Goal: Information Seeking & Learning: Learn about a topic

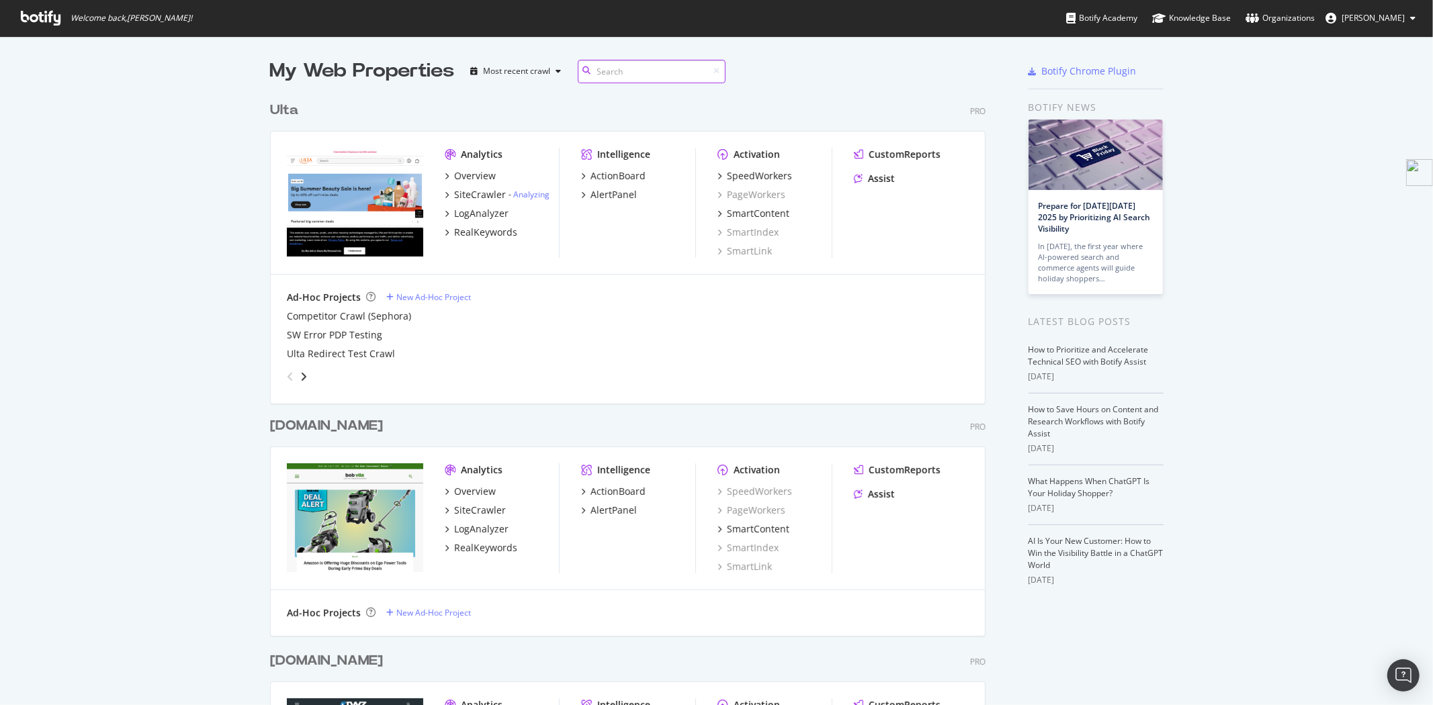
scroll to position [3003, 715]
click at [472, 195] on div "SiteCrawler" at bounding box center [480, 194] width 52 height 13
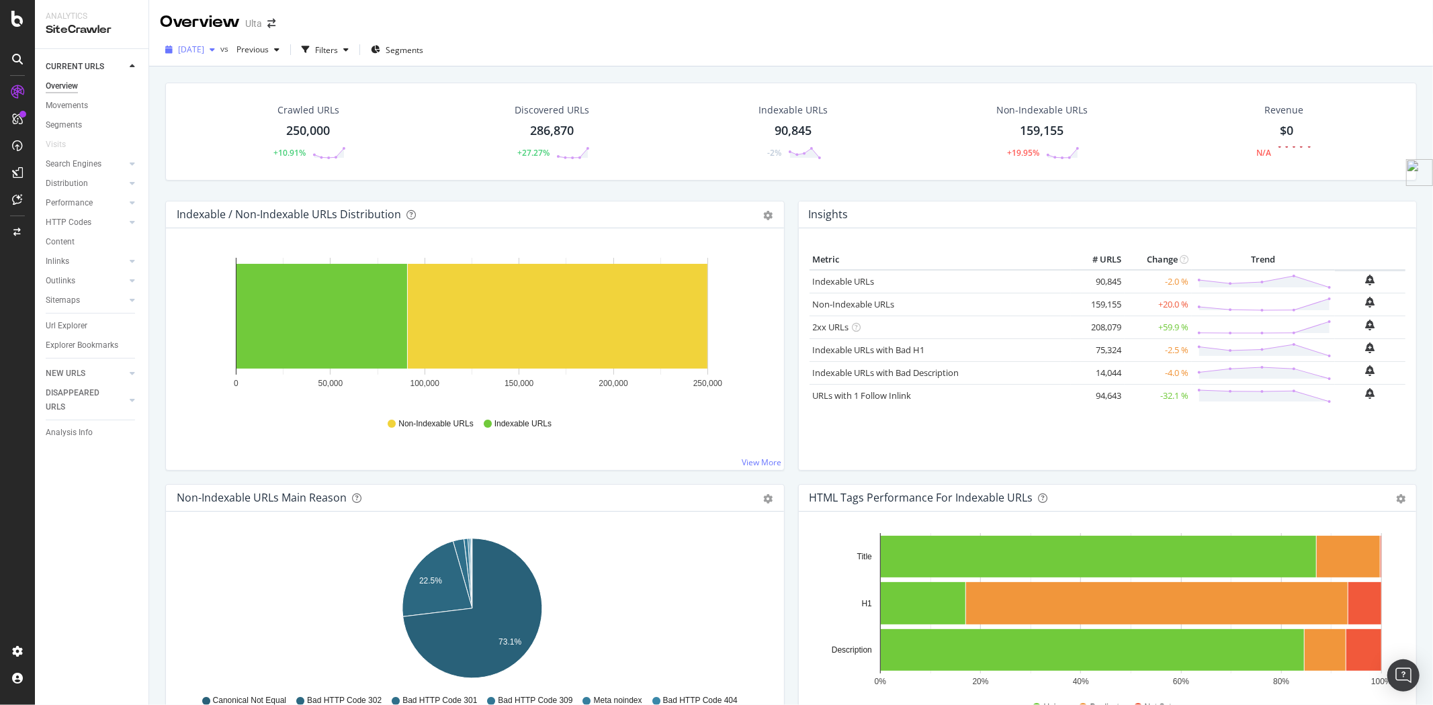
click at [220, 40] on div "2025 Sep. 25th" at bounding box center [190, 50] width 60 height 20
click at [625, 37] on div "2025 Sep. 25th vs Previous Filters Segments" at bounding box center [791, 50] width 1284 height 33
click at [220, 52] on div "button" at bounding box center [212, 50] width 16 height 8
click at [215, 49] on icon "button" at bounding box center [212, 50] width 5 height 8
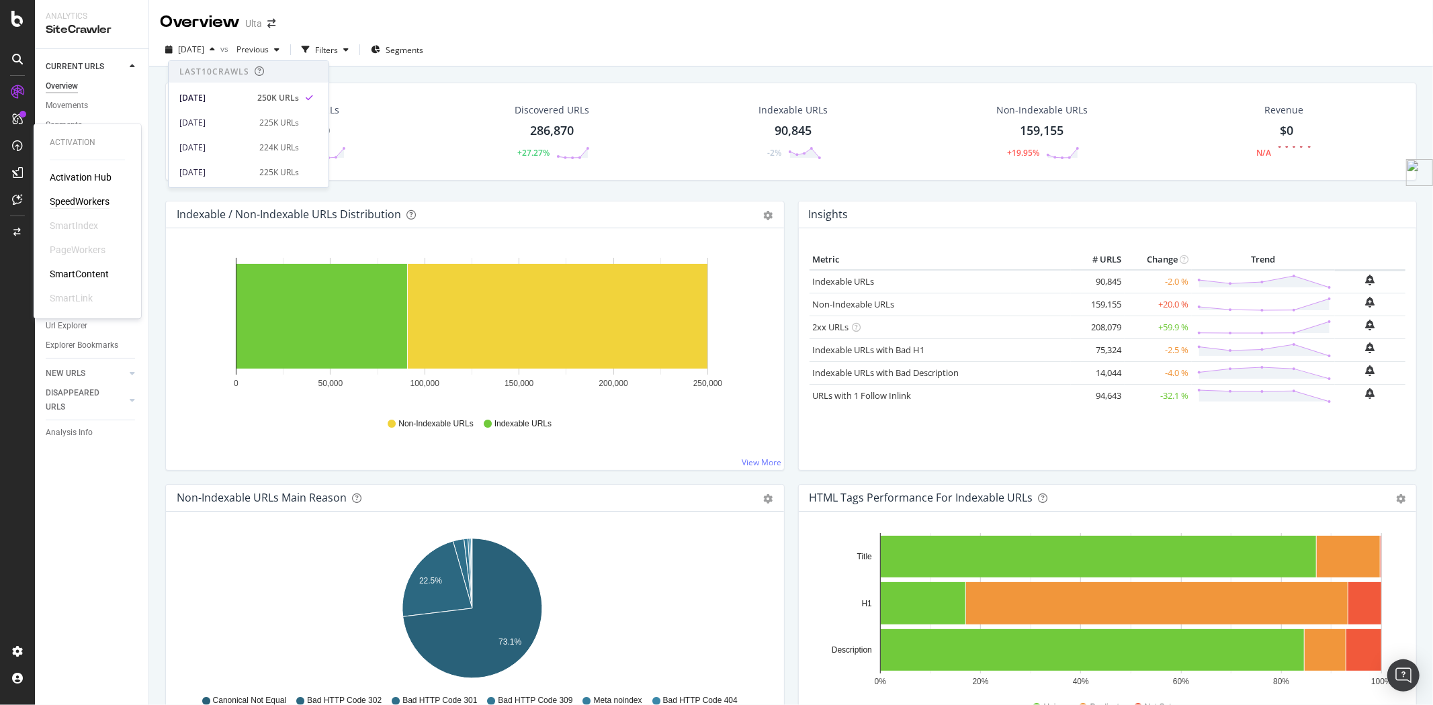
click at [79, 199] on div "SpeedWorkers" at bounding box center [80, 201] width 60 height 13
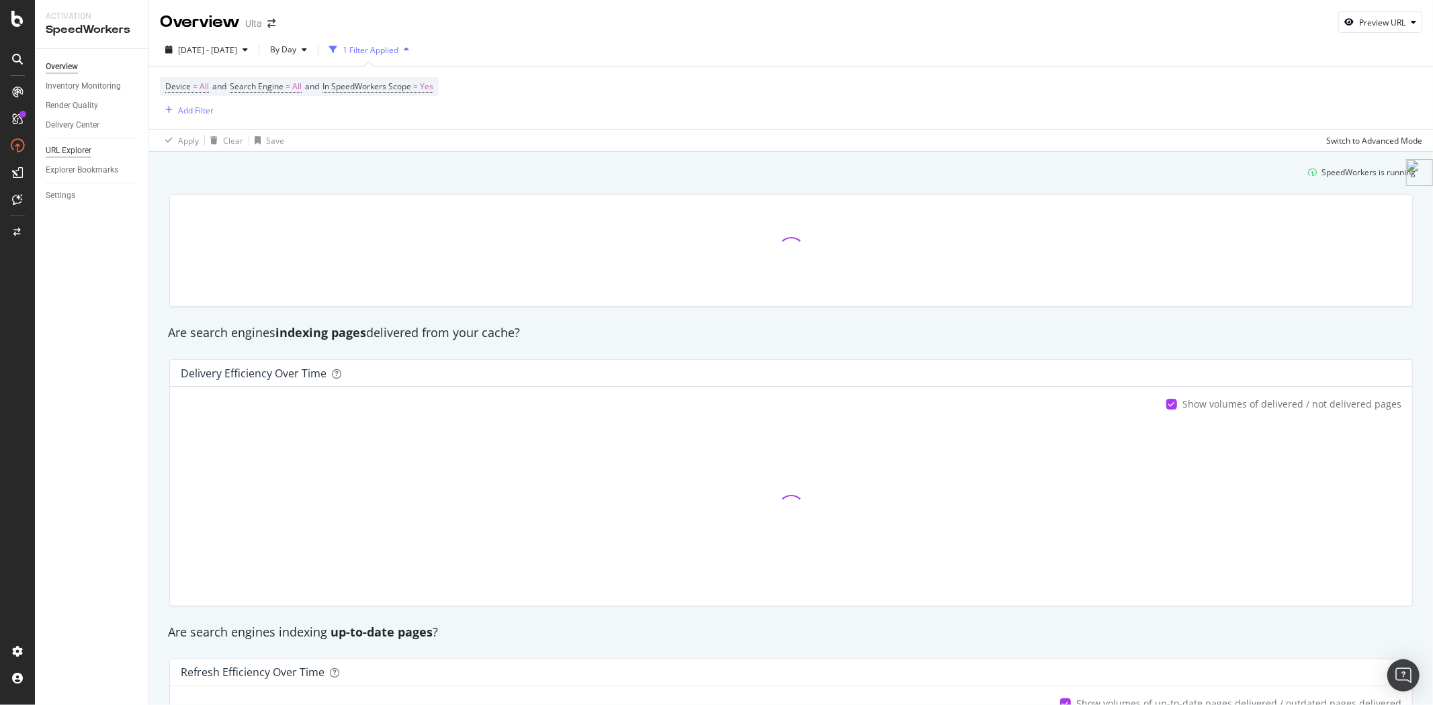
click at [65, 150] on div "URL Explorer" at bounding box center [69, 151] width 46 height 14
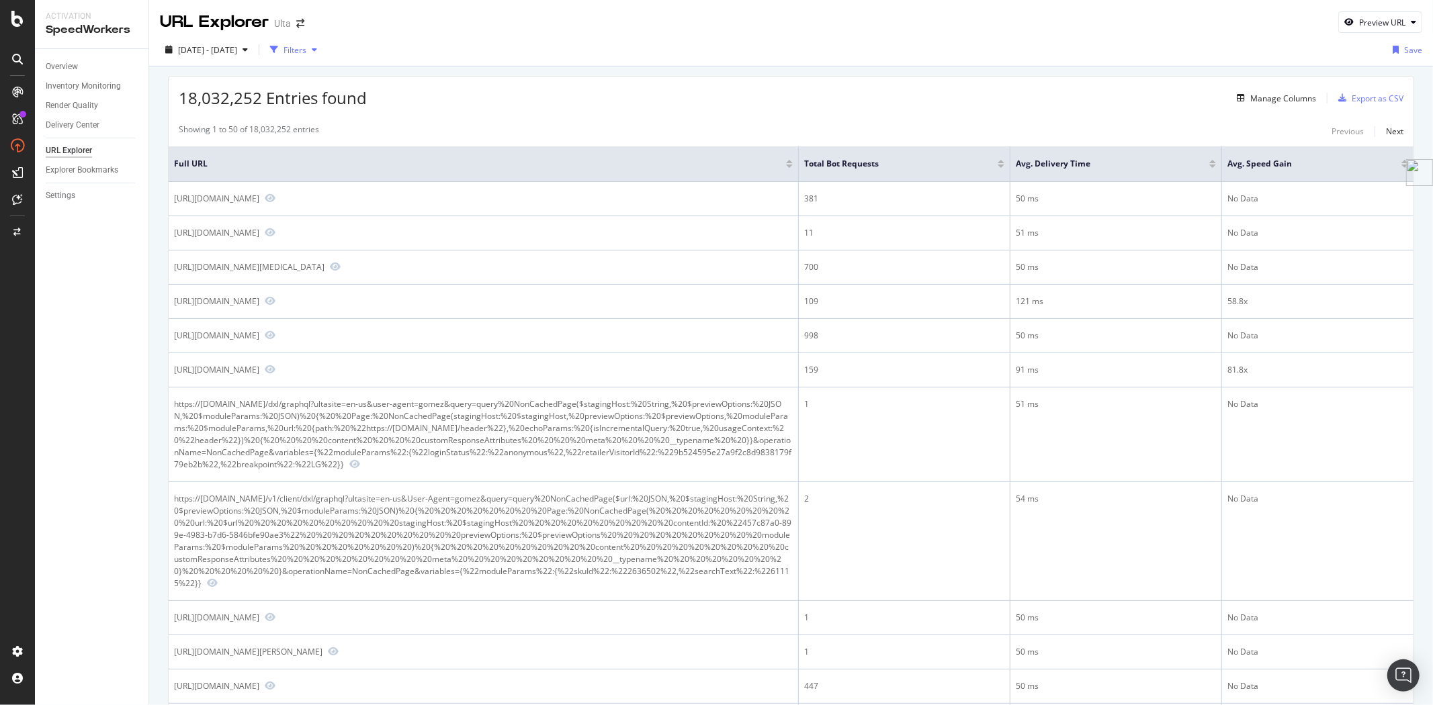
click at [306, 46] on div "Filters" at bounding box center [294, 49] width 23 height 11
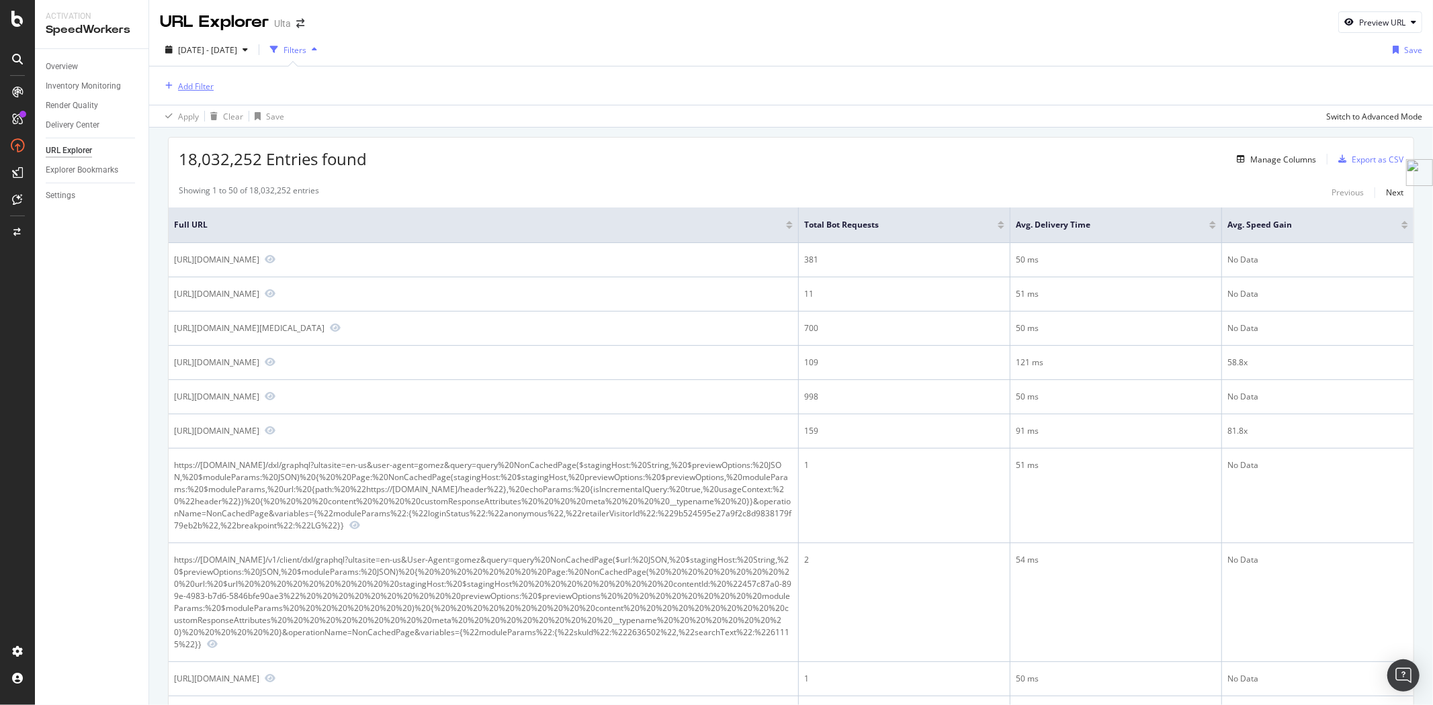
click at [188, 86] on div "Add Filter" at bounding box center [196, 86] width 36 height 11
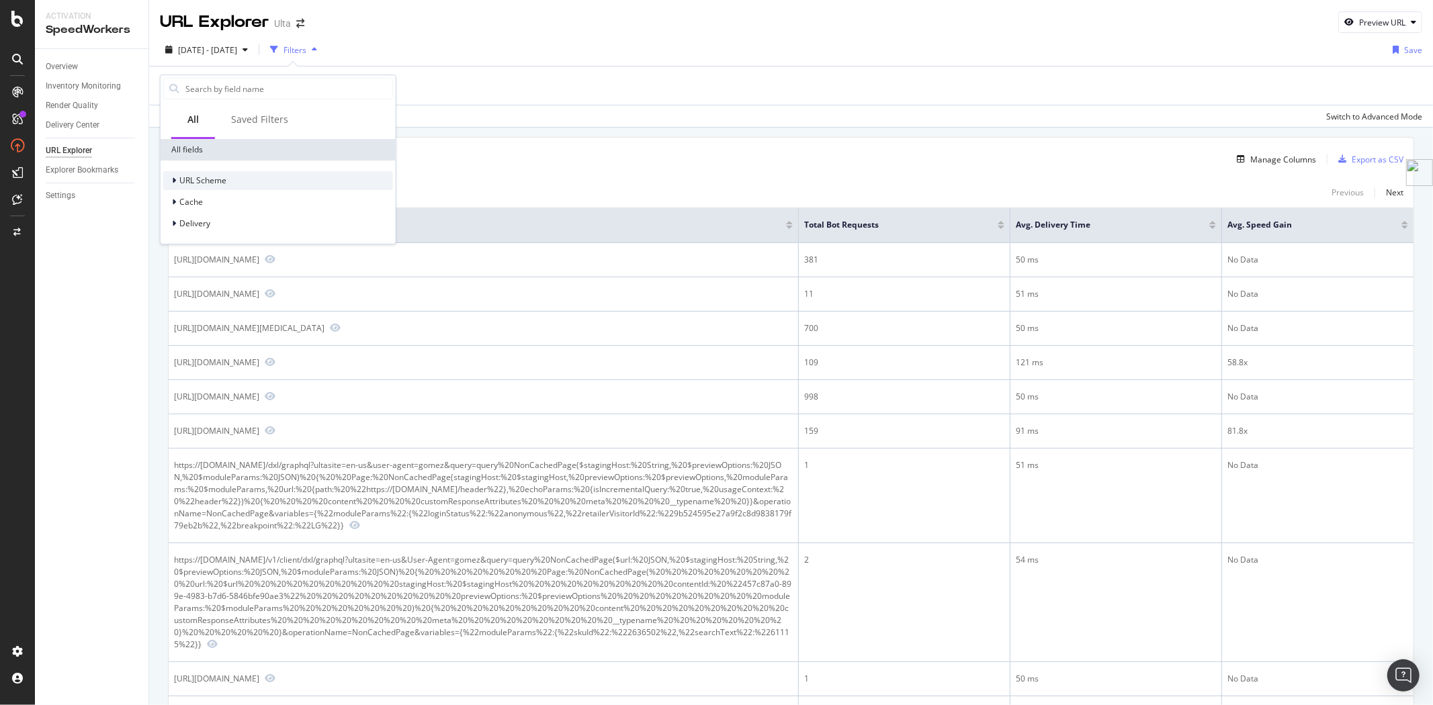
click at [206, 176] on span "URL Scheme" at bounding box center [202, 180] width 47 height 11
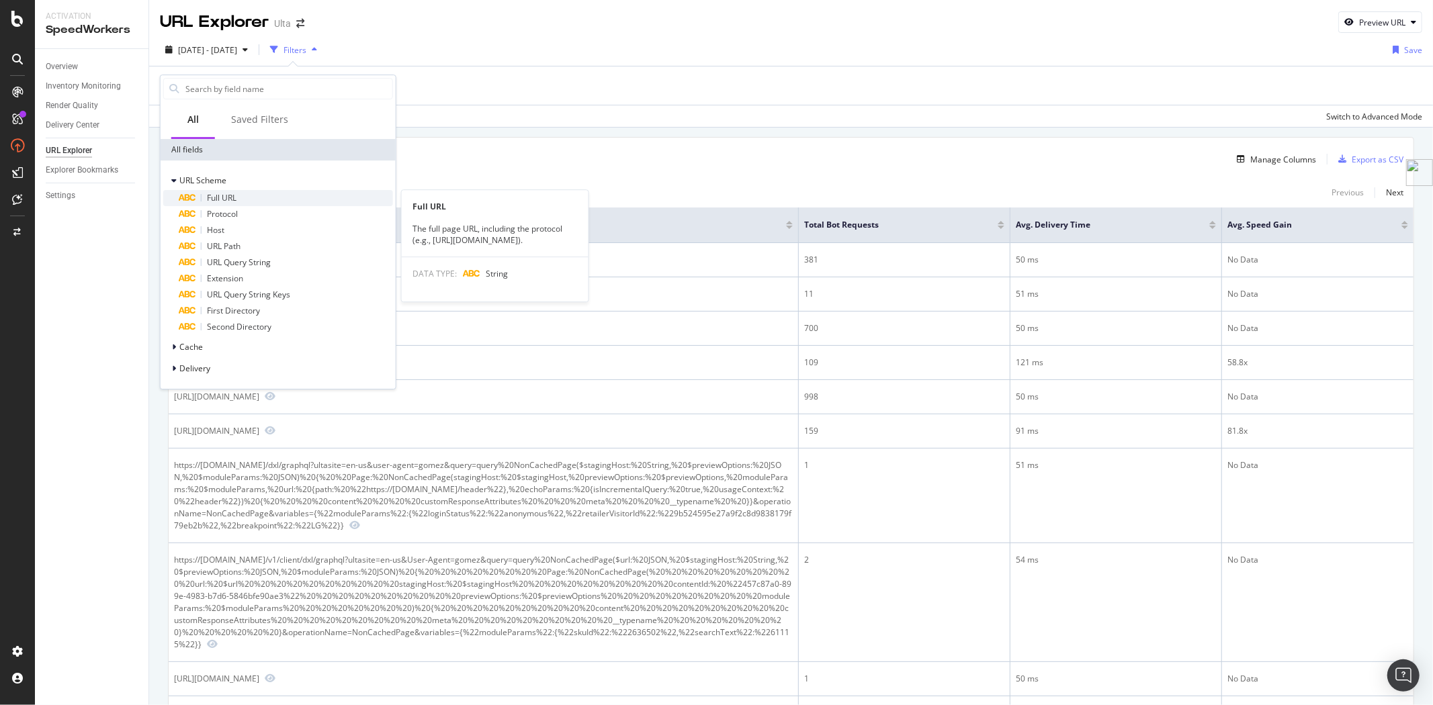
click at [214, 193] on span "Full URL" at bounding box center [222, 197] width 30 height 11
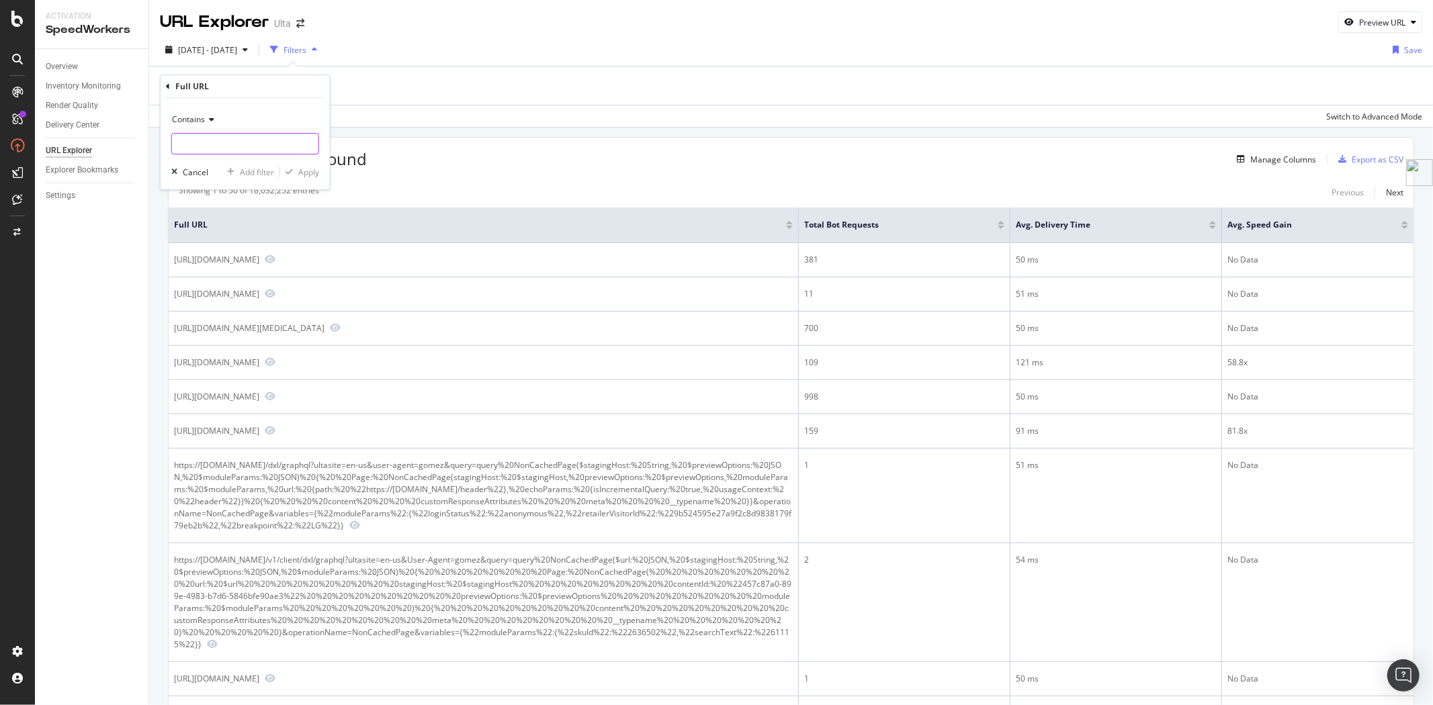
click at [261, 142] on input "text" at bounding box center [245, 143] width 146 height 21
paste input "-mkt"
type input "-mkt"
click at [300, 170] on div "Apply" at bounding box center [308, 172] width 21 height 11
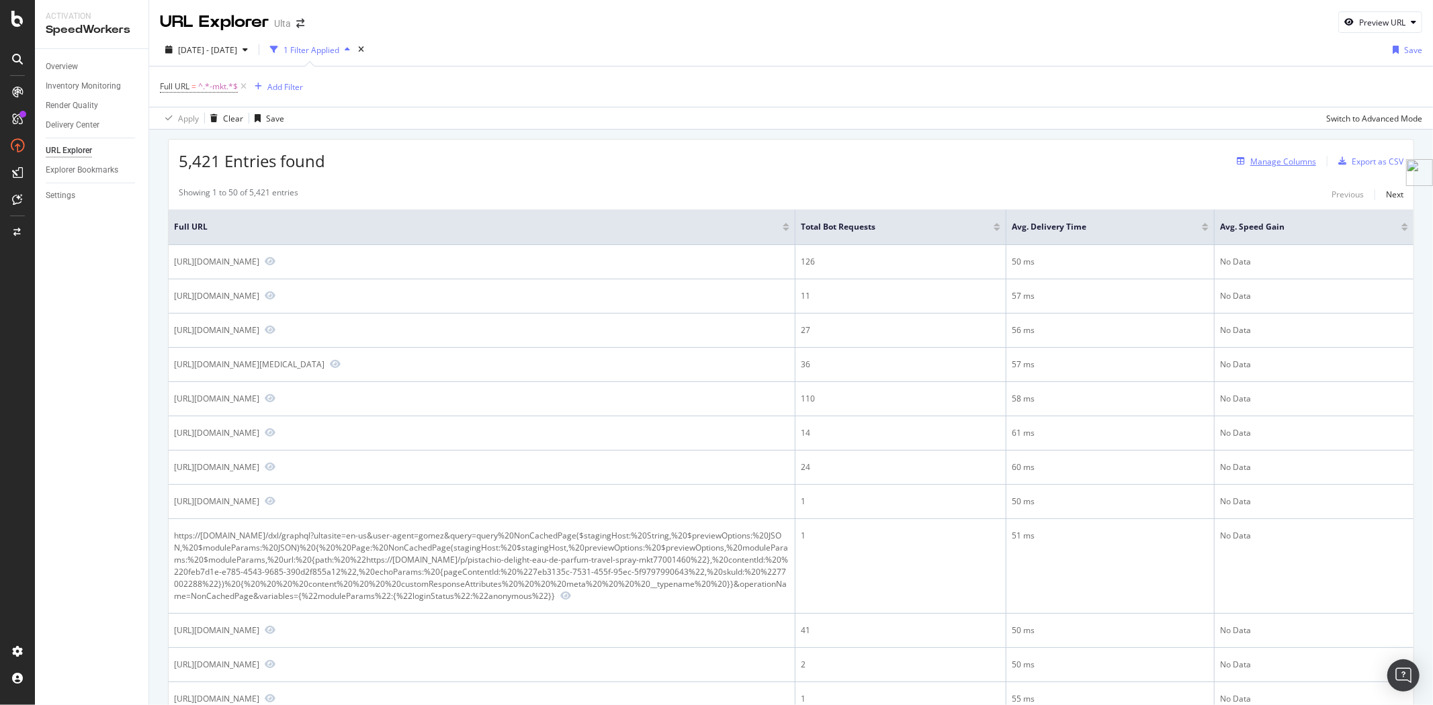
click at [1288, 159] on div "Manage Columns" at bounding box center [1283, 161] width 66 height 11
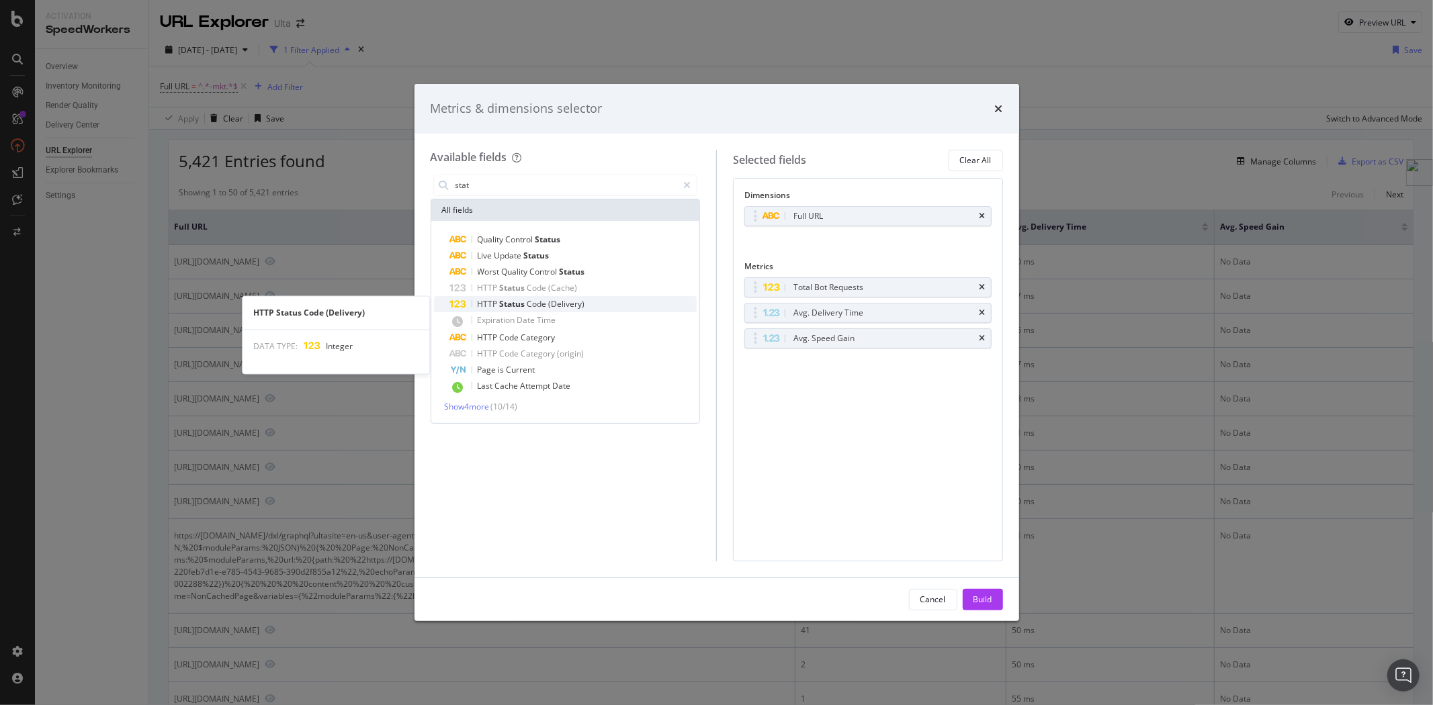
type input "stat"
click at [565, 303] on span "(Delivery)" at bounding box center [567, 303] width 36 height 11
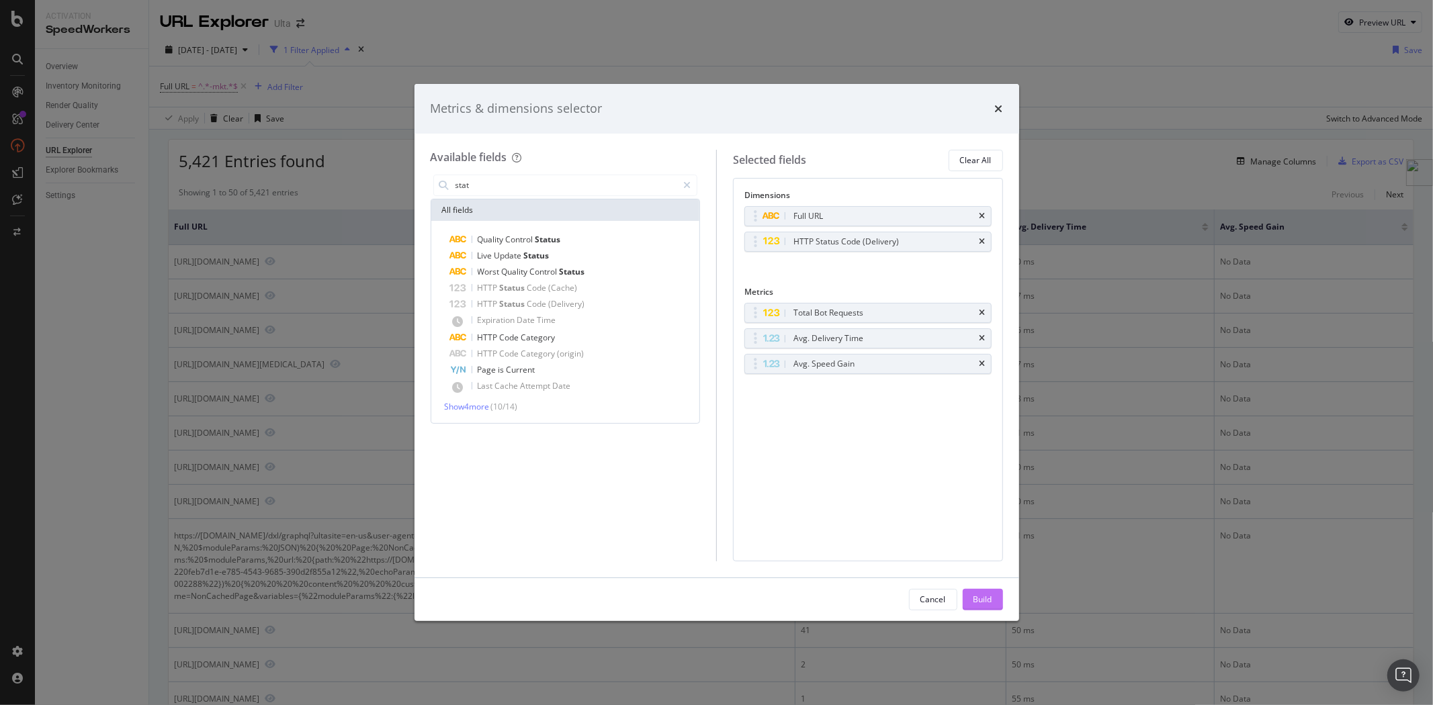
click at [984, 598] on div "Build" at bounding box center [982, 599] width 19 height 11
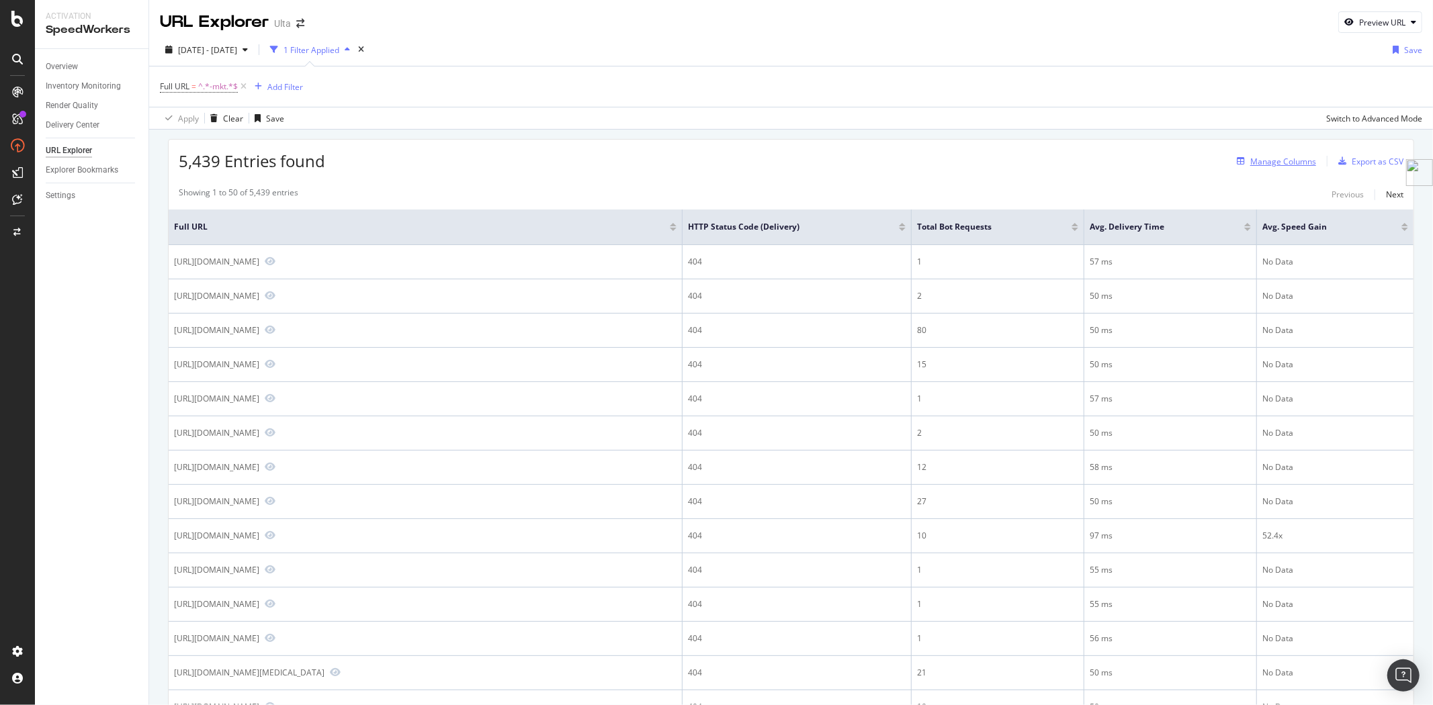
click at [1266, 156] on div "Manage Columns" at bounding box center [1283, 161] width 66 height 11
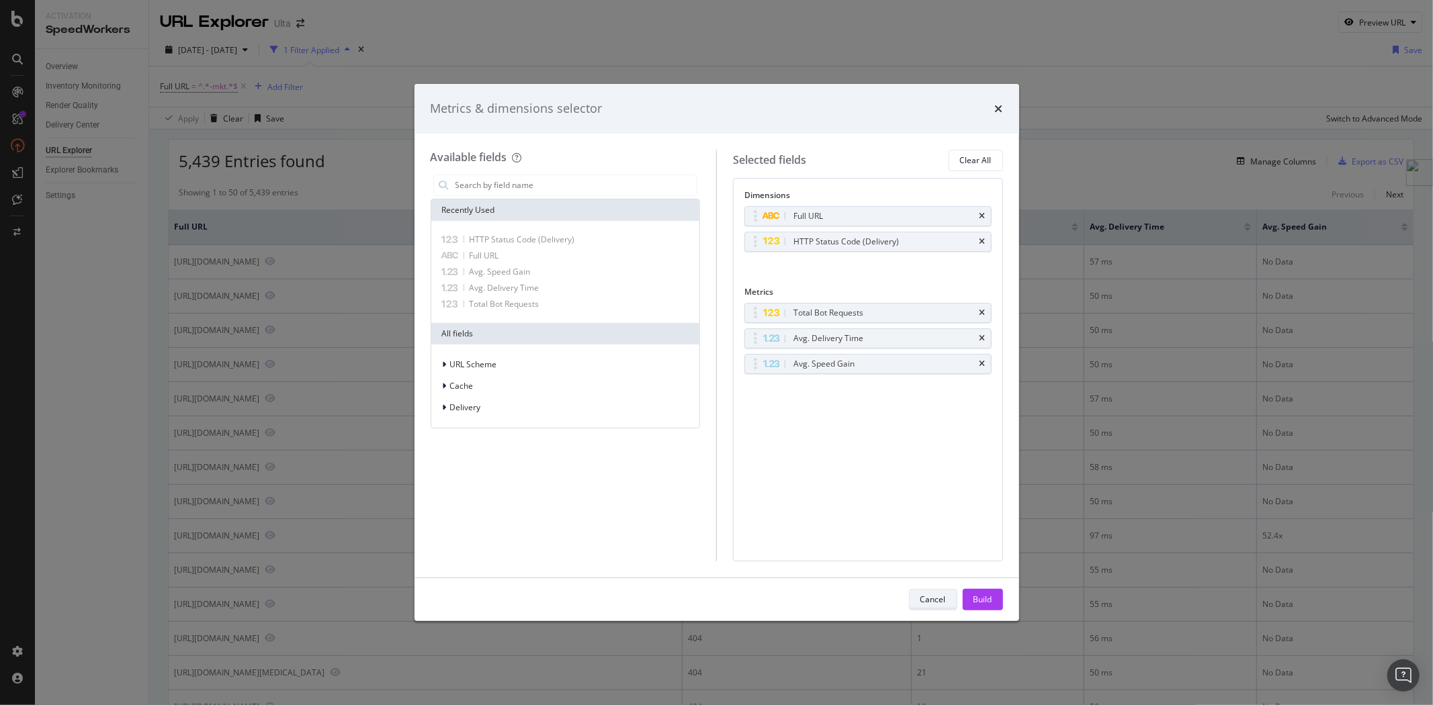
click at [934, 603] on div "Cancel" at bounding box center [933, 599] width 26 height 11
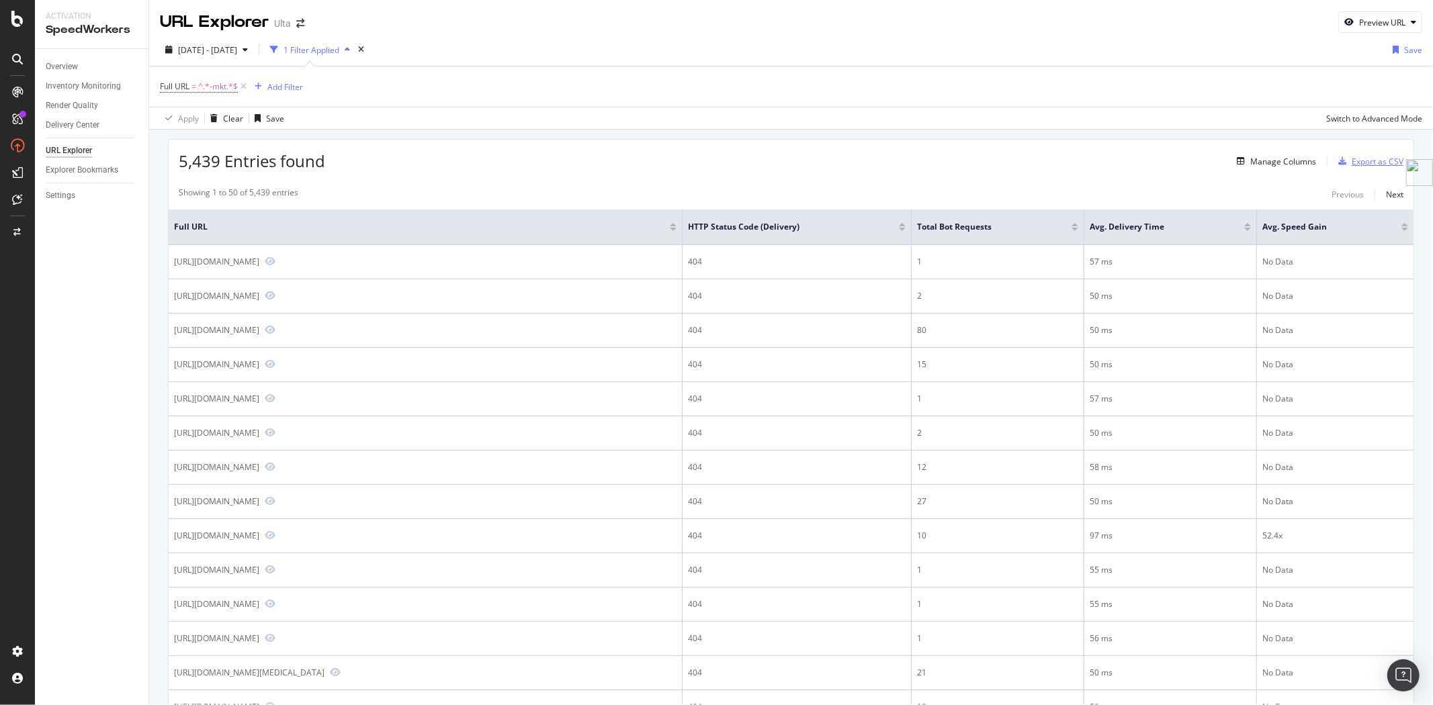
click at [1351, 167] on div "Export as CSV" at bounding box center [1377, 161] width 52 height 11
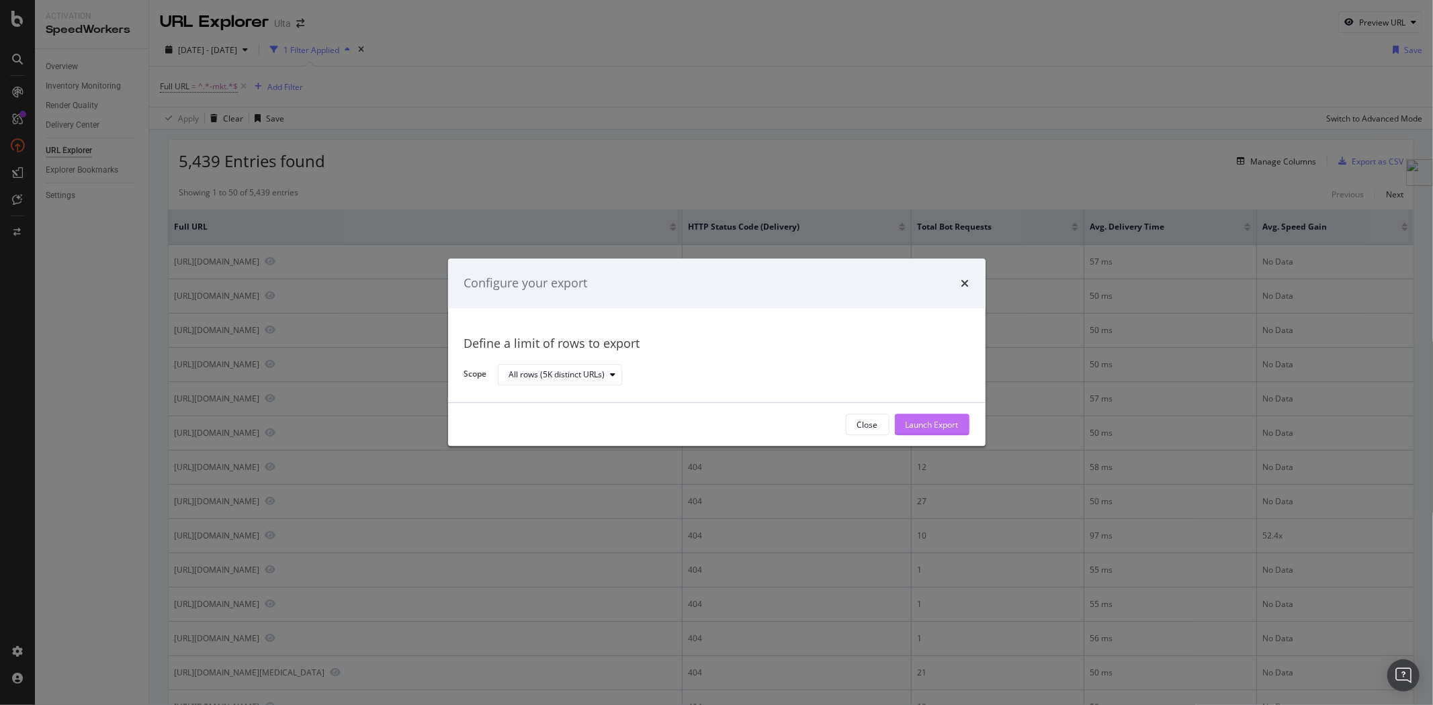
click at [948, 433] on div "Launch Export" at bounding box center [931, 425] width 53 height 20
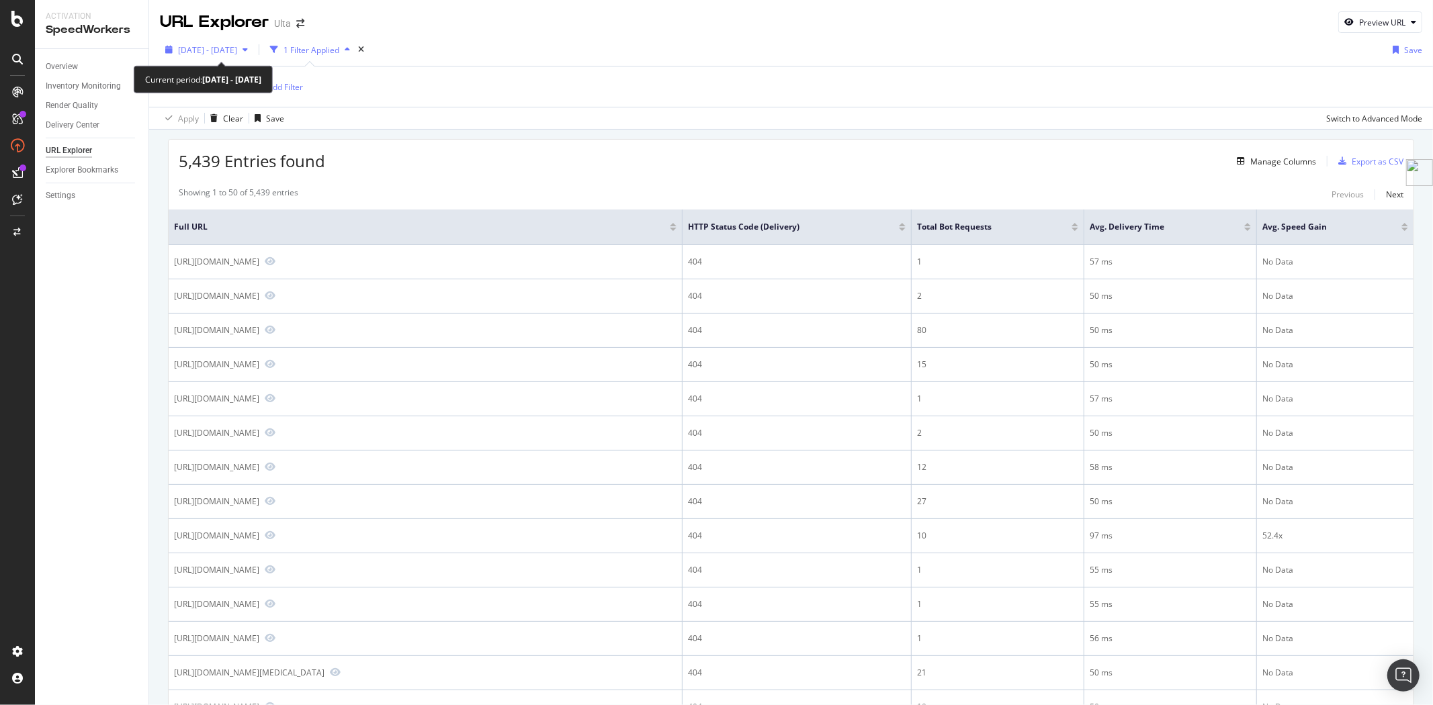
click at [216, 50] on span "[DATE] - [DATE]" at bounding box center [207, 49] width 59 height 11
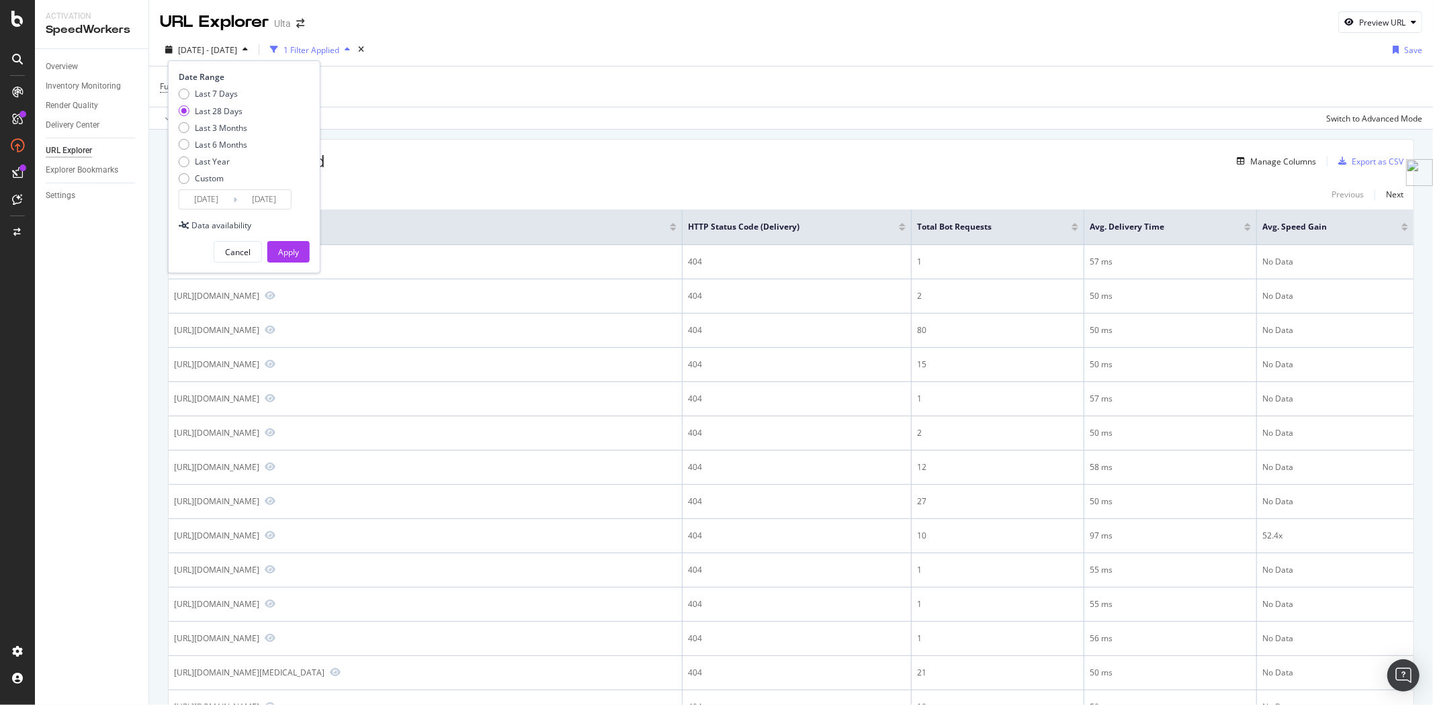
click at [210, 87] on div "Date Range Last 7 Days Last 28 Days Last 3 Months Last 6 Months Last Year Custo…" at bounding box center [243, 140] width 128 height 138
click at [208, 92] on div "Last 7 Days" at bounding box center [216, 93] width 43 height 11
type input "2025/09/26"
click at [287, 249] on div "Apply" at bounding box center [288, 252] width 21 height 11
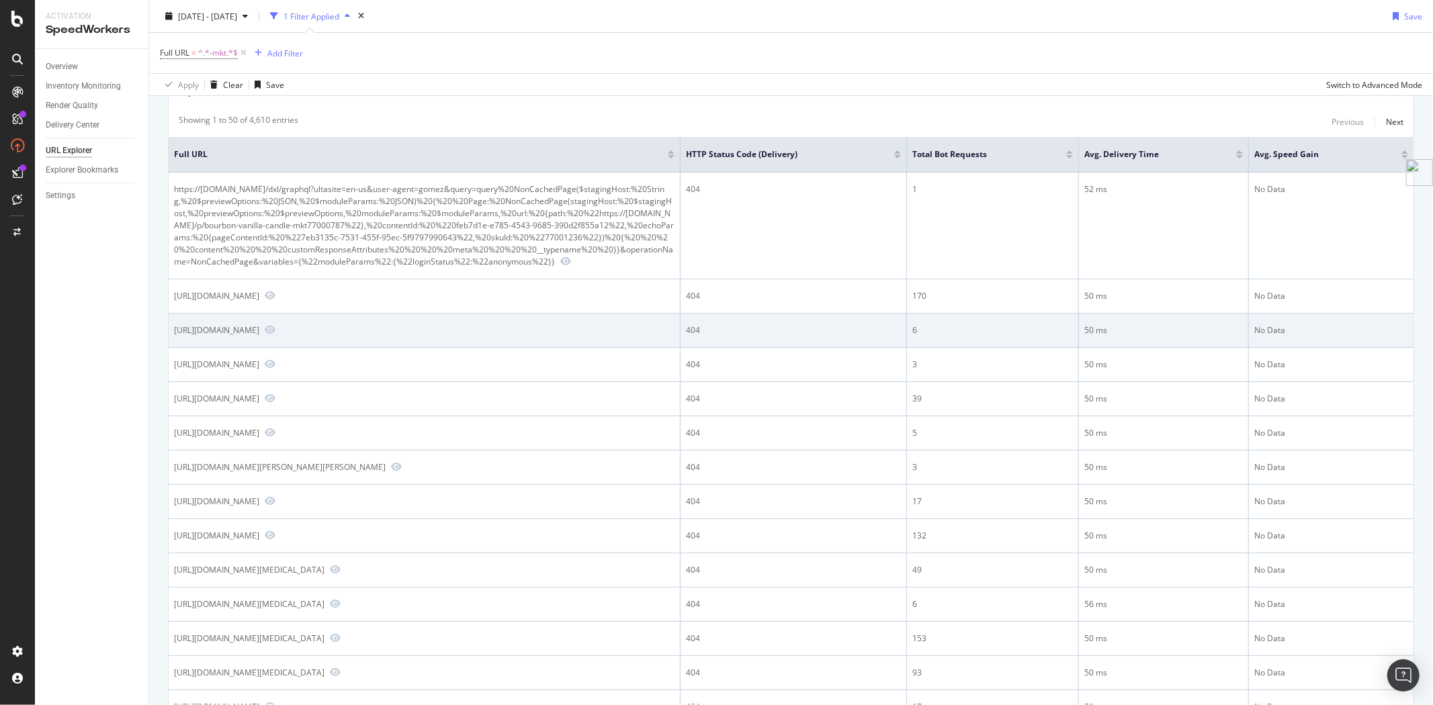
scroll to position [373, 0]
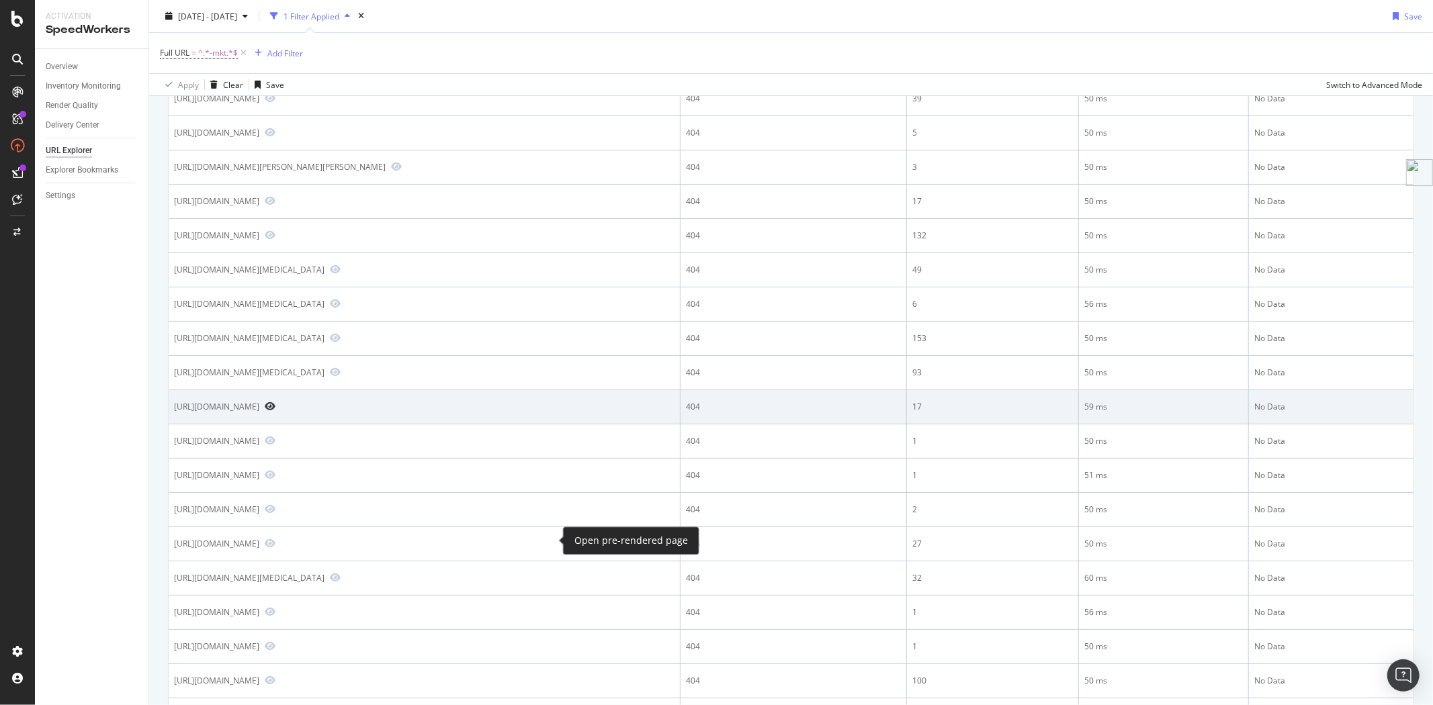
click at [275, 411] on icon "Preview https://www.ulta.com/p/pretty-pop-probiotic-power-whipped-cream-mkt7700…" at bounding box center [270, 406] width 11 height 9
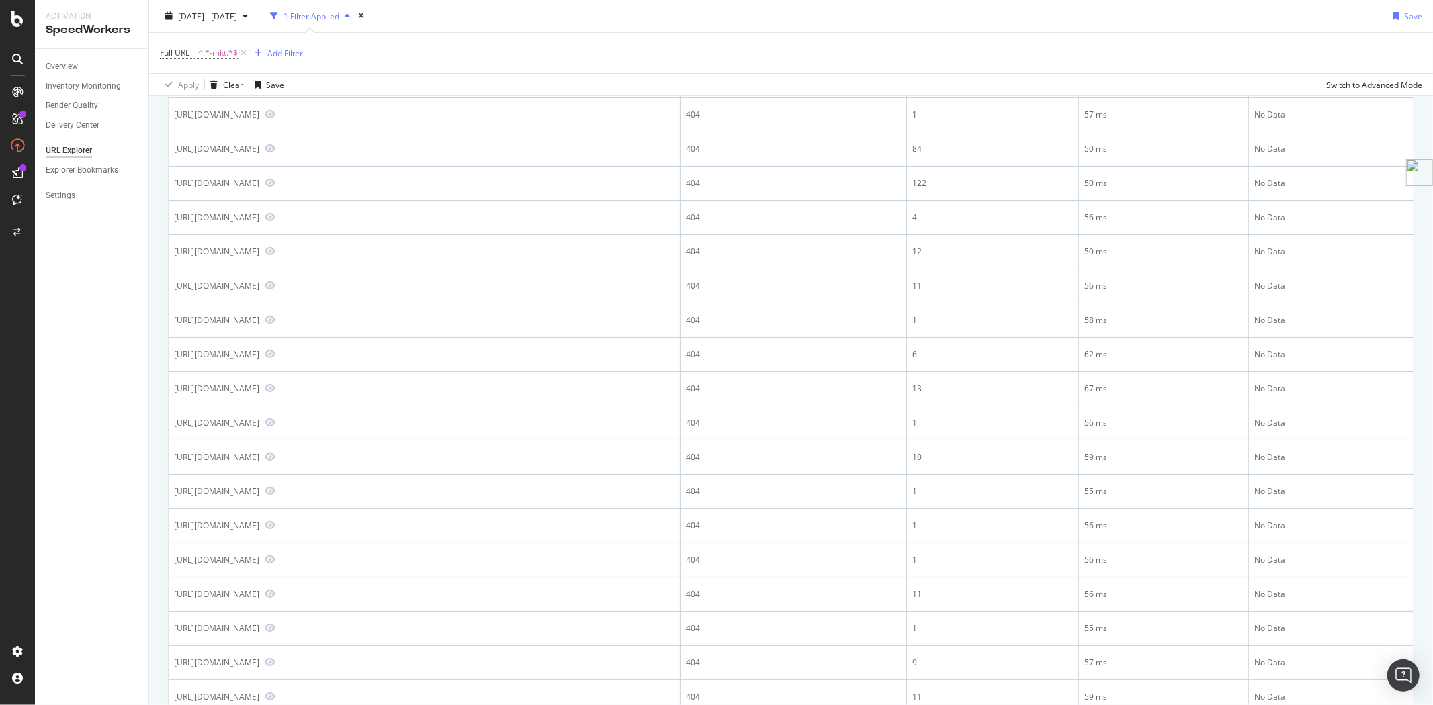
scroll to position [1194, 0]
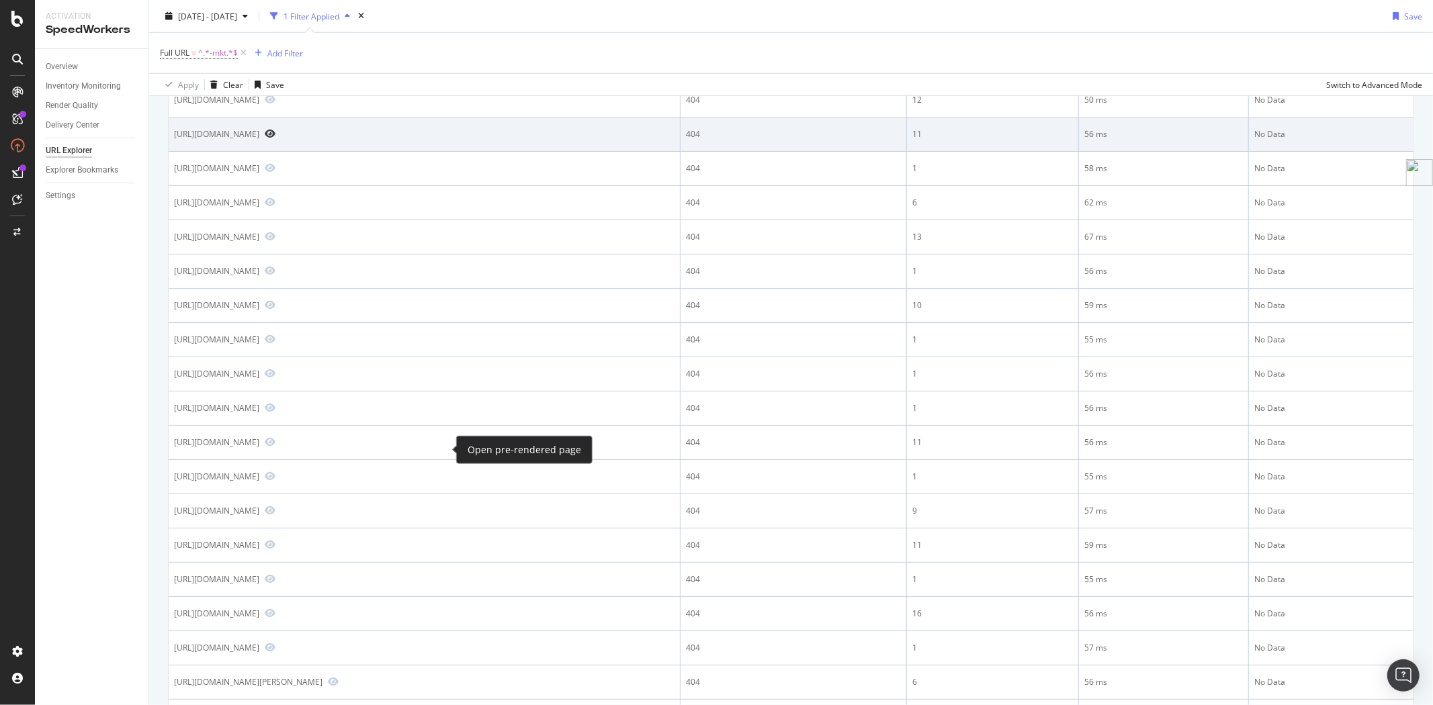
click at [275, 138] on icon "Preview https://www.ulta.com/p/thailor-bronzer-mkt77000498?sku=77000917" at bounding box center [270, 133] width 11 height 9
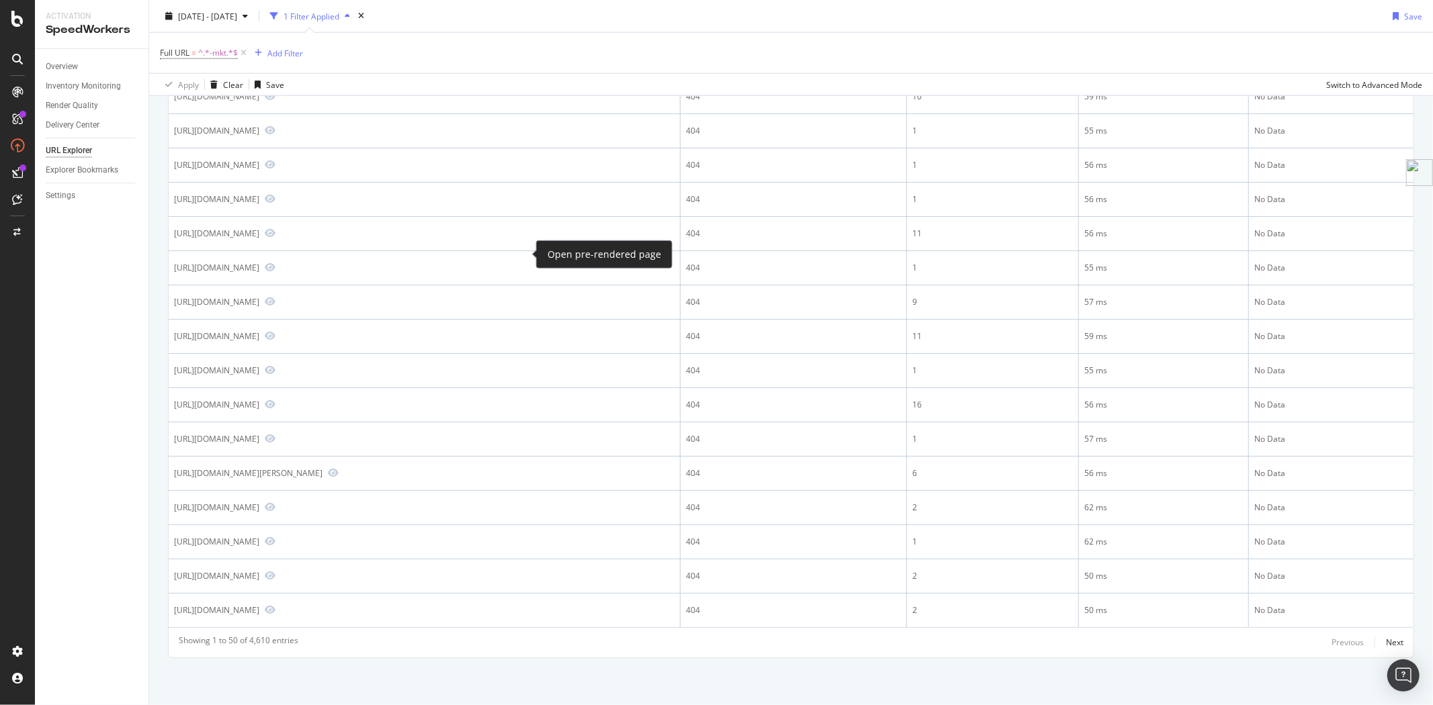
scroll to position [1492, 0]
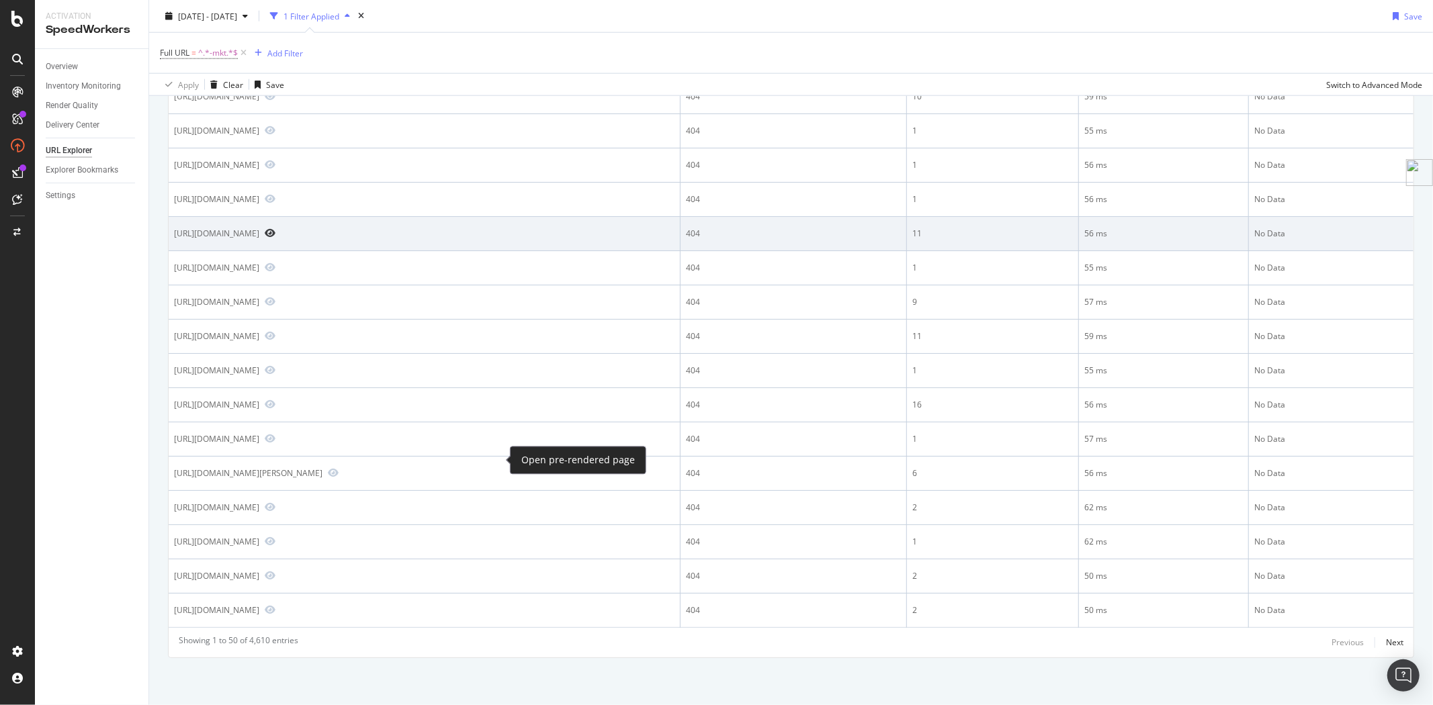
click at [275, 238] on icon "Preview https://www.ulta.com/p/lil-tats-temporary-tattoo-pack-mkt77001139?sku=7…" at bounding box center [270, 232] width 11 height 9
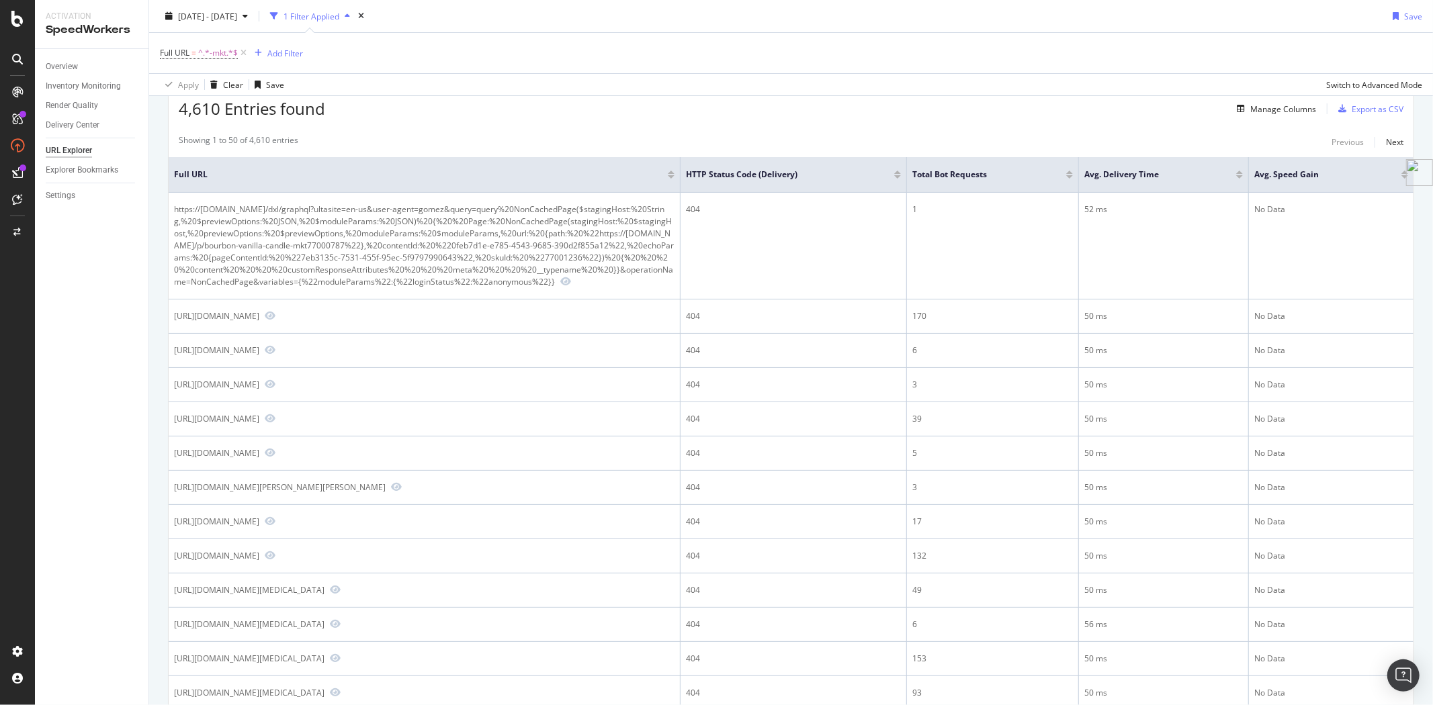
scroll to position [50, 0]
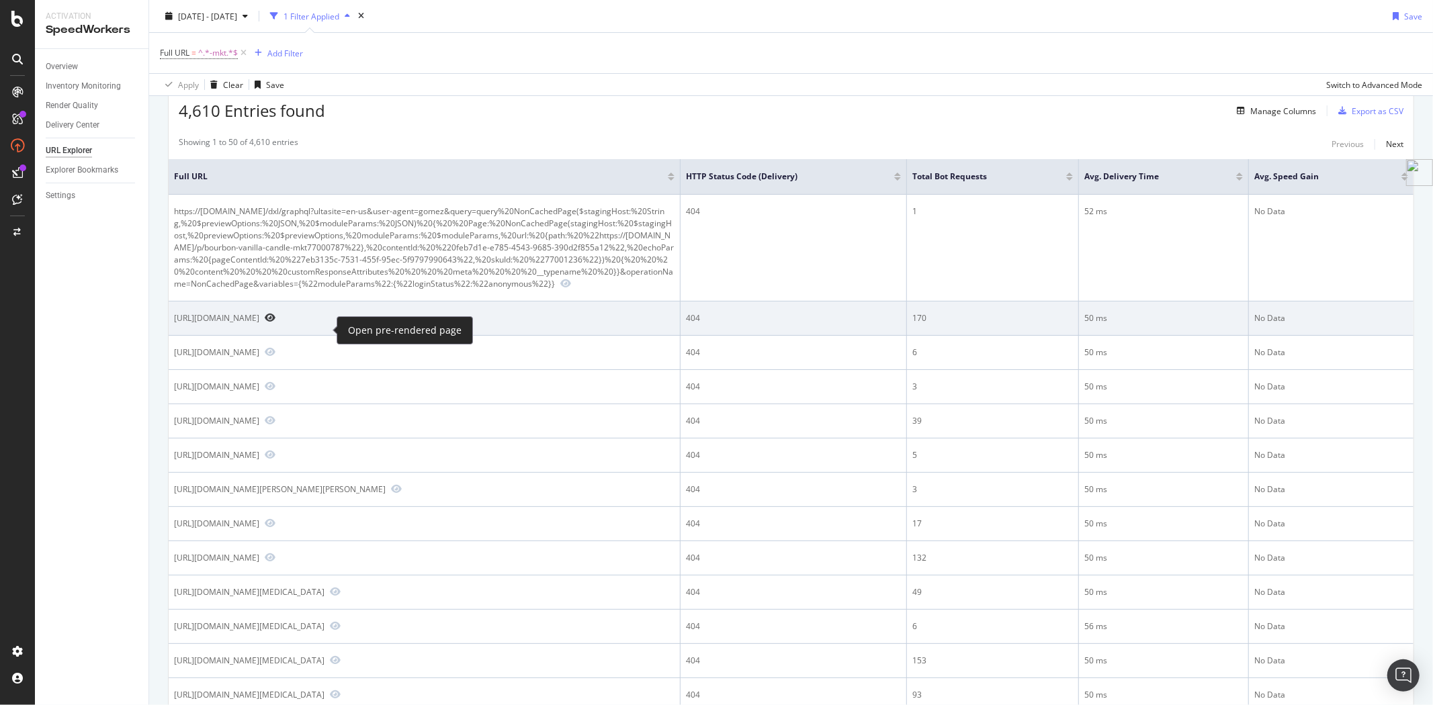
click at [275, 322] on icon "Preview https://www.ulta.com/p/airflow-2-in1-hair-curler-straightener-mkt770007…" at bounding box center [270, 317] width 11 height 9
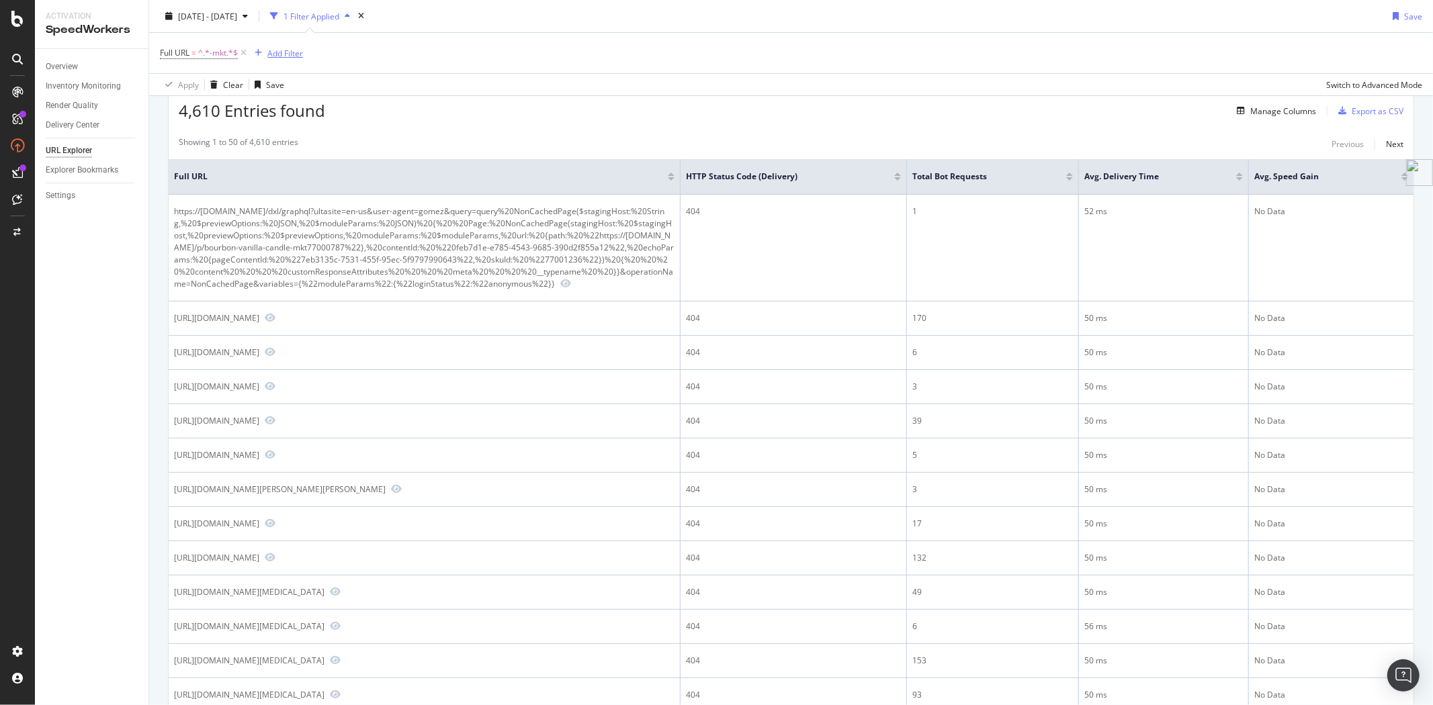
click at [282, 48] on div "Add Filter" at bounding box center [285, 52] width 36 height 11
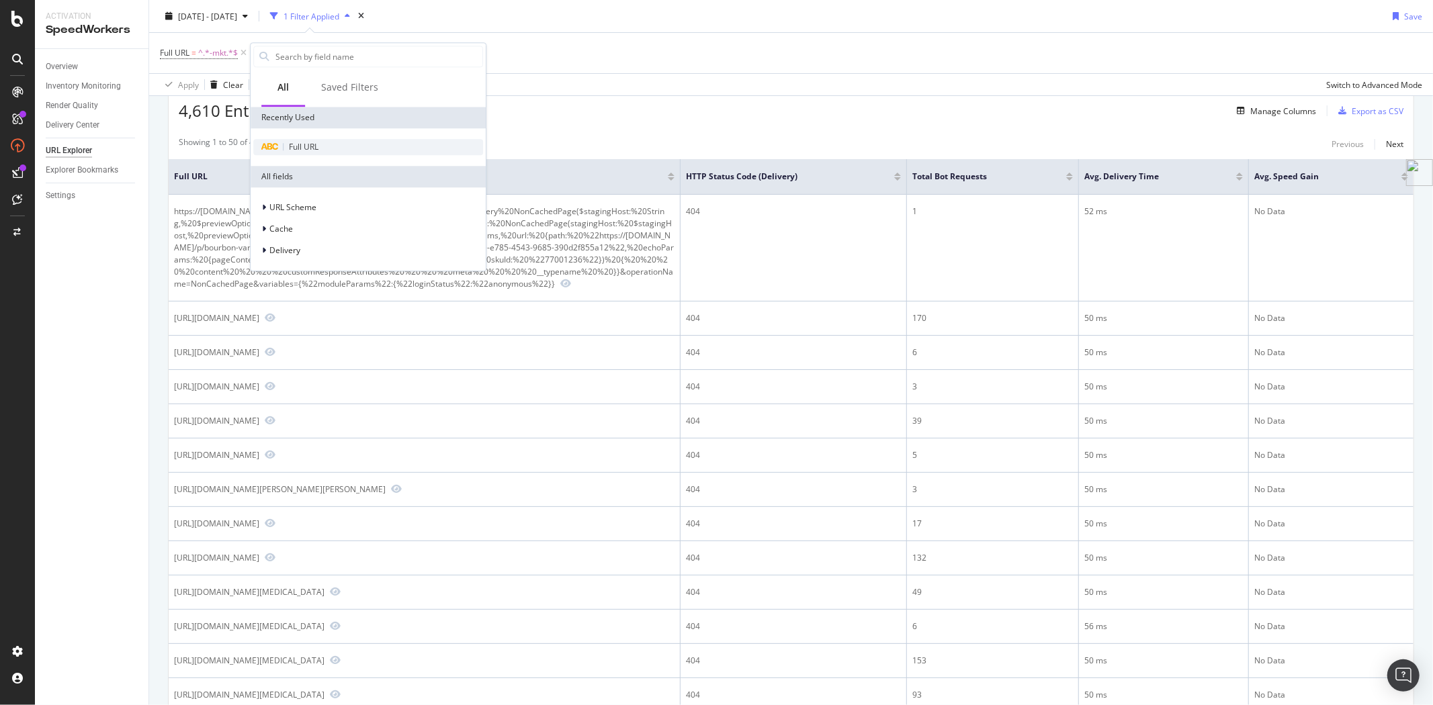
click at [319, 150] on div "Full URL" at bounding box center [368, 147] width 230 height 16
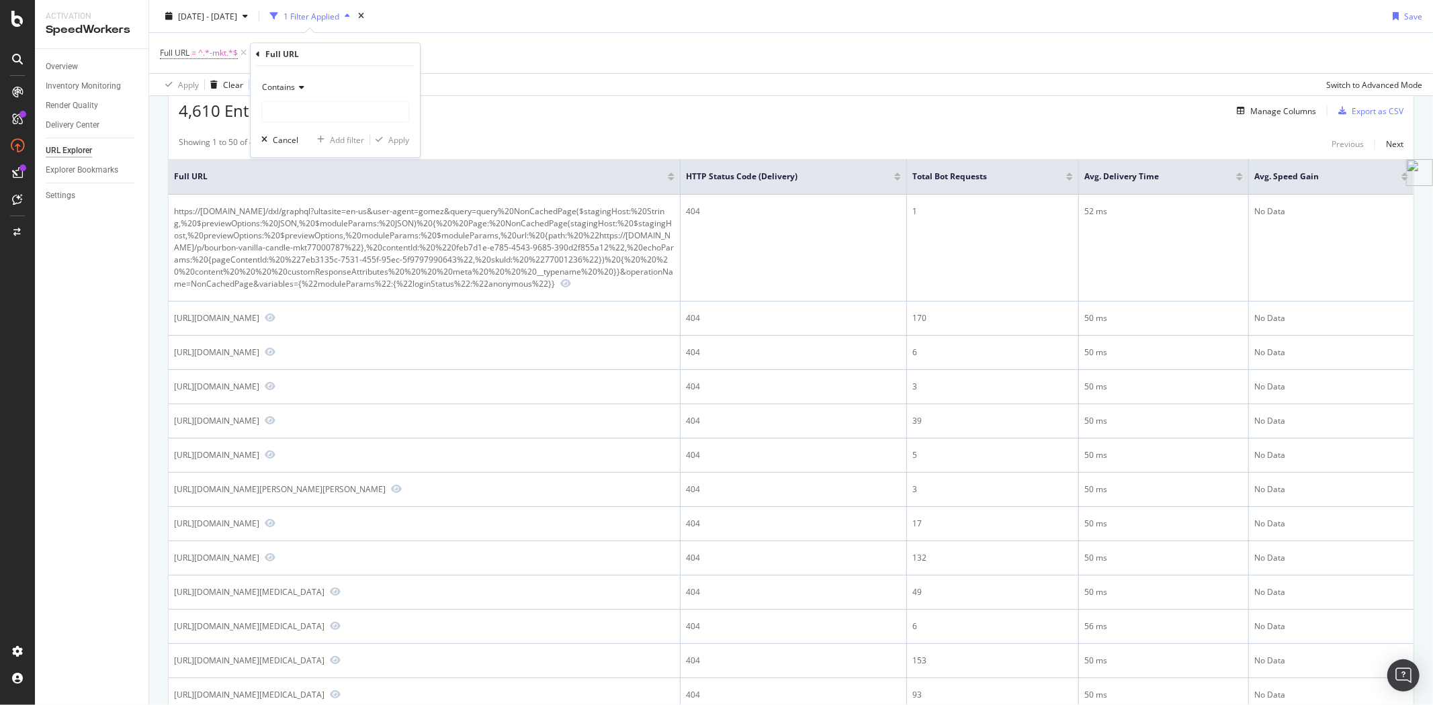
click at [296, 84] on icon at bounding box center [299, 87] width 9 height 8
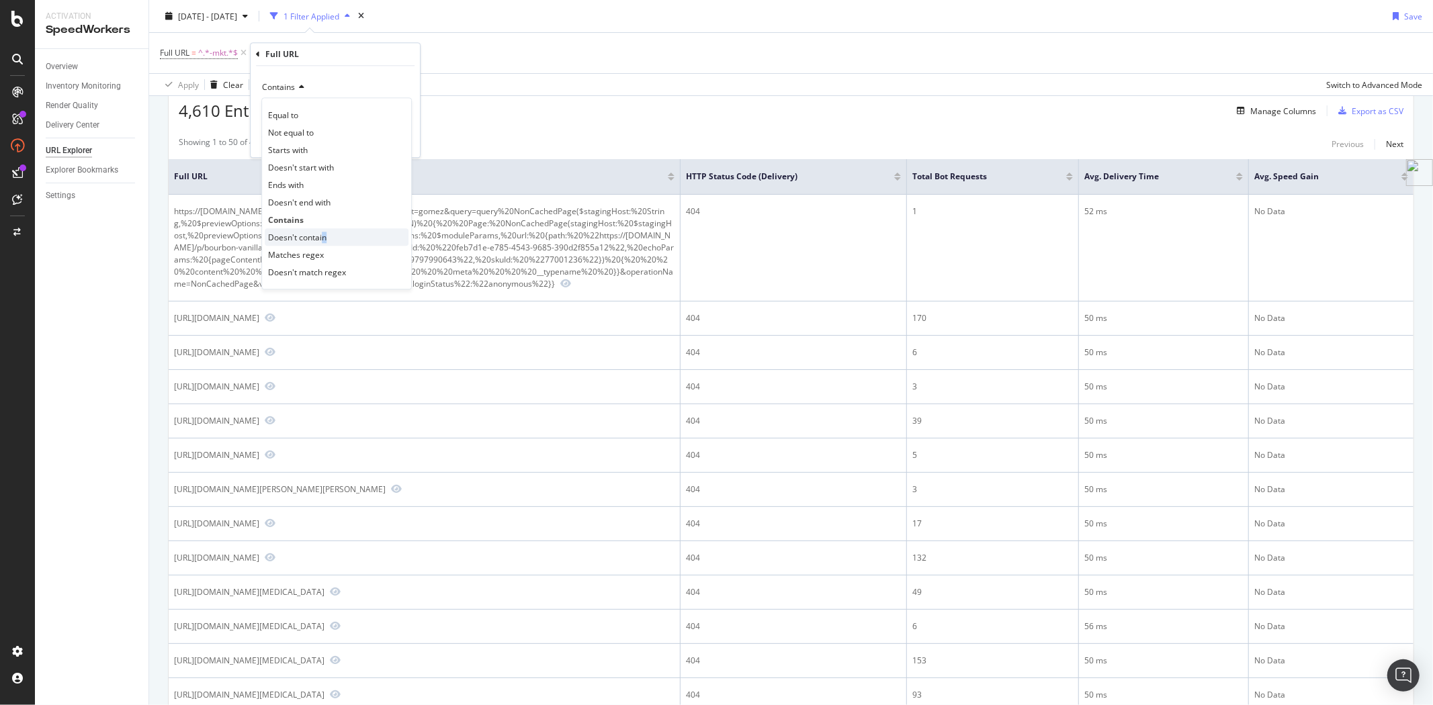
click at [324, 238] on span "Doesn't contain" at bounding box center [297, 237] width 58 height 11
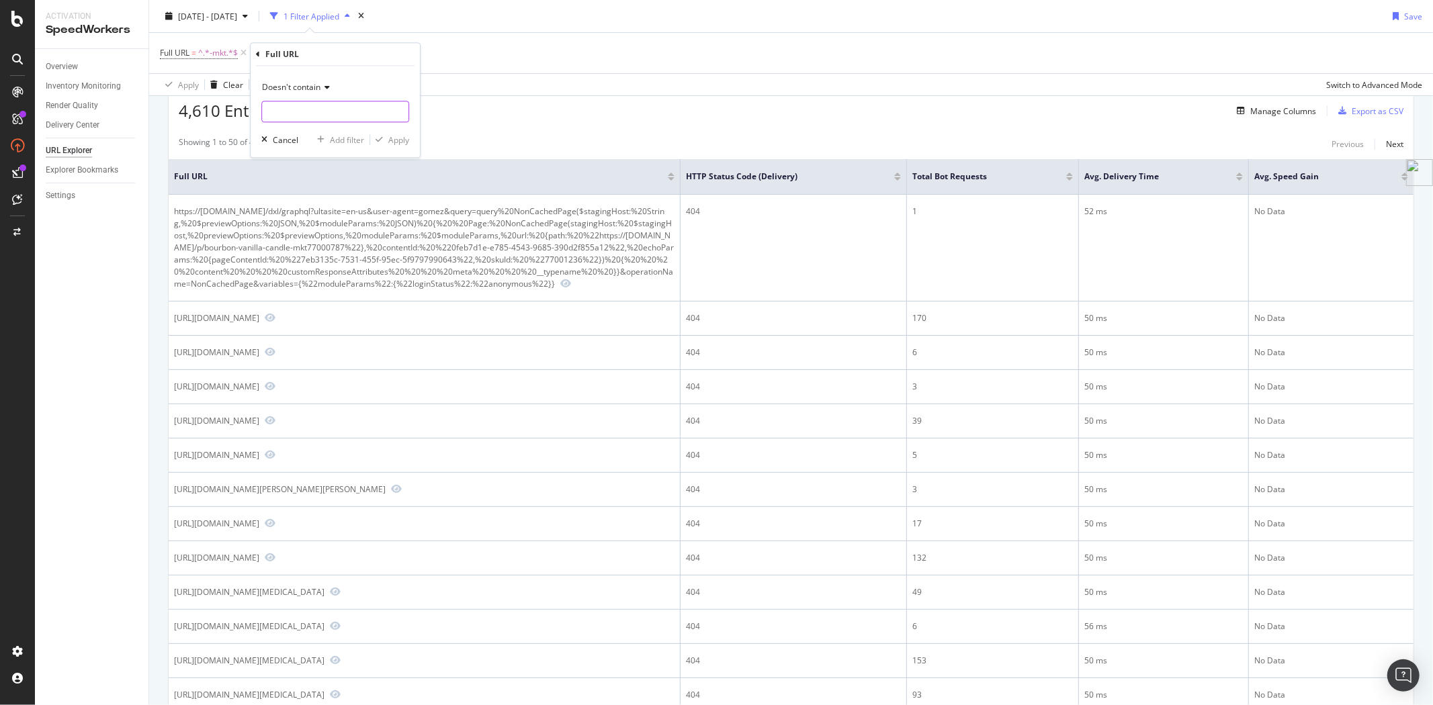
click at [326, 116] on input "text" at bounding box center [335, 111] width 146 height 21
type input "&"
click at [403, 142] on div "Apply" at bounding box center [398, 139] width 21 height 11
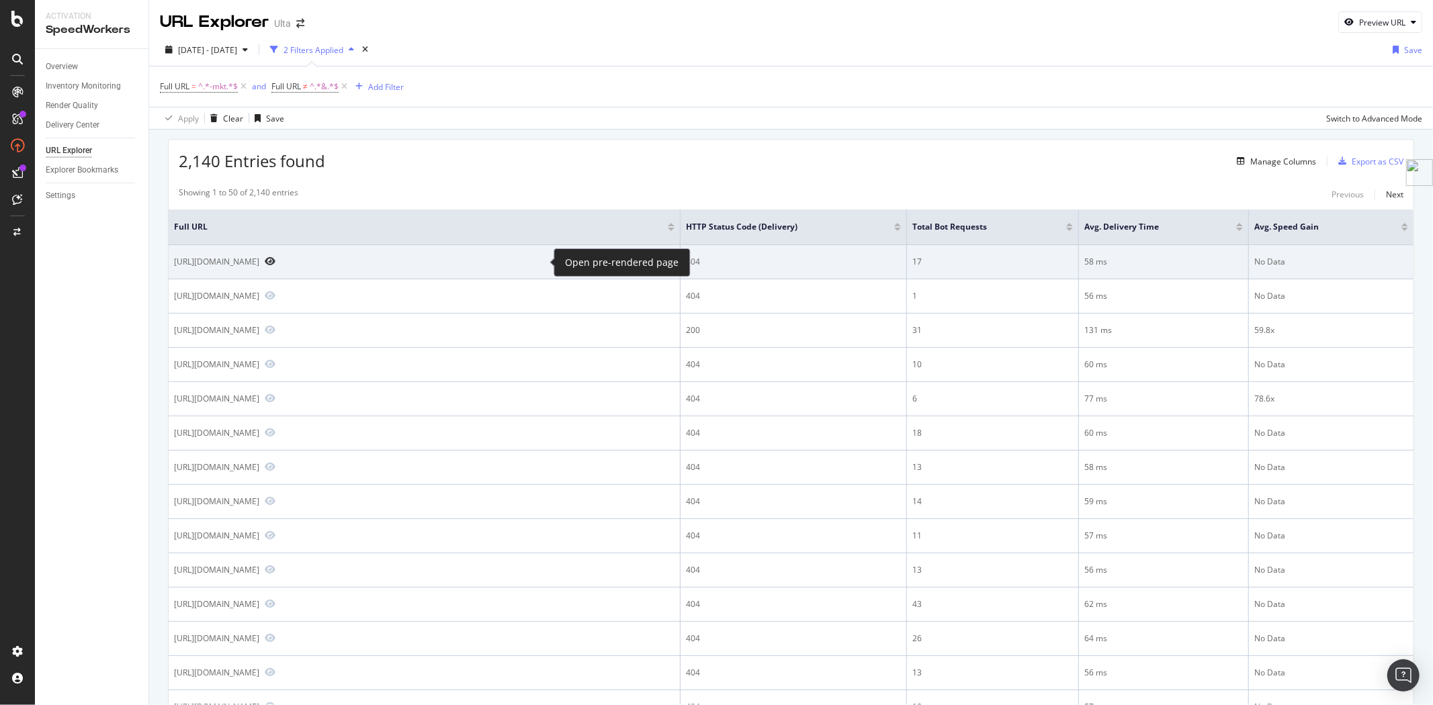
click at [275, 260] on icon "Preview https://www.ulta.com/p/glycolic-pads-pore-cleansing-oil-removing-mkt770…" at bounding box center [270, 261] width 11 height 9
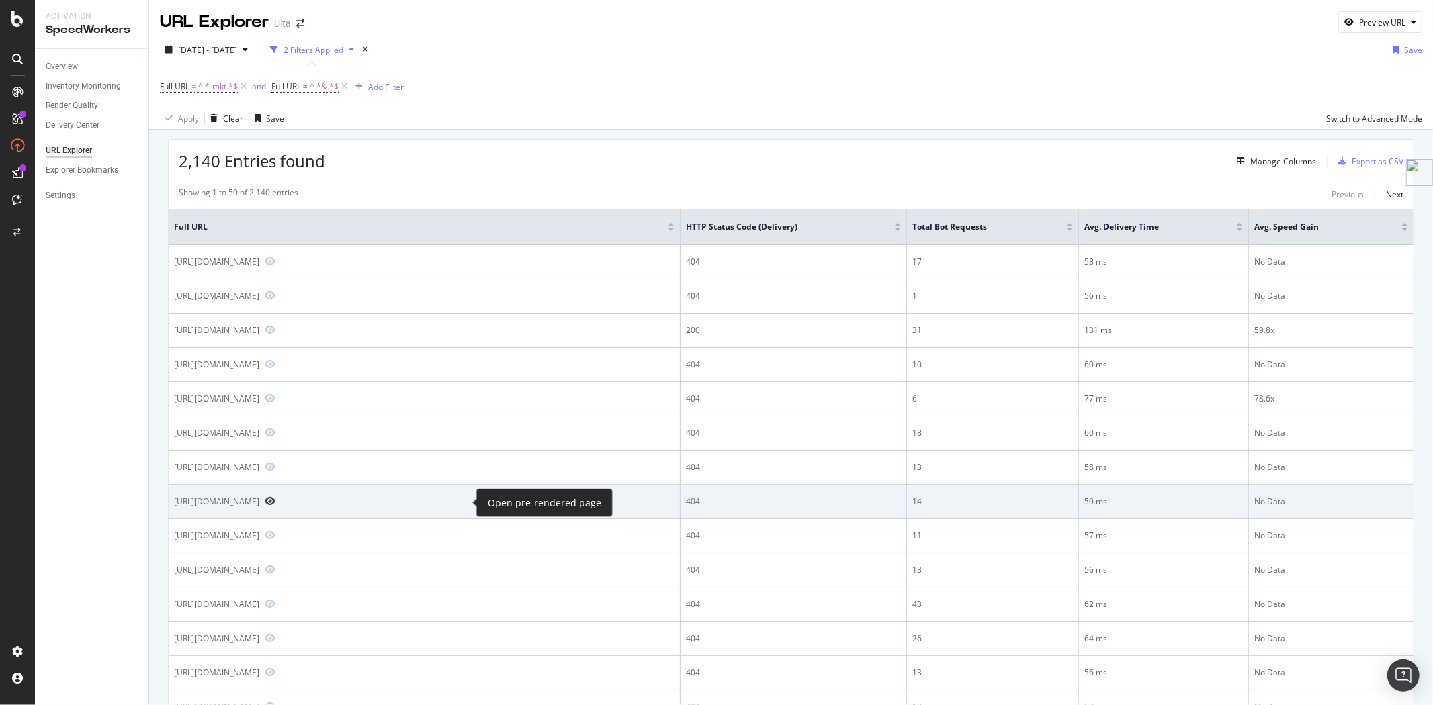
click at [275, 504] on icon "Preview https://www.ulta.com/p/anti-everything-pads-mkt77000893?sku=77001376" at bounding box center [270, 500] width 11 height 9
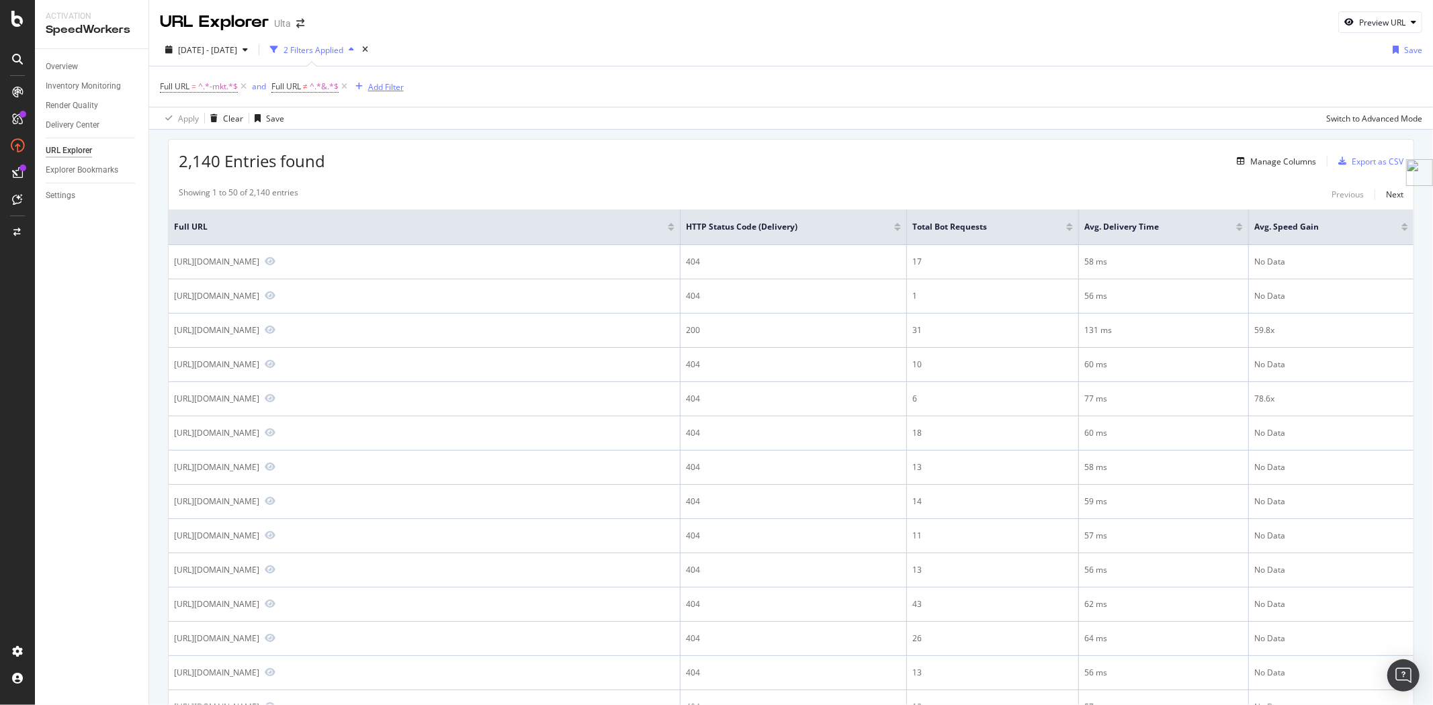
click at [384, 89] on div "Add Filter" at bounding box center [386, 86] width 36 height 11
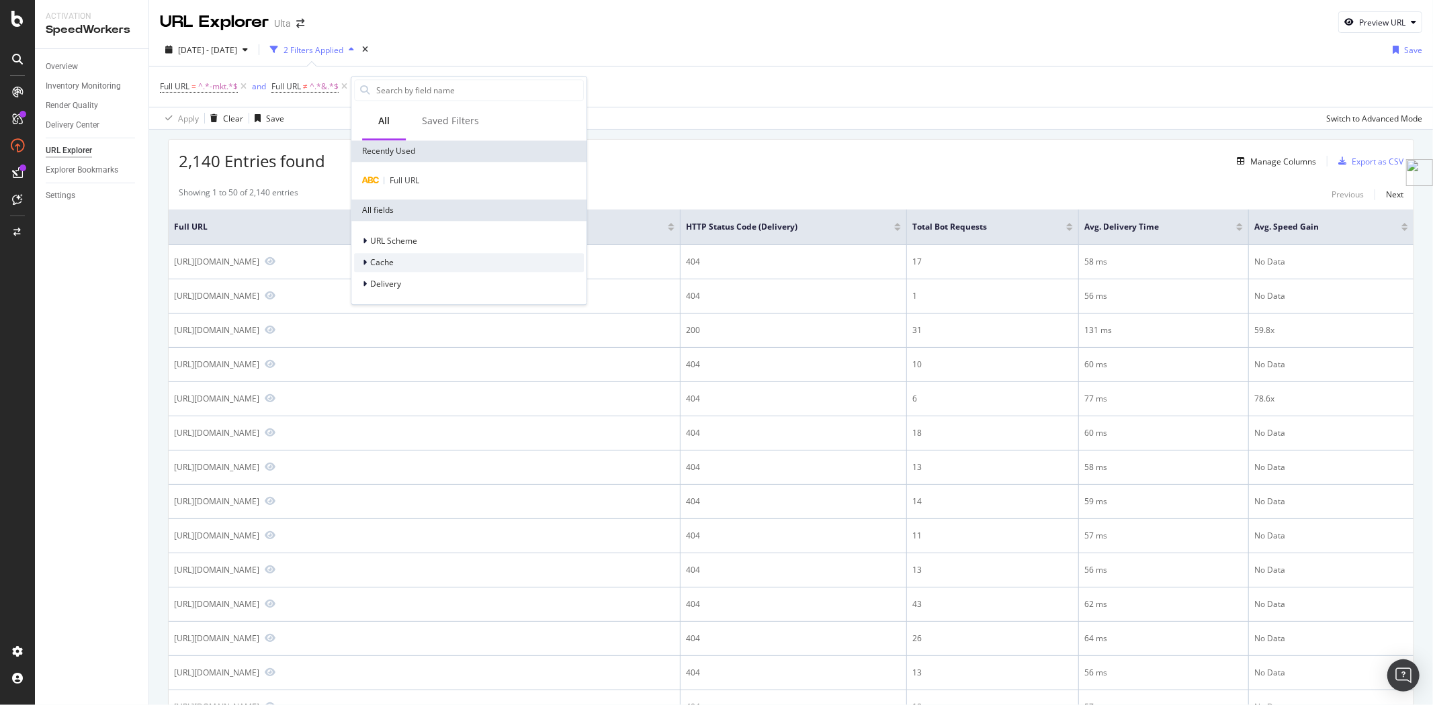
click at [381, 266] on span "Cache" at bounding box center [382, 262] width 24 height 11
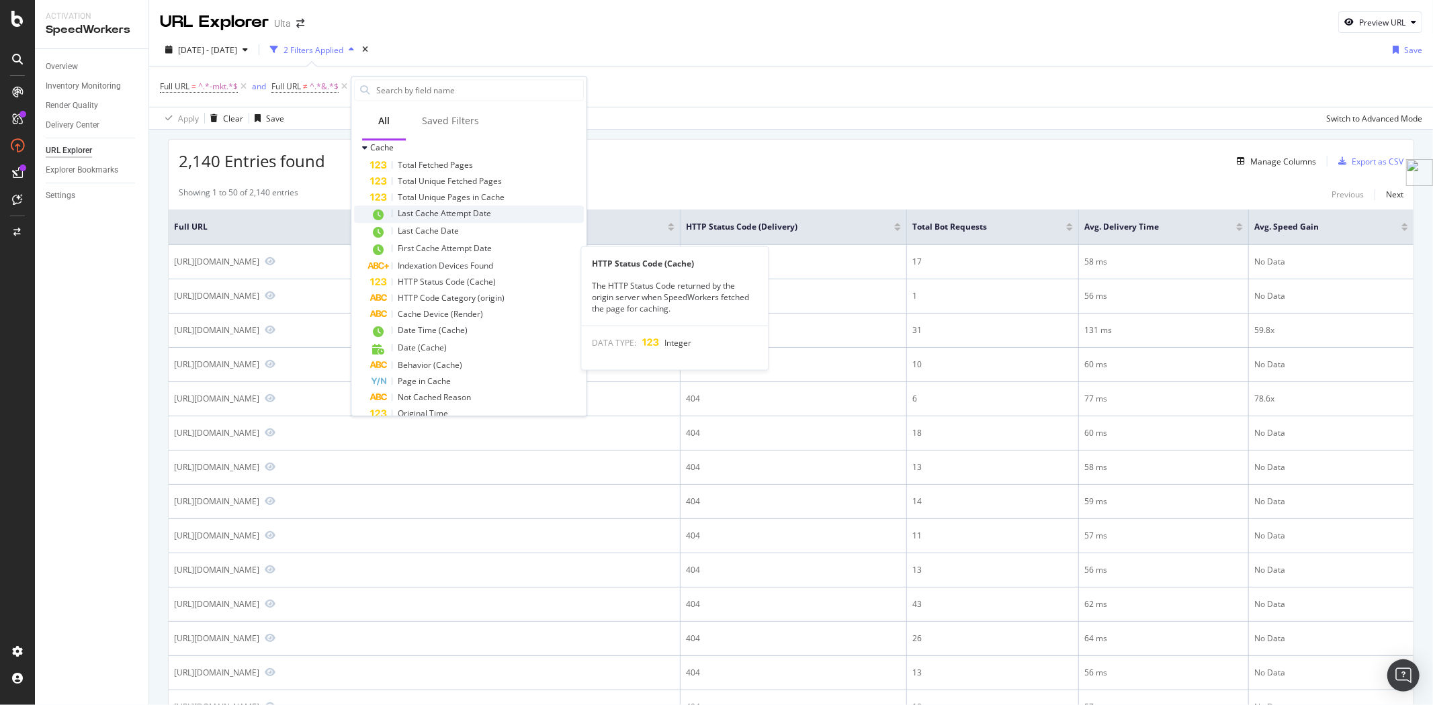
scroll to position [149, 0]
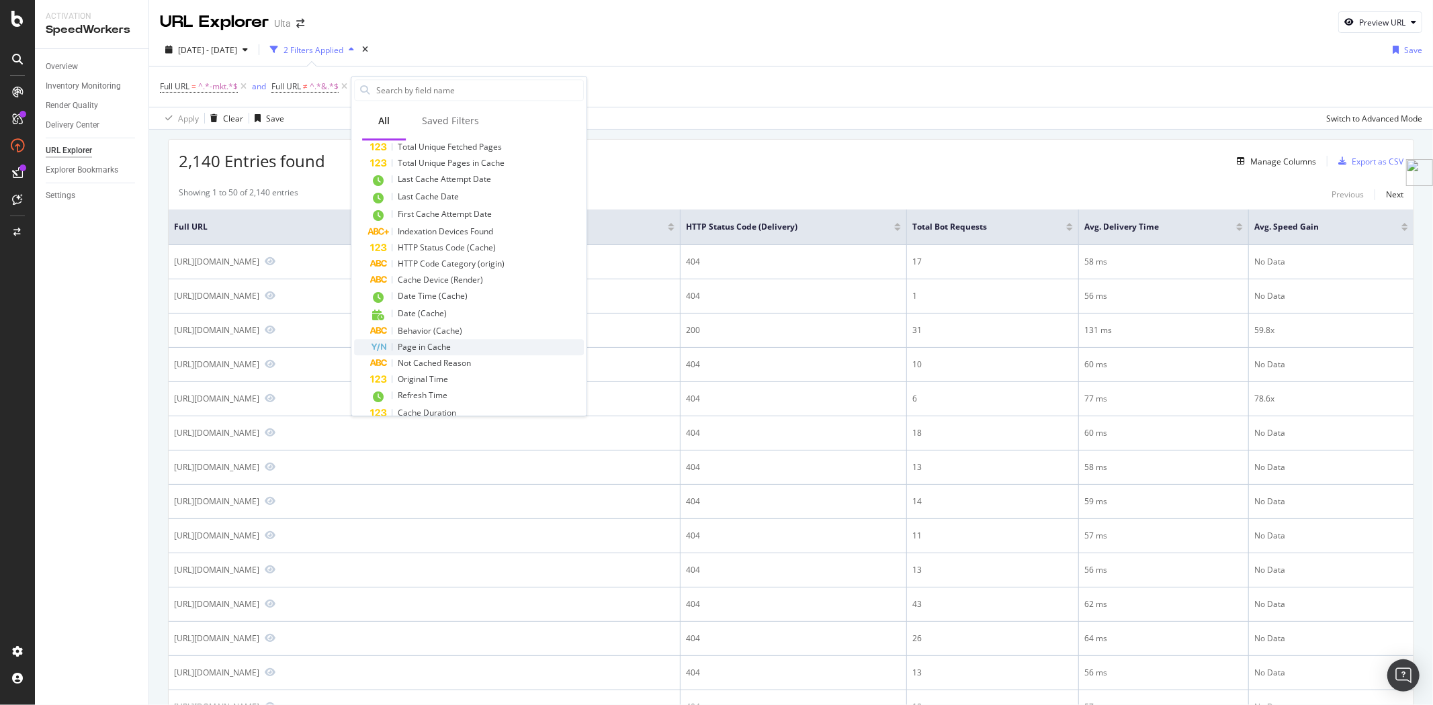
click at [465, 343] on div "Page in Cache" at bounding box center [477, 347] width 214 height 16
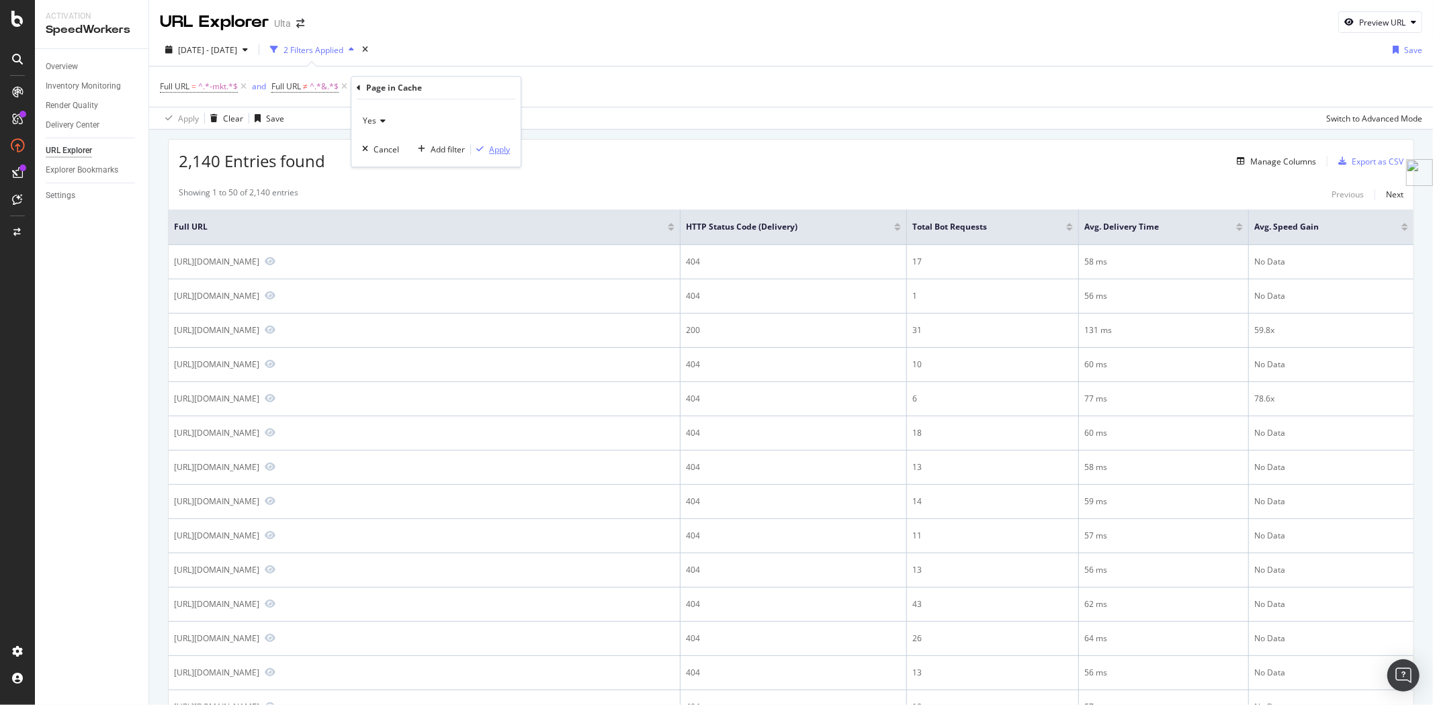
click at [498, 151] on div "Apply" at bounding box center [499, 149] width 21 height 11
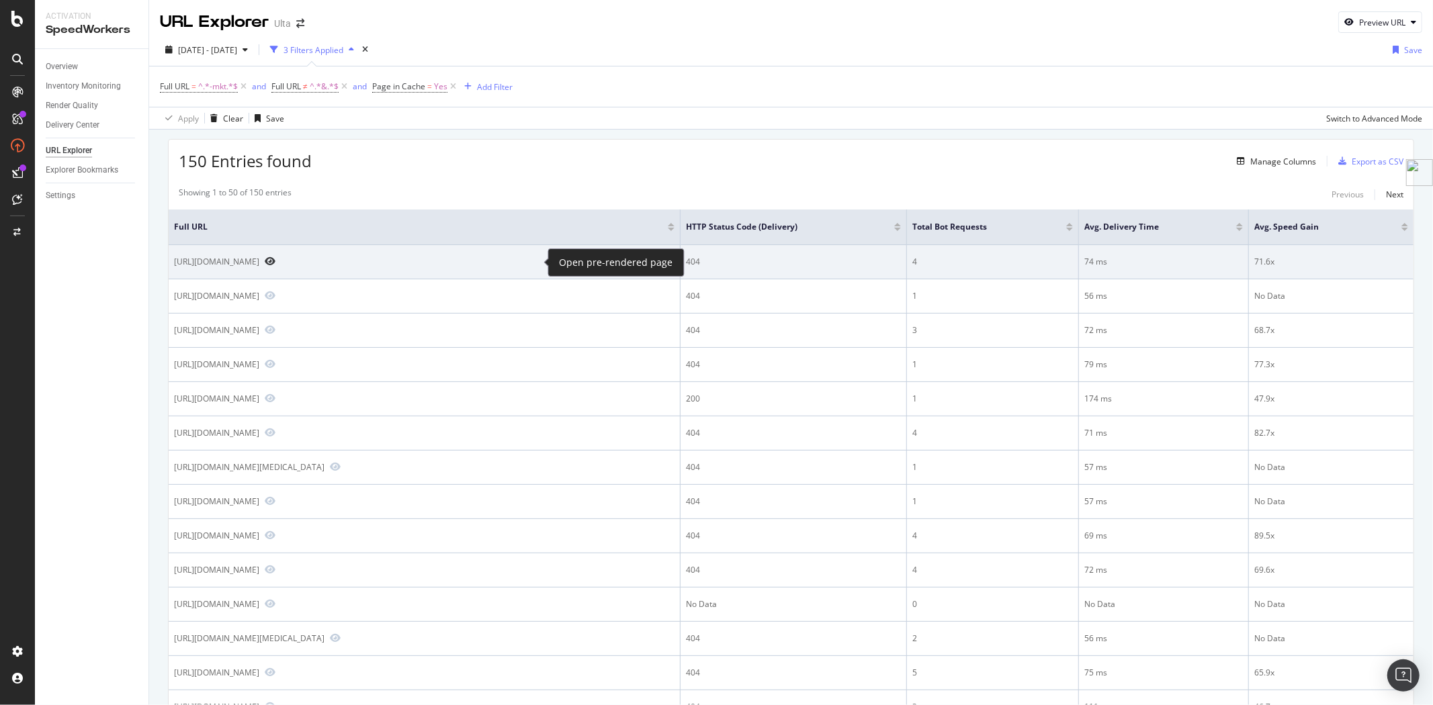
click at [275, 264] on icon "Preview https://www.ulta.com/p/porta-portable-hair-straightening-brush-mkt77000…" at bounding box center [270, 261] width 11 height 9
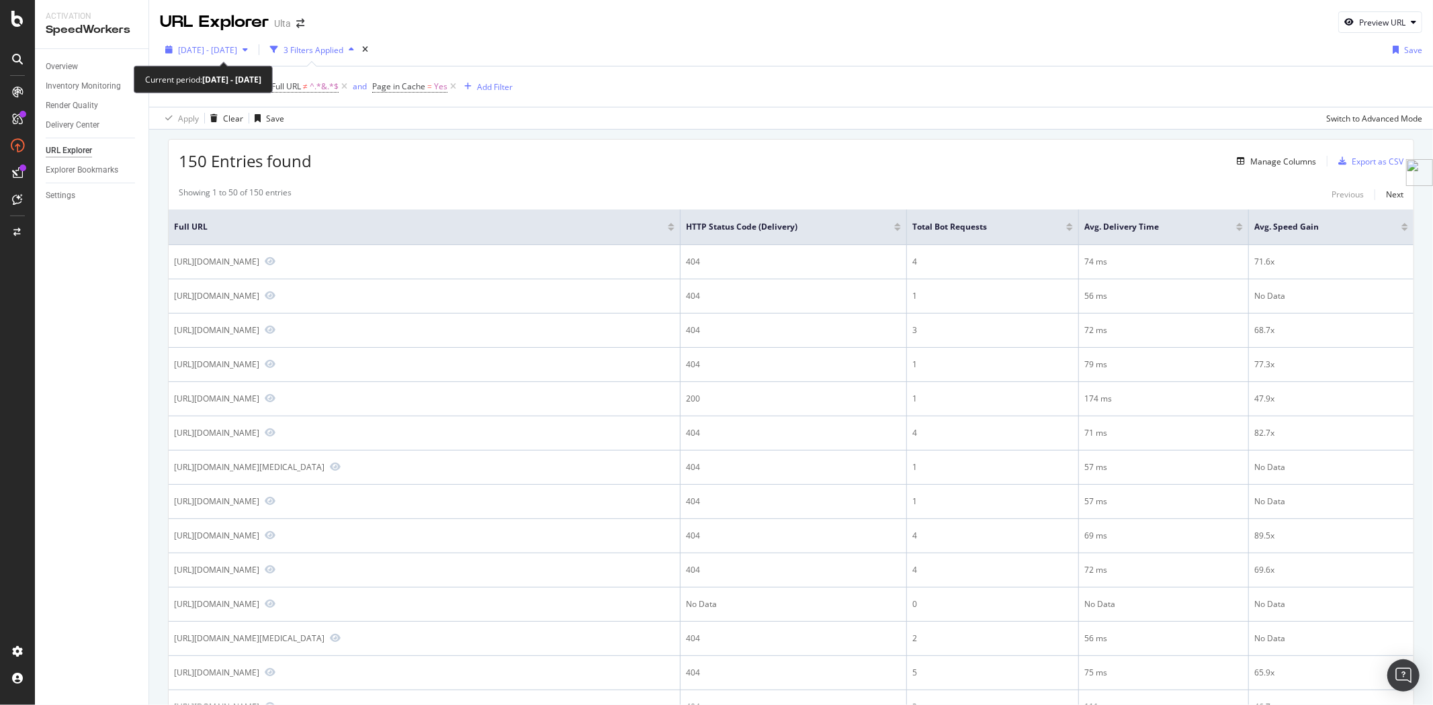
click at [248, 46] on icon "button" at bounding box center [244, 50] width 5 height 8
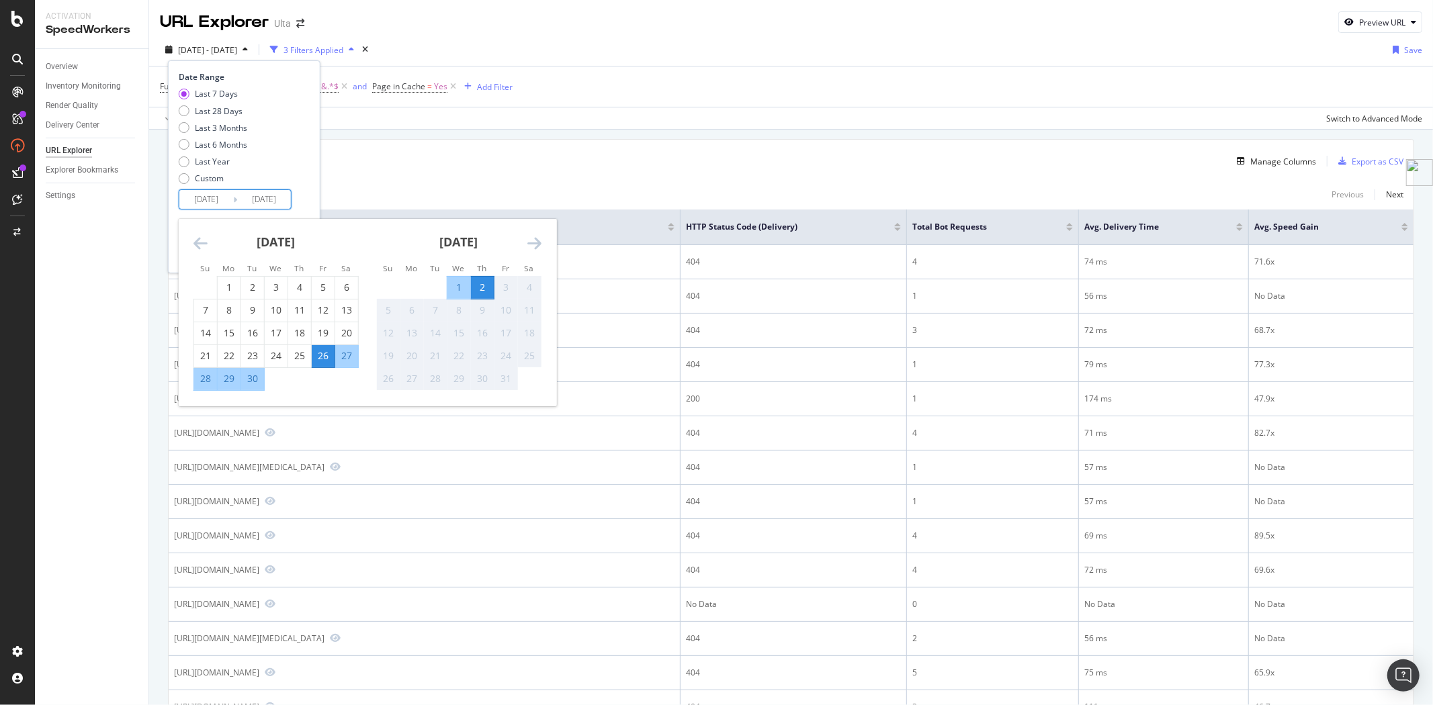
click at [228, 198] on input "2025/09/26" at bounding box center [206, 199] width 54 height 19
click at [198, 380] on div "28" at bounding box center [205, 378] width 23 height 13
type input "2025/09/28"
click at [455, 284] on div "1" at bounding box center [458, 287] width 23 height 13
type input "2025/10/01"
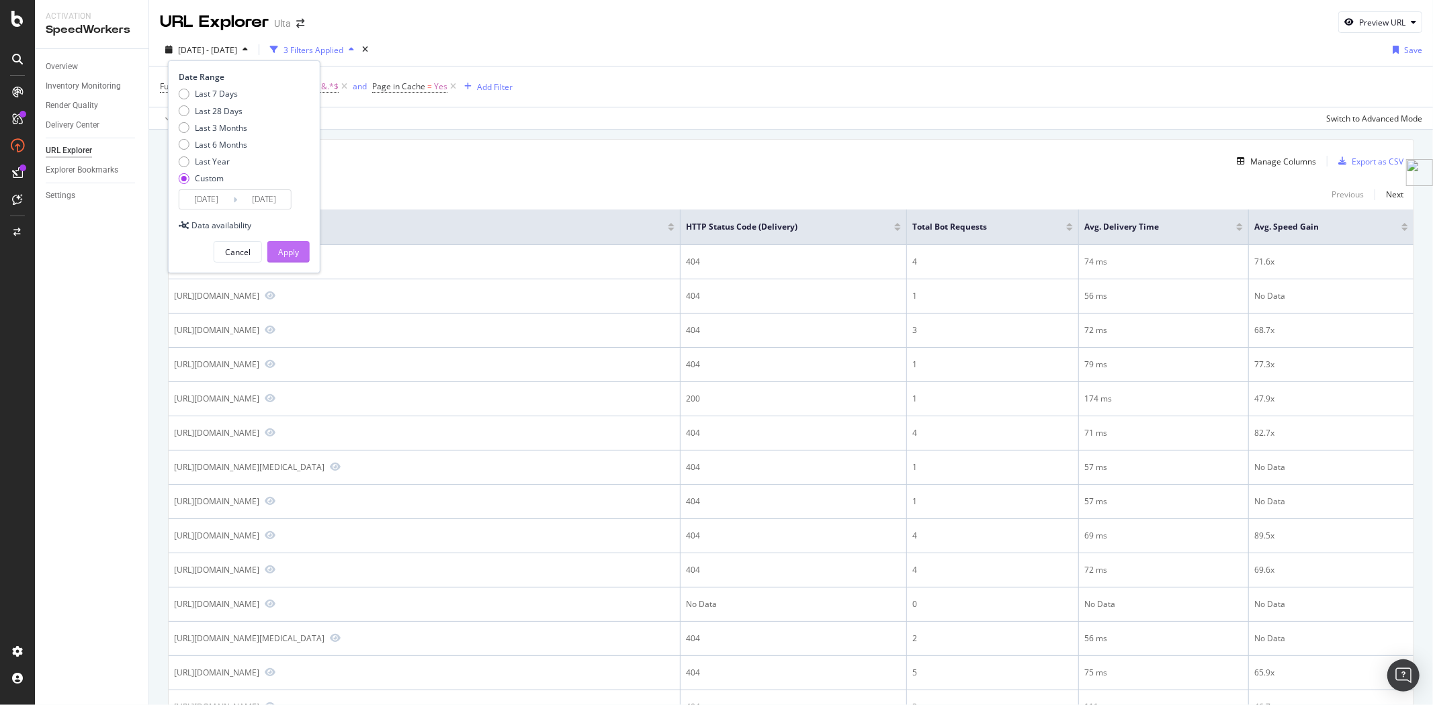
click at [292, 256] on div "Apply" at bounding box center [288, 252] width 21 height 11
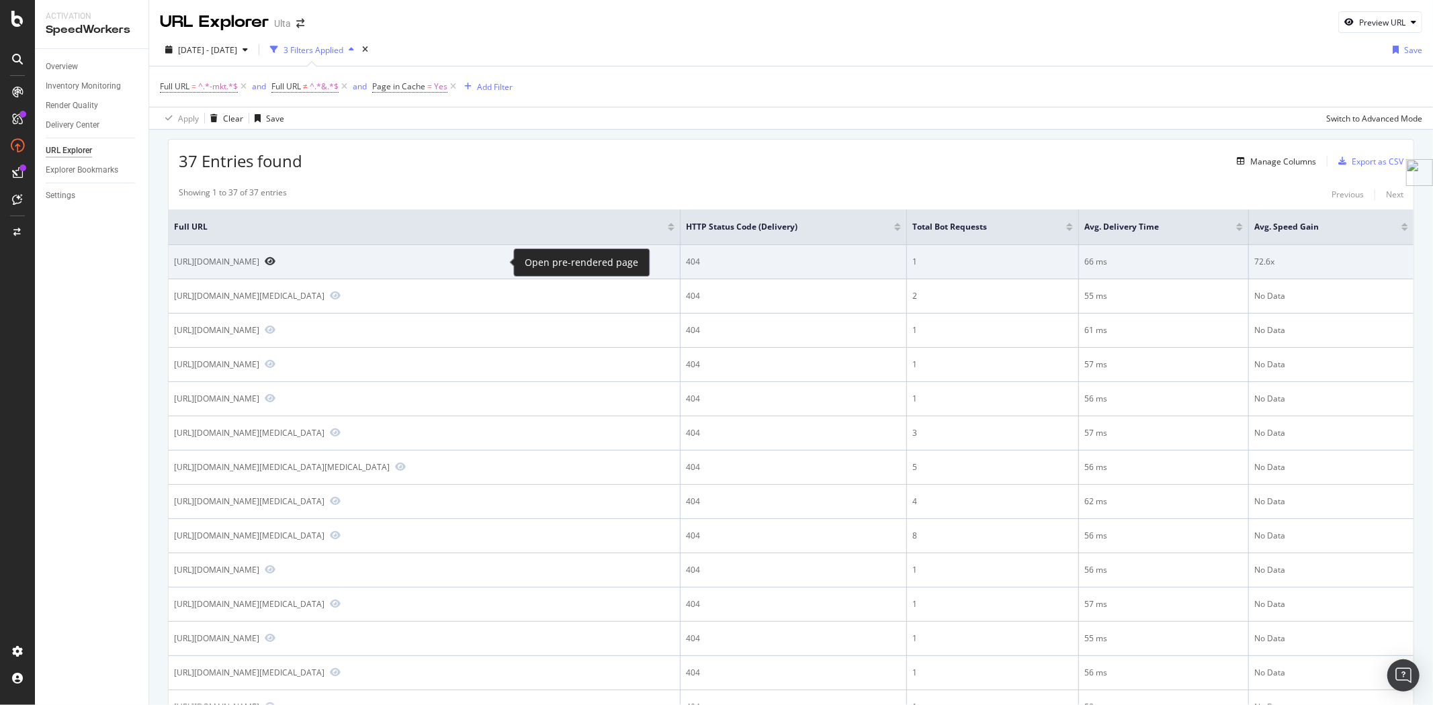
click at [275, 263] on icon "Preview https://www.ulta.com/p/collagen-elixir-12-week-bundle-mkt77000220?sku=7…" at bounding box center [270, 261] width 11 height 9
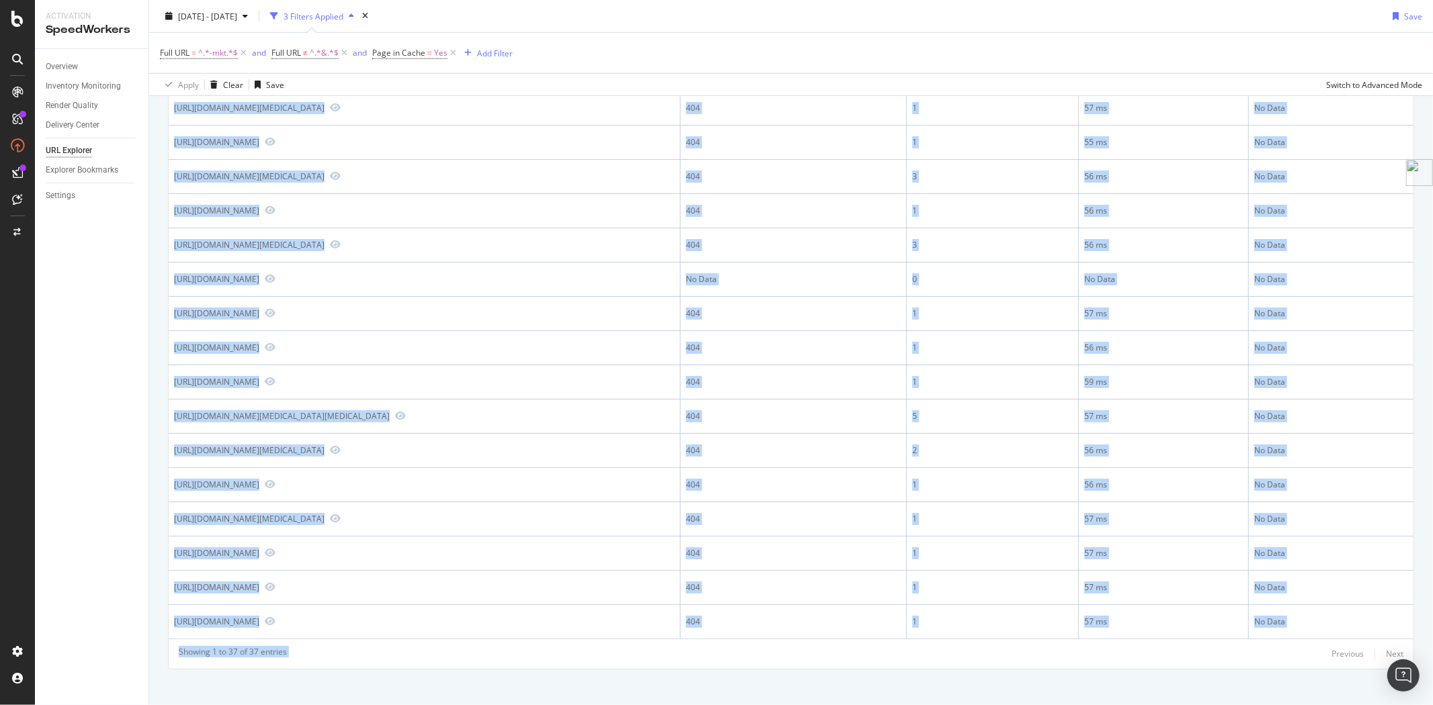
scroll to position [887, 0]
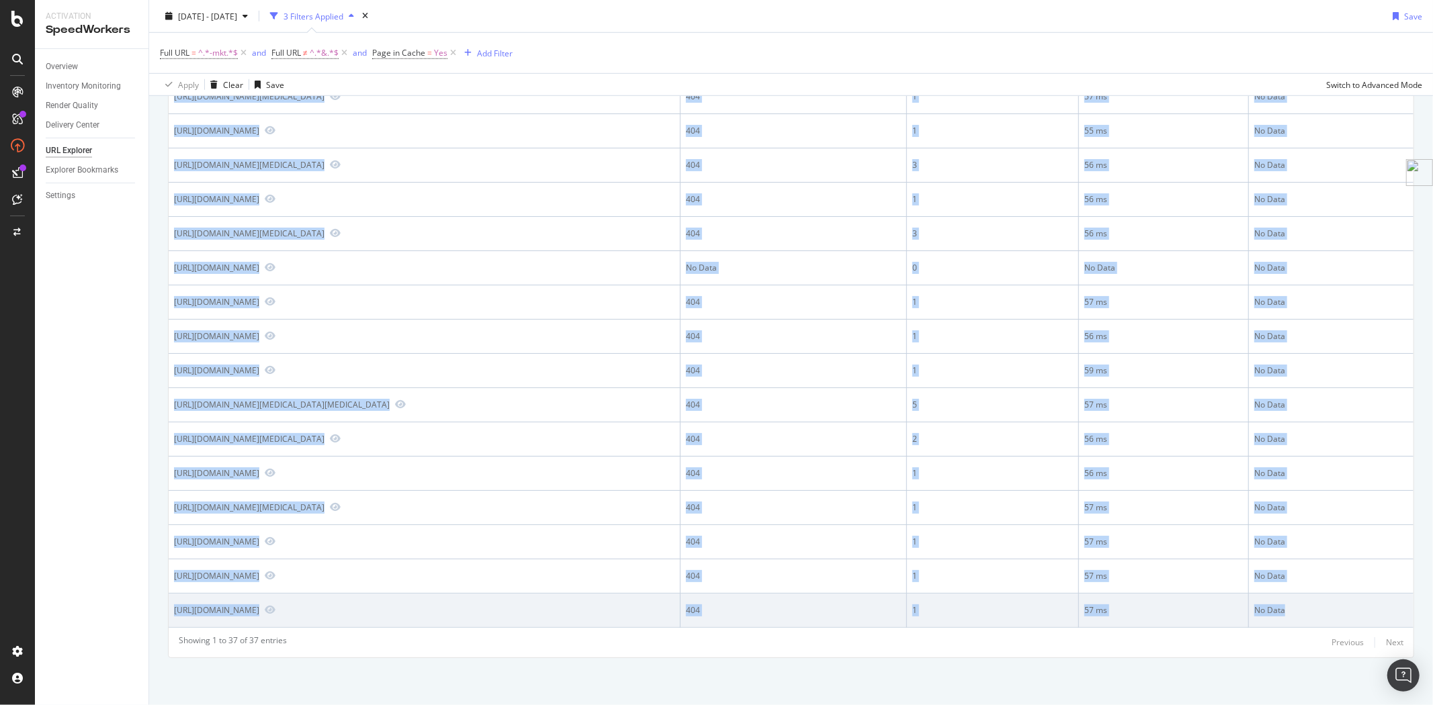
drag, startPoint x: 175, startPoint y: 223, endPoint x: 1353, endPoint y: 603, distance: 1237.9
copy table "Full URL HTTP Status Code (Delivery) Total Bot Requests Avg. Delivery Time Avg.…"
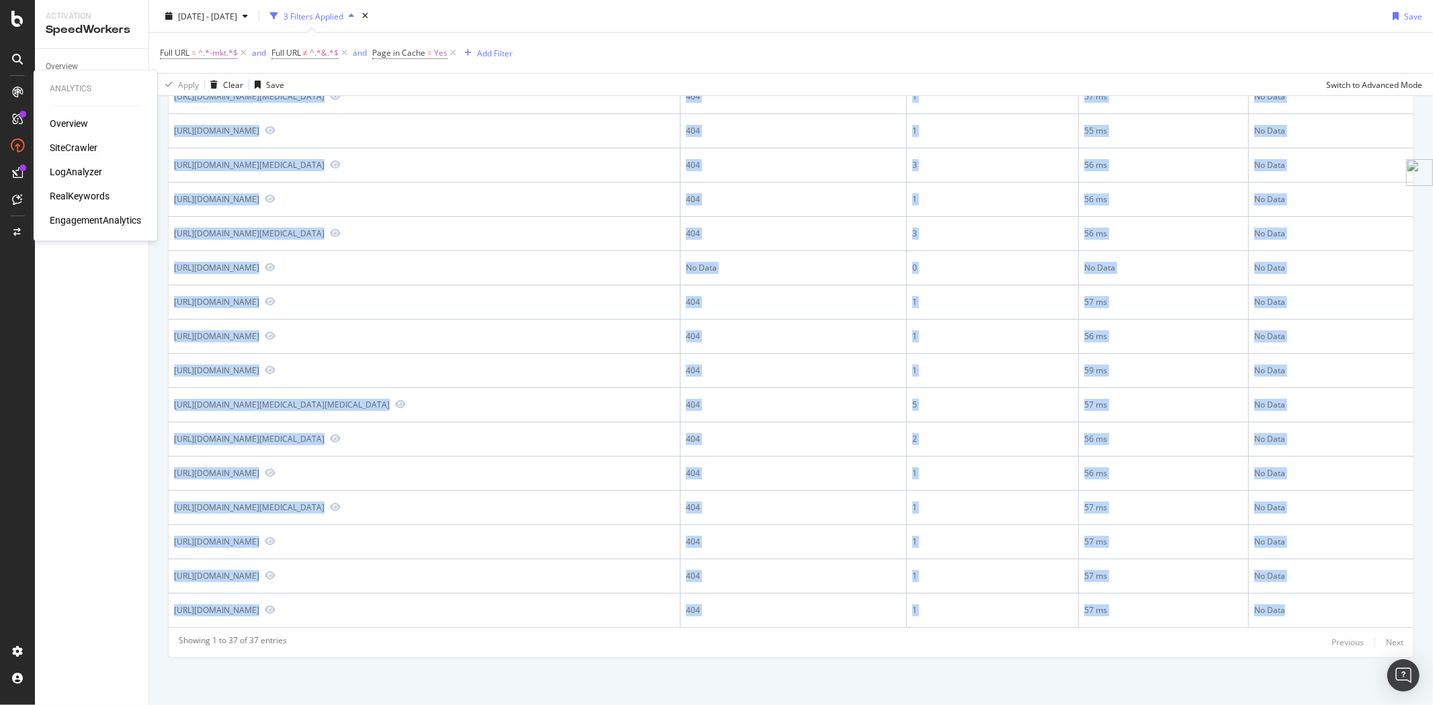
click at [77, 142] on div "SiteCrawler" at bounding box center [74, 148] width 48 height 13
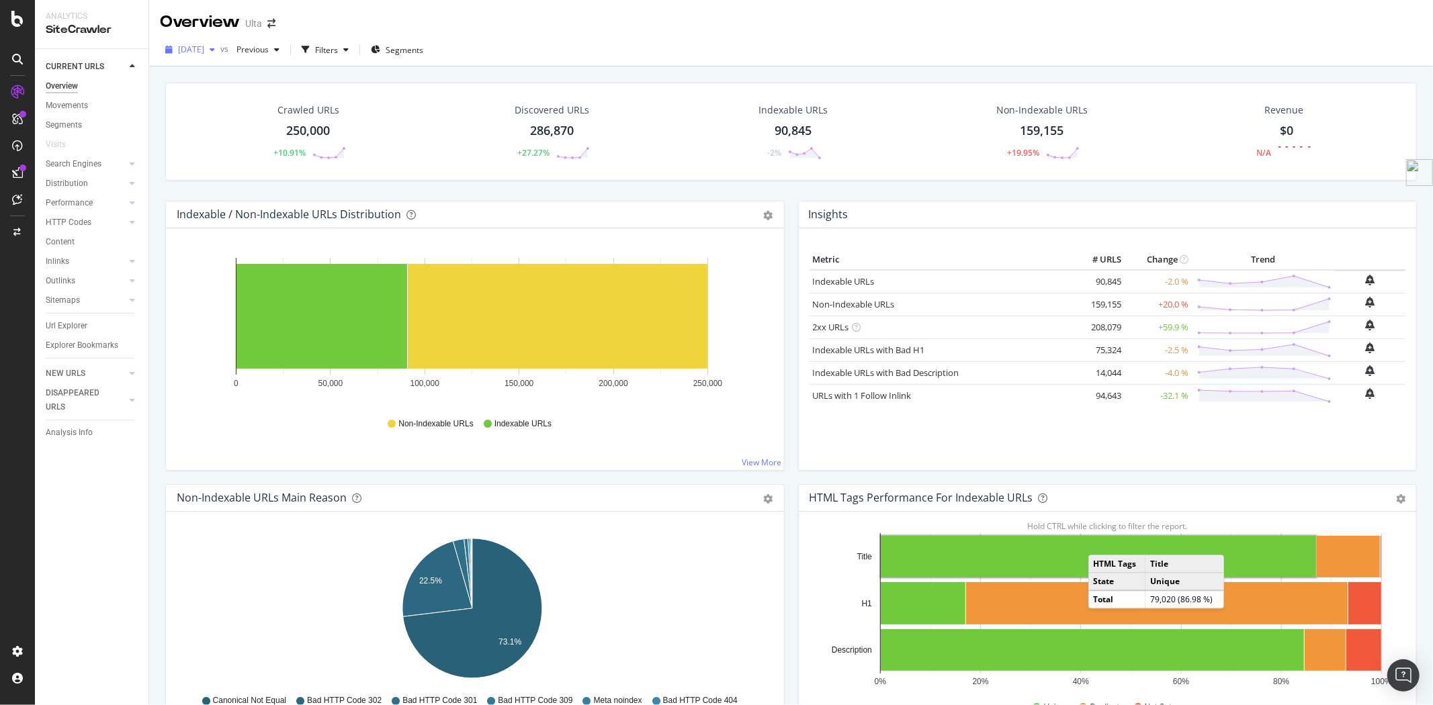
click at [204, 46] on span "2025 Sep. 25th" at bounding box center [191, 49] width 26 height 11
click at [891, 42] on div "2025 Sep. 25th vs Previous Filters Segments" at bounding box center [791, 52] width 1284 height 27
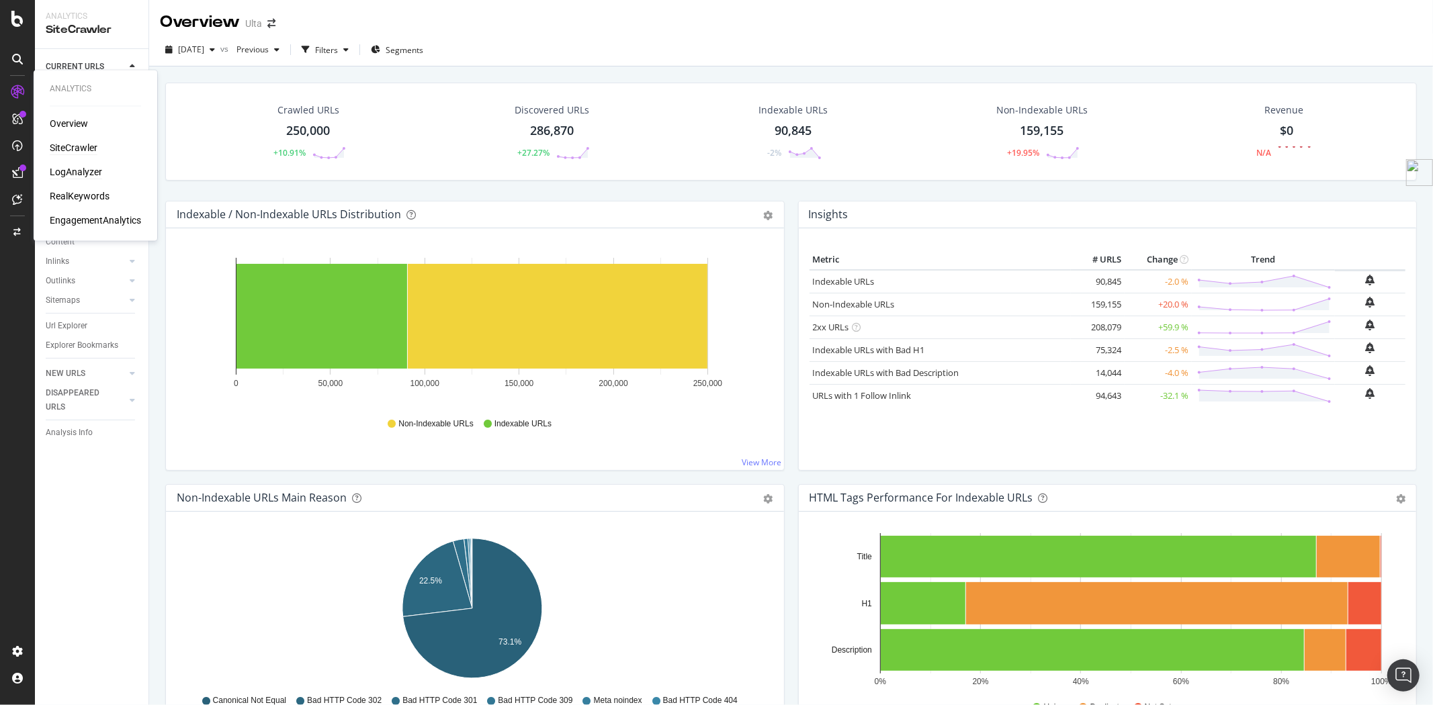
click at [76, 171] on div "LogAnalyzer" at bounding box center [76, 172] width 52 height 13
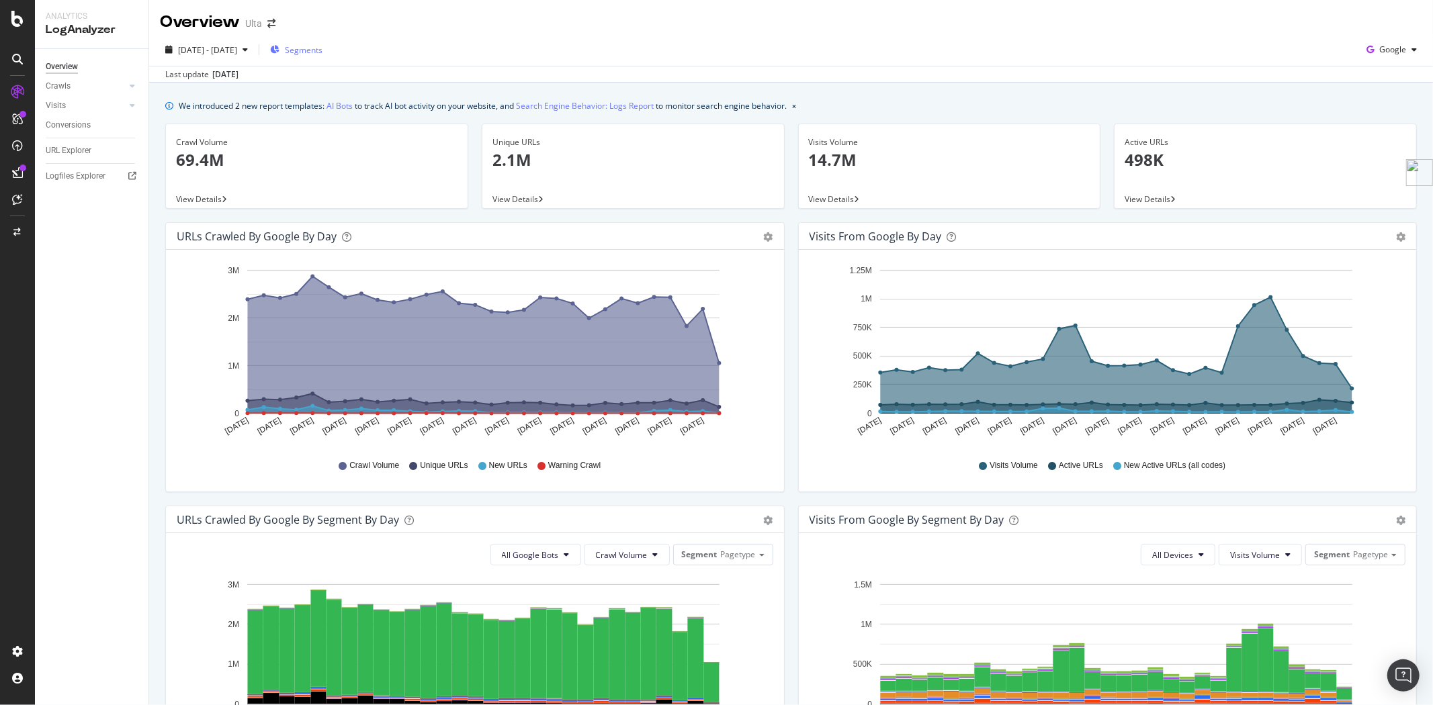
click at [322, 50] on span "Segments" at bounding box center [304, 49] width 38 height 11
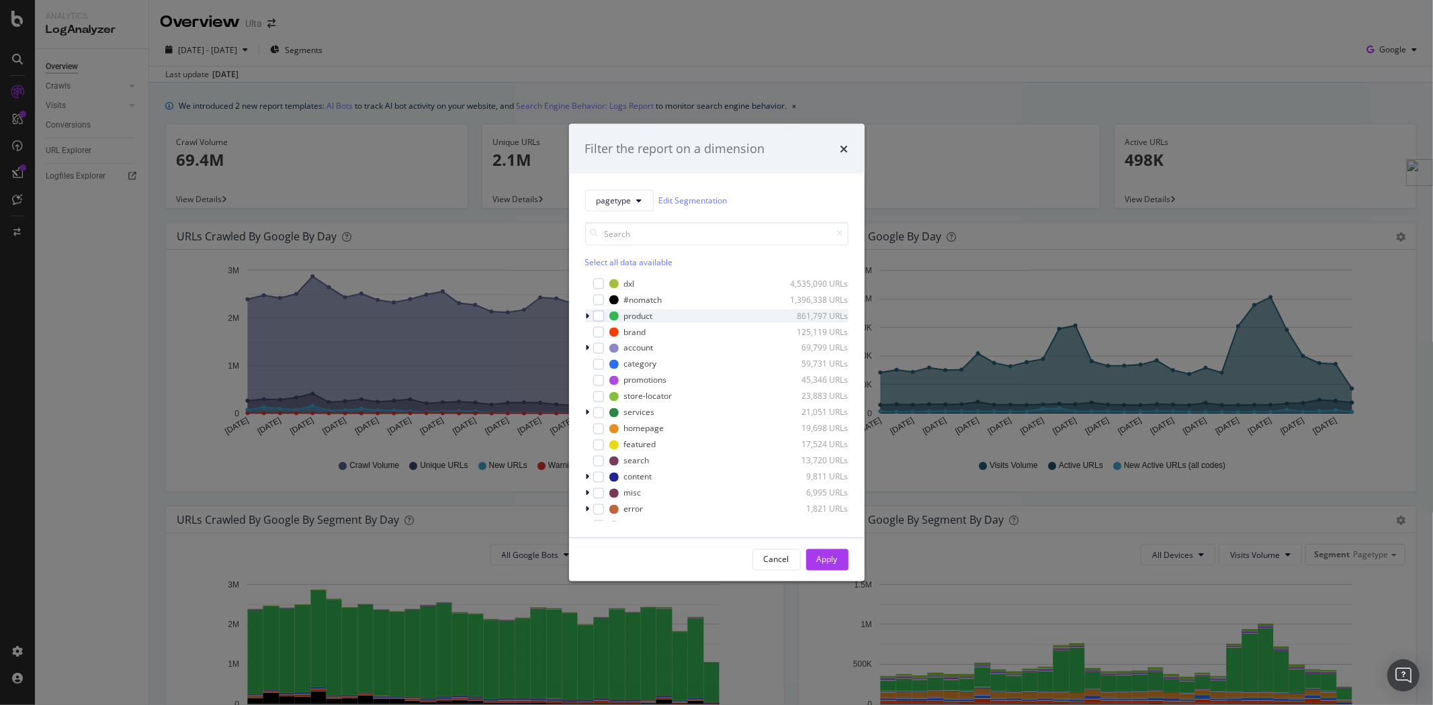
click at [589, 316] on div "modal" at bounding box center [589, 315] width 8 height 13
click at [606, 399] on div "modal" at bounding box center [606, 396] width 11 height 11
click at [821, 565] on div "Apply" at bounding box center [827, 559] width 21 height 11
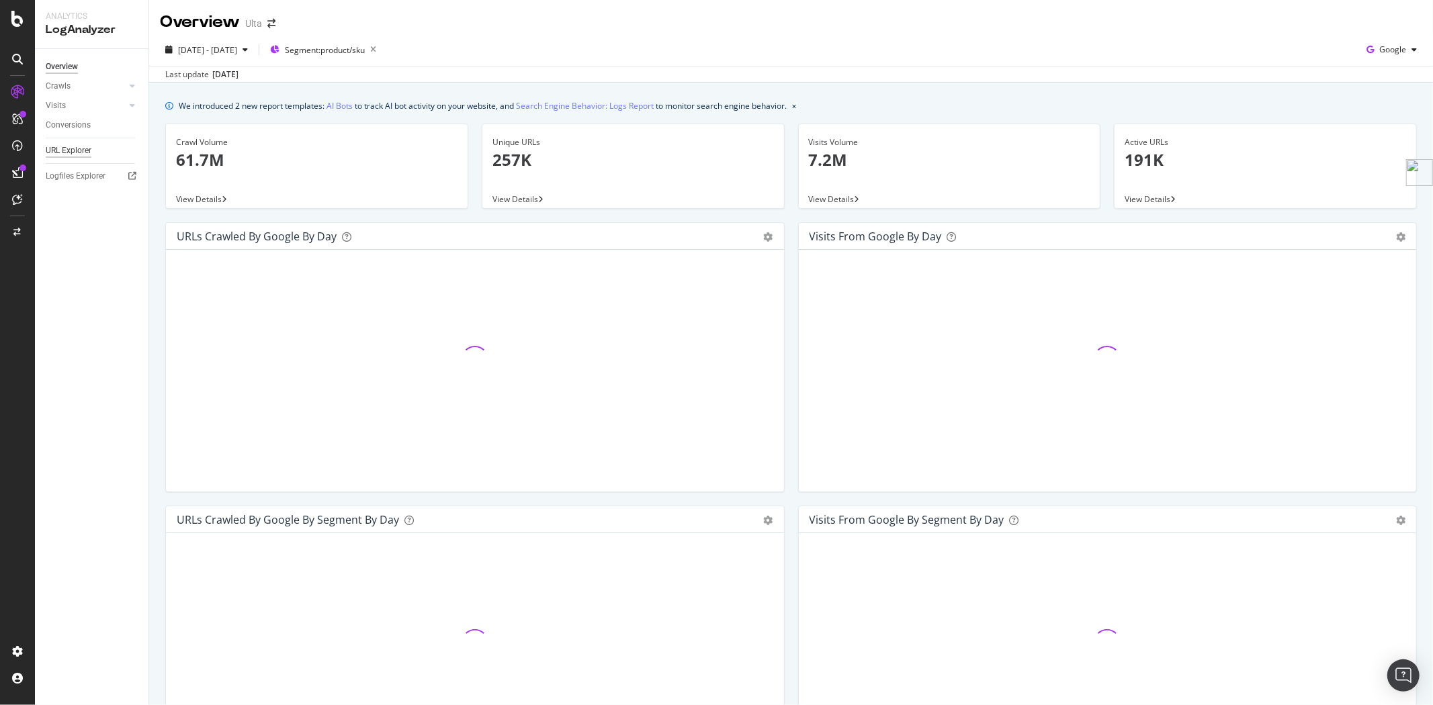
click at [81, 149] on div "URL Explorer" at bounding box center [69, 151] width 46 height 14
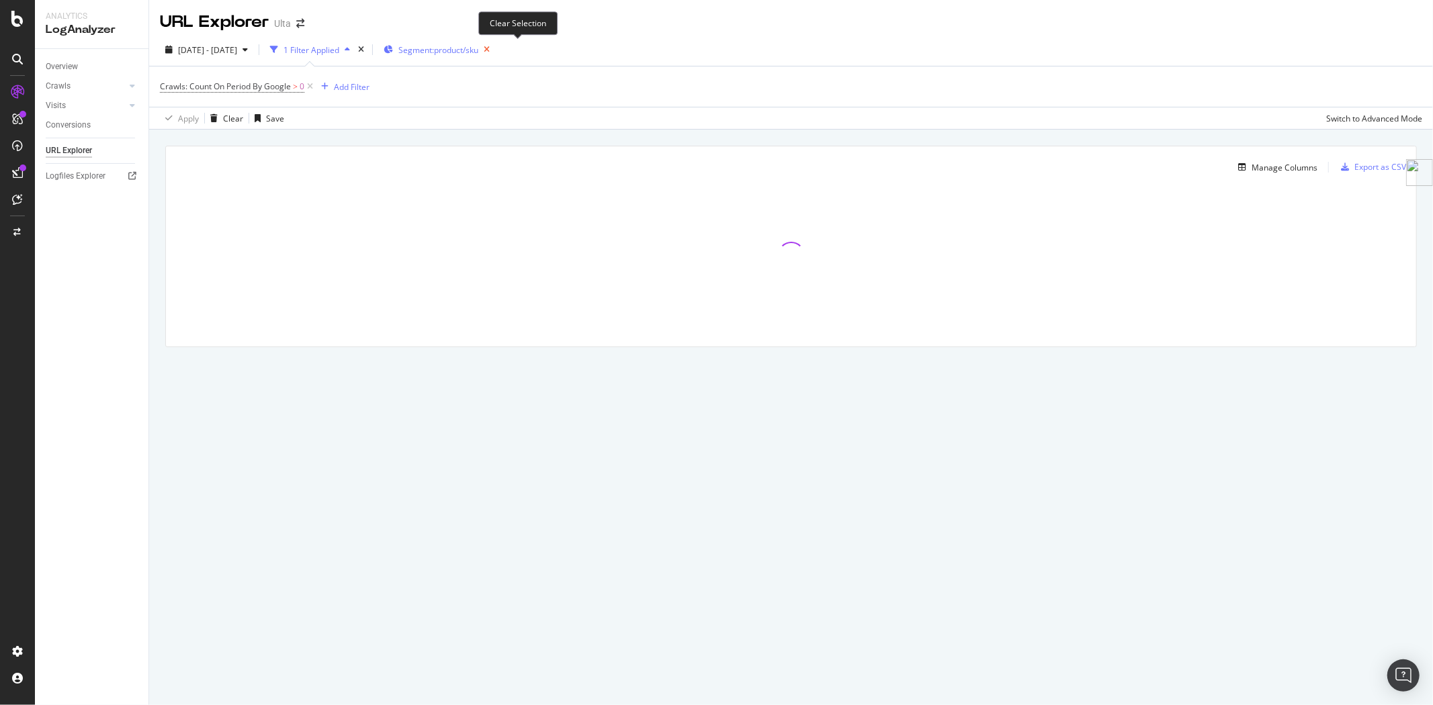
click at [495, 48] on icon "button" at bounding box center [486, 49] width 17 height 19
click at [237, 48] on span "2025 Sep. 2nd - Oct. 1st" at bounding box center [207, 49] width 59 height 11
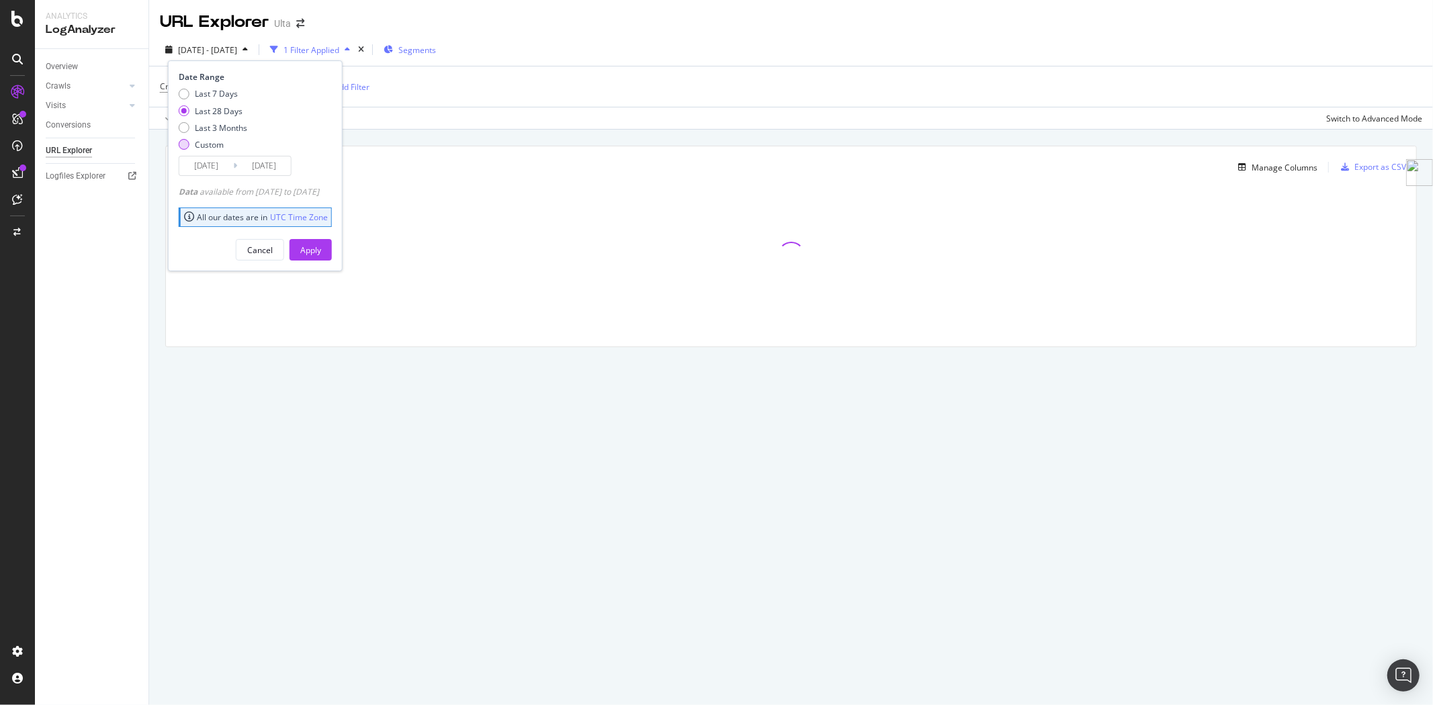
click at [195, 145] on div "Custom" at bounding box center [209, 144] width 29 height 11
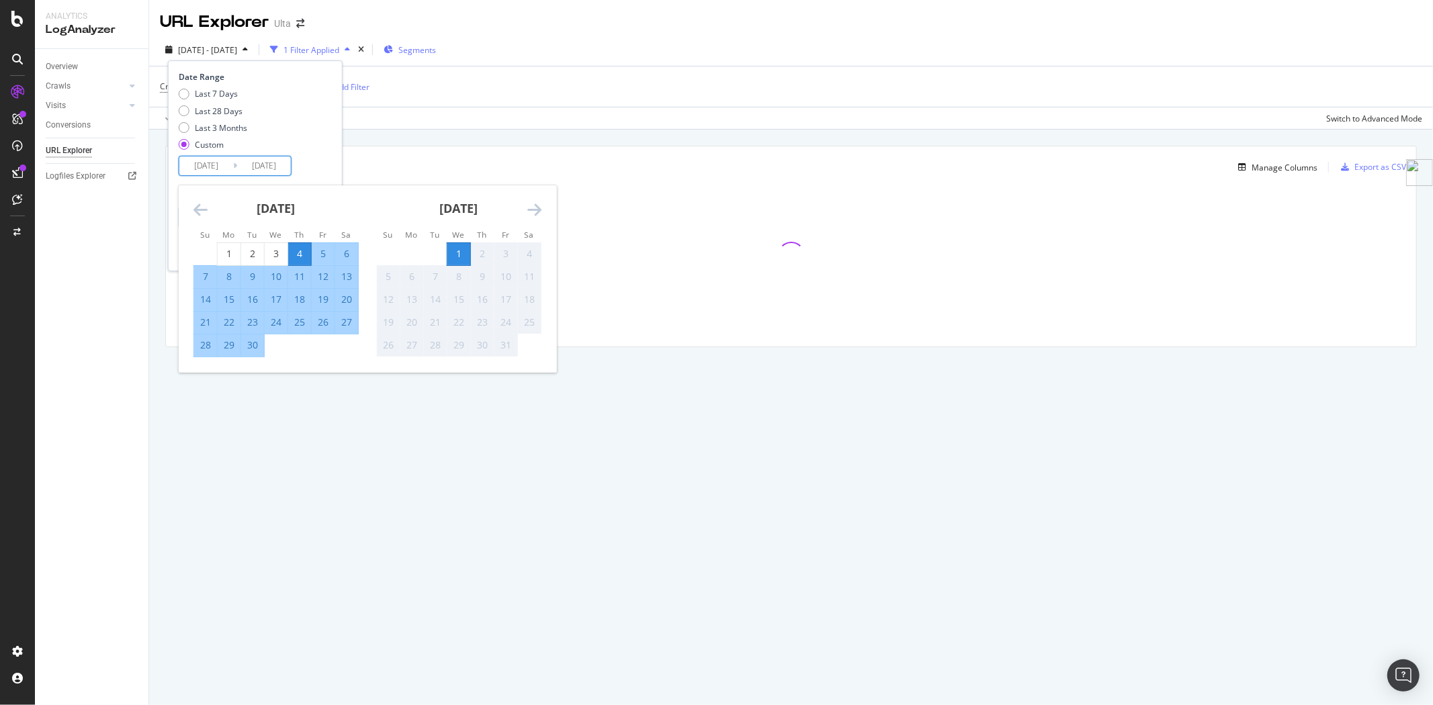
click at [226, 165] on input "2025/09/04" at bounding box center [206, 165] width 54 height 19
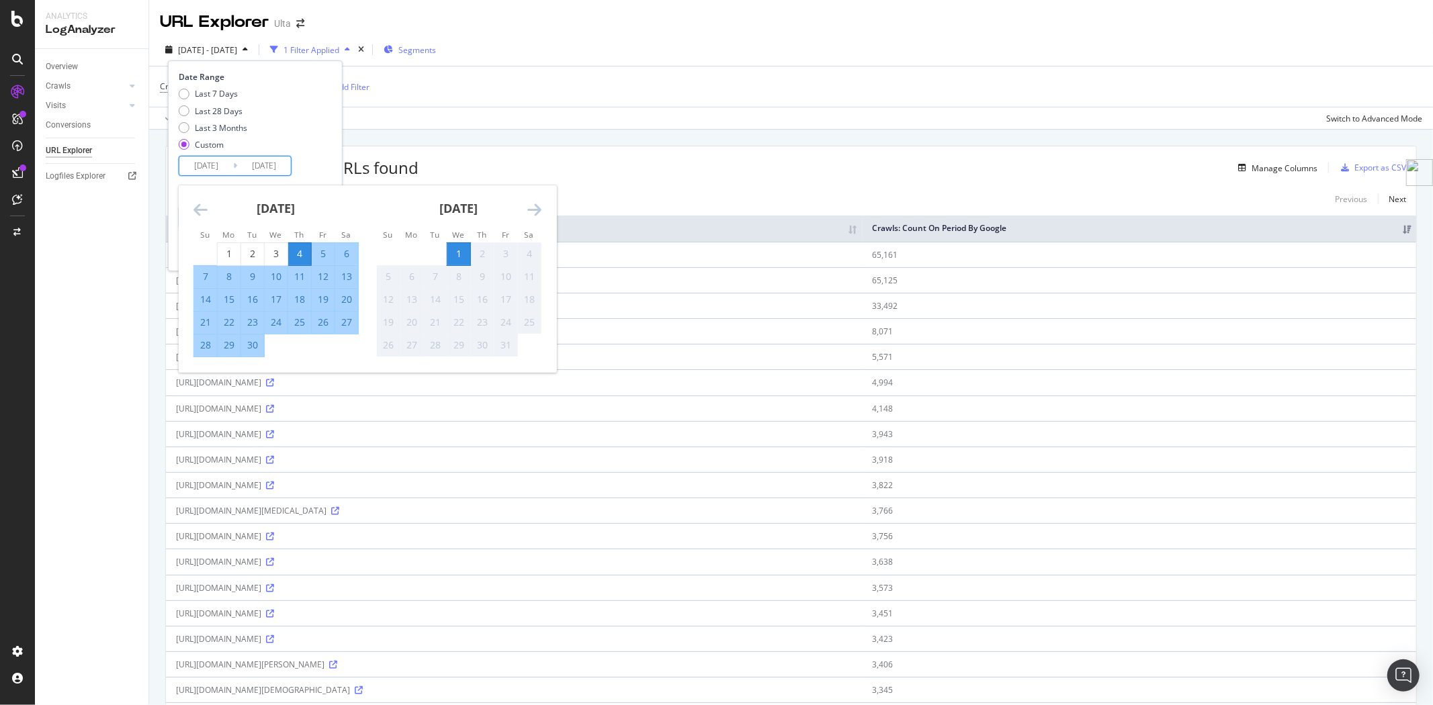
click at [209, 347] on div "28" at bounding box center [205, 345] width 23 height 13
type input "2025/09/28"
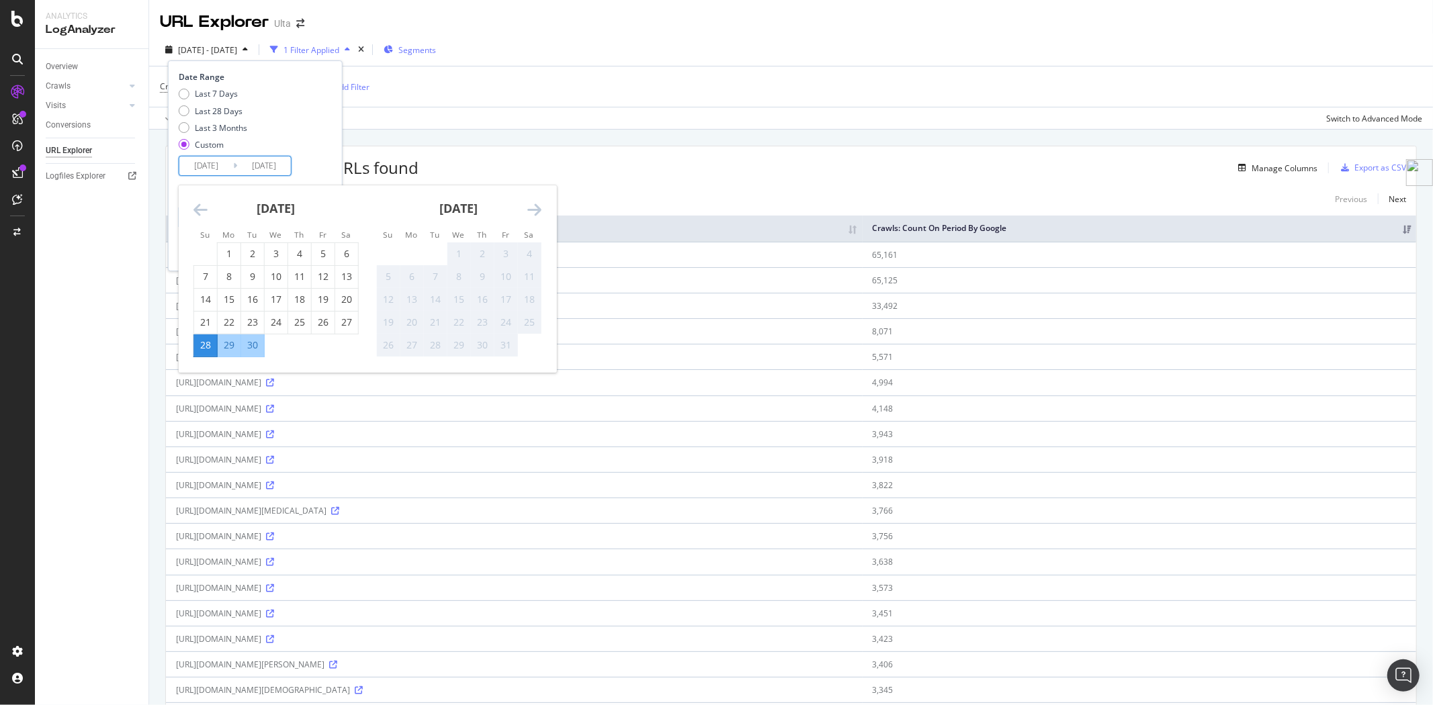
click at [256, 346] on div "30" at bounding box center [252, 345] width 23 height 13
type input "2025/09/30"
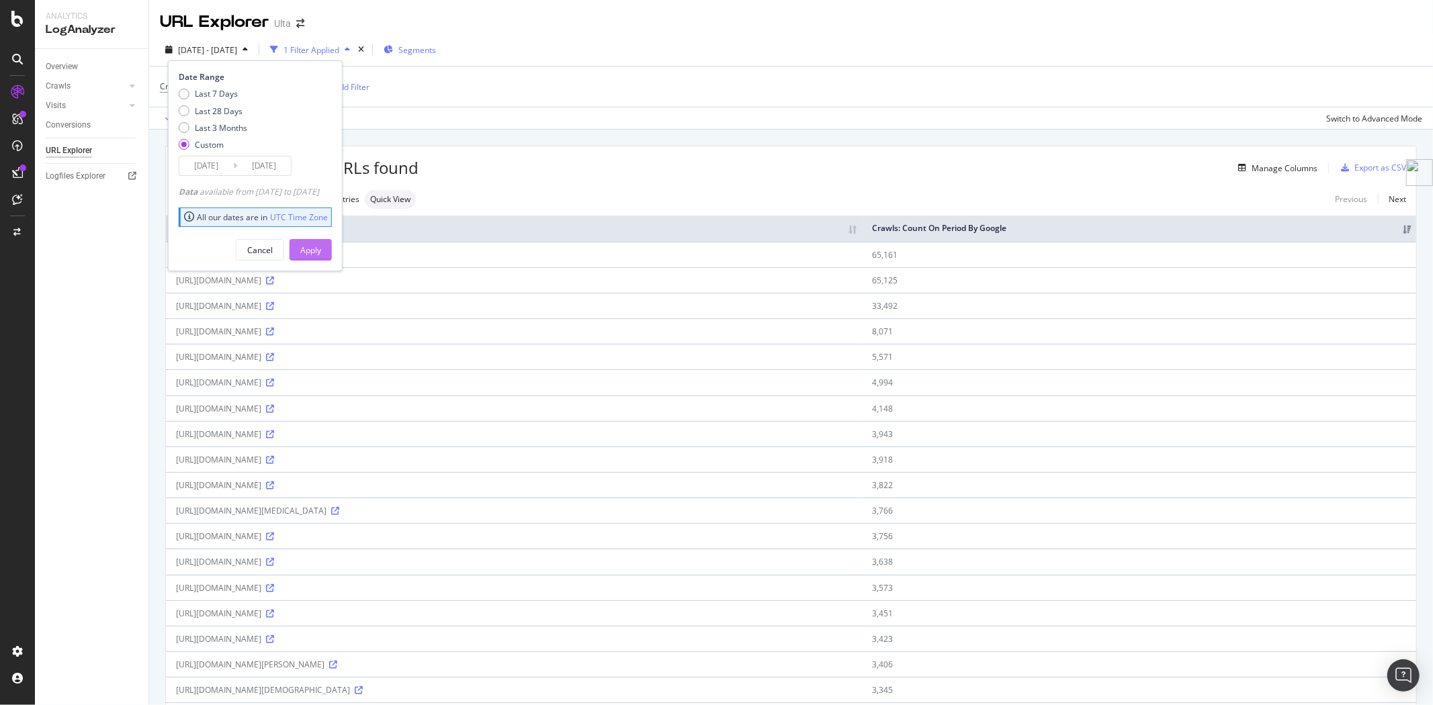
click at [321, 254] on div "Apply" at bounding box center [310, 249] width 21 height 11
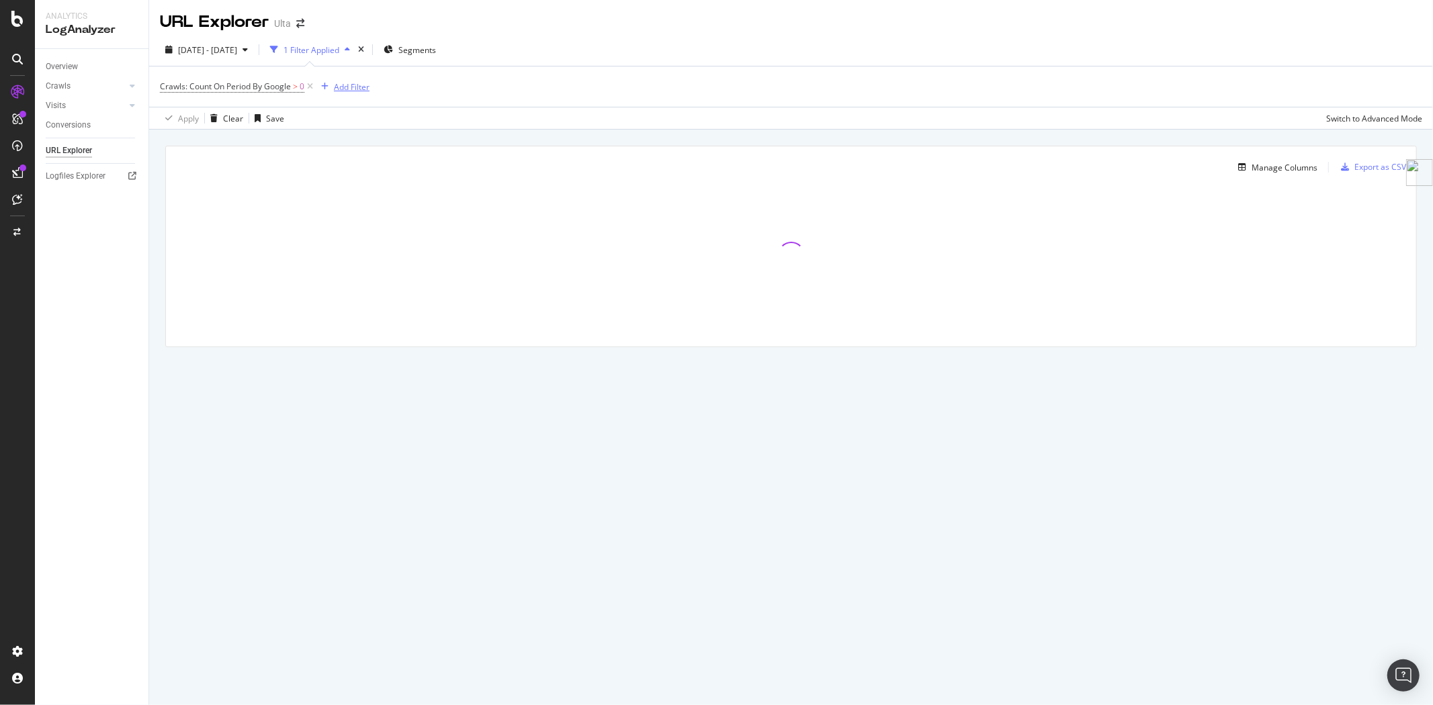
click at [359, 87] on div "Add Filter" at bounding box center [352, 86] width 36 height 11
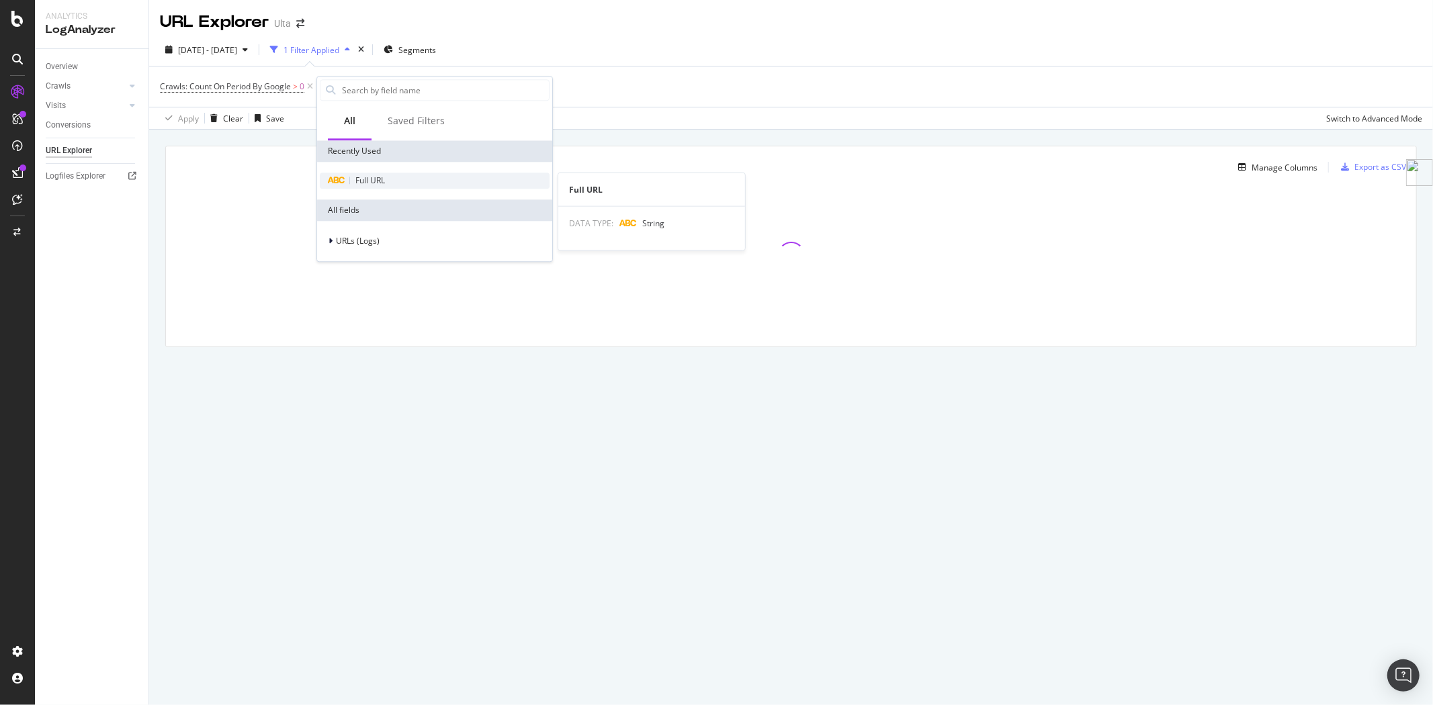
click at [365, 185] on span "Full URL" at bounding box center [370, 180] width 30 height 11
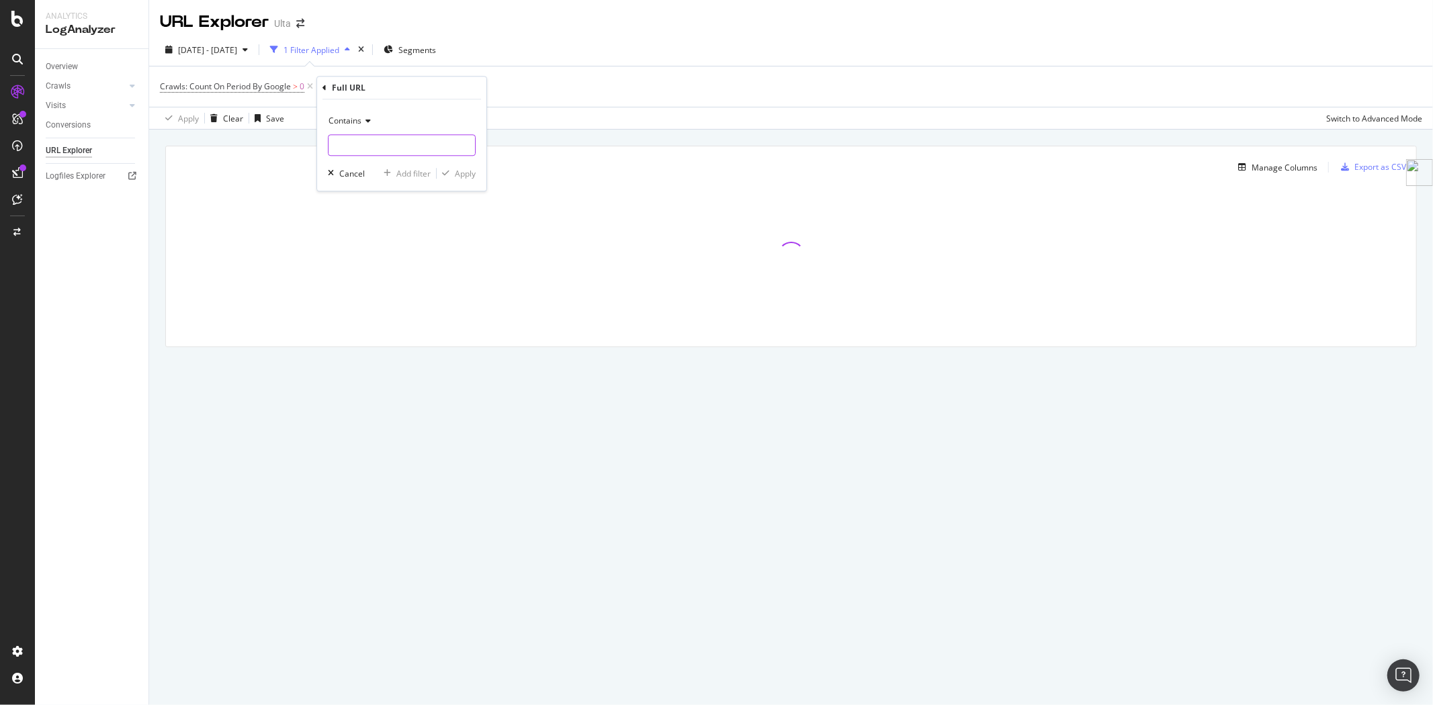
click at [371, 146] on input "text" at bounding box center [401, 144] width 146 height 21
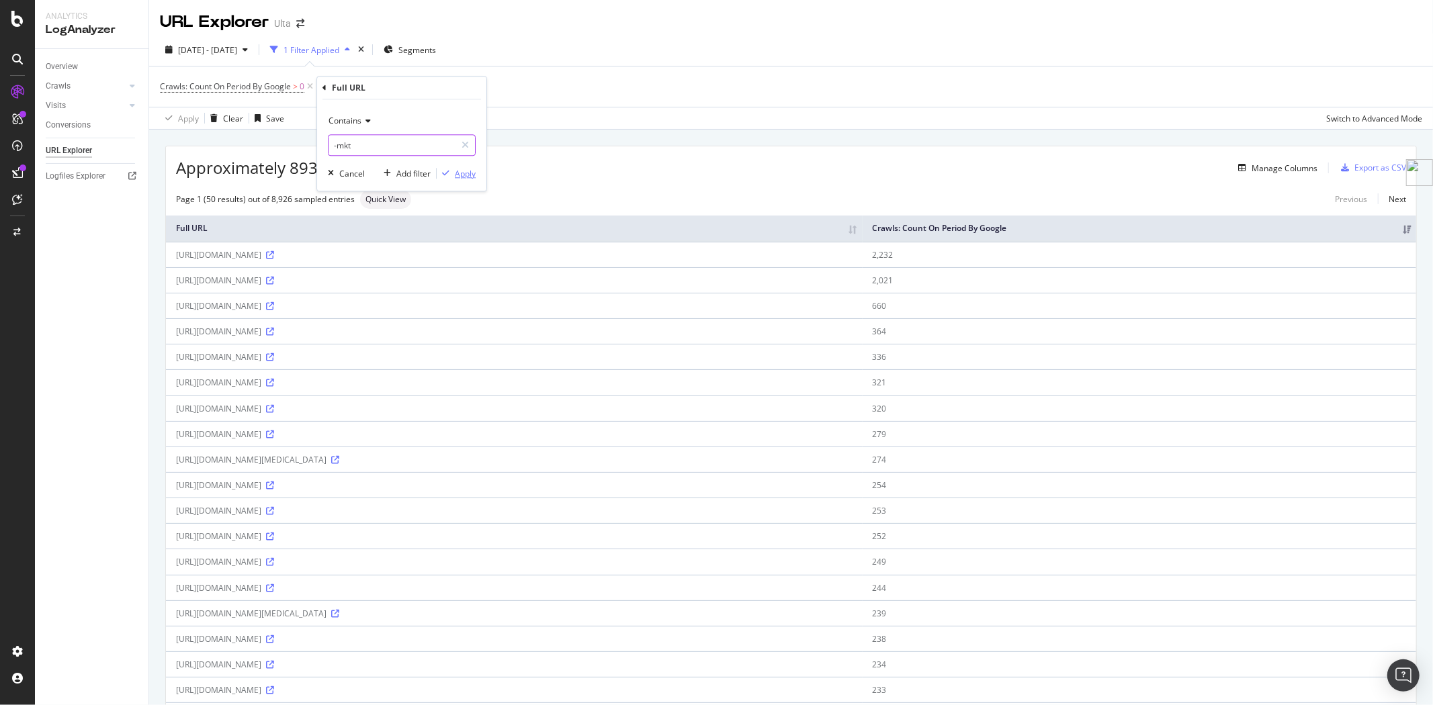
type input "-mkt"
click at [459, 179] on div "Apply" at bounding box center [465, 173] width 21 height 11
click at [455, 89] on div "Add Filter" at bounding box center [463, 86] width 36 height 11
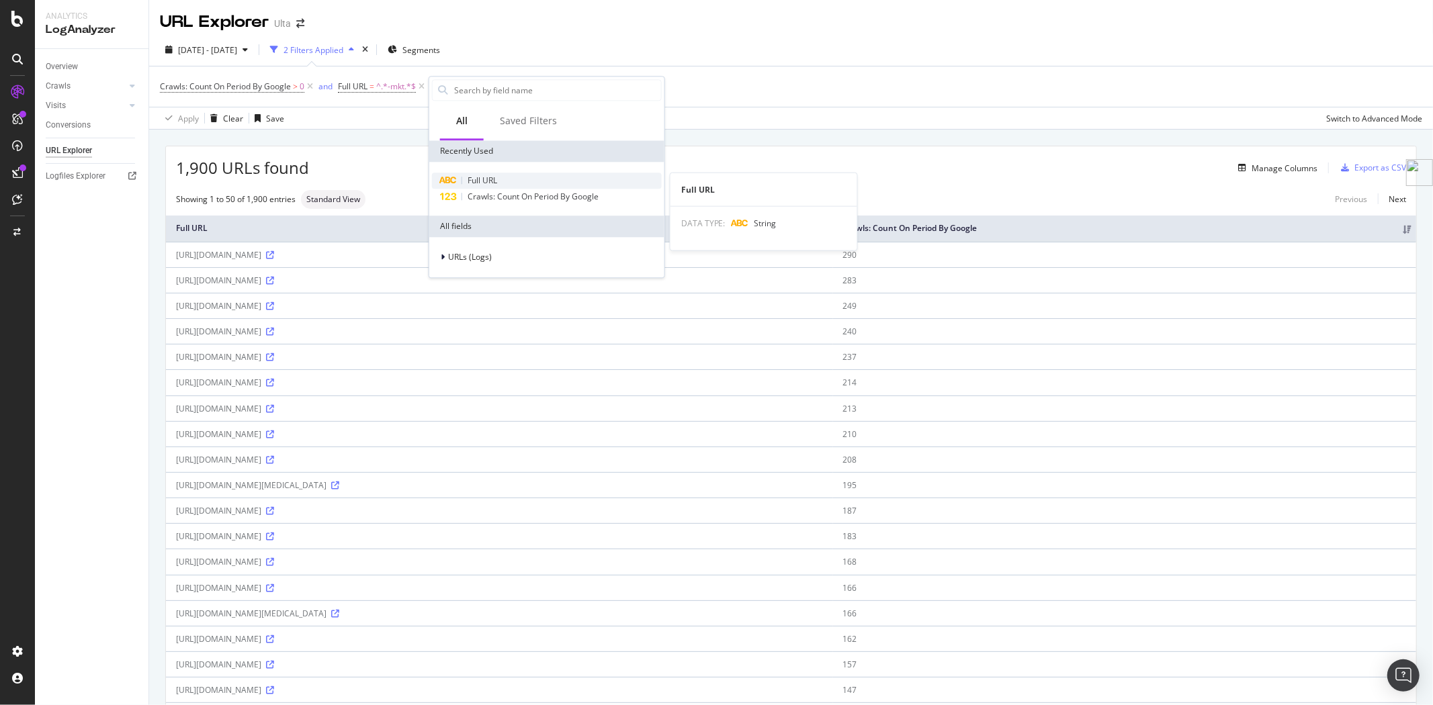
click at [480, 175] on span "Full URL" at bounding box center [482, 180] width 30 height 11
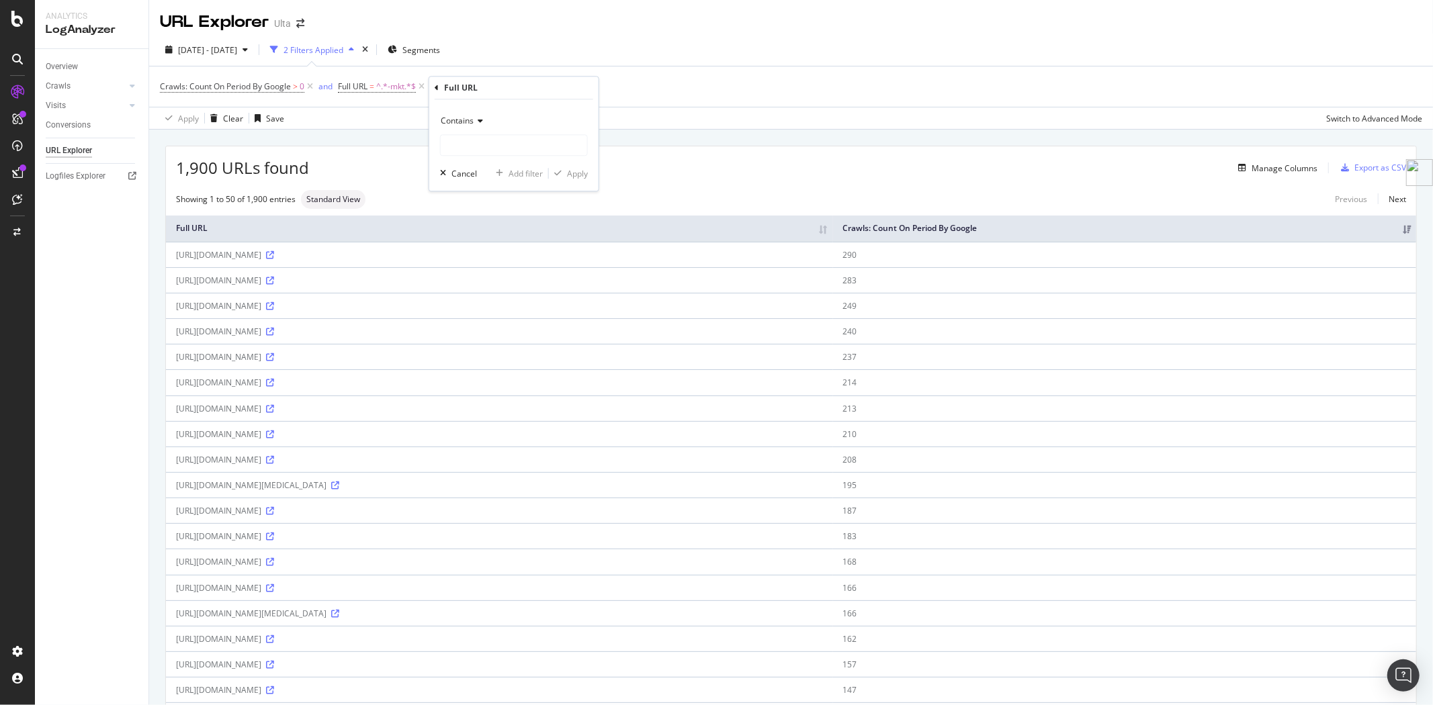
click at [479, 124] on icon at bounding box center [478, 121] width 9 height 8
click at [494, 270] on span "Doesn't contain" at bounding box center [476, 270] width 58 height 11
click at [552, 159] on div "Doesn't contain Cancel Add filter Apply" at bounding box center [513, 144] width 169 height 91
click at [542, 142] on input "text" at bounding box center [514, 144] width 146 height 21
type input "&"
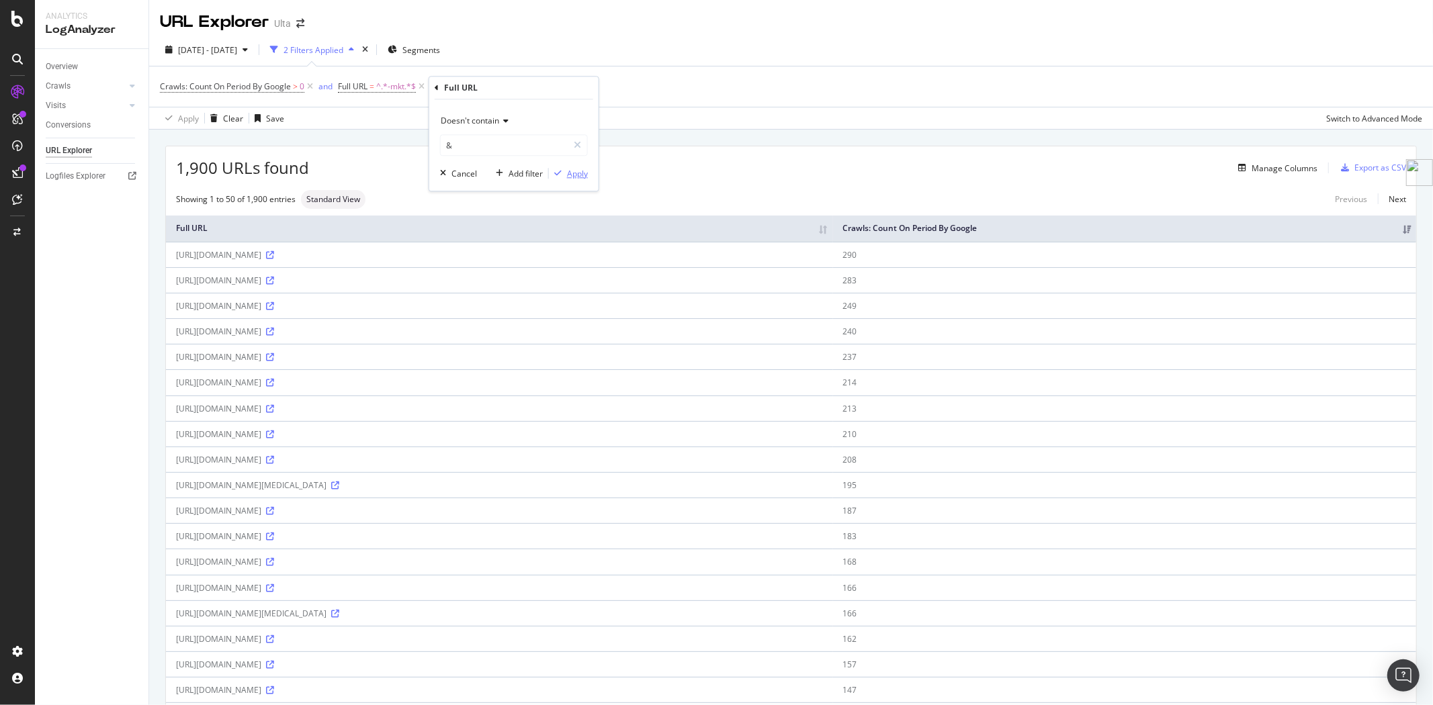
click at [568, 173] on div "Apply" at bounding box center [577, 173] width 21 height 11
click at [274, 361] on icon at bounding box center [270, 357] width 8 height 8
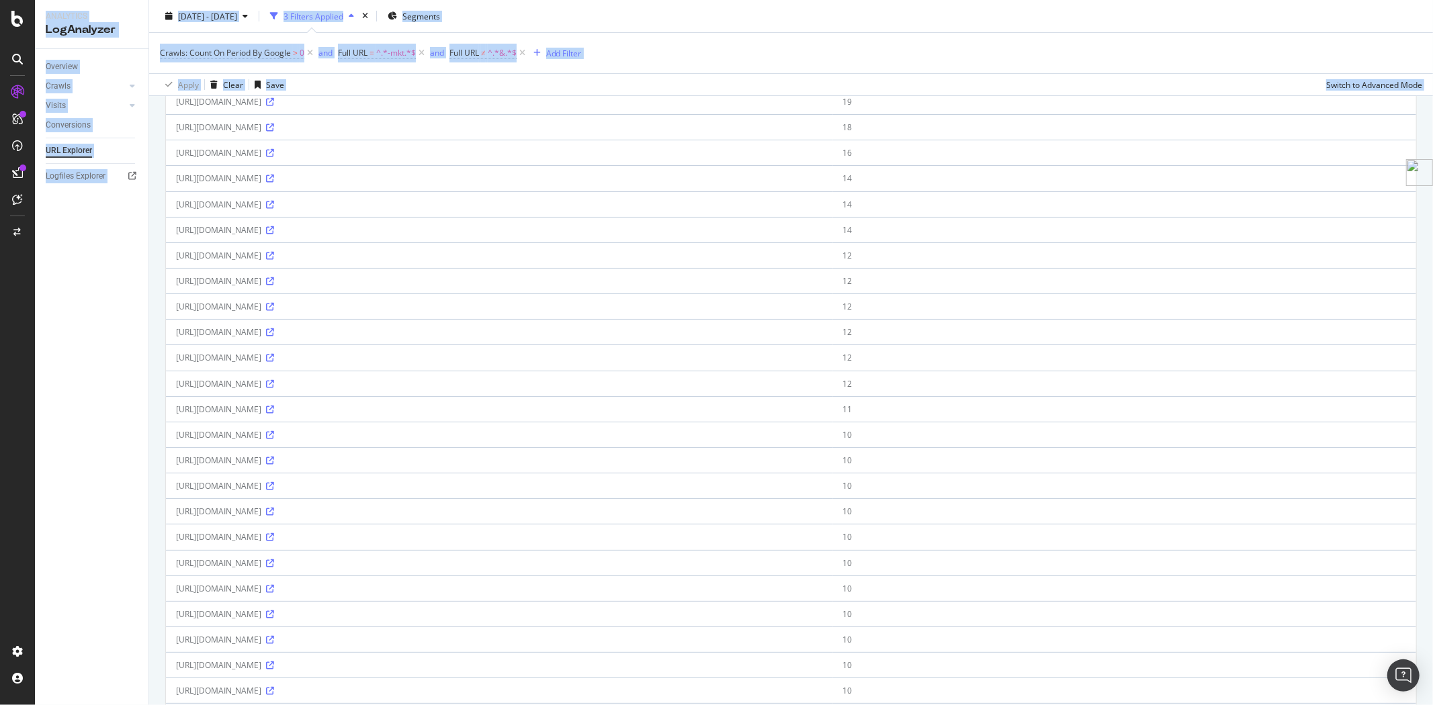
scroll to position [378, 0]
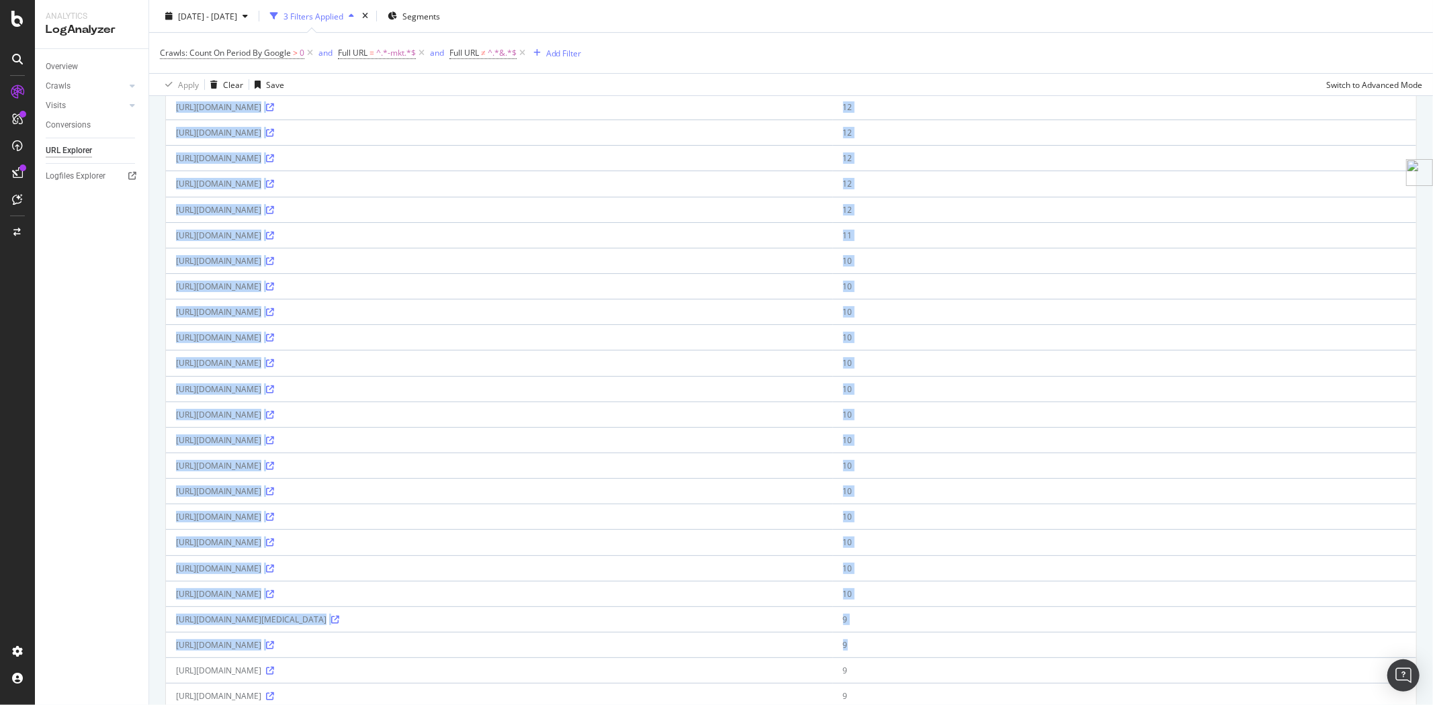
drag, startPoint x: 171, startPoint y: 257, endPoint x: 1138, endPoint y: 658, distance: 1047.6
click at [1138, 658] on tbody "https://www.ulta.com/p/retinol-ferulic-acid-vitamin-c-turmeric-body-cream-set-m…" at bounding box center [791, 504] width 1250 height 1281
copy tbody "https://www.ulta.com/p/retinol-ferulic-acid-vitamin-c-turmeric-body-cream-set-m…"
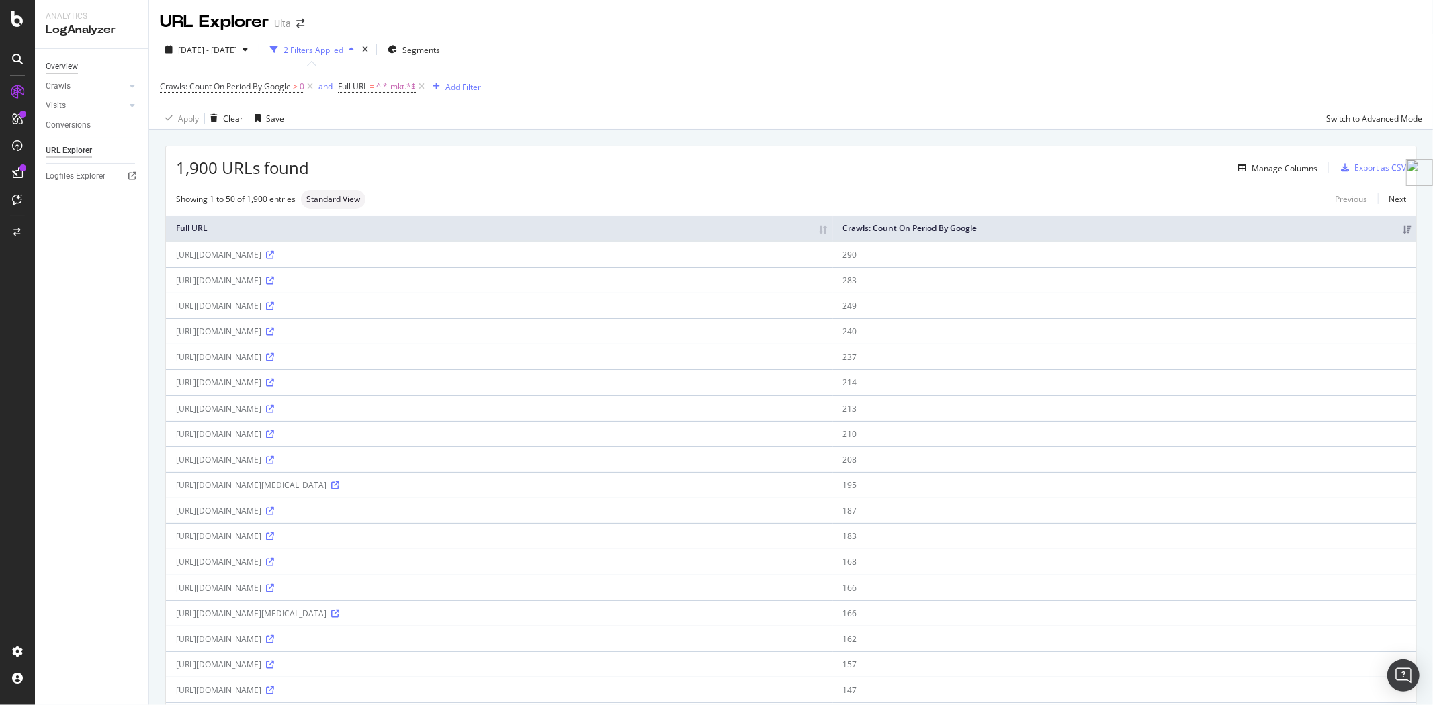
click at [65, 60] on div "Overview" at bounding box center [62, 67] width 32 height 14
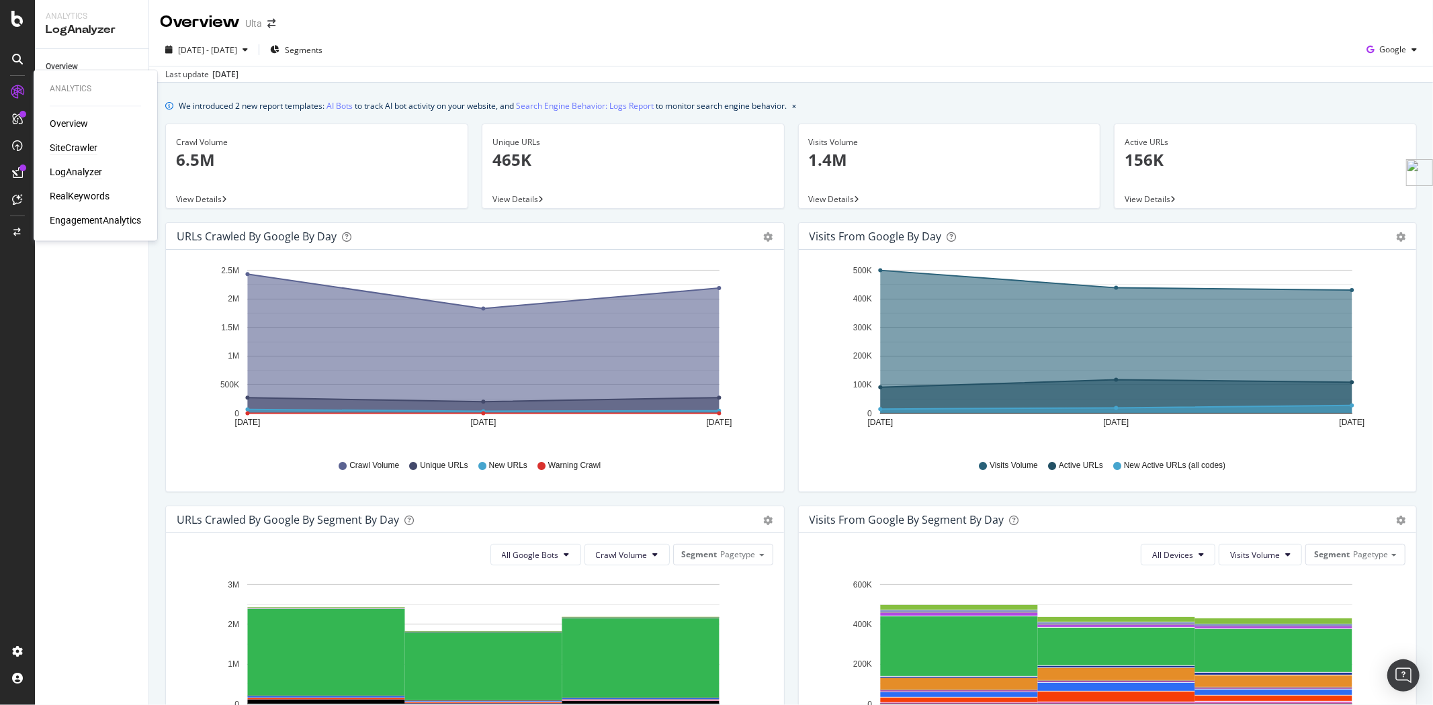
click at [77, 148] on div "SiteCrawler" at bounding box center [74, 148] width 48 height 13
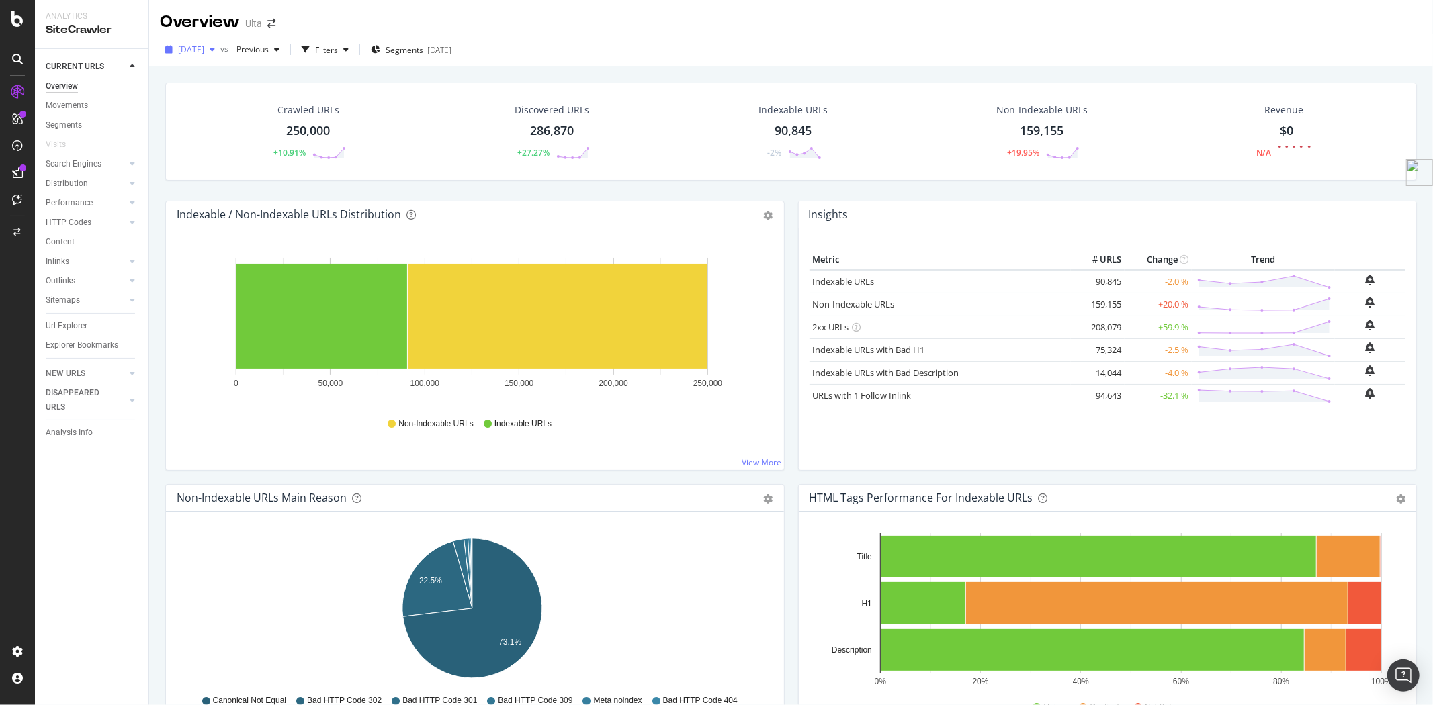
click at [204, 47] on span "2025 Sep. 25th" at bounding box center [191, 49] width 26 height 11
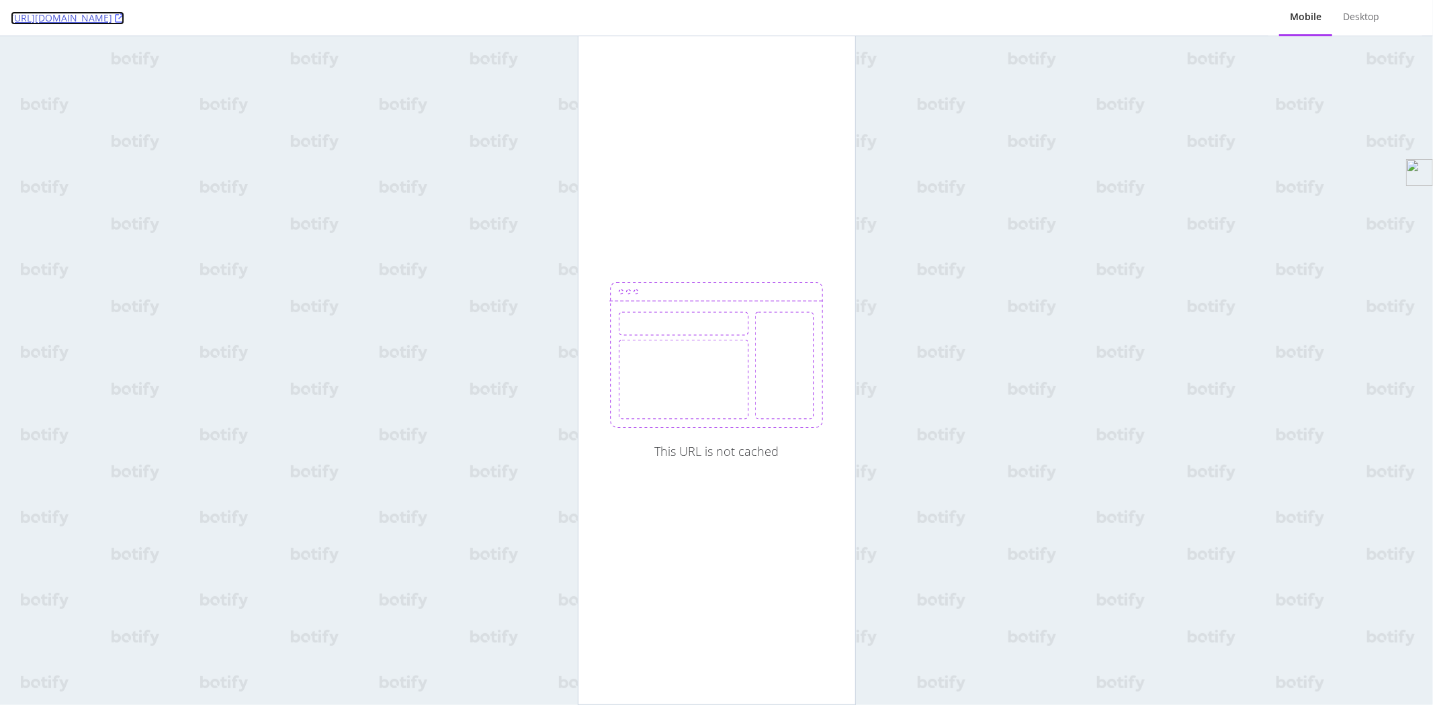
click at [124, 17] on icon at bounding box center [119, 17] width 9 height 9
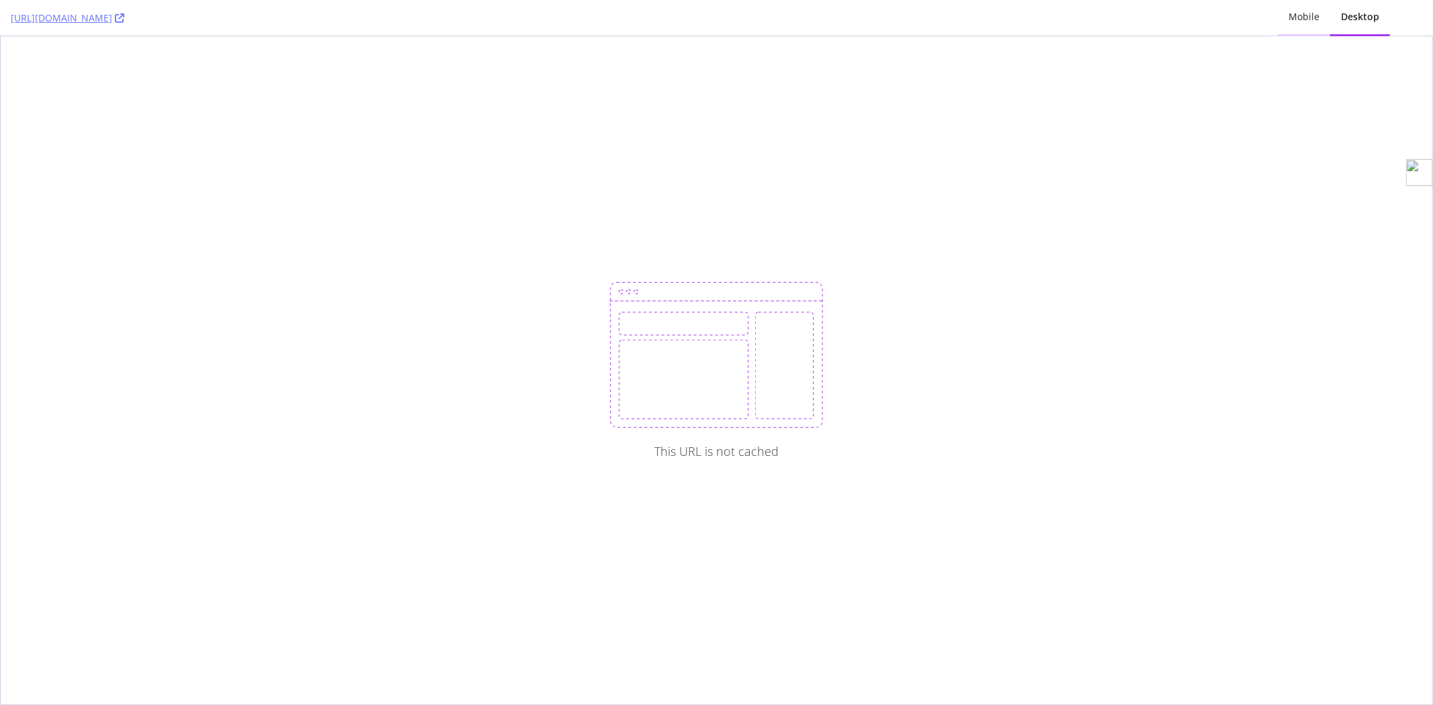
click at [1314, 13] on div "Mobile" at bounding box center [1303, 16] width 31 height 13
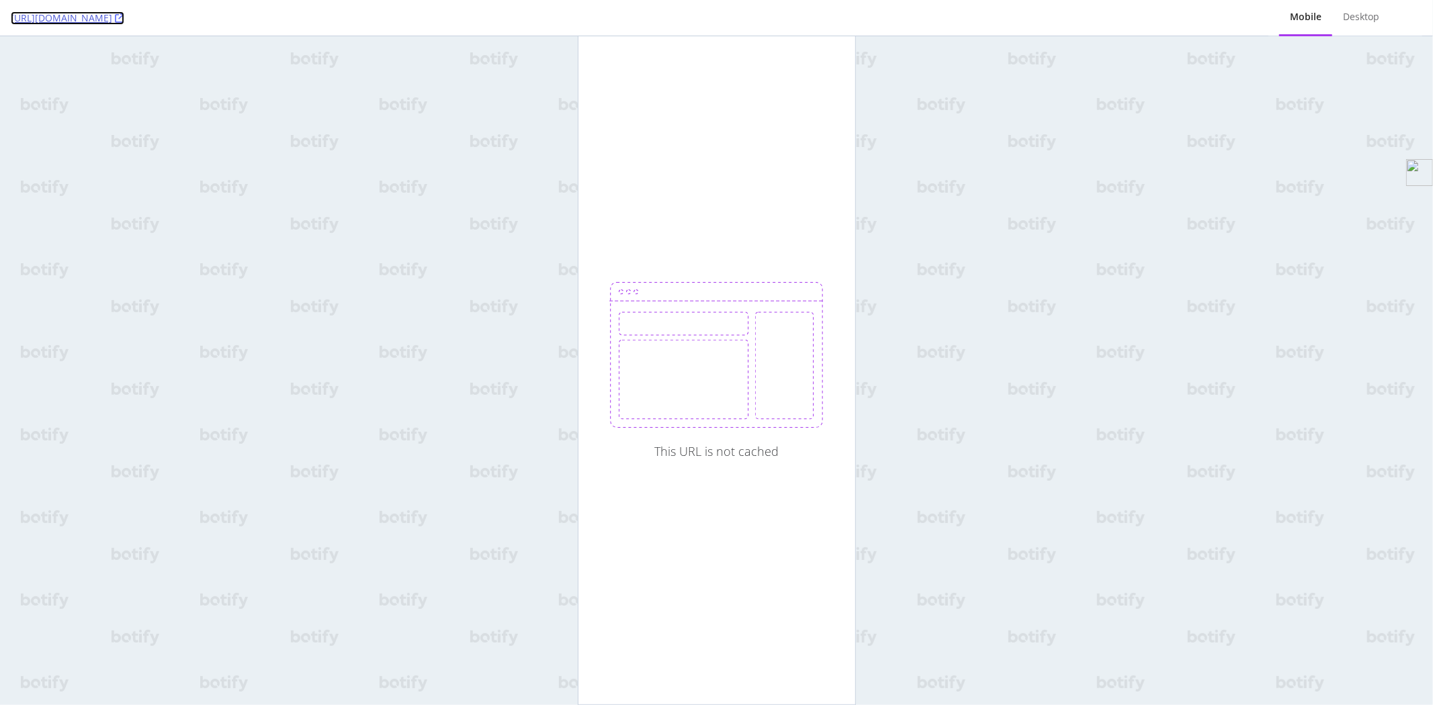
click at [124, 16] on icon at bounding box center [119, 17] width 9 height 9
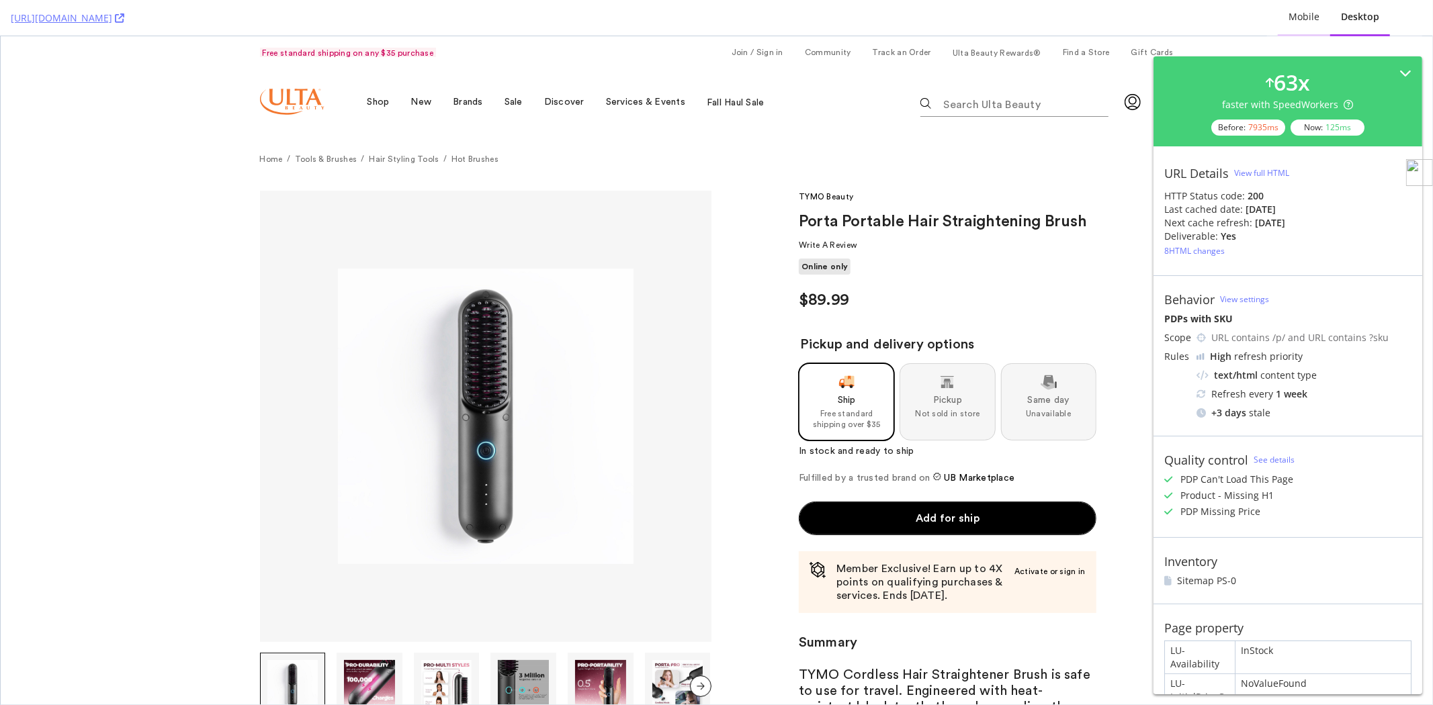
click at [1296, 24] on div "Mobile" at bounding box center [1304, 17] width 52 height 37
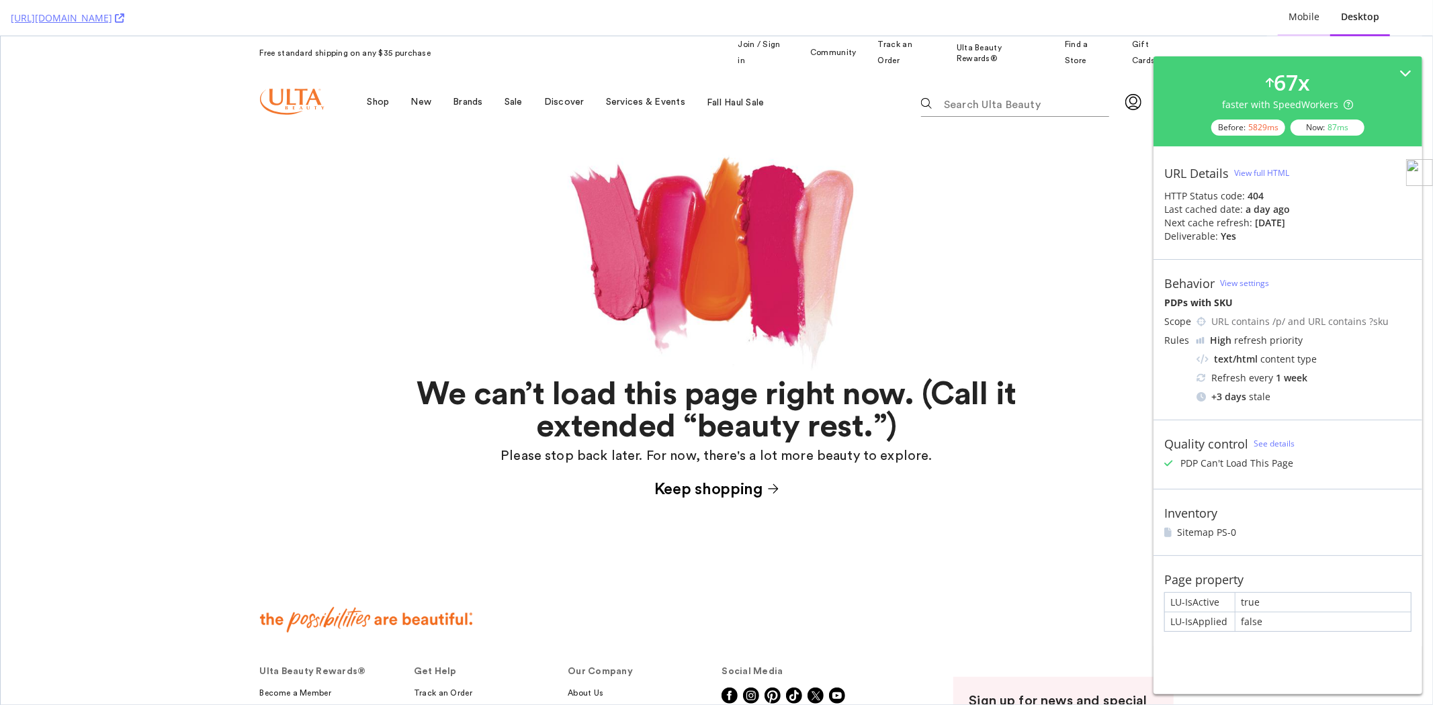
click at [1299, 16] on div "Mobile" at bounding box center [1303, 16] width 31 height 13
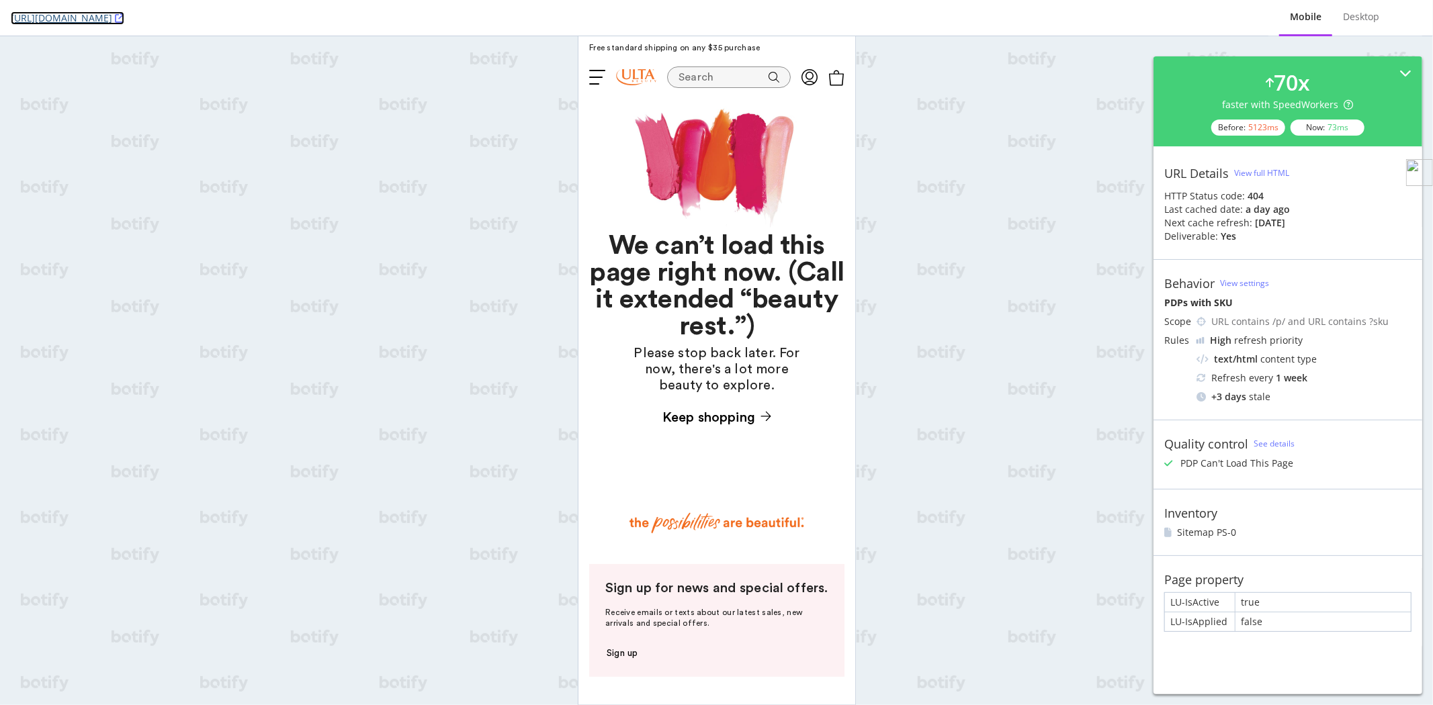
drag, startPoint x: 388, startPoint y: 18, endPoint x: 398, endPoint y: 16, distance: 10.3
click at [124, 17] on icon at bounding box center [119, 17] width 9 height 9
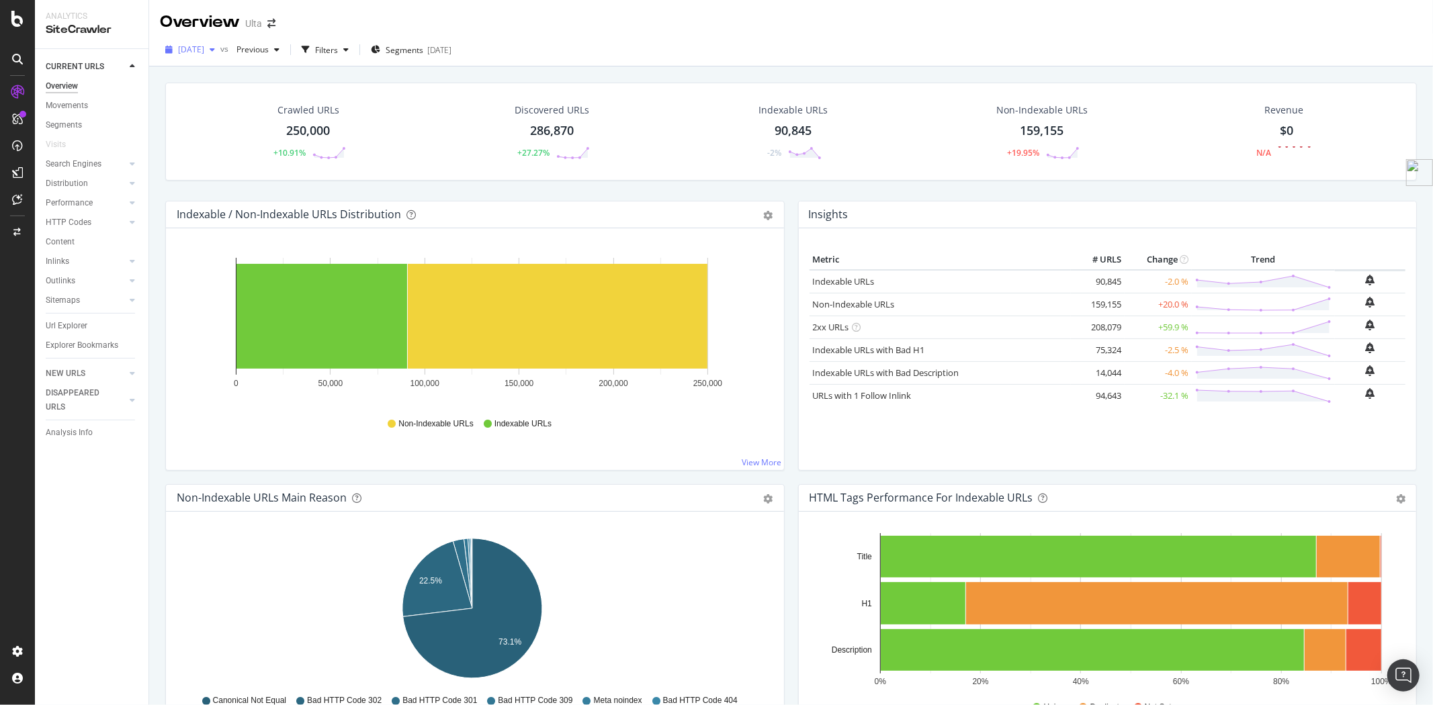
click at [204, 48] on span "[DATE]" at bounding box center [191, 49] width 26 height 11
click at [225, 97] on div "[DATE]" at bounding box center [215, 98] width 72 height 12
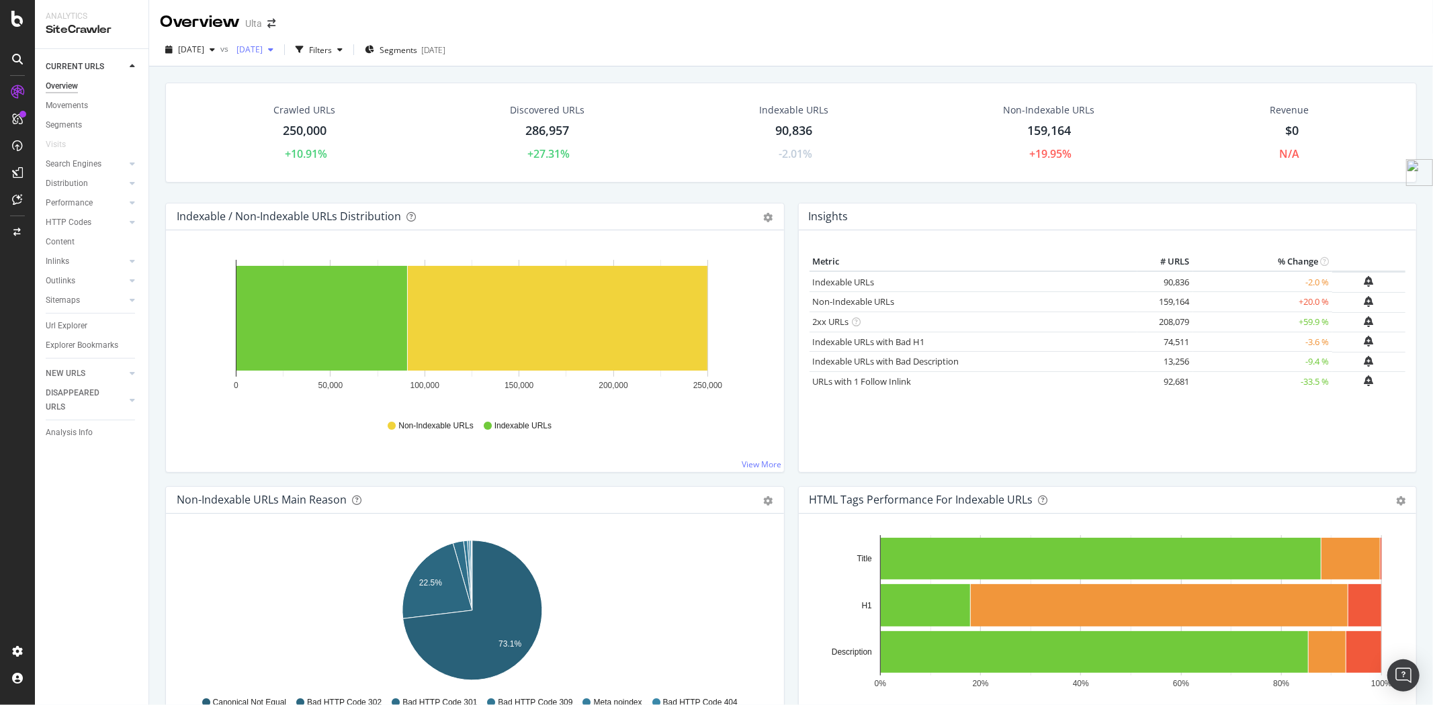
click at [263, 50] on span "[DATE]" at bounding box center [247, 49] width 32 height 11
click at [316, 122] on div "[DATE]" at bounding box center [295, 123] width 72 height 12
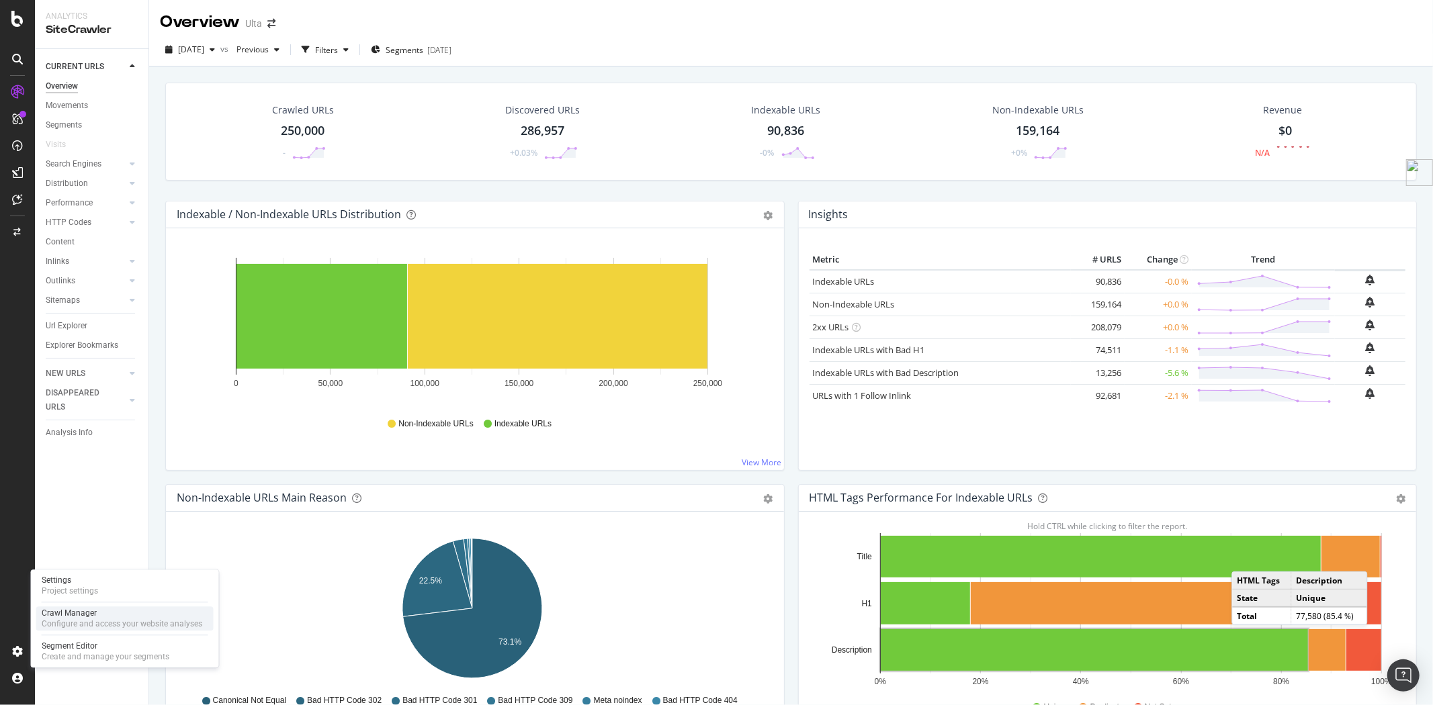
click at [88, 615] on div "Crawl Manager" at bounding box center [122, 613] width 161 height 11
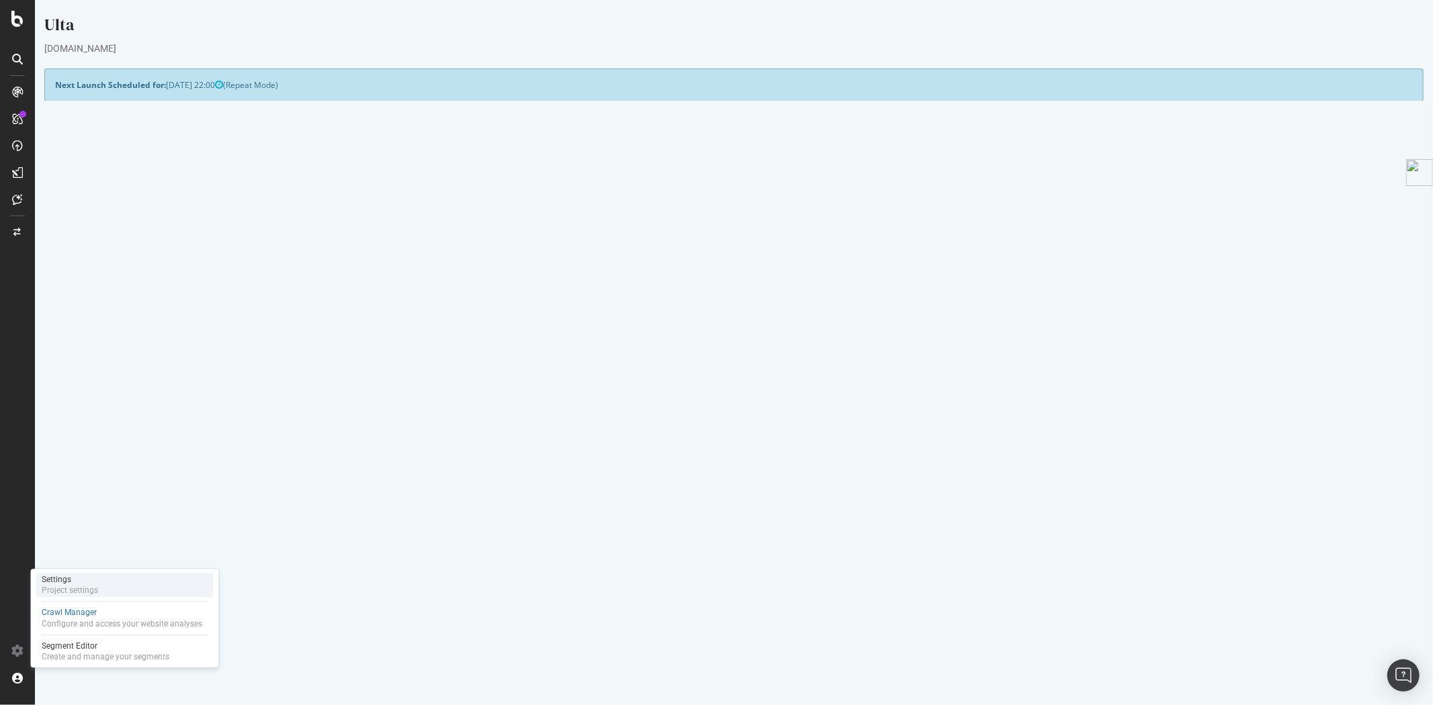
click at [94, 588] on div "Project settings" at bounding box center [70, 590] width 56 height 11
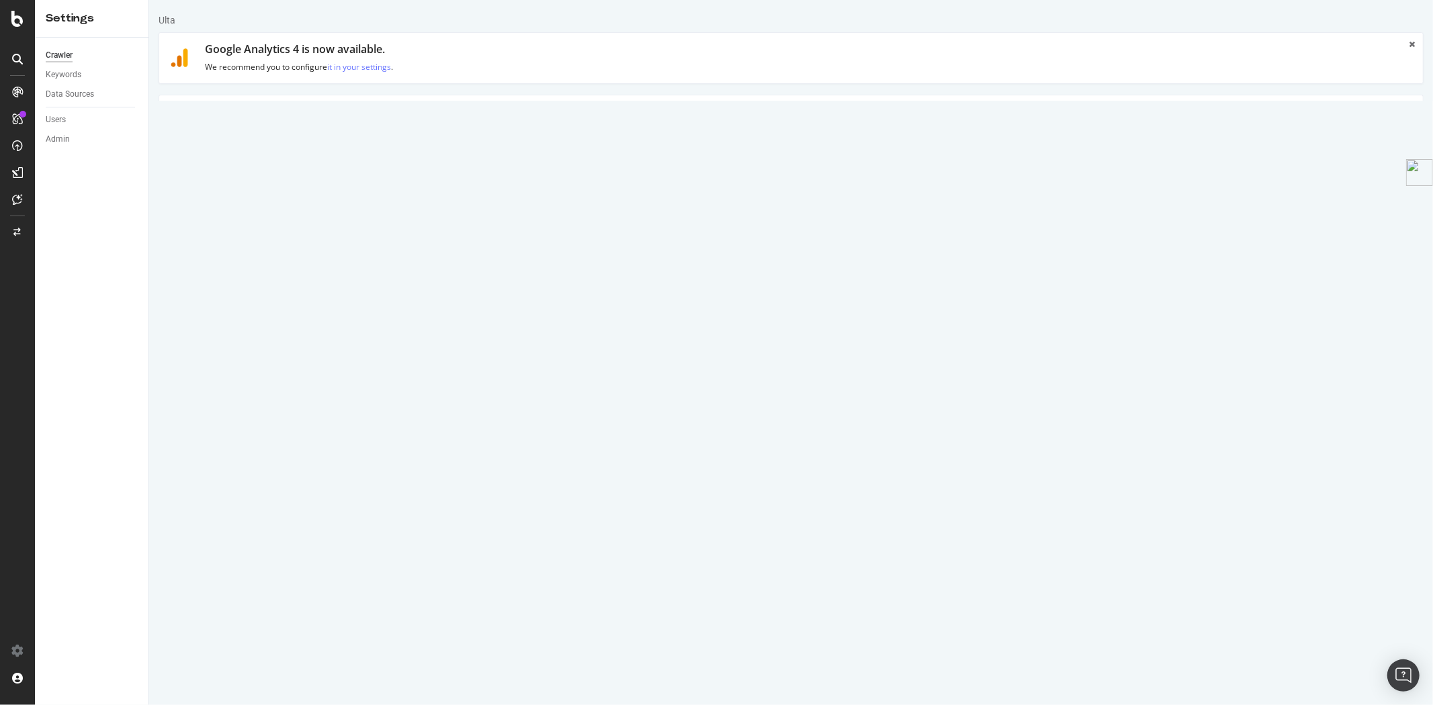
click at [260, 110] on link "Advanced Settings" at bounding box center [263, 113] width 103 height 37
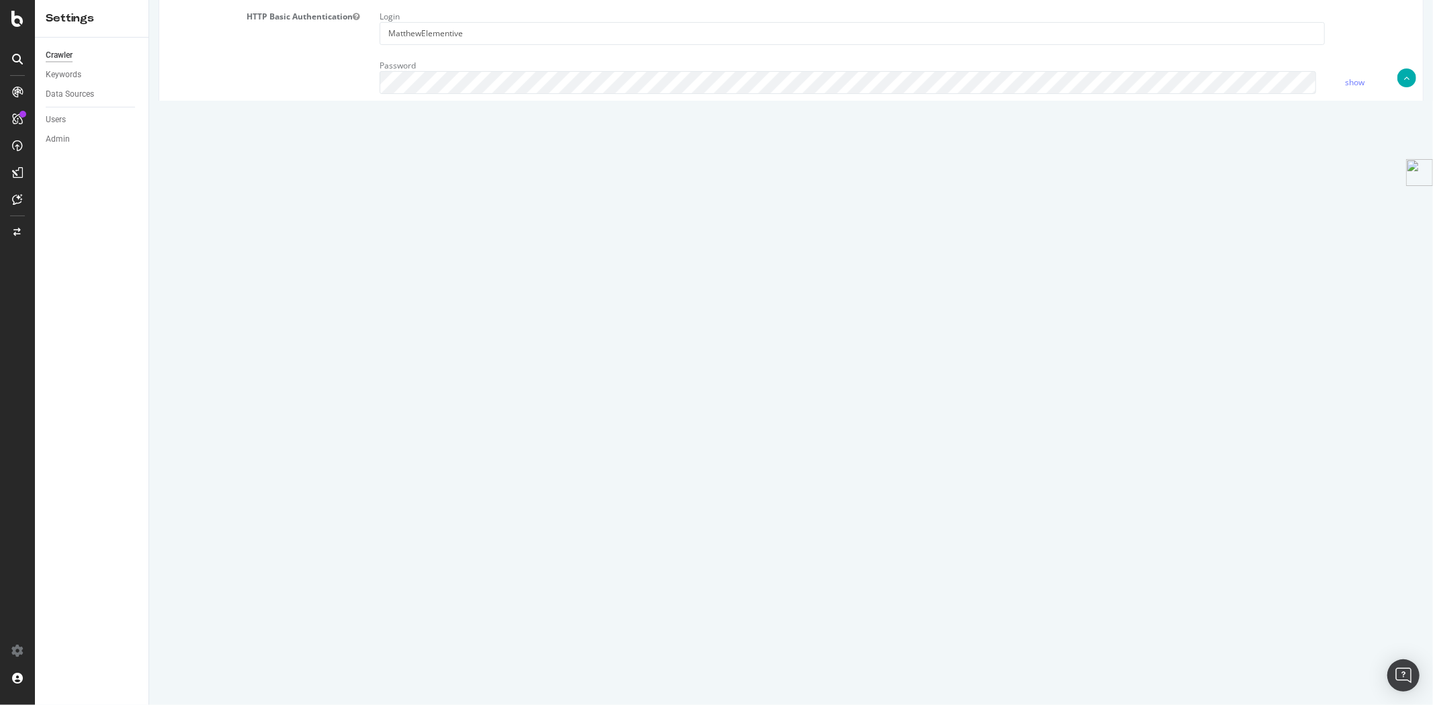
scroll to position [447, 0]
click at [69, 105] on div "SiteCrawler" at bounding box center [56, 99] width 44 height 11
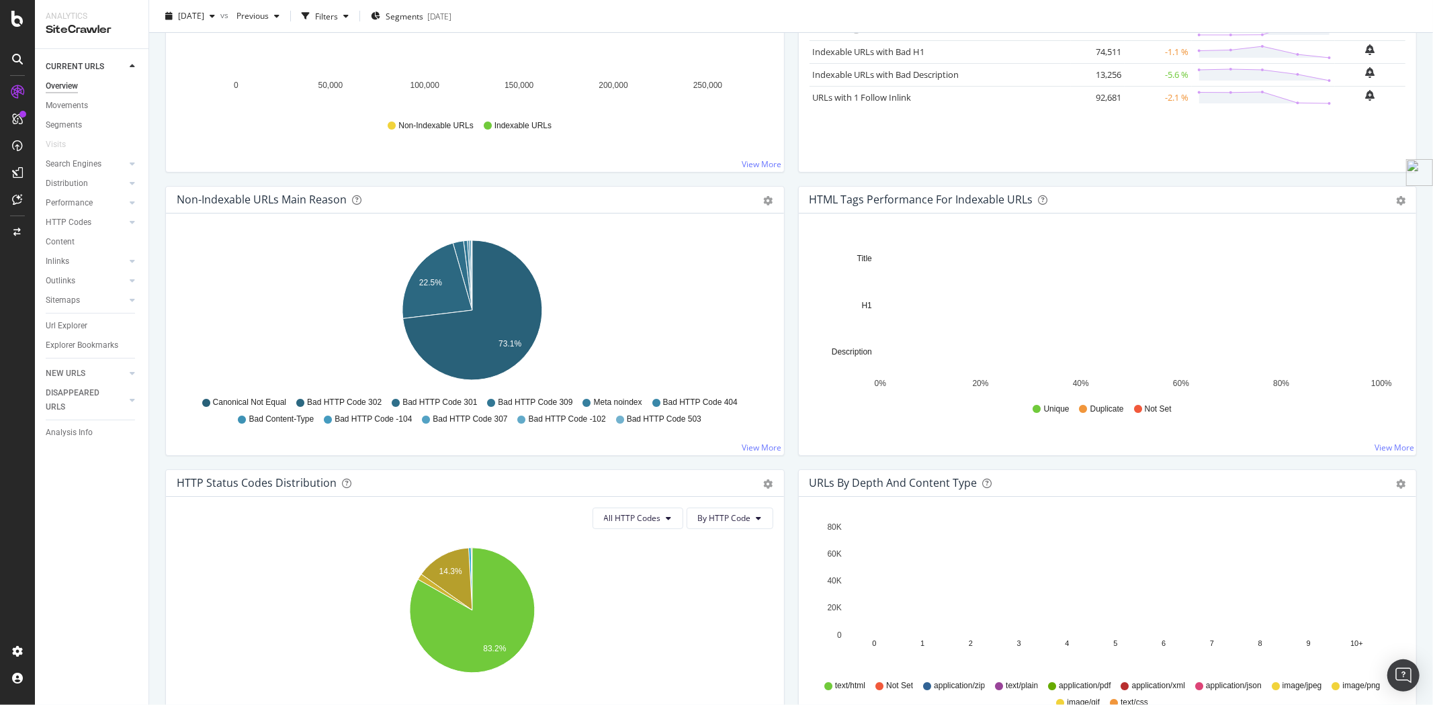
scroll to position [596, 0]
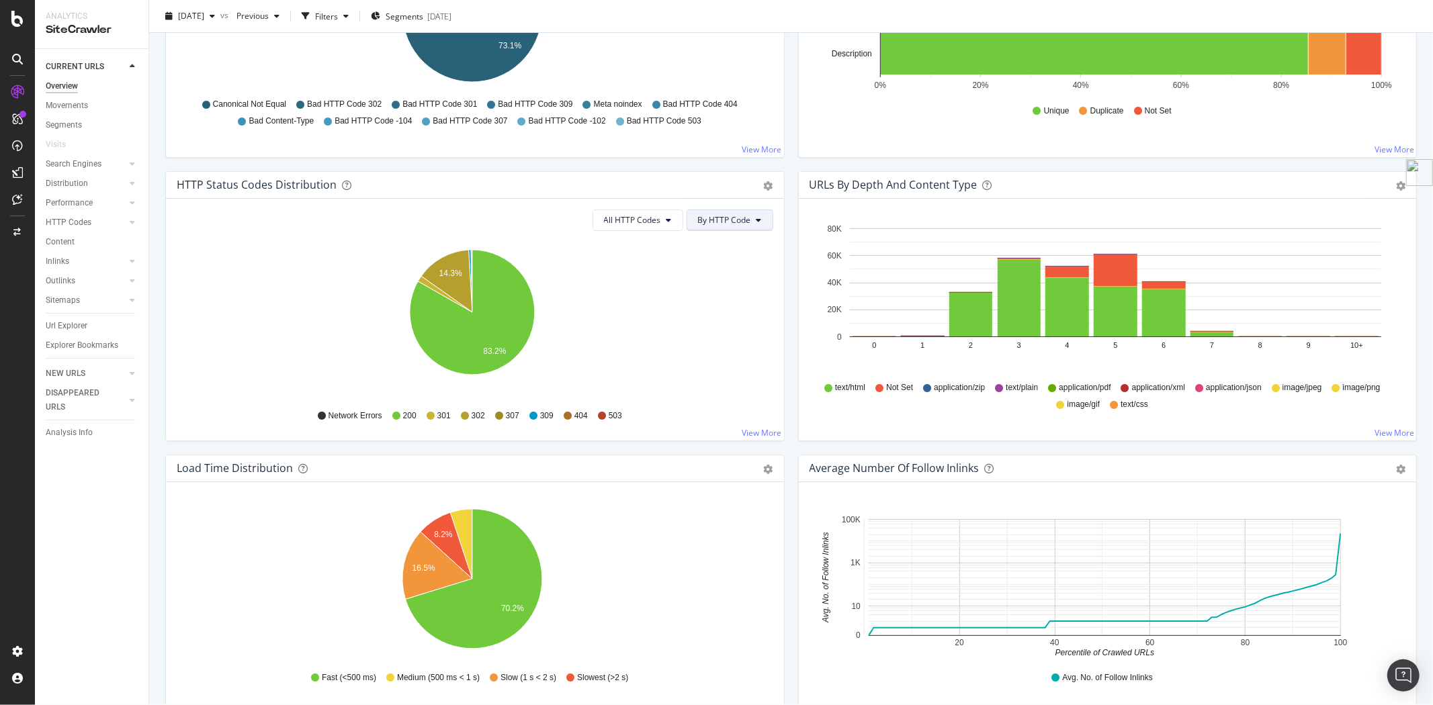
click at [730, 220] on span "By HTTP Code" at bounding box center [724, 219] width 53 height 11
click at [730, 246] on span "By Family" at bounding box center [718, 246] width 53 height 12
click at [764, 188] on icon "gear" at bounding box center [768, 185] width 9 height 9
click at [709, 242] on span "Table" at bounding box center [722, 237] width 122 height 18
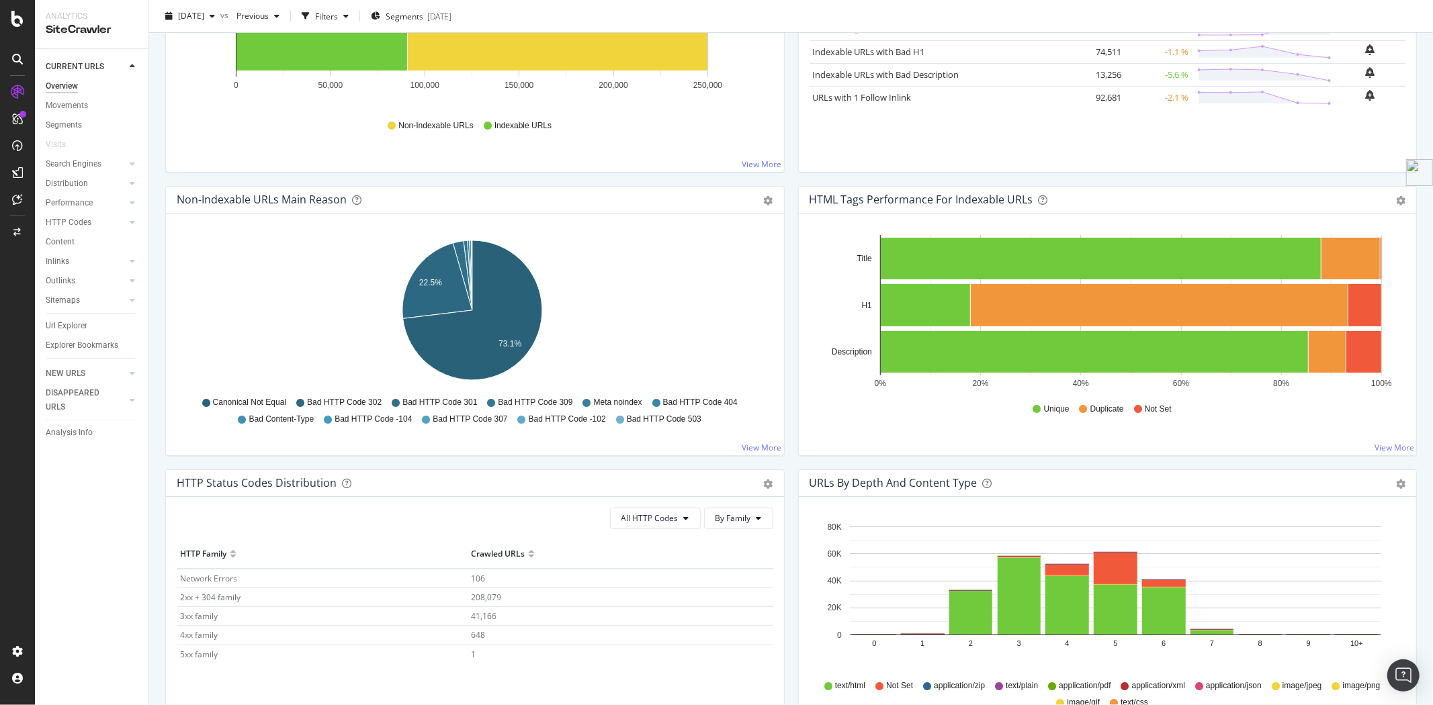
scroll to position [0, 0]
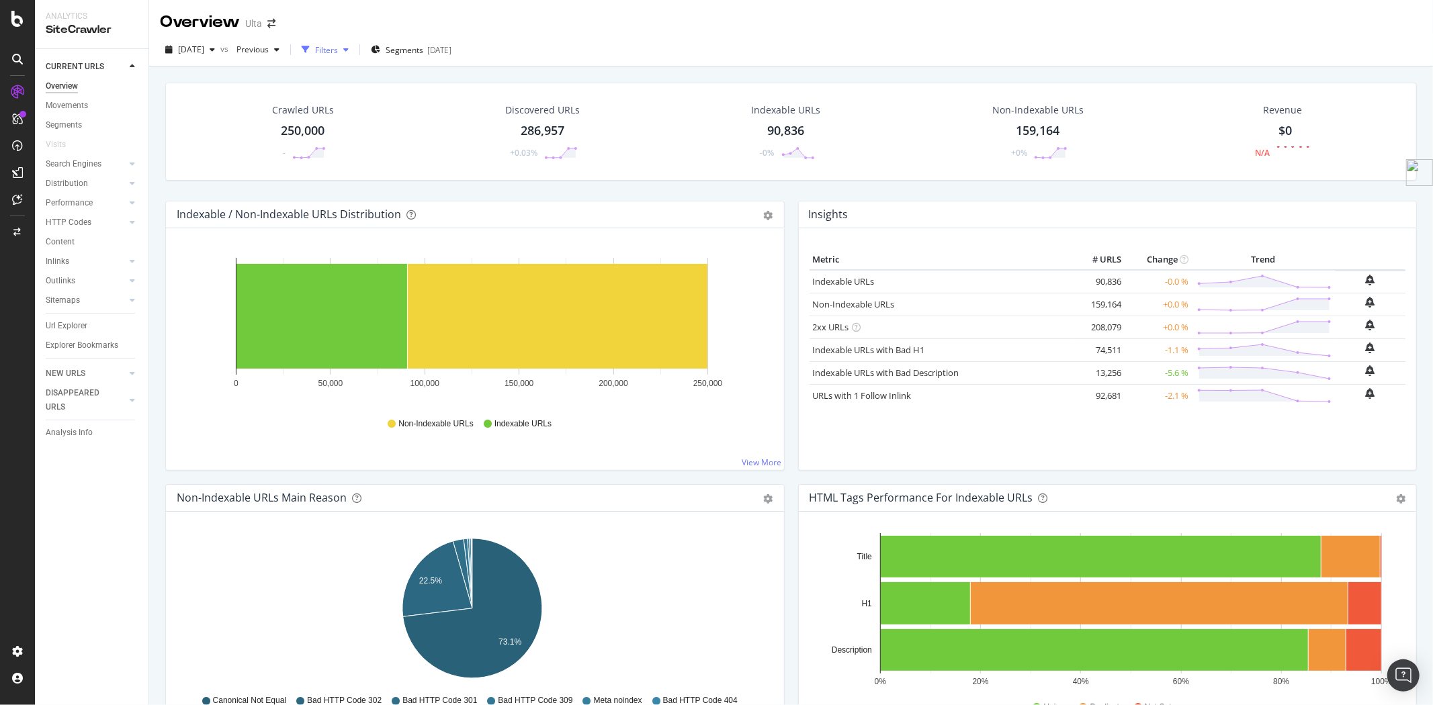
click at [354, 48] on div "button" at bounding box center [346, 50] width 16 height 8
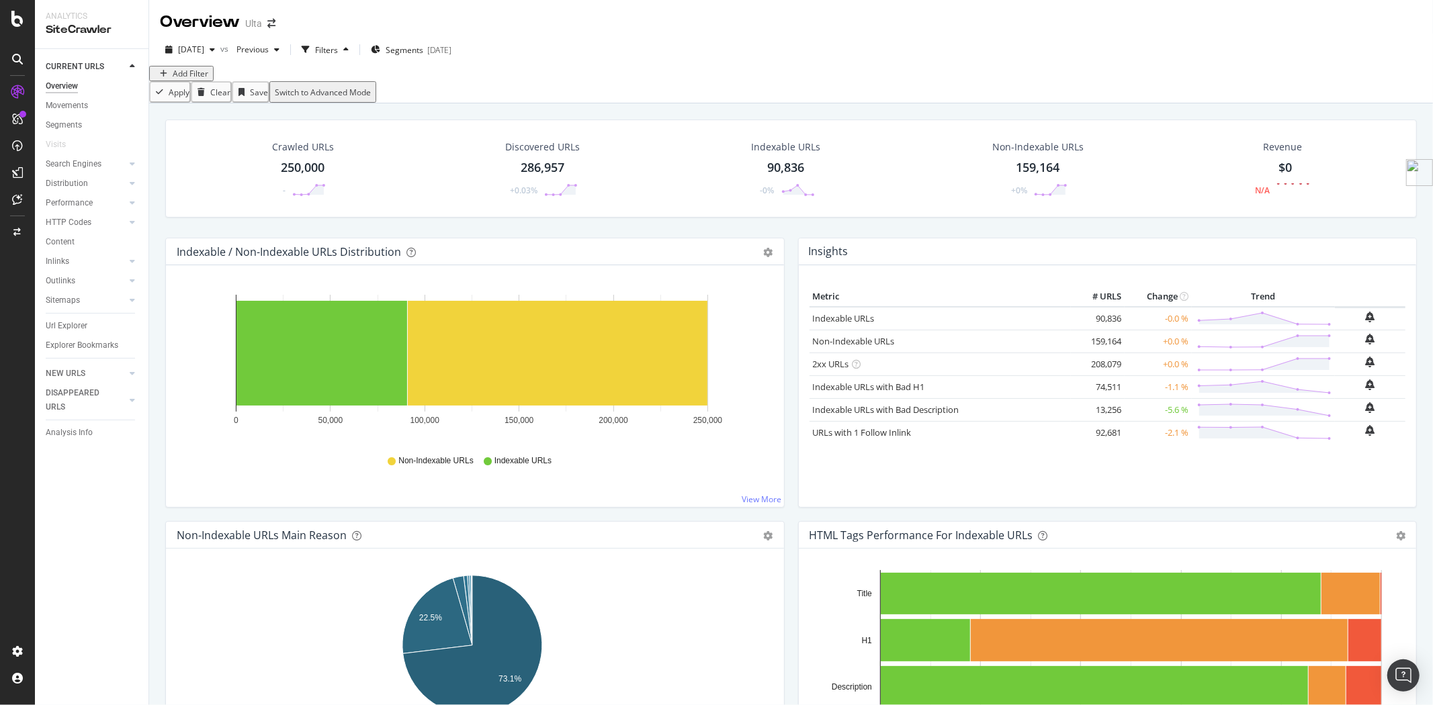
click at [189, 79] on div "Add Filter" at bounding box center [181, 73] width 54 height 11
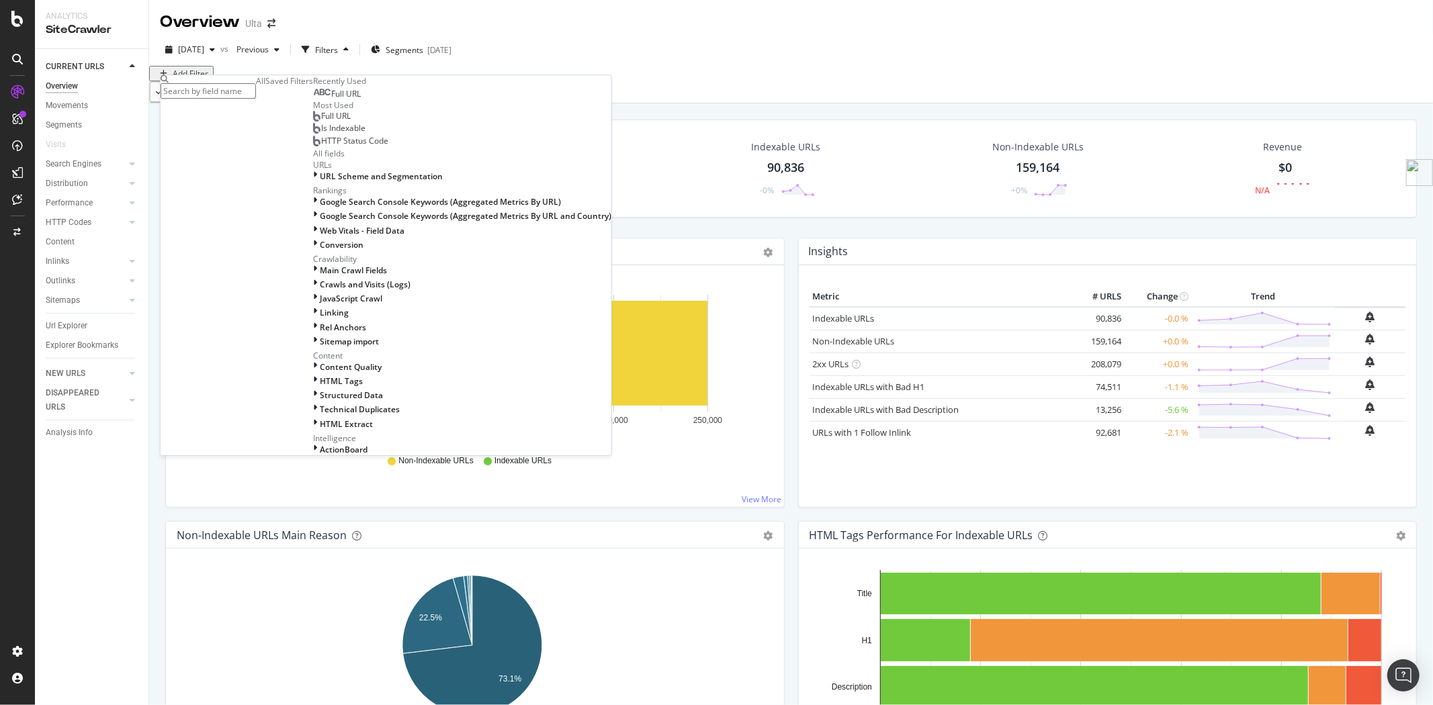
click at [271, 87] on div "Saved Filters" at bounding box center [289, 80] width 48 height 11
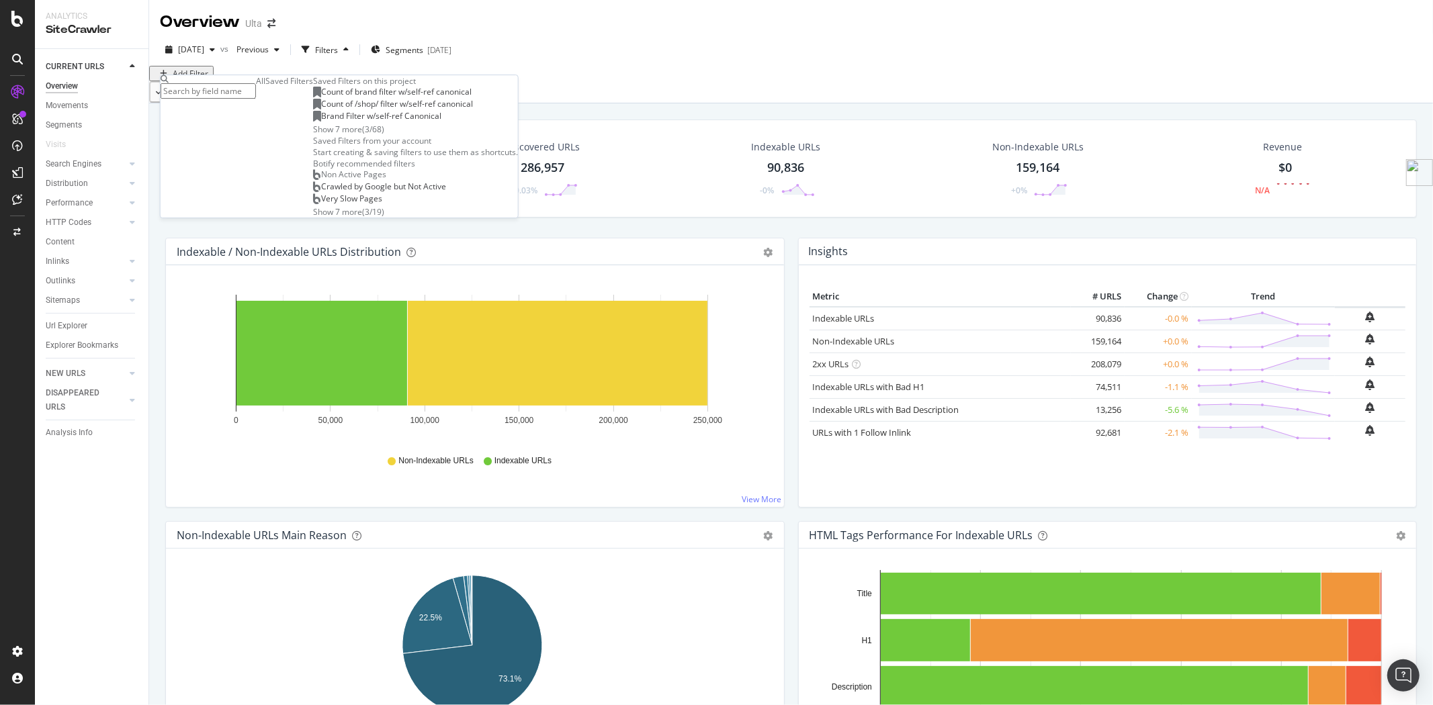
click at [232, 96] on input "text" at bounding box center [208, 90] width 95 height 15
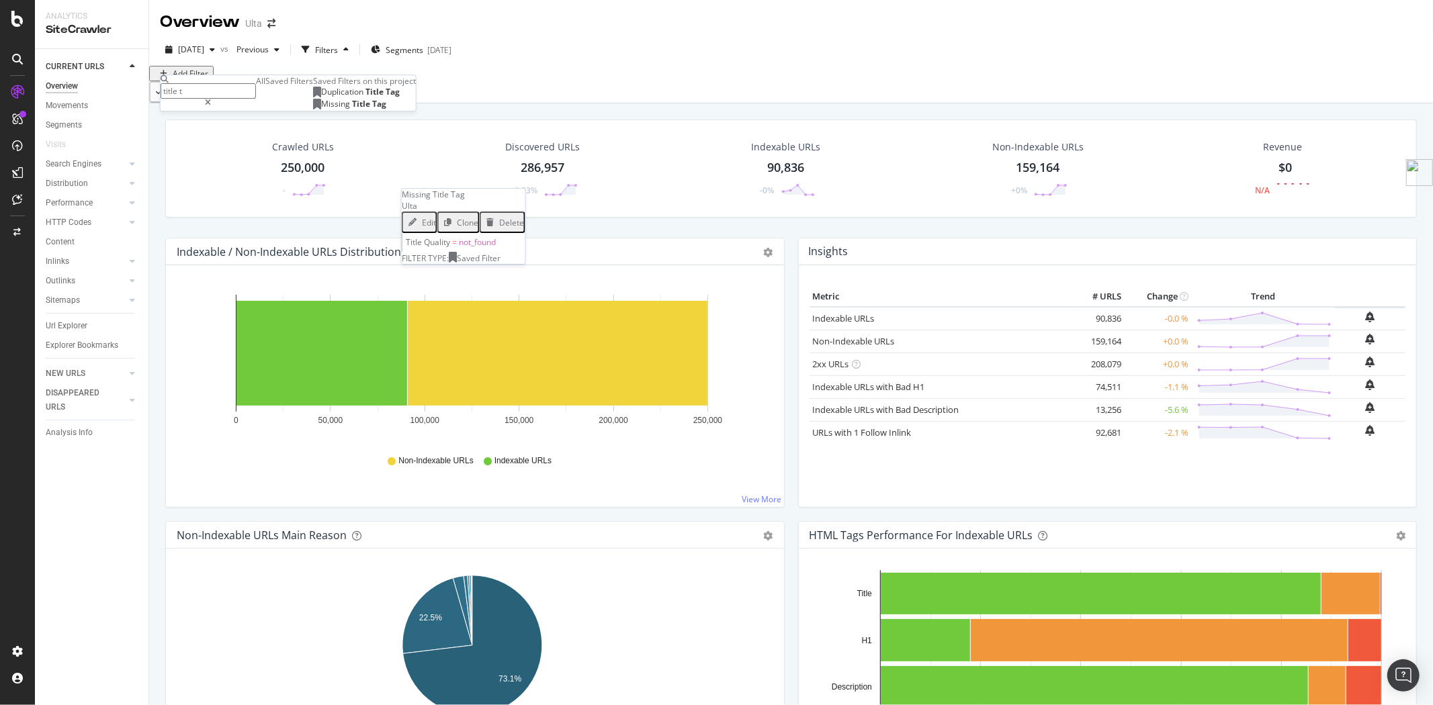
type input "title t"
click at [321, 109] on span "Missing" at bounding box center [336, 103] width 31 height 11
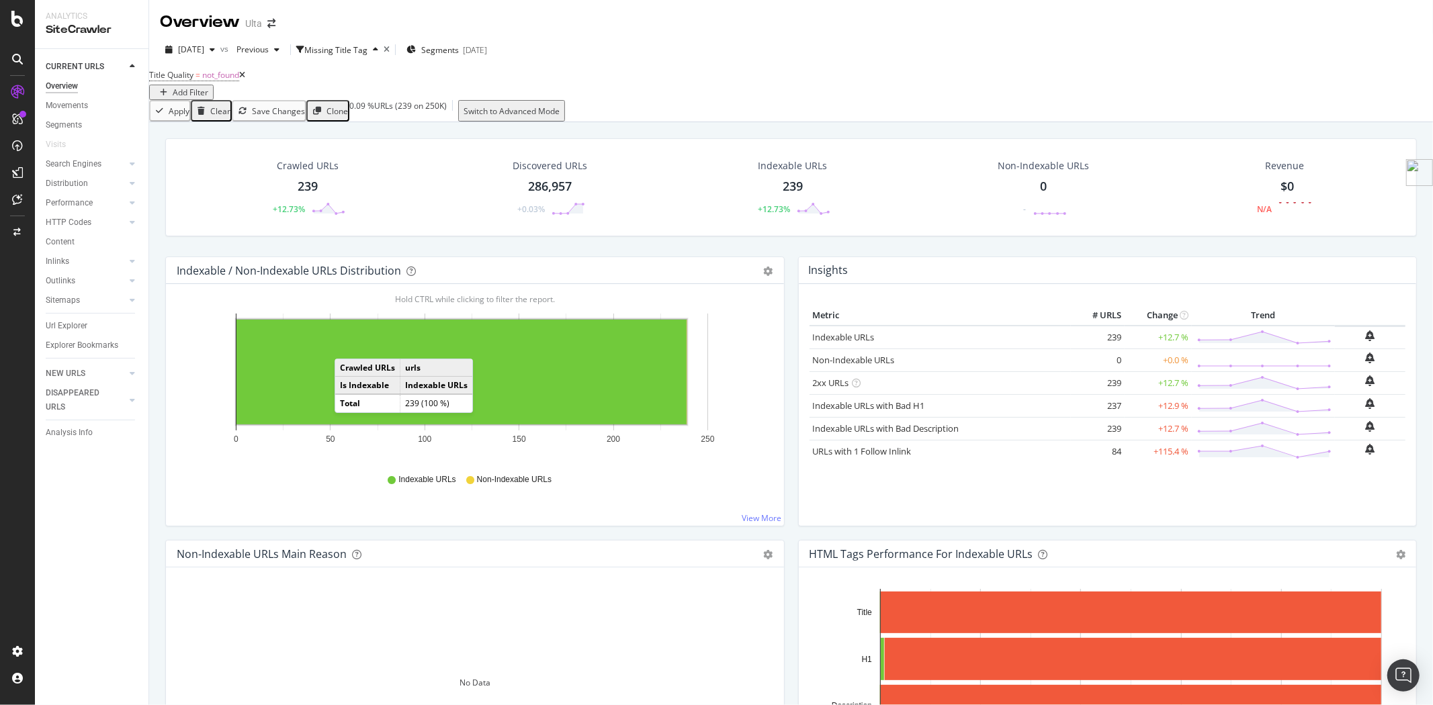
click at [348, 354] on rect "A chart." at bounding box center [461, 372] width 450 height 105
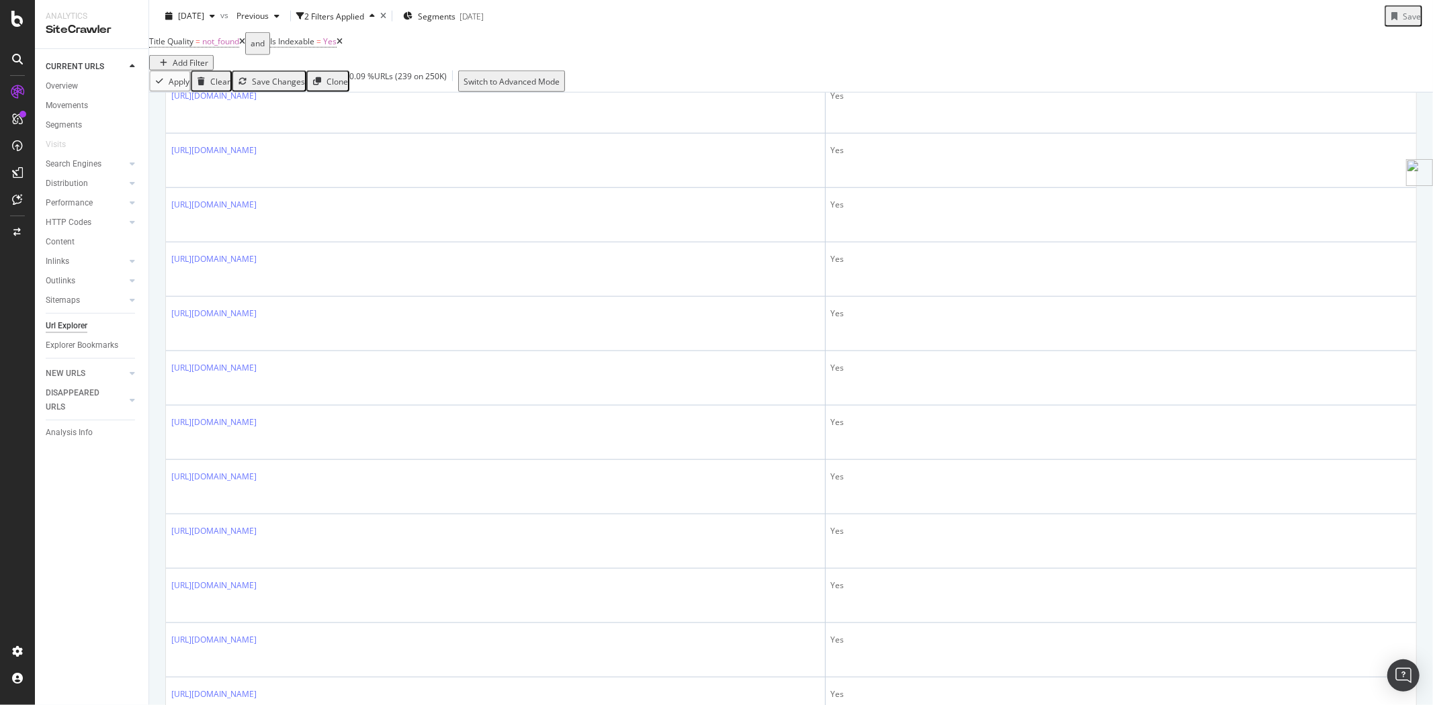
scroll to position [885, 0]
click at [208, 57] on div "Add Filter" at bounding box center [191, 62] width 36 height 11
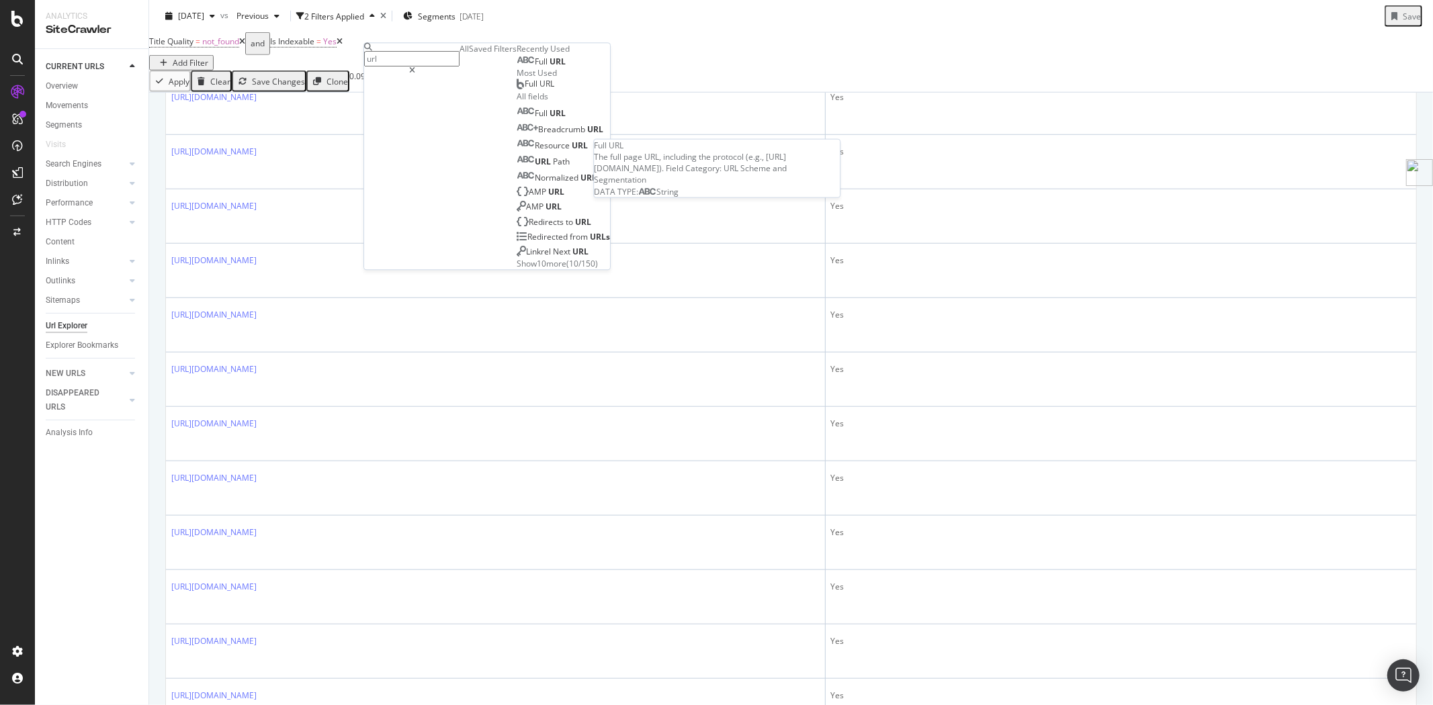
type input "url"
click at [549, 67] on span "URL" at bounding box center [557, 61] width 16 height 11
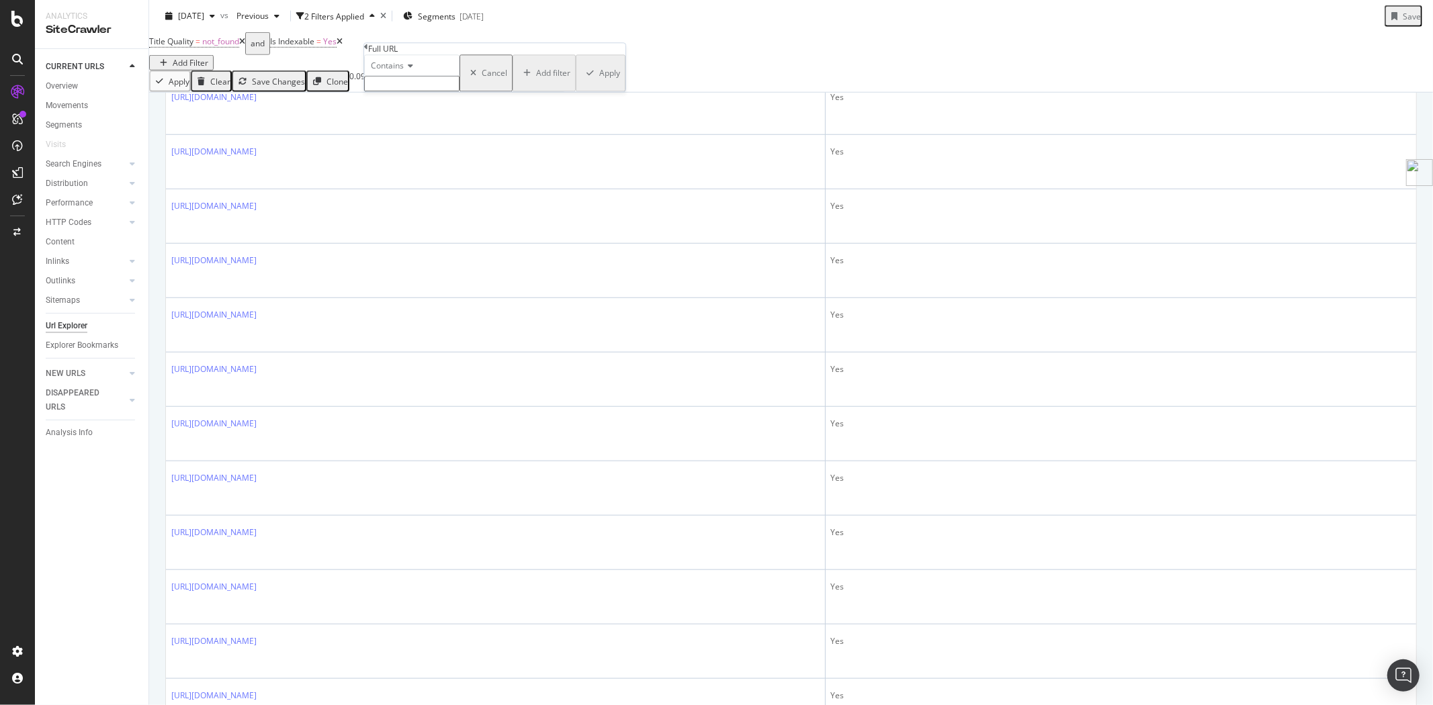
click at [404, 71] on span "Contains" at bounding box center [387, 65] width 33 height 11
click at [425, 217] on span "Doesn't match regex" at bounding box center [407, 211] width 78 height 11
click at [407, 91] on input "text" at bounding box center [411, 83] width 95 height 15
type input "beauty|investor"
click at [611, 83] on div "Apply" at bounding box center [621, 76] width 21 height 11
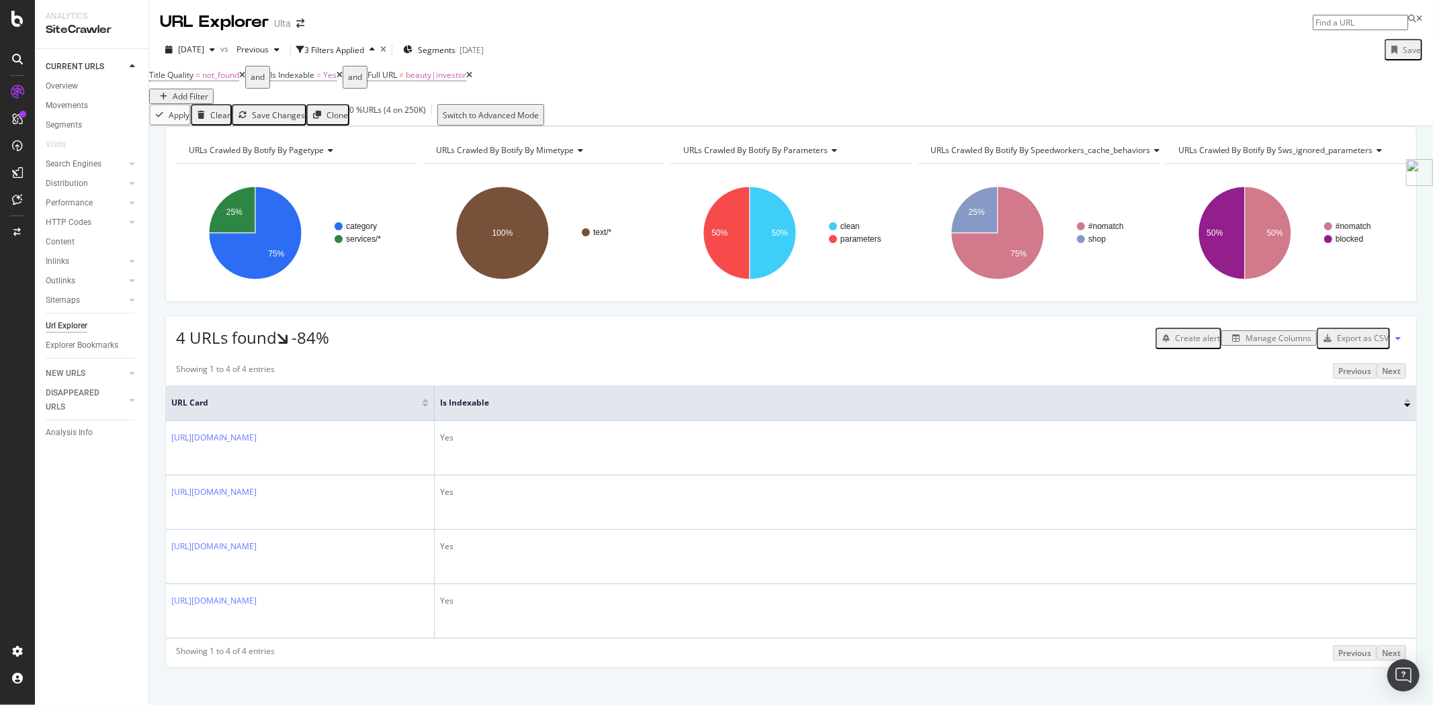
click at [1290, 344] on div "Manage Columns" at bounding box center [1278, 337] width 66 height 11
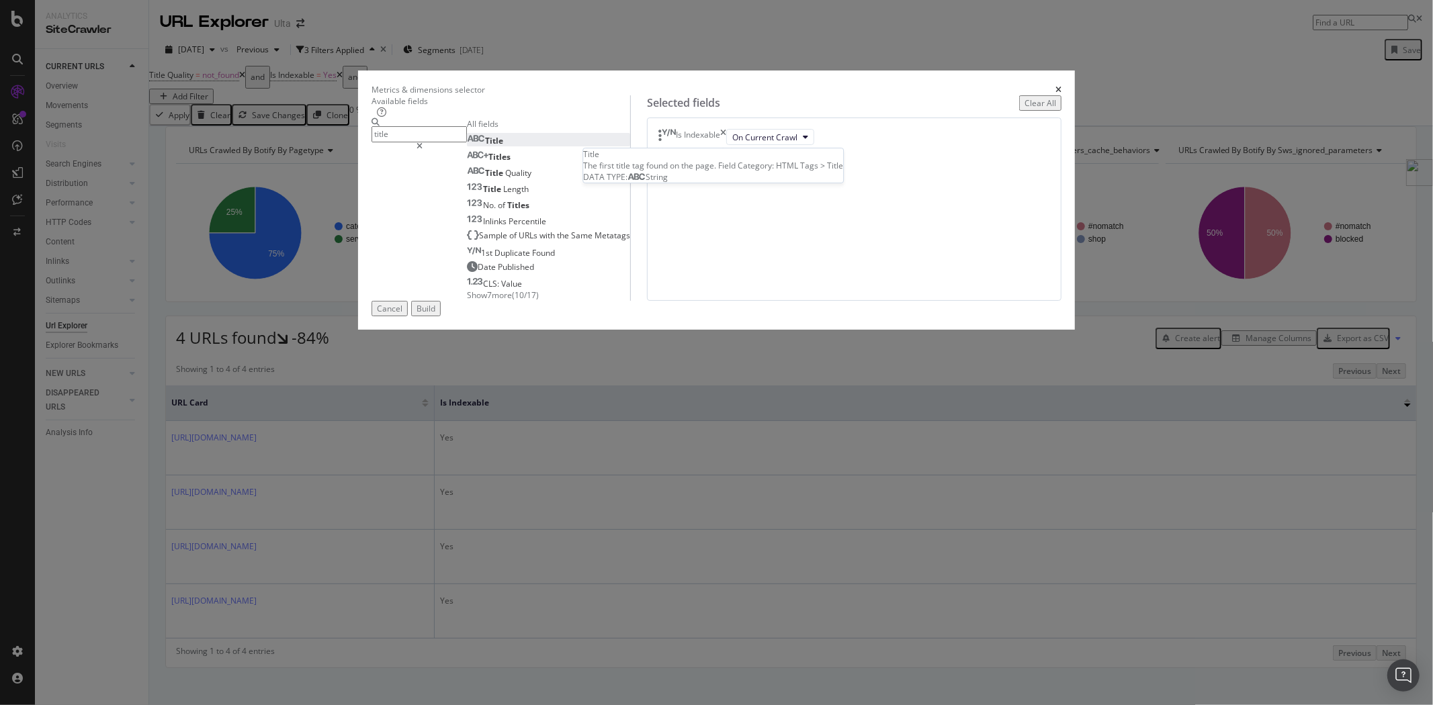
type input "title"
click at [503, 146] on div "Title" at bounding box center [485, 140] width 36 height 11
click at [441, 316] on button "Build" at bounding box center [426, 308] width 30 height 15
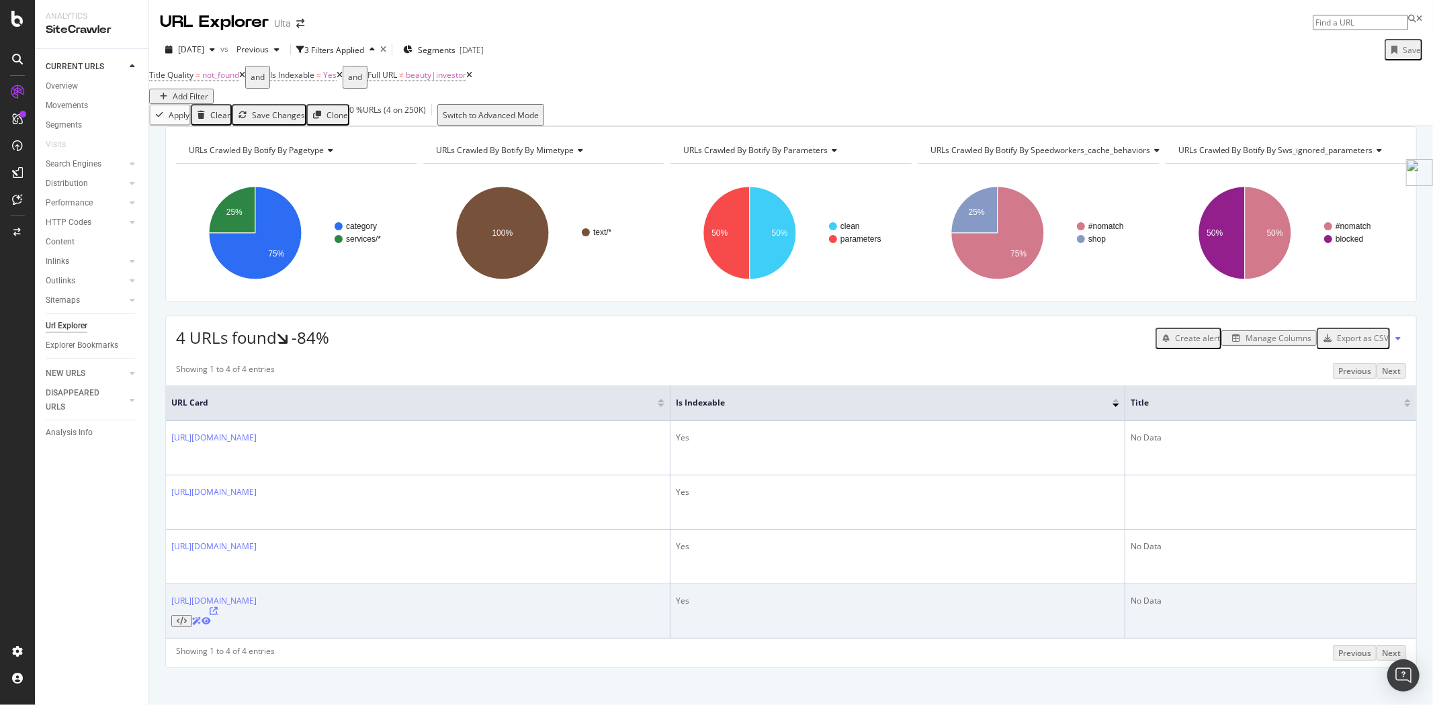
click at [218, 607] on icon at bounding box center [214, 611] width 8 height 8
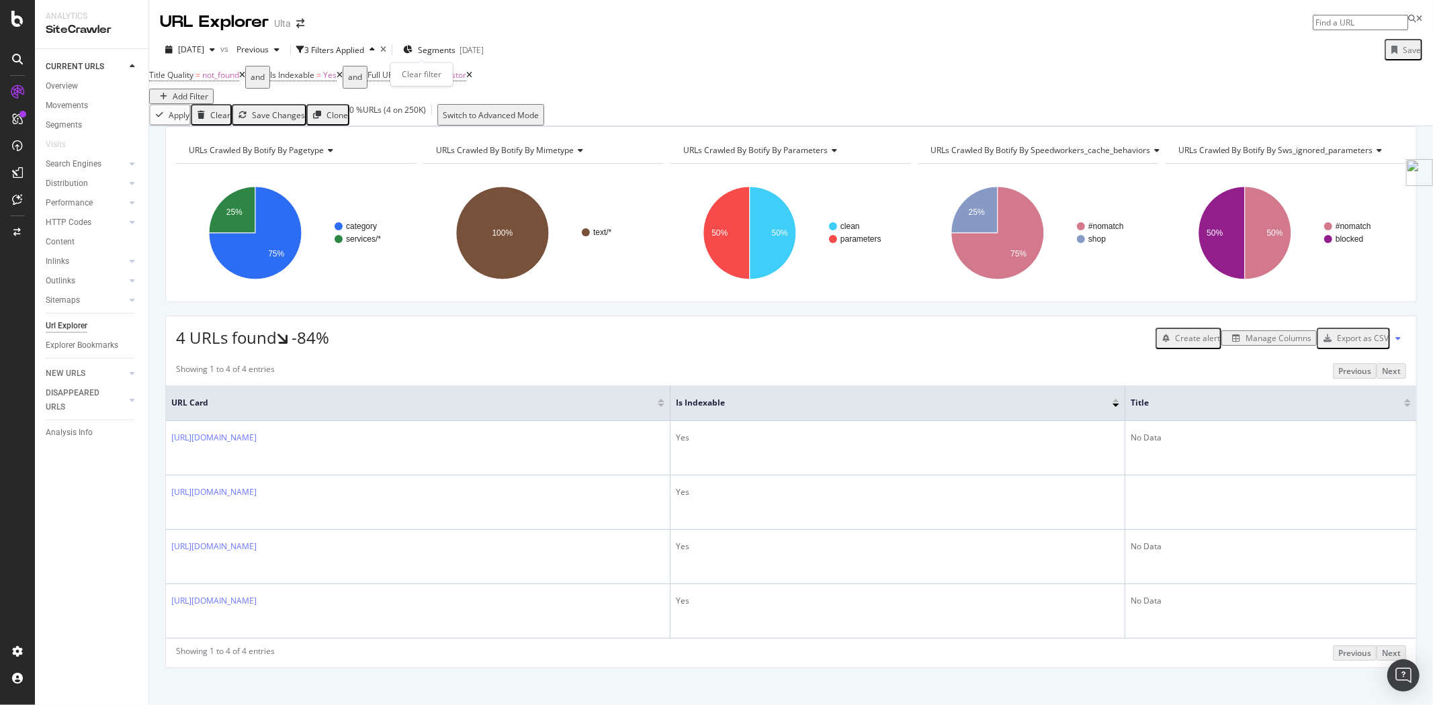
click at [386, 50] on icon "times" at bounding box center [383, 50] width 6 height 8
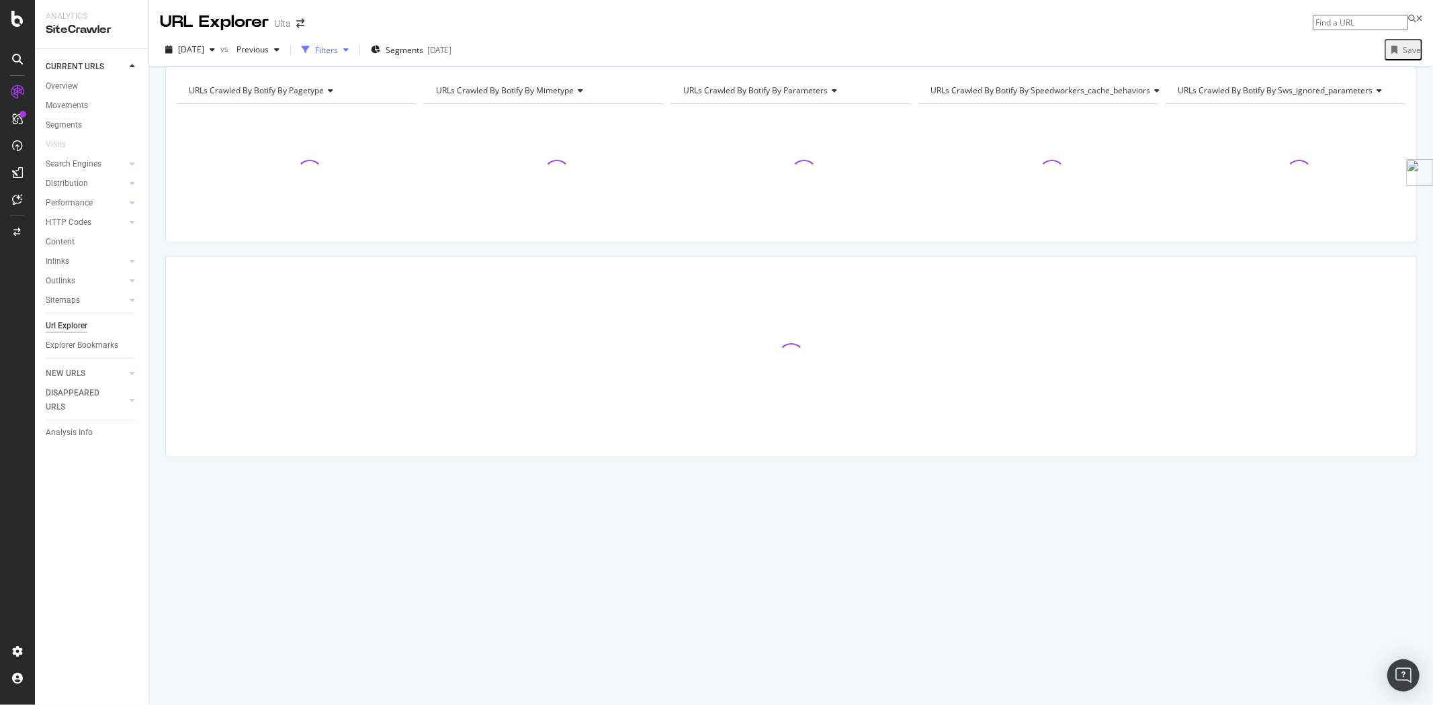
click at [338, 48] on div "Filters" at bounding box center [326, 49] width 23 height 11
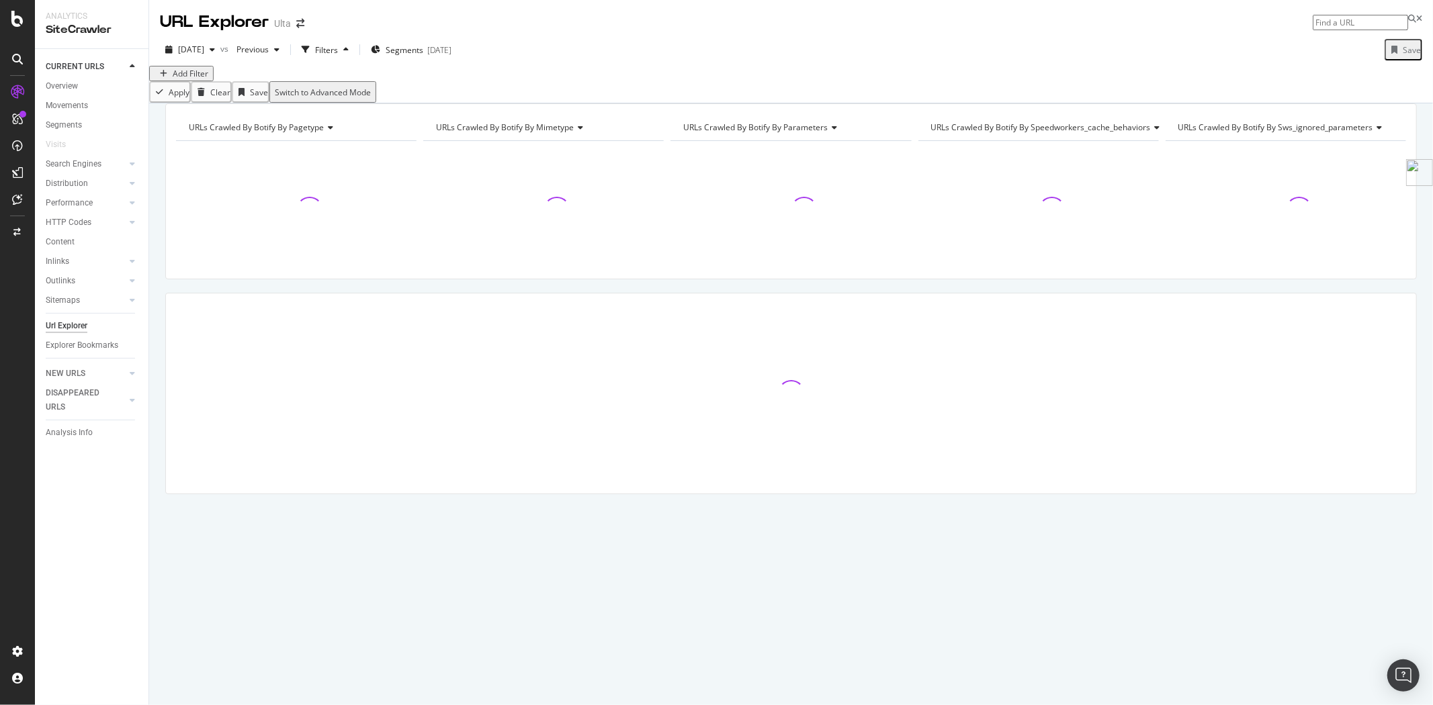
click at [188, 79] on div "Add Filter" at bounding box center [191, 73] width 36 height 11
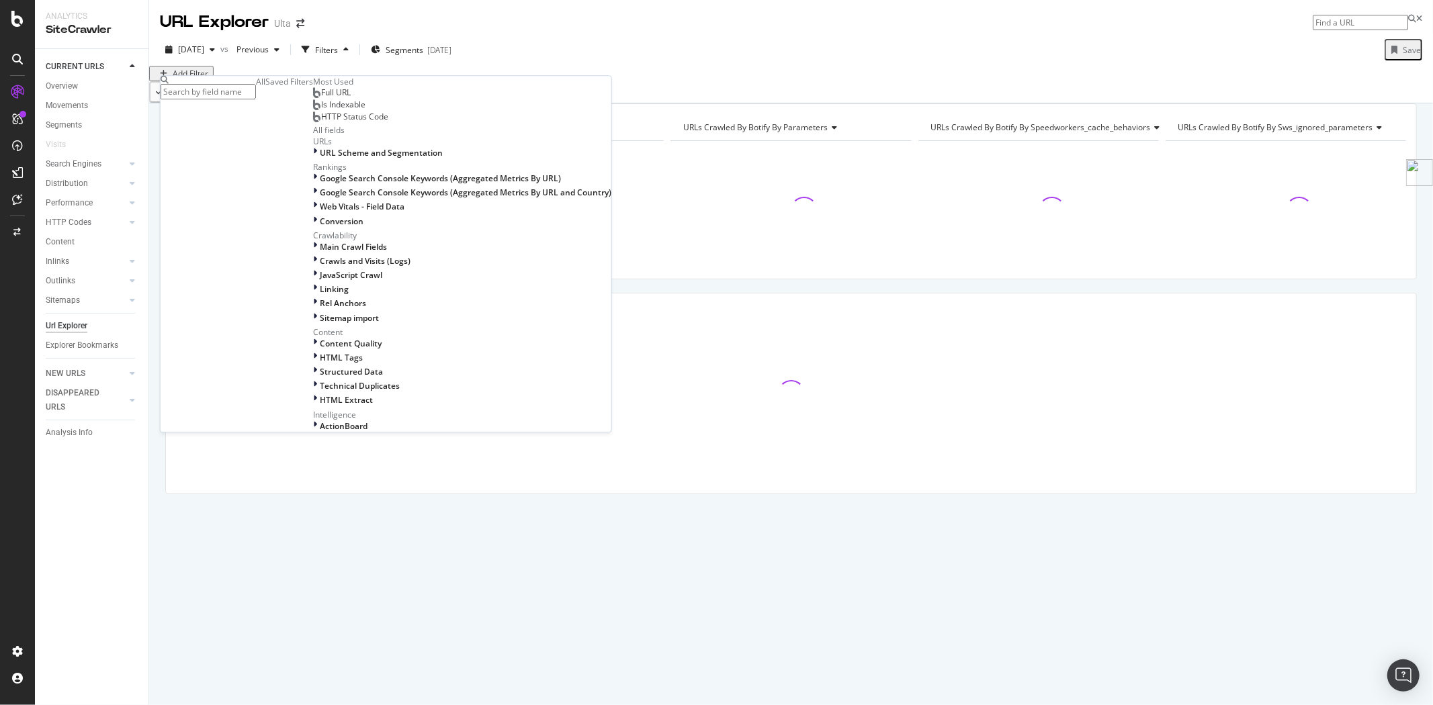
click at [265, 87] on div "Saved Filters" at bounding box center [289, 81] width 48 height 11
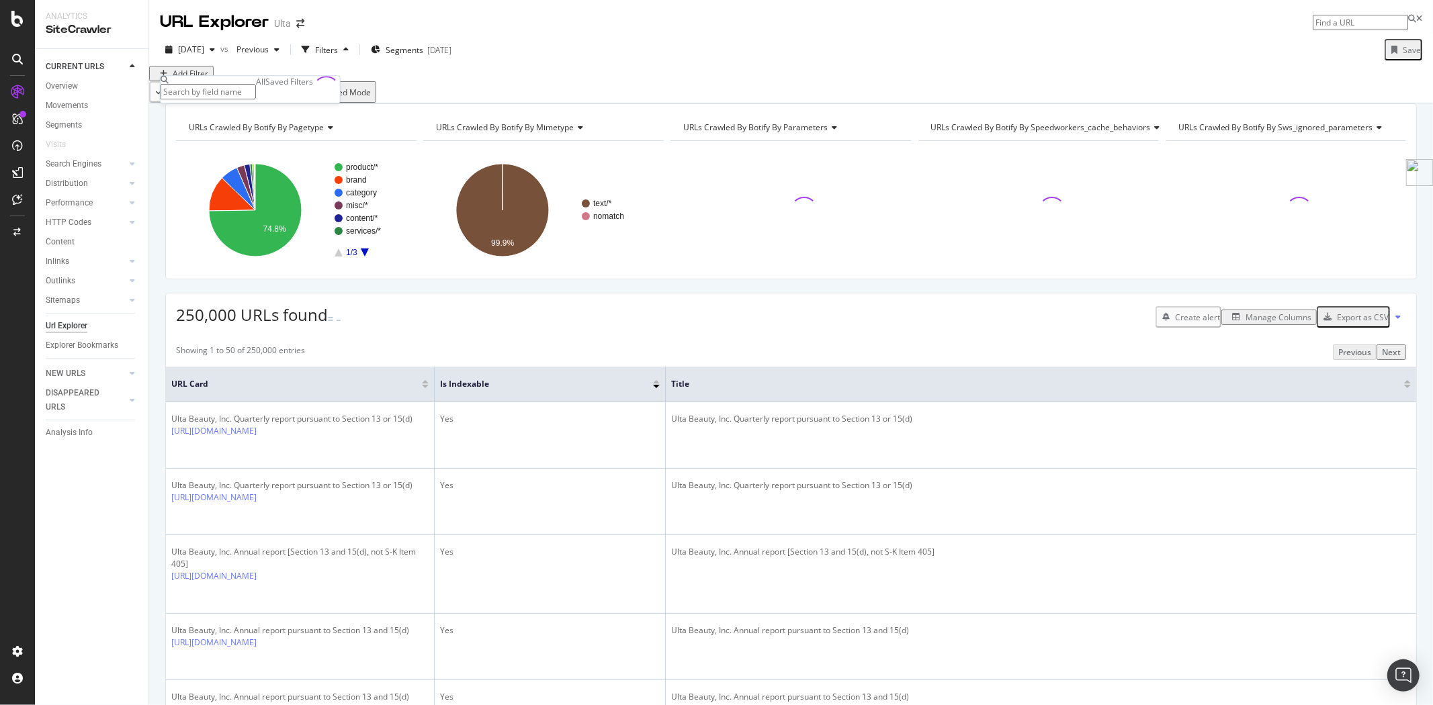
click at [253, 89] on input "text" at bounding box center [208, 91] width 95 height 15
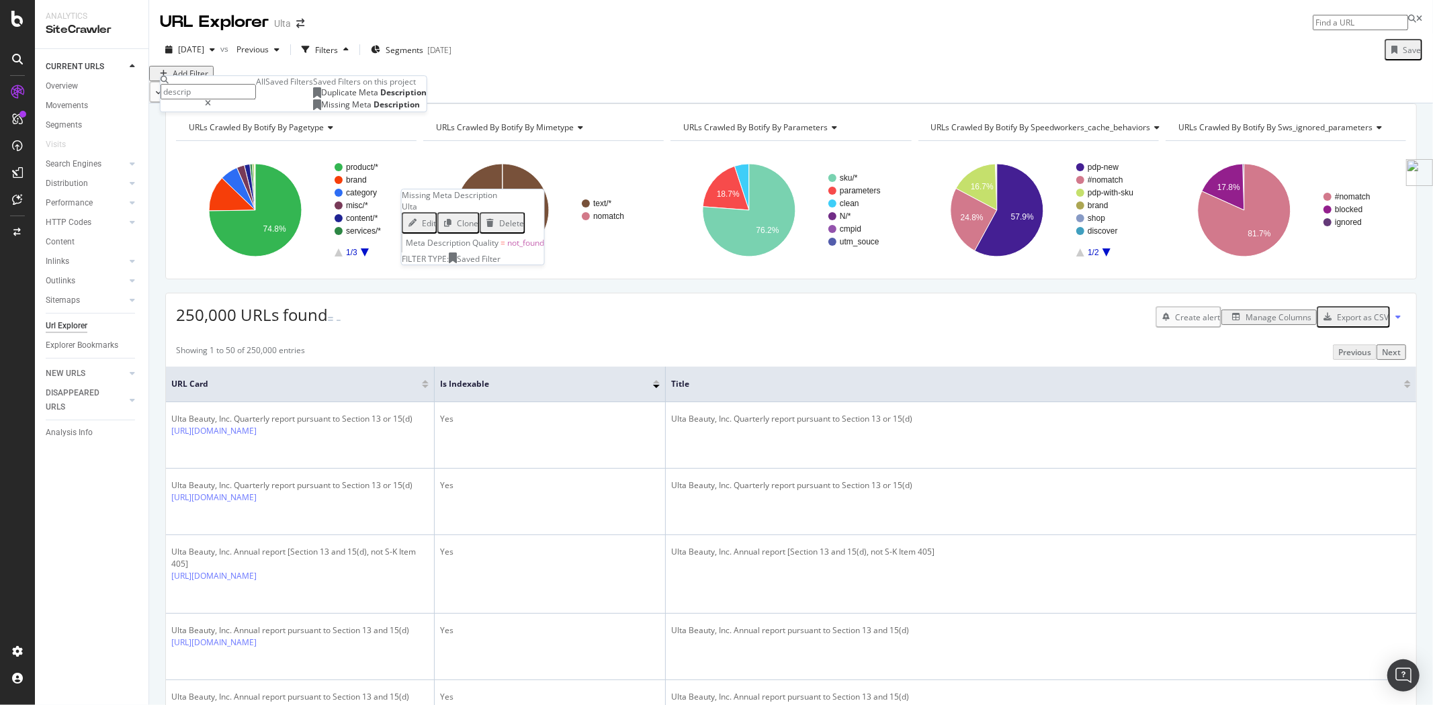
type input "descrip"
click at [313, 111] on div "Missing Meta Description" at bounding box center [366, 105] width 107 height 11
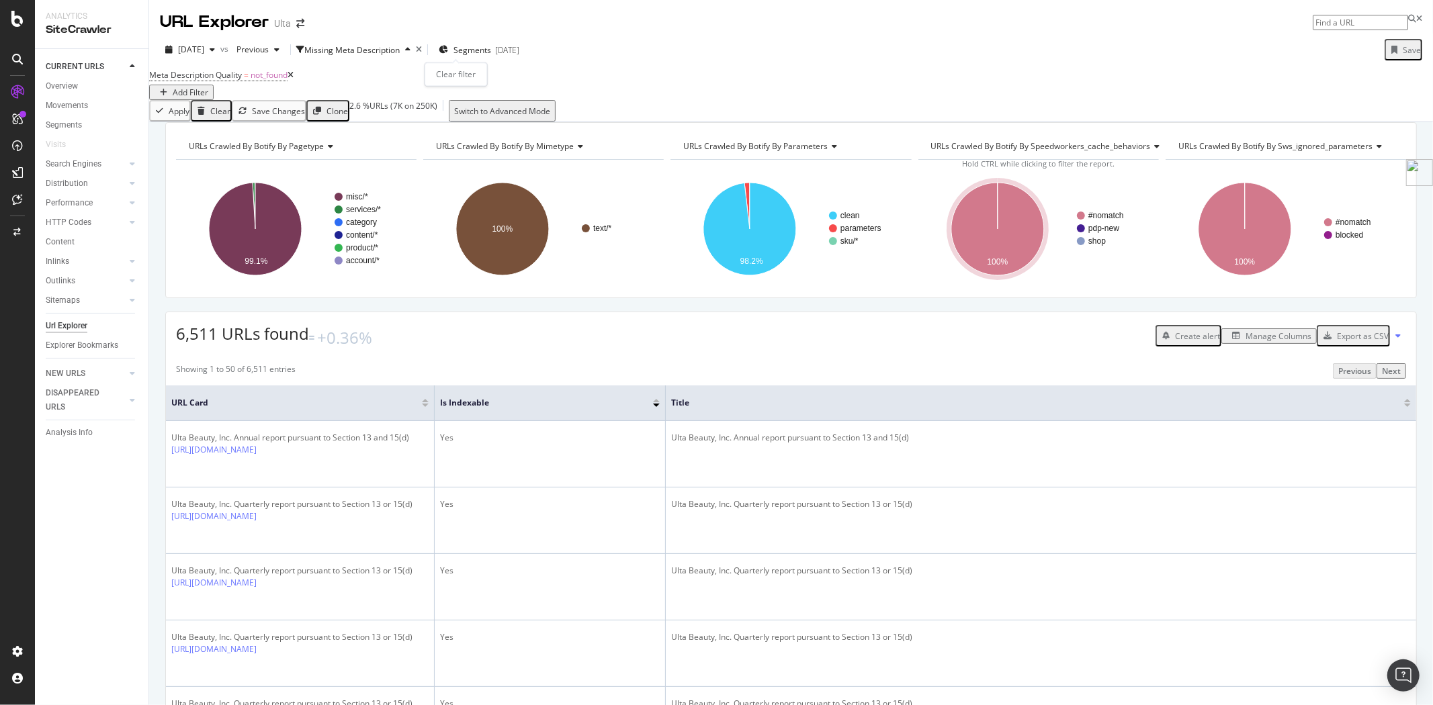
click at [422, 49] on div "times" at bounding box center [419, 50] width 6 height 8
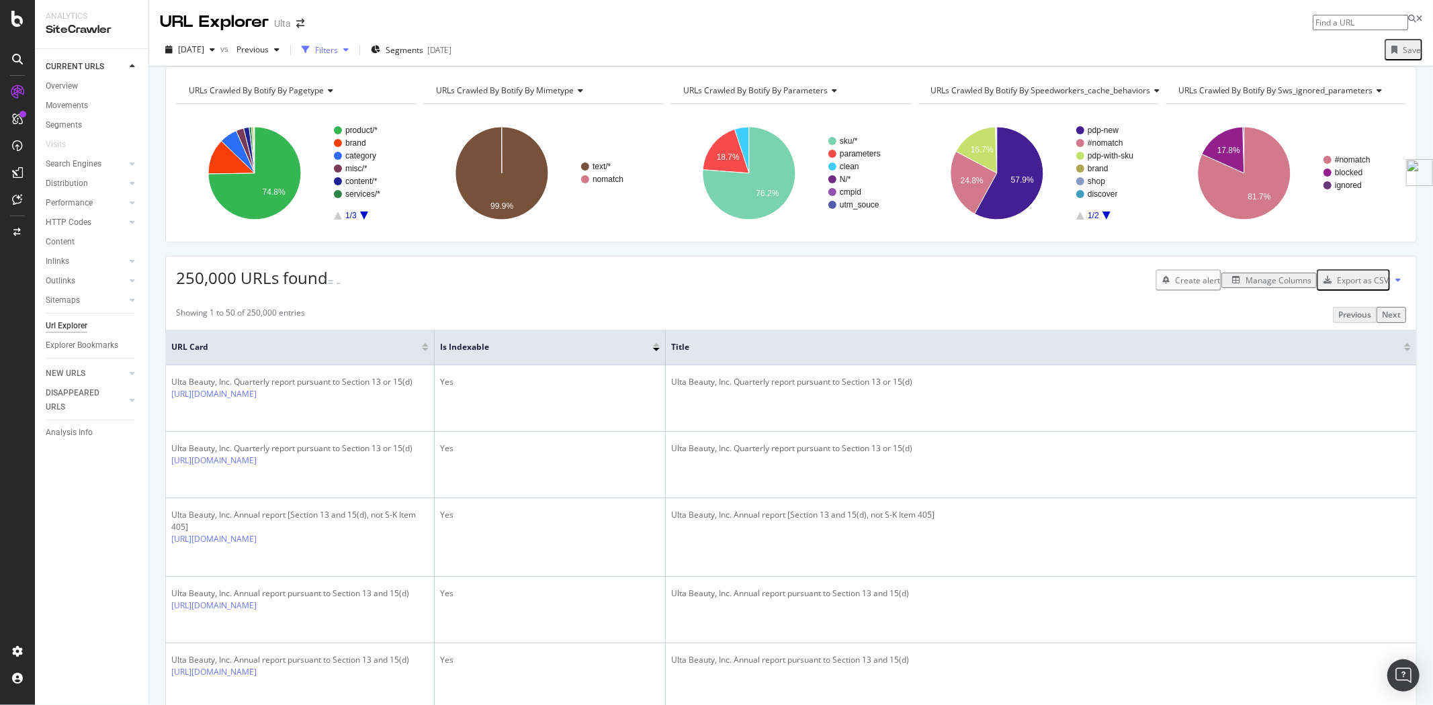
click at [338, 50] on div "Filters" at bounding box center [326, 49] width 23 height 11
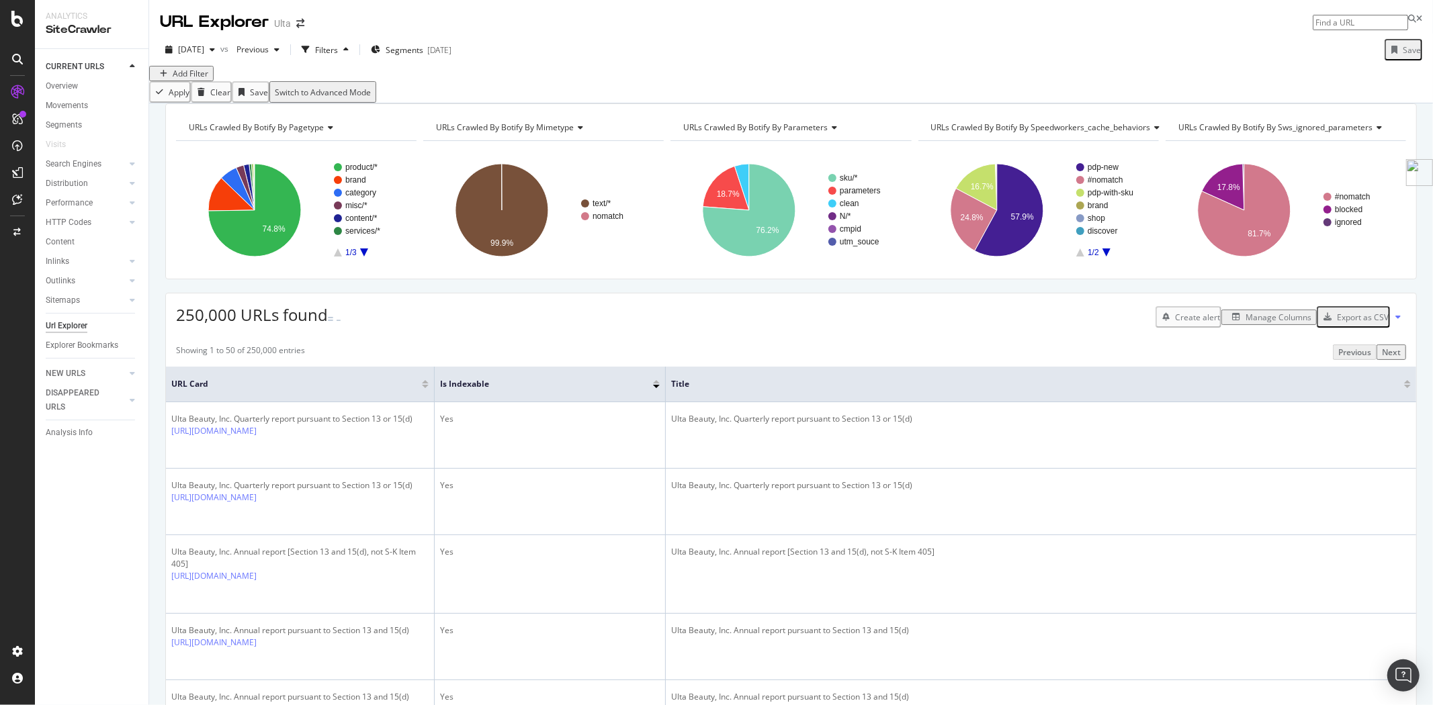
click at [185, 79] on div "Add Filter" at bounding box center [191, 73] width 36 height 11
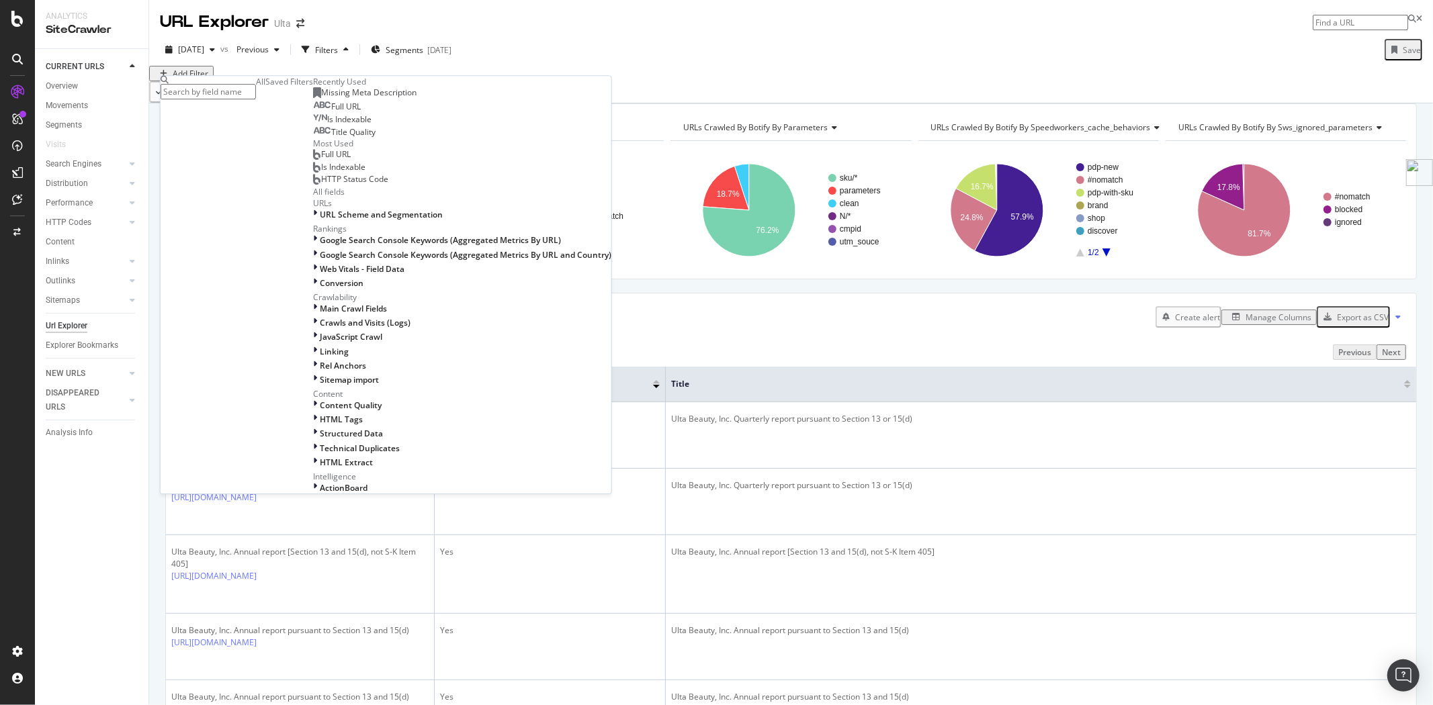
drag, startPoint x: 252, startPoint y: 123, endPoint x: 257, endPoint y: 105, distance: 18.1
click at [265, 87] on div "Saved Filters" at bounding box center [289, 81] width 48 height 11
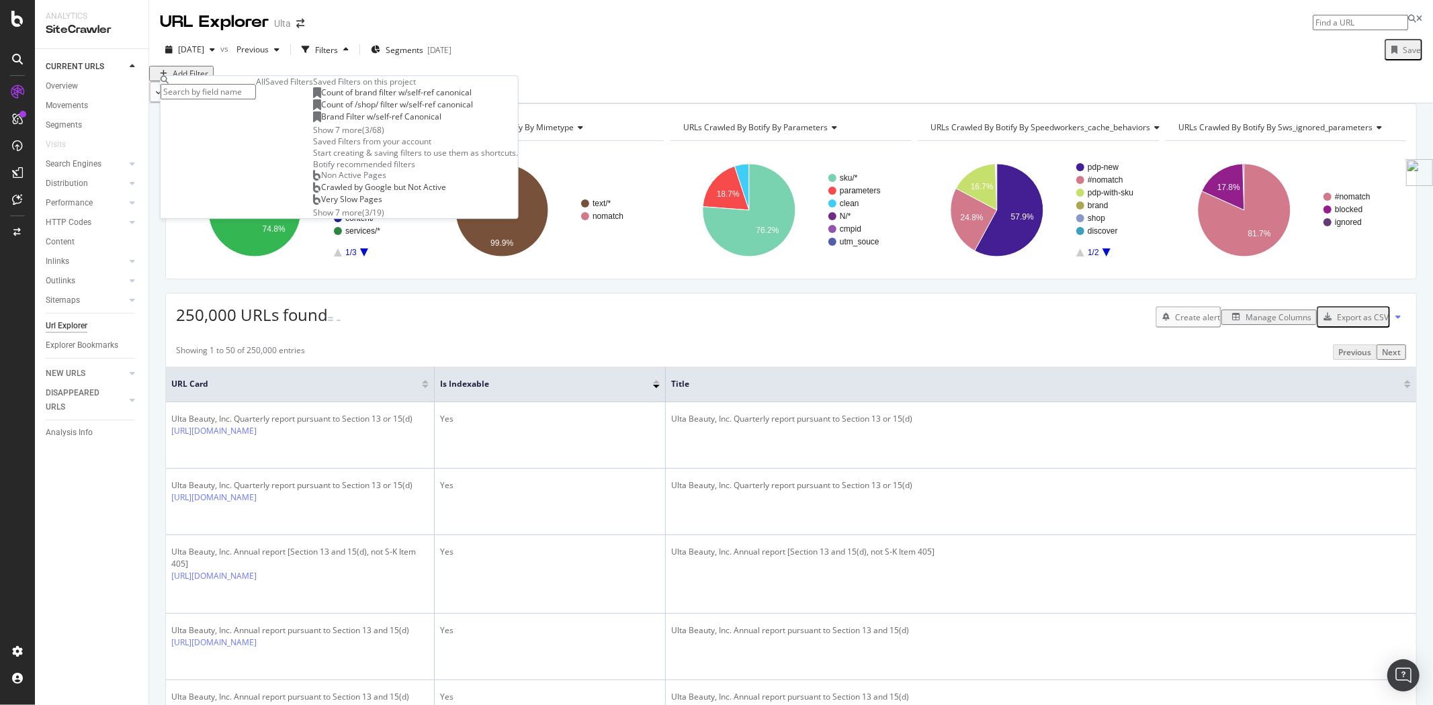
click at [256, 91] on input "text" at bounding box center [208, 91] width 95 height 15
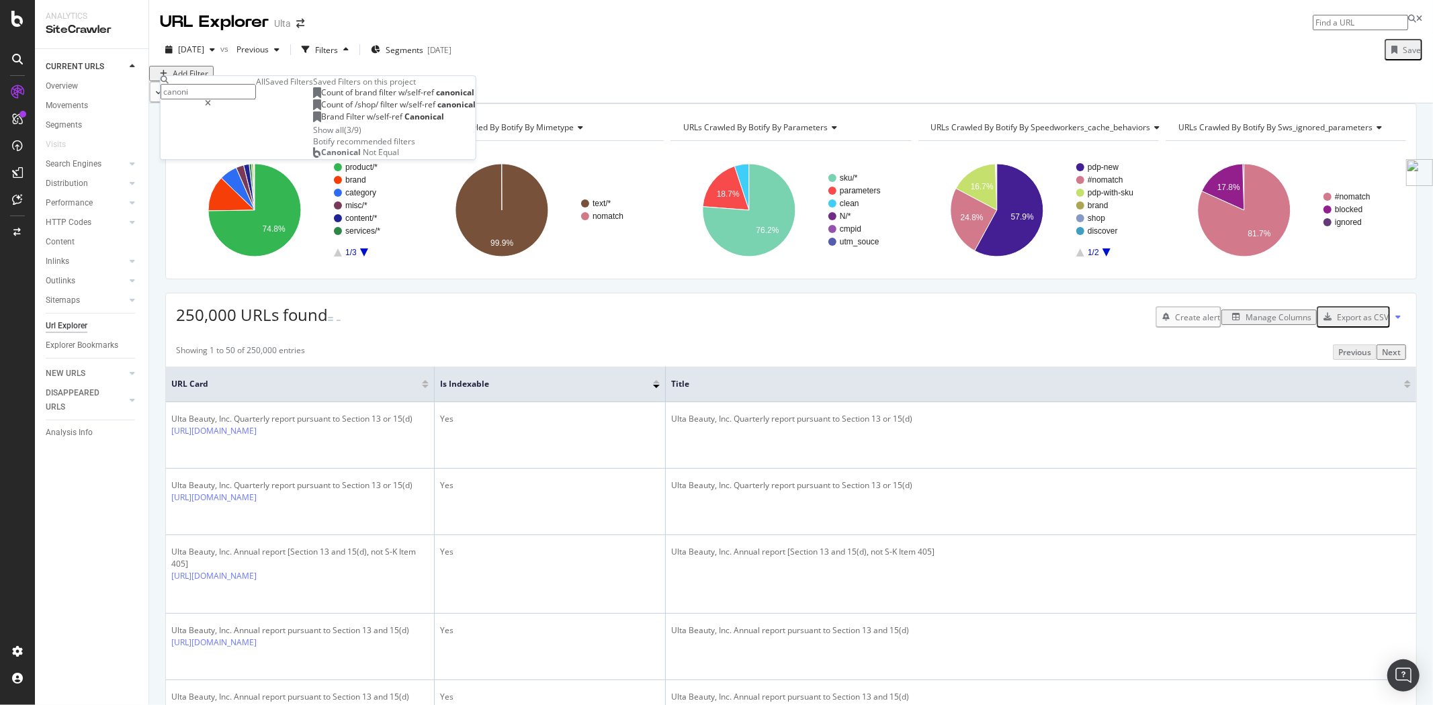
type input "canoni"
click at [313, 136] on div "Count of brand filter w/self-ref canonical Count of /shop/ filter w/self-ref ca…" at bounding box center [394, 111] width 163 height 48
click at [313, 136] on div "Show all" at bounding box center [328, 129] width 31 height 11
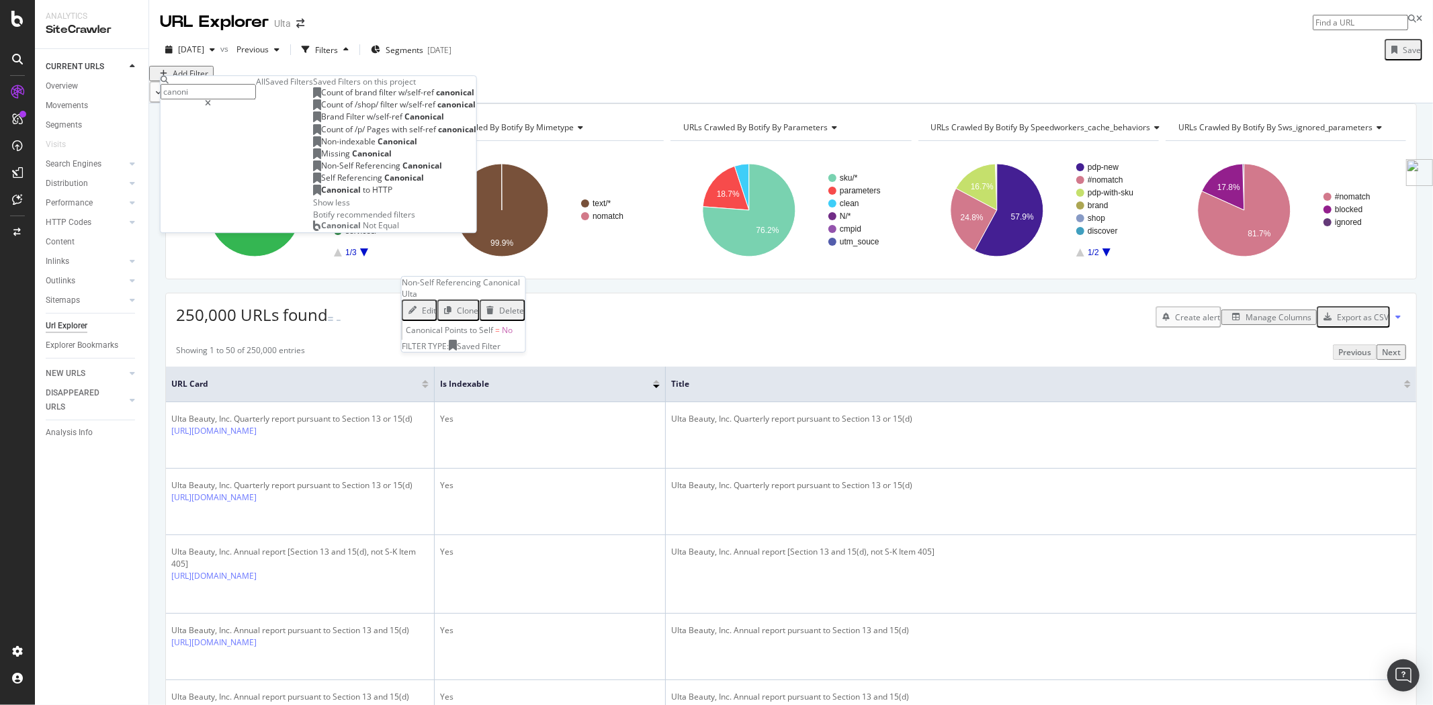
click at [313, 171] on div "Non-Self Referencing Canonical" at bounding box center [377, 166] width 129 height 11
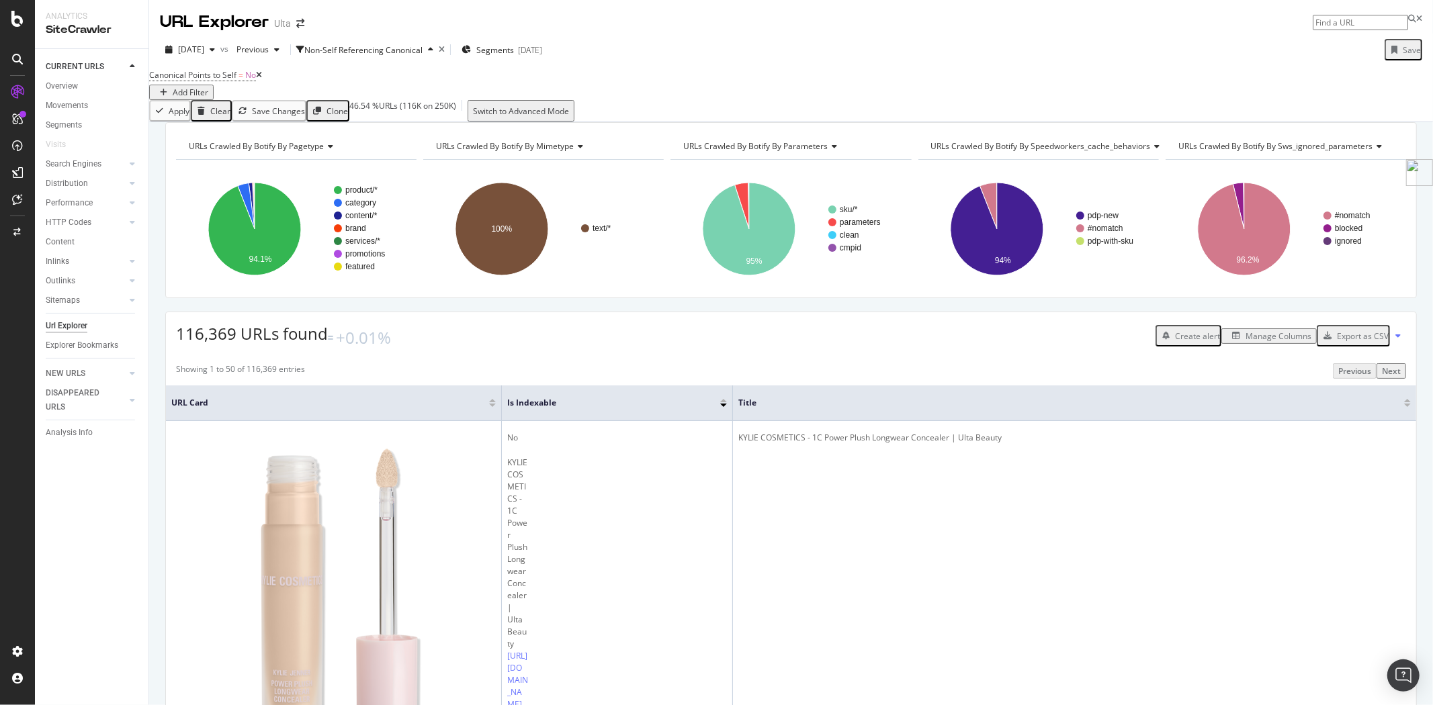
click at [208, 92] on div "Add Filter" at bounding box center [191, 92] width 36 height 11
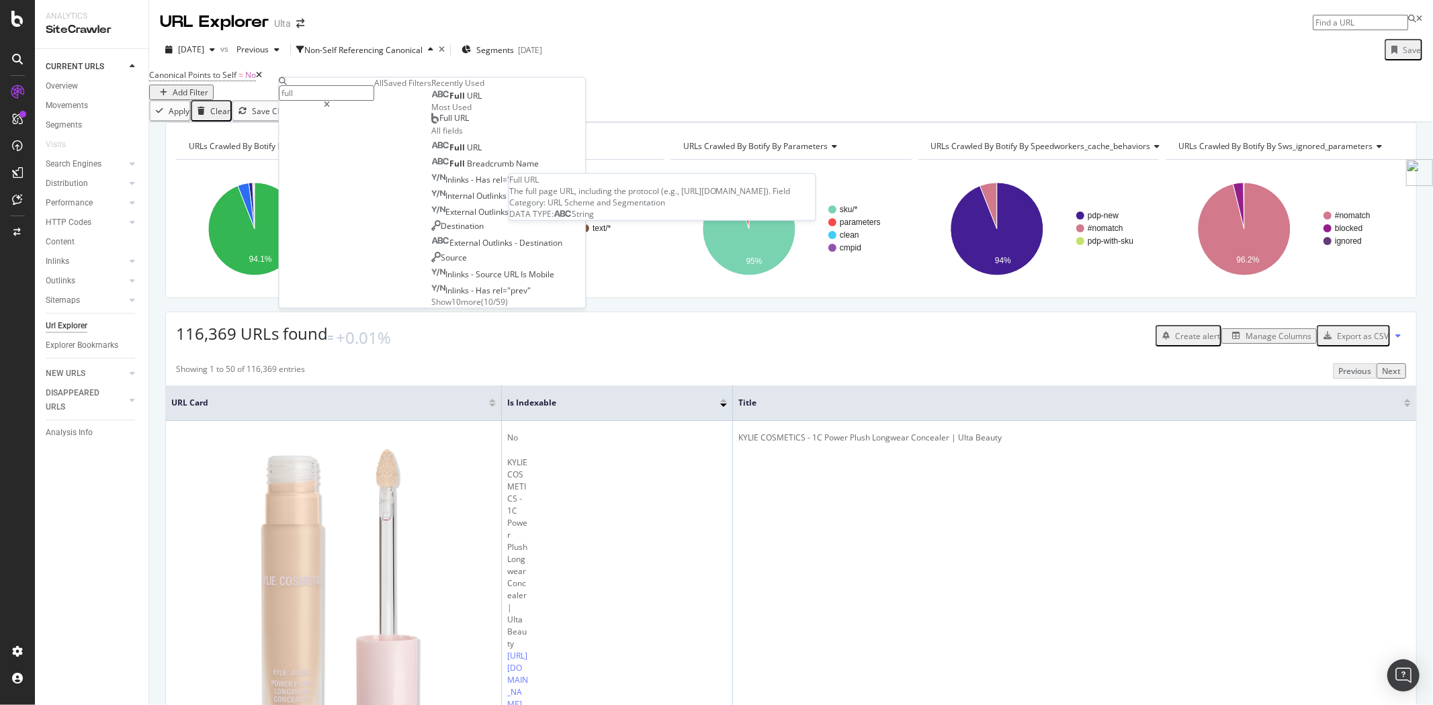
type input "full"
click at [467, 102] on span "URL" at bounding box center [474, 96] width 15 height 11
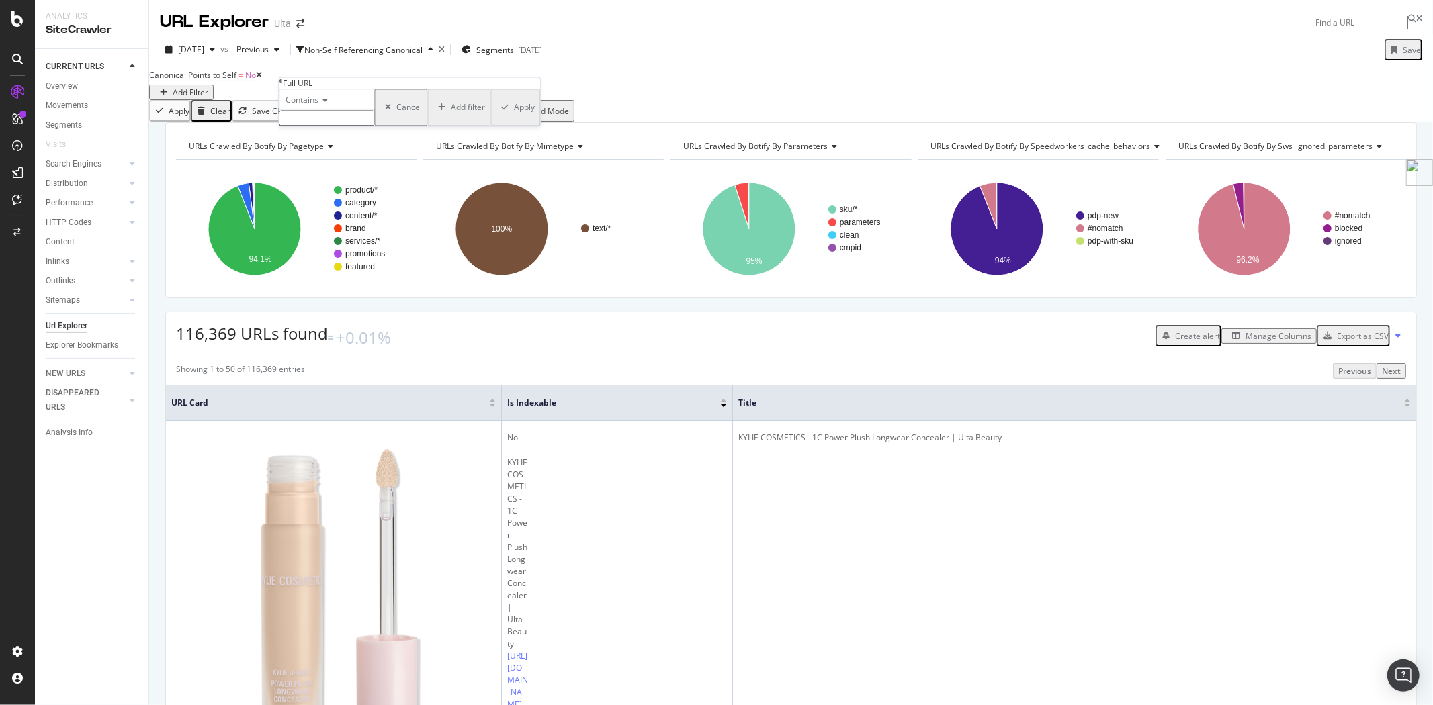
click at [327, 126] on input "text" at bounding box center [326, 118] width 95 height 15
type input "pr_rd_page"
click at [305, 106] on span "Contains" at bounding box center [301, 100] width 33 height 11
click at [341, 223] on span "Doesn't contain" at bounding box center [312, 217] width 58 height 11
click at [514, 118] on div "Apply" at bounding box center [524, 111] width 21 height 11
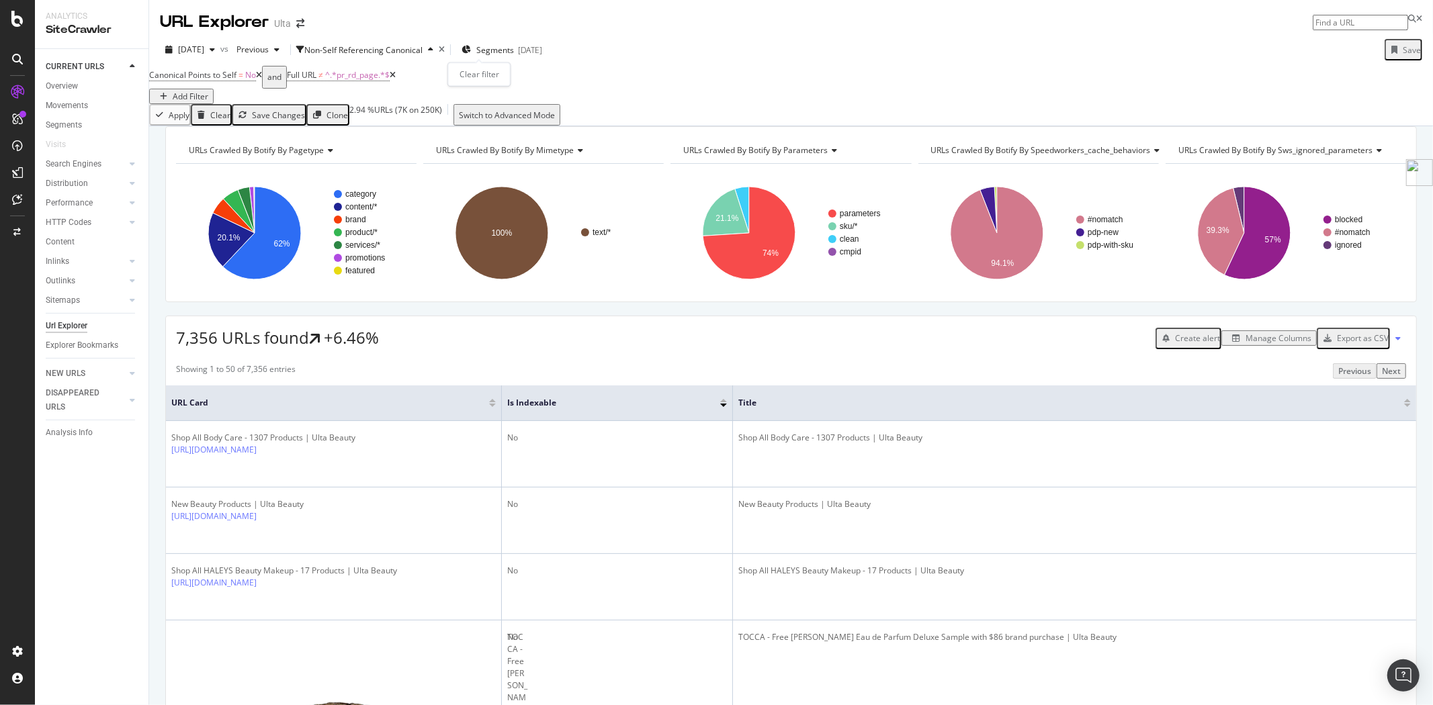
click at [445, 54] on icon "times" at bounding box center [442, 50] width 6 height 8
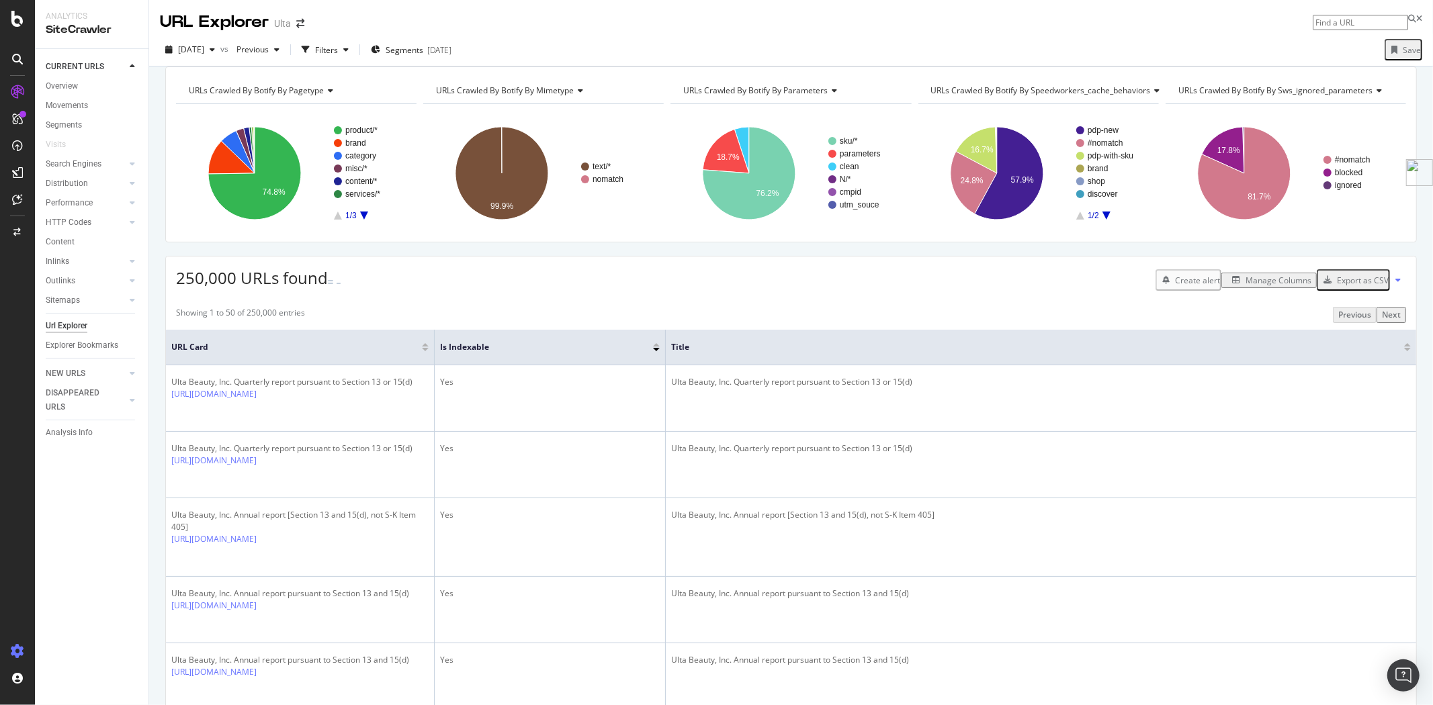
click at [11, 652] on icon at bounding box center [17, 651] width 13 height 13
click at [338, 54] on div "Filters" at bounding box center [326, 49] width 23 height 11
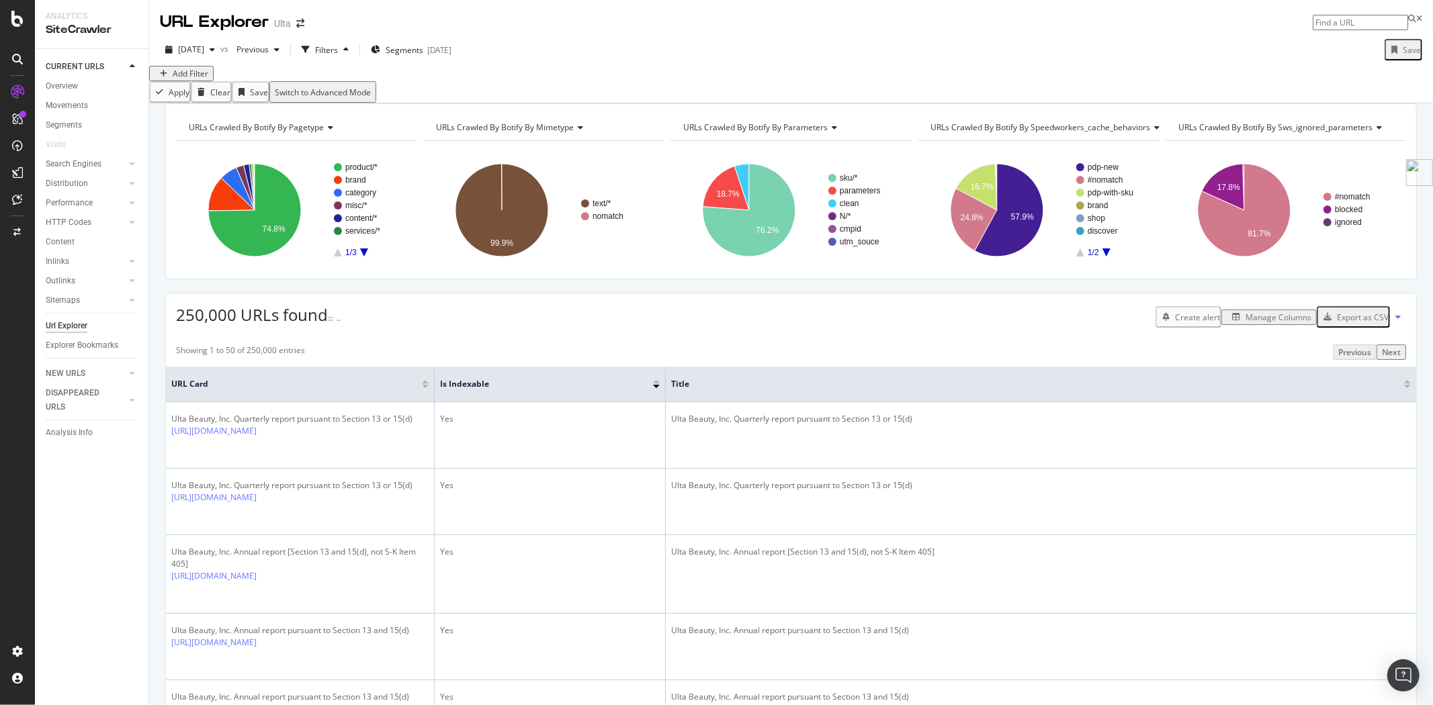
click at [190, 79] on div "Add Filter" at bounding box center [191, 73] width 36 height 11
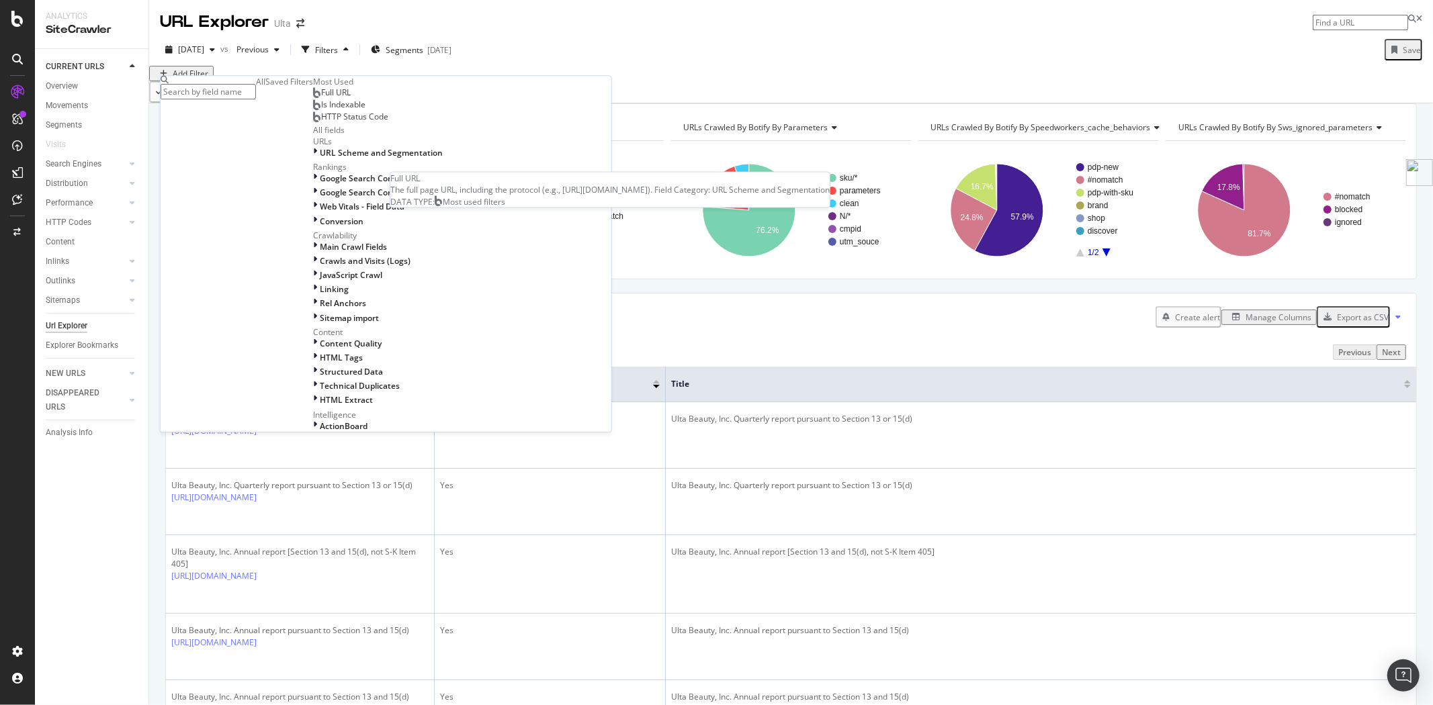
click at [313, 98] on div "Full URL" at bounding box center [332, 92] width 38 height 11
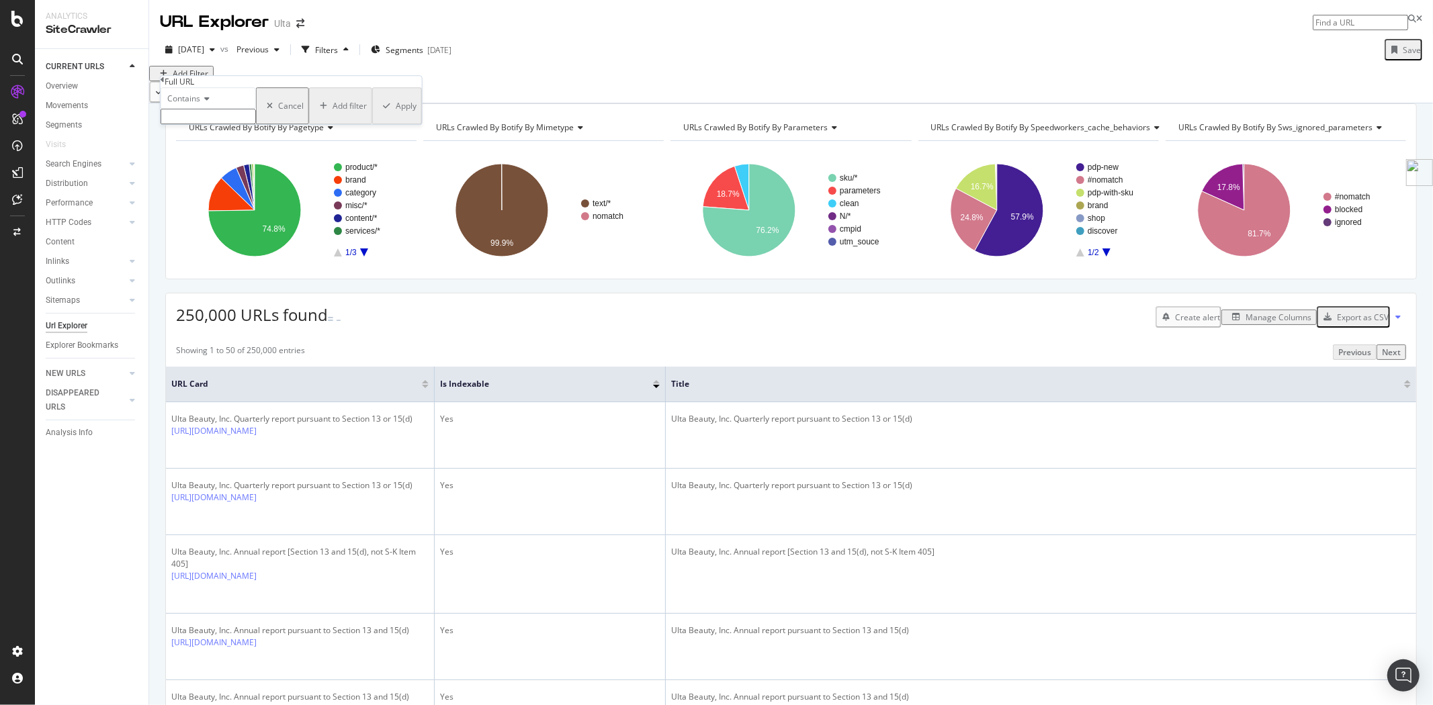
click at [256, 124] on input "text" at bounding box center [208, 116] width 95 height 15
type input "pr_rd"
click at [396, 116] on div "Apply" at bounding box center [406, 109] width 21 height 11
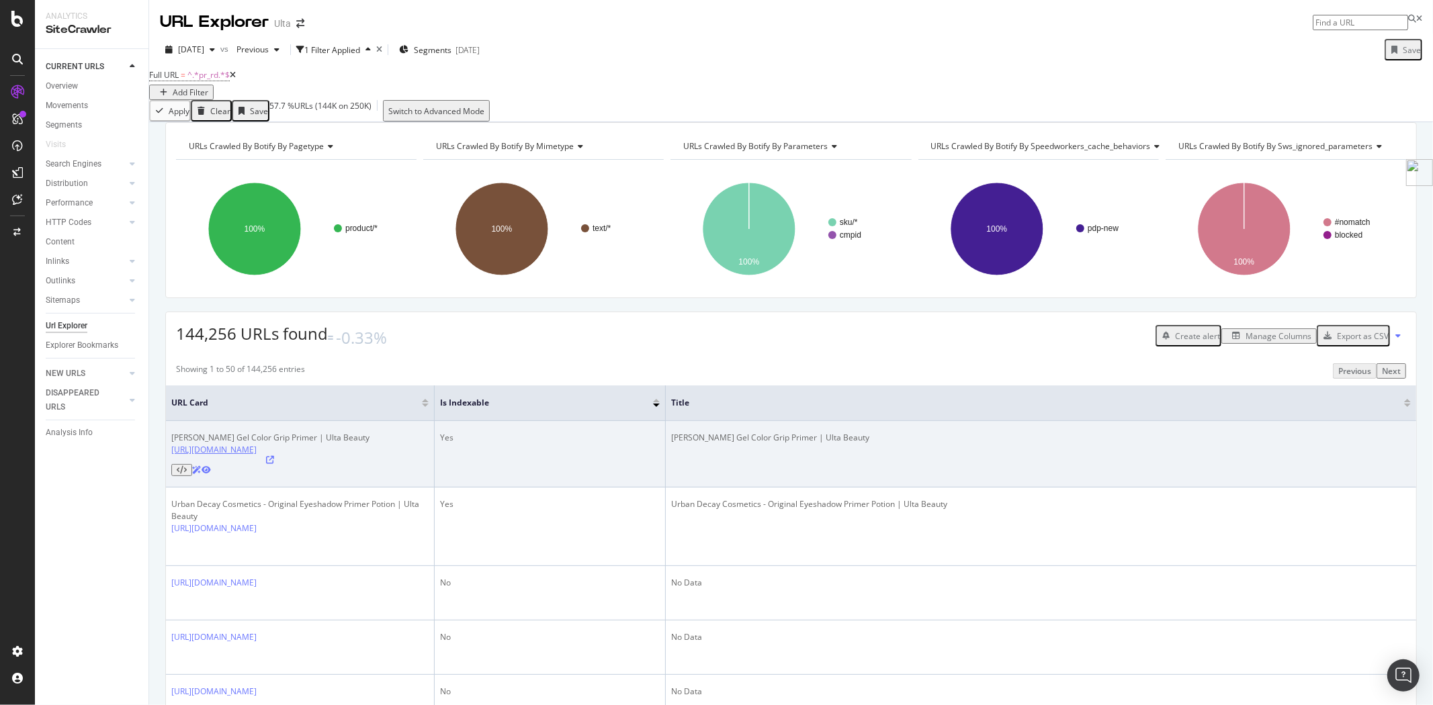
drag, startPoint x: 185, startPoint y: 476, endPoint x: 355, endPoint y: 490, distance: 170.6
click at [355, 488] on td "Sally Hansen - Miracle Gel Color Grip Primer | Ulta Beauty https://www.ulta.com…" at bounding box center [300, 454] width 269 height 66
copy link "https://www.ulta.com/p/miracle-gel-color-grip-primer-pimprod2040228?sku=2611185…"
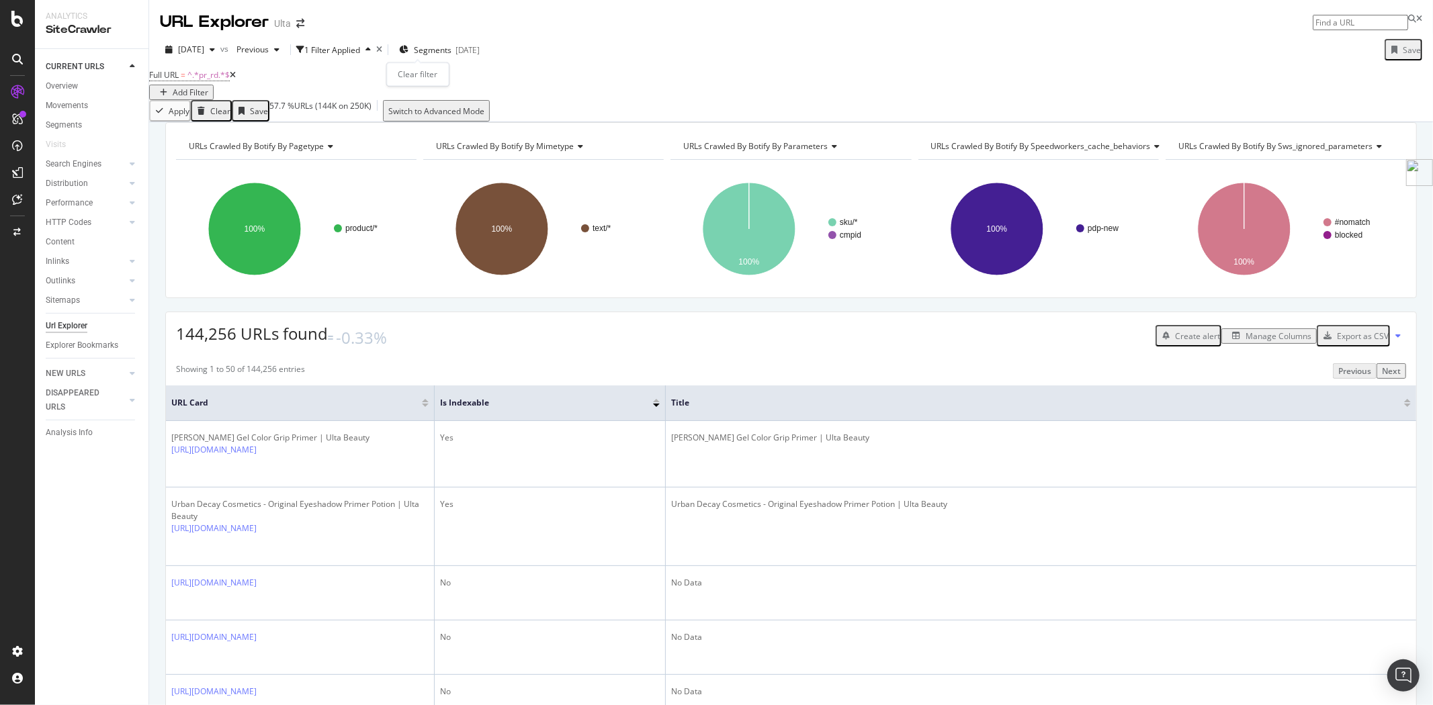
click at [382, 52] on icon "times" at bounding box center [379, 50] width 6 height 8
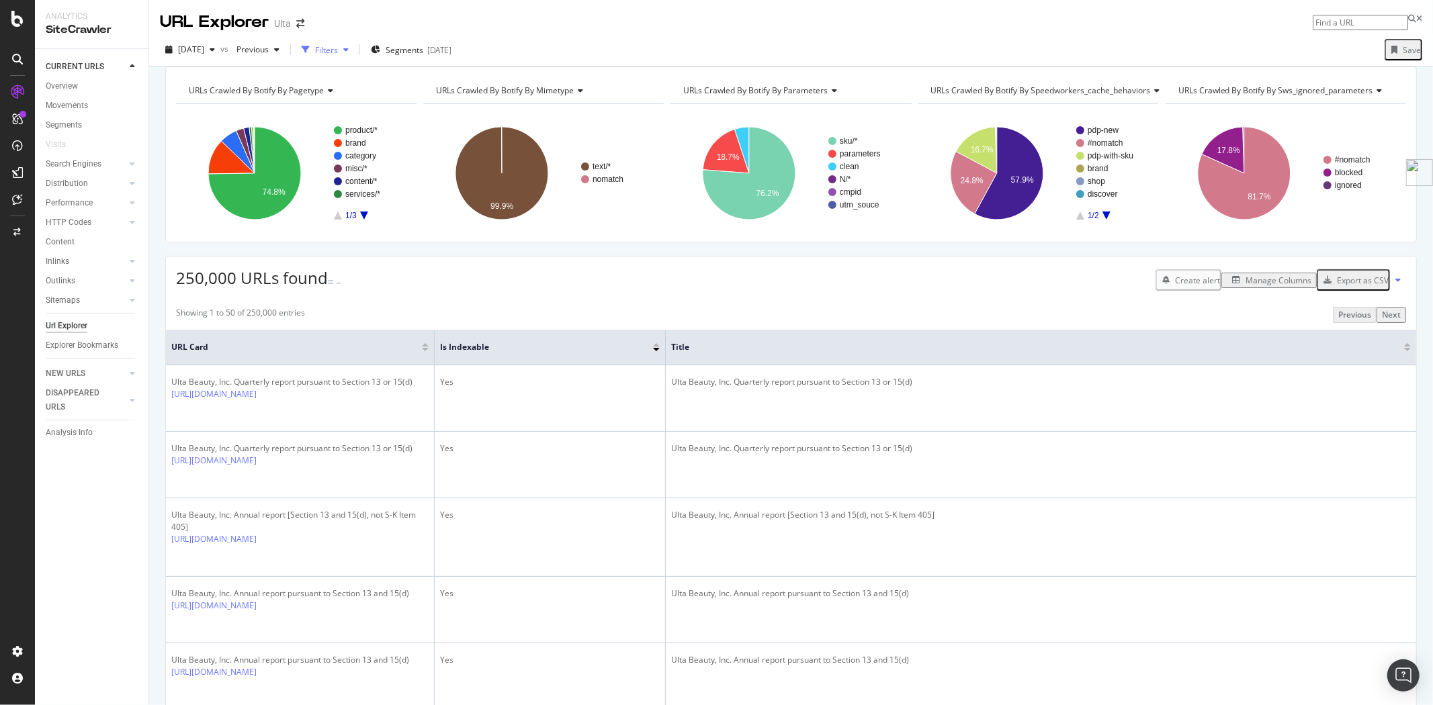
click at [354, 51] on div "button" at bounding box center [346, 50] width 16 height 8
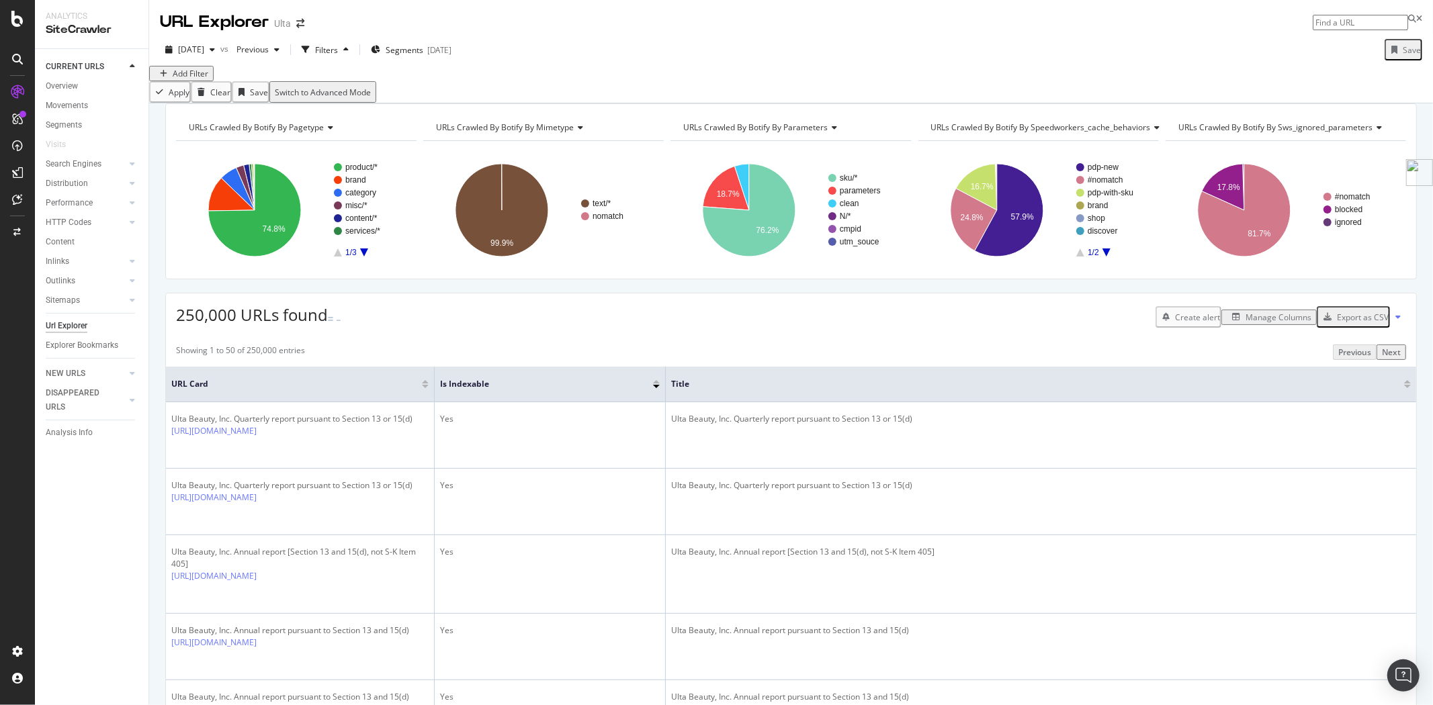
click at [188, 79] on div "Add Filter" at bounding box center [191, 73] width 36 height 11
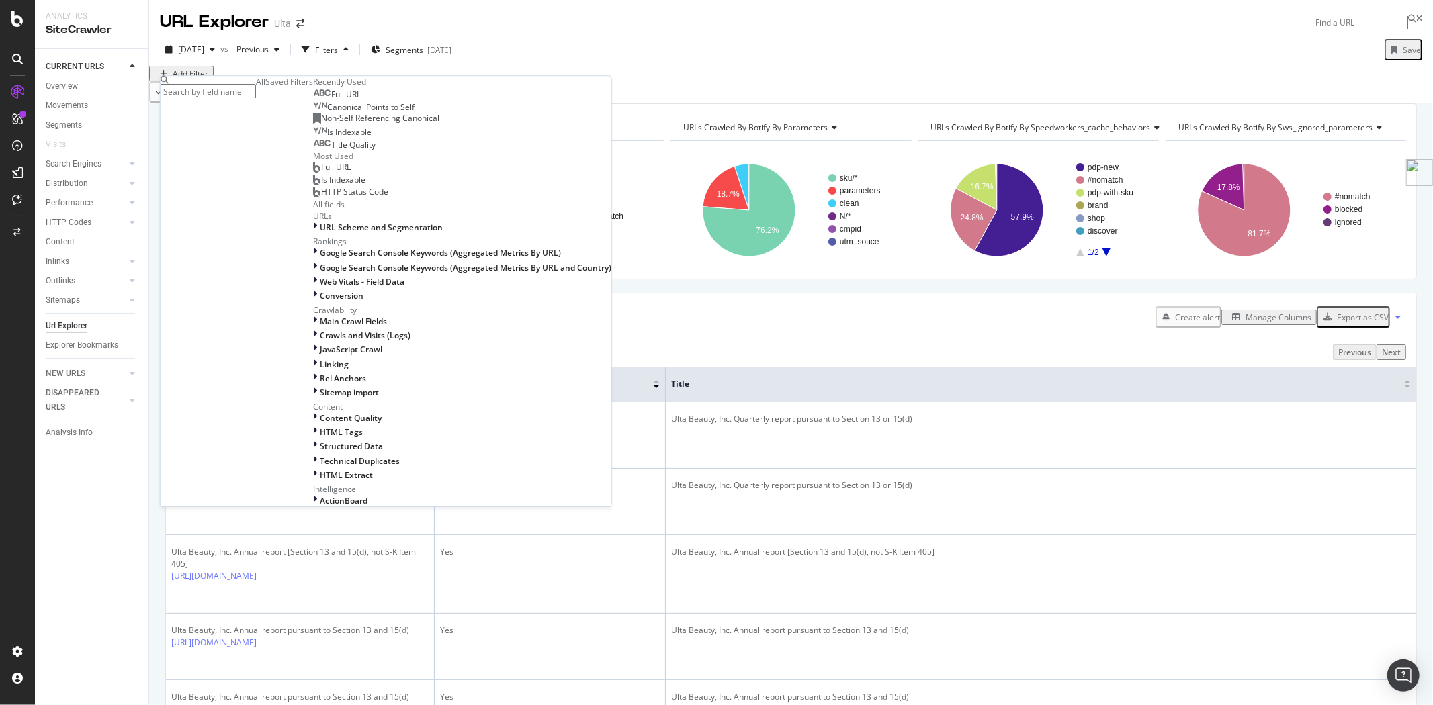
click at [265, 87] on div "Saved Filters" at bounding box center [289, 81] width 48 height 11
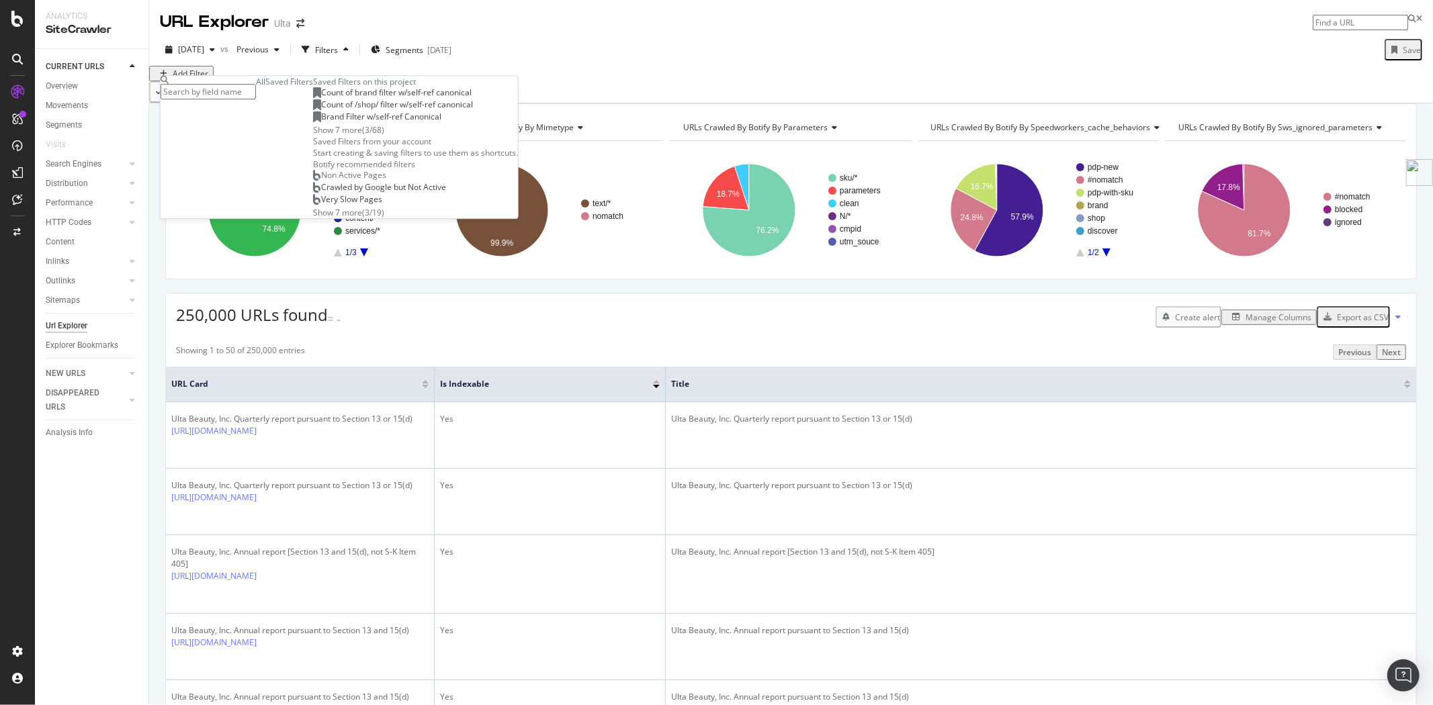
click at [233, 89] on input "text" at bounding box center [208, 91] width 95 height 15
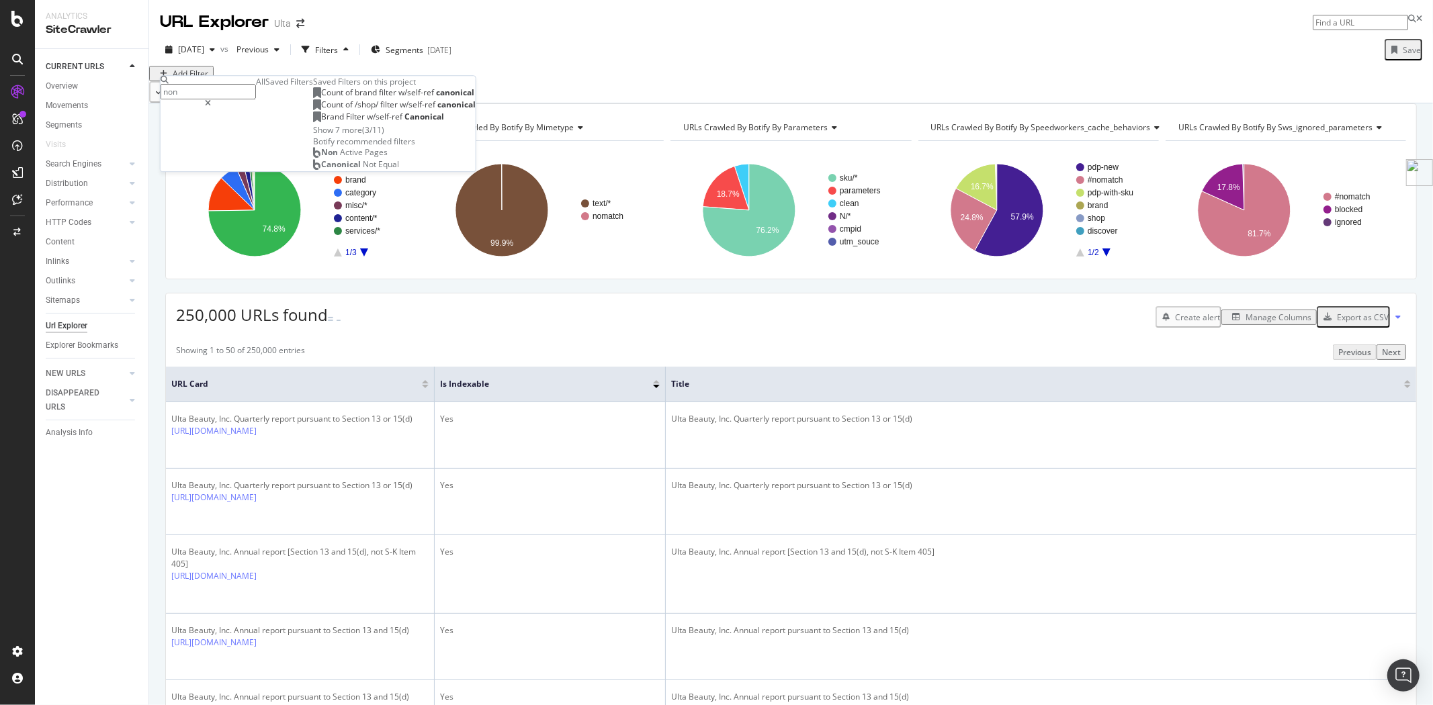
type input "non"
click at [313, 136] on div "Show 7 more ( 3 / 11 )" at bounding box center [348, 129] width 71 height 11
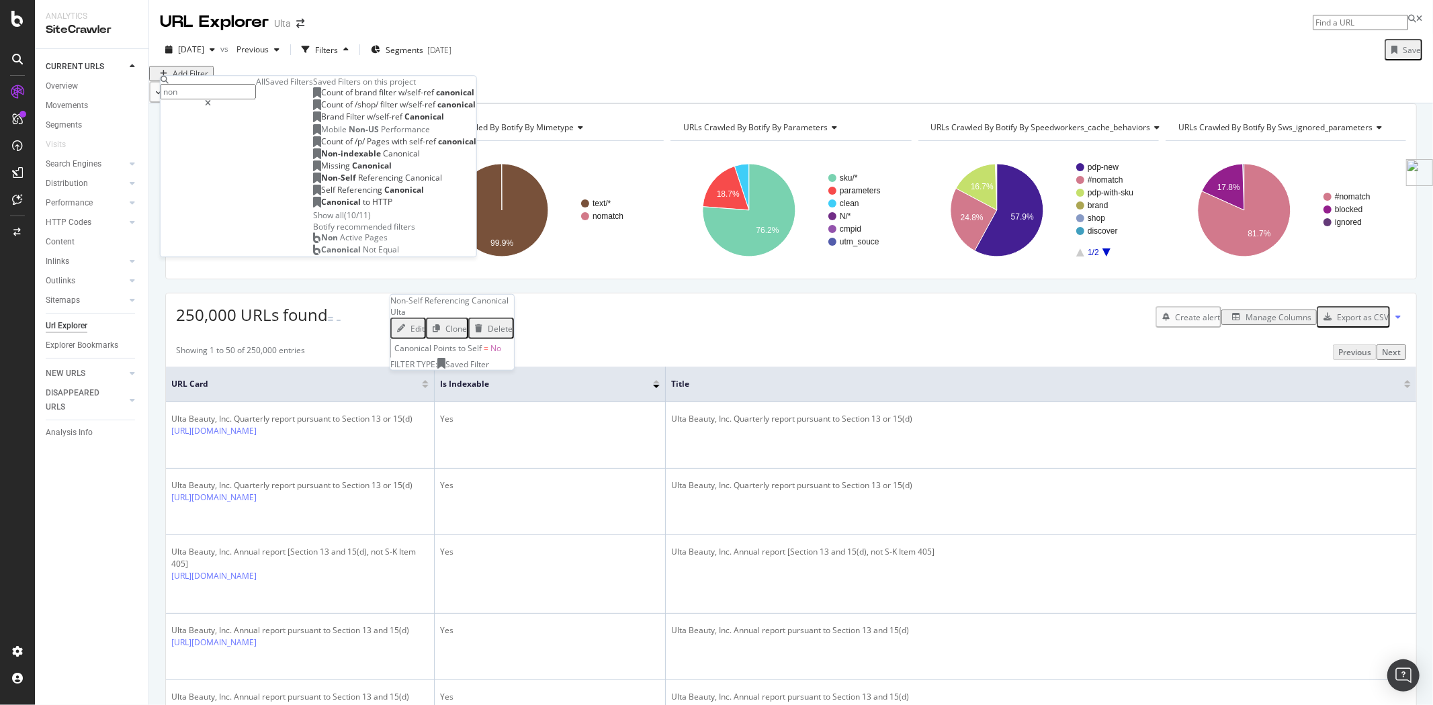
click at [358, 183] on span "Referencing" at bounding box center [381, 177] width 47 height 11
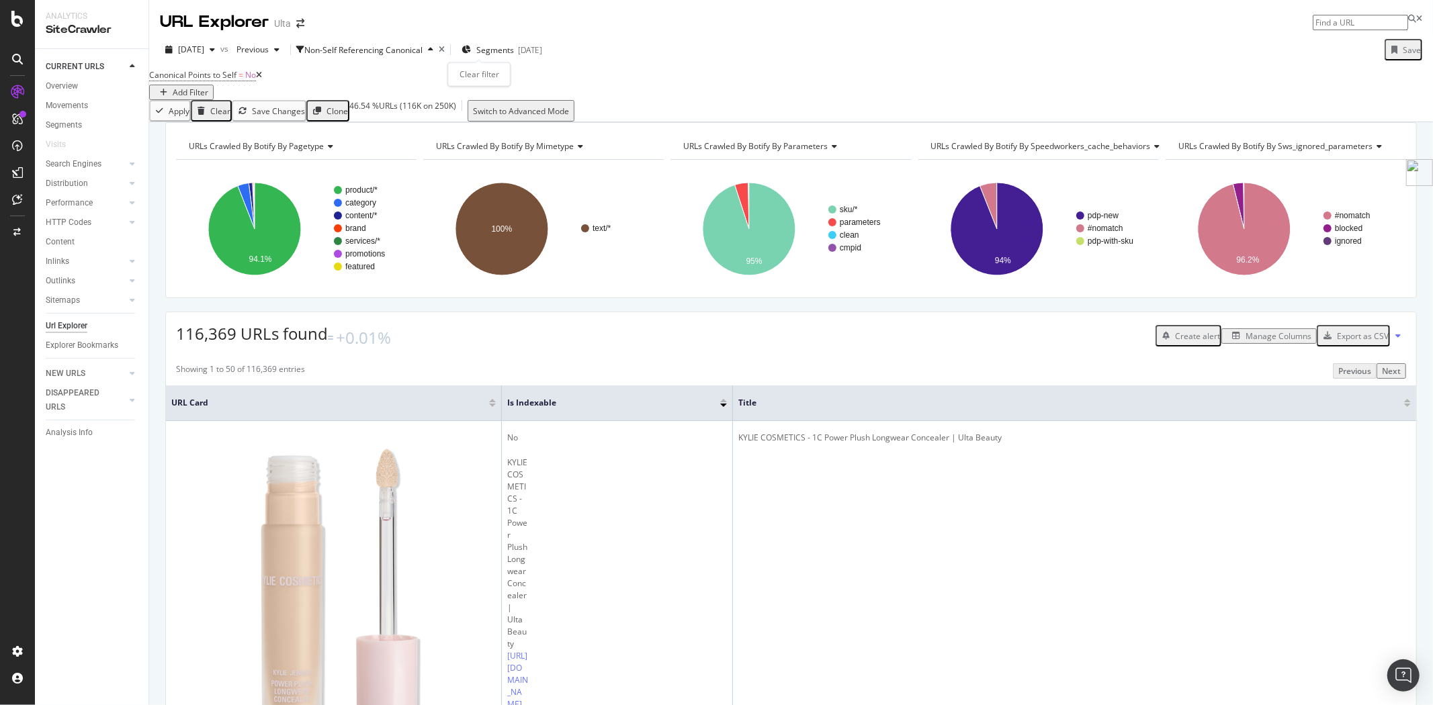
drag, startPoint x: 476, startPoint y: 50, endPoint x: 354, endPoint y: 79, distance: 125.0
click at [445, 50] on icon "times" at bounding box center [442, 50] width 6 height 8
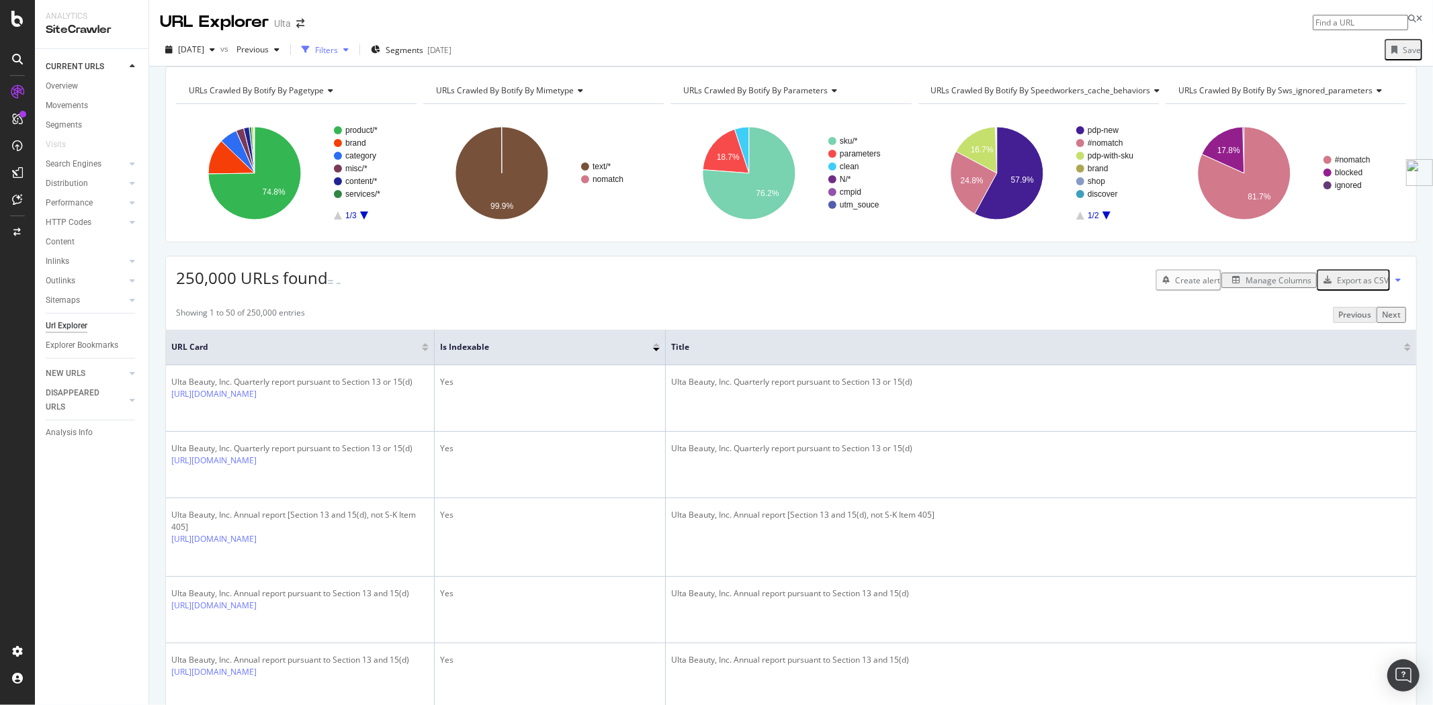
click at [354, 48] on div "button" at bounding box center [346, 50] width 16 height 8
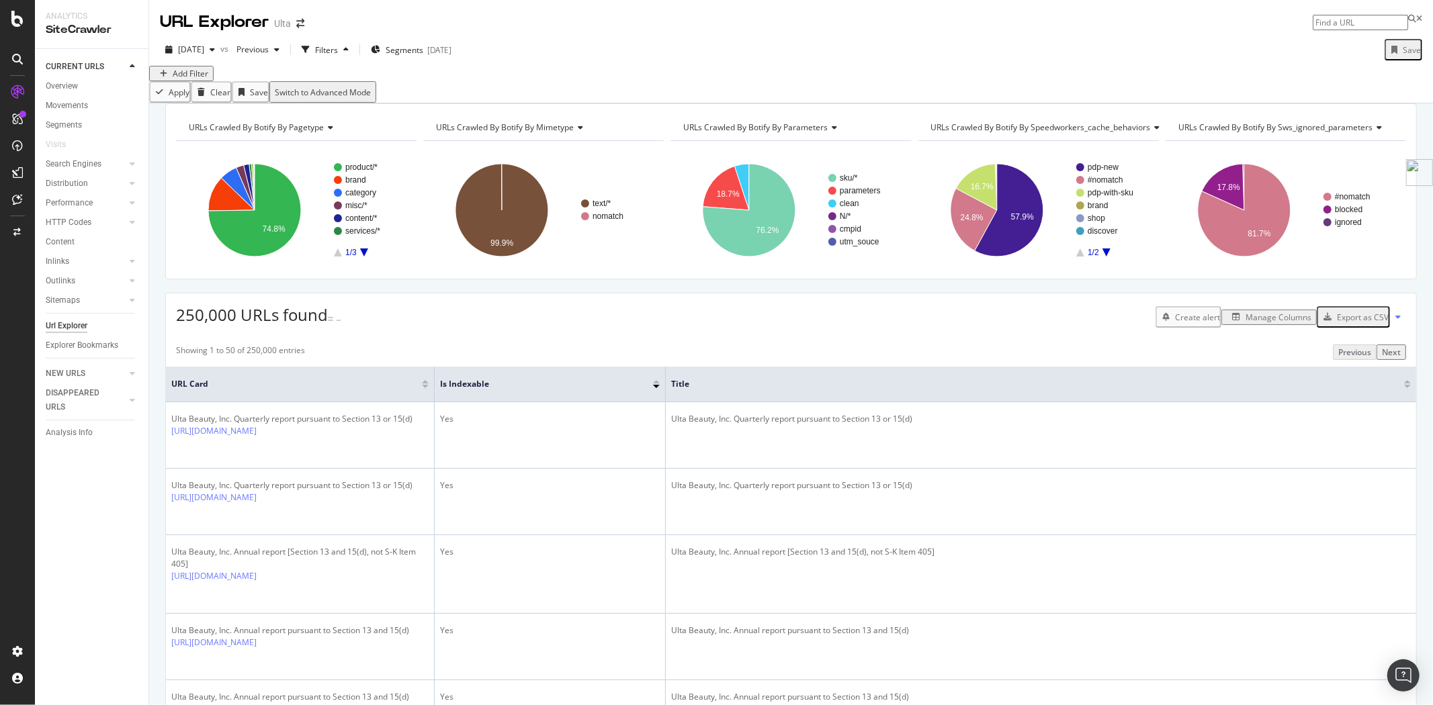
click at [173, 78] on div "button" at bounding box center [163, 74] width 18 height 8
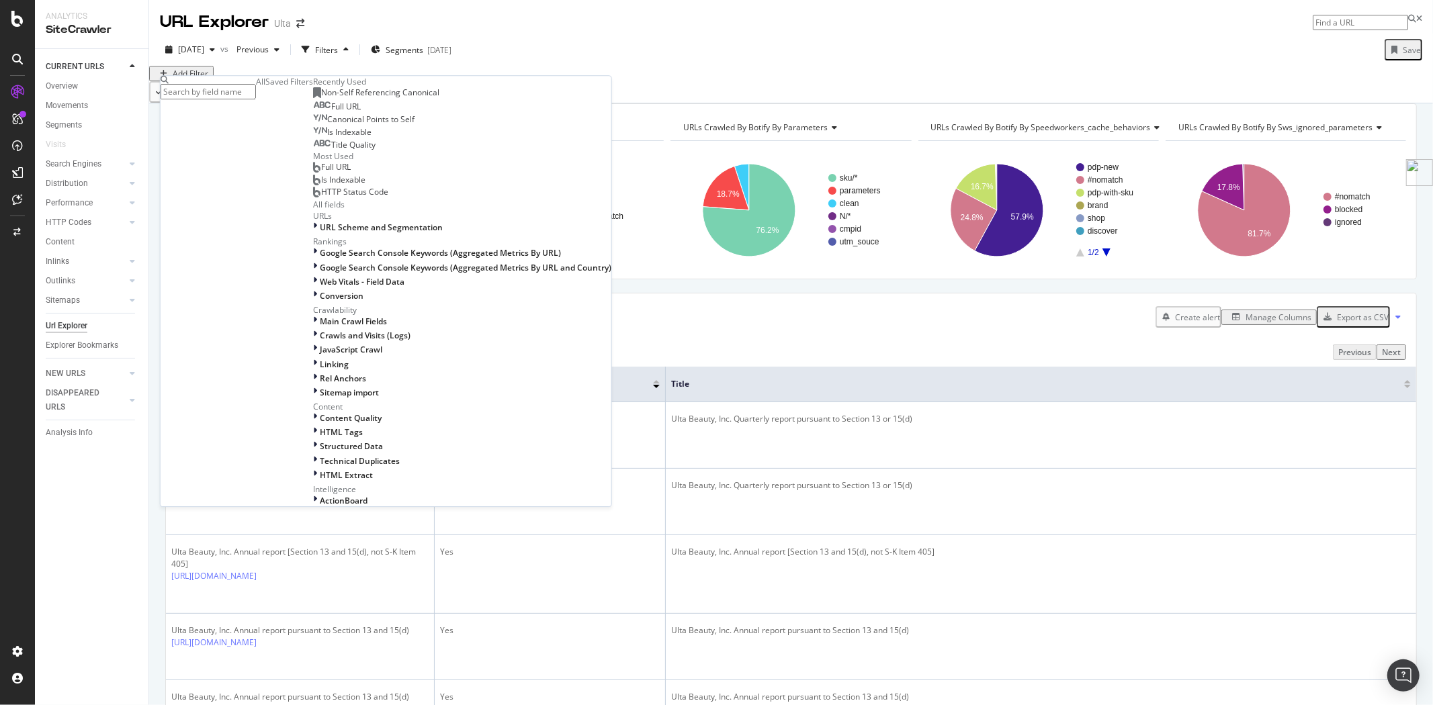
click at [272, 87] on div "Saved Filters" at bounding box center [289, 81] width 48 height 11
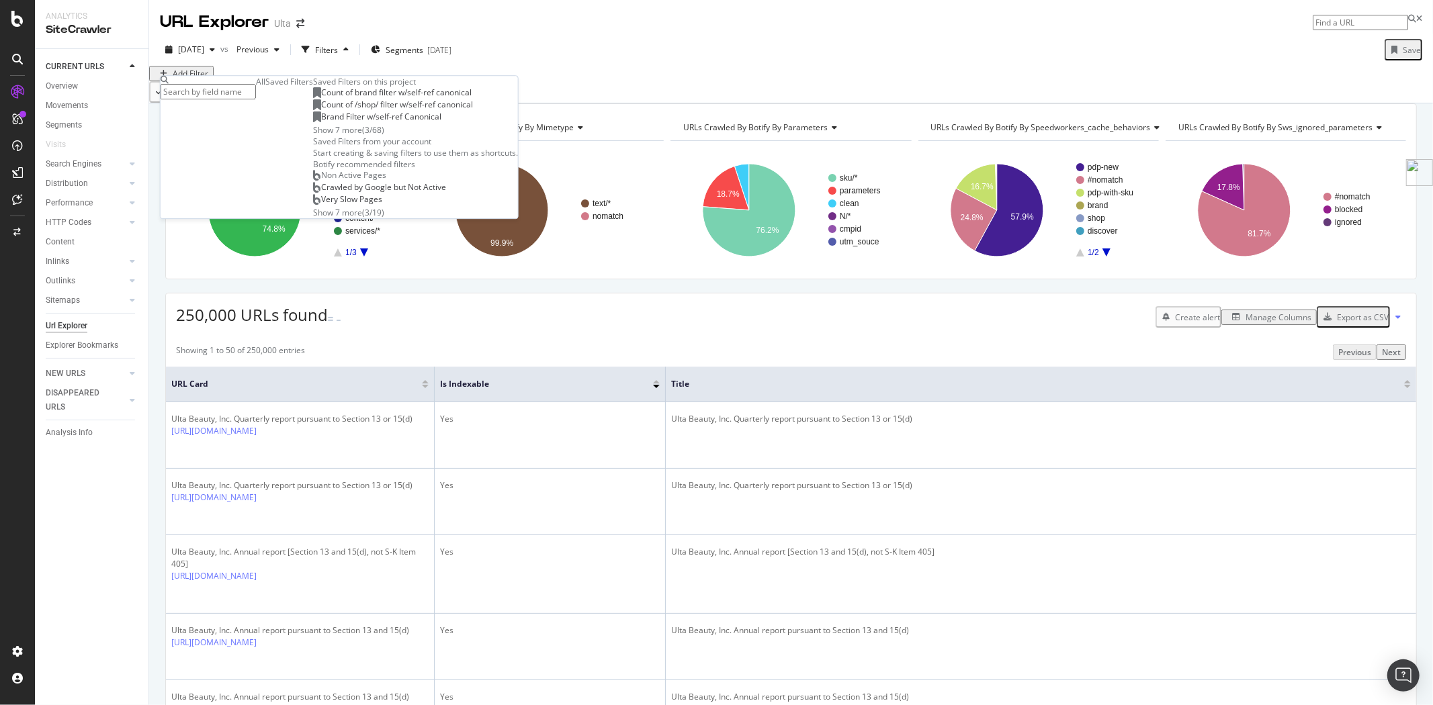
click at [256, 89] on input "text" at bounding box center [208, 91] width 95 height 15
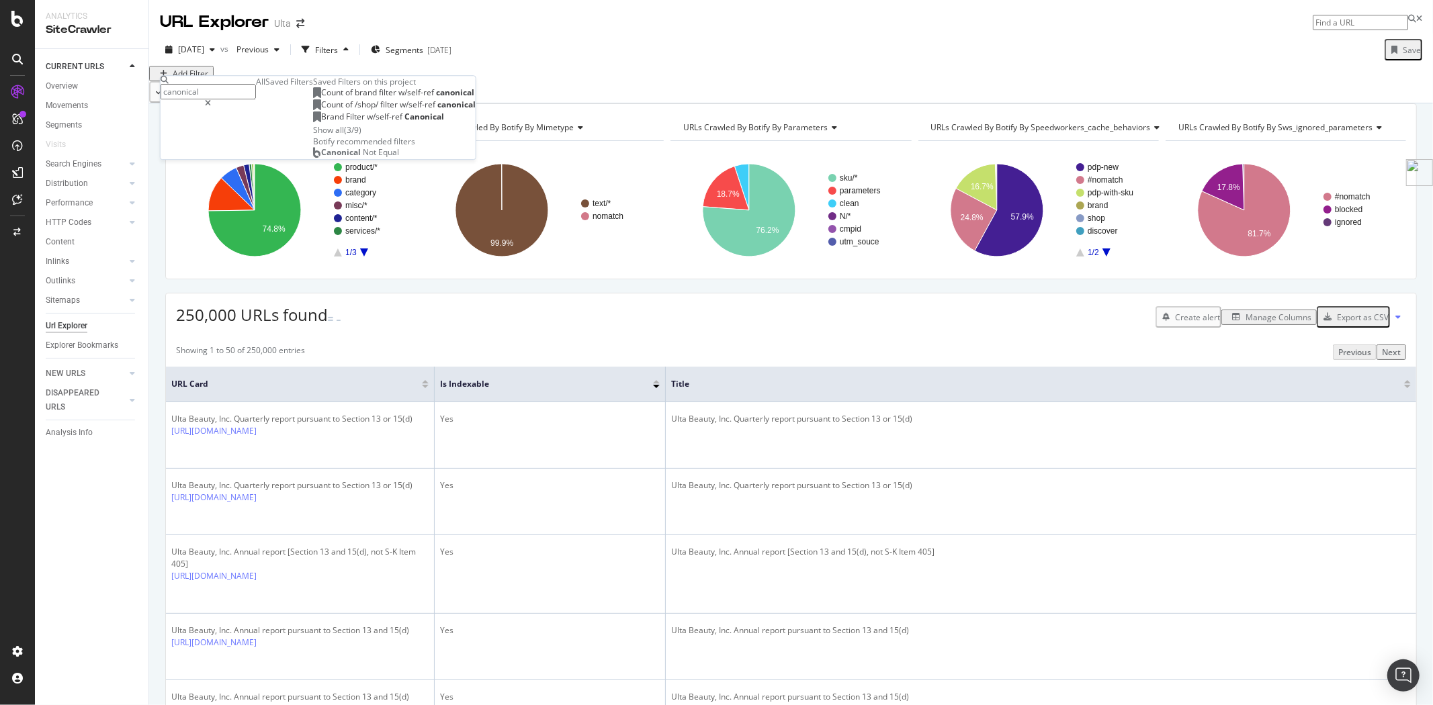
type input "canonical"
click at [313, 136] on div "Show all" at bounding box center [328, 129] width 31 height 11
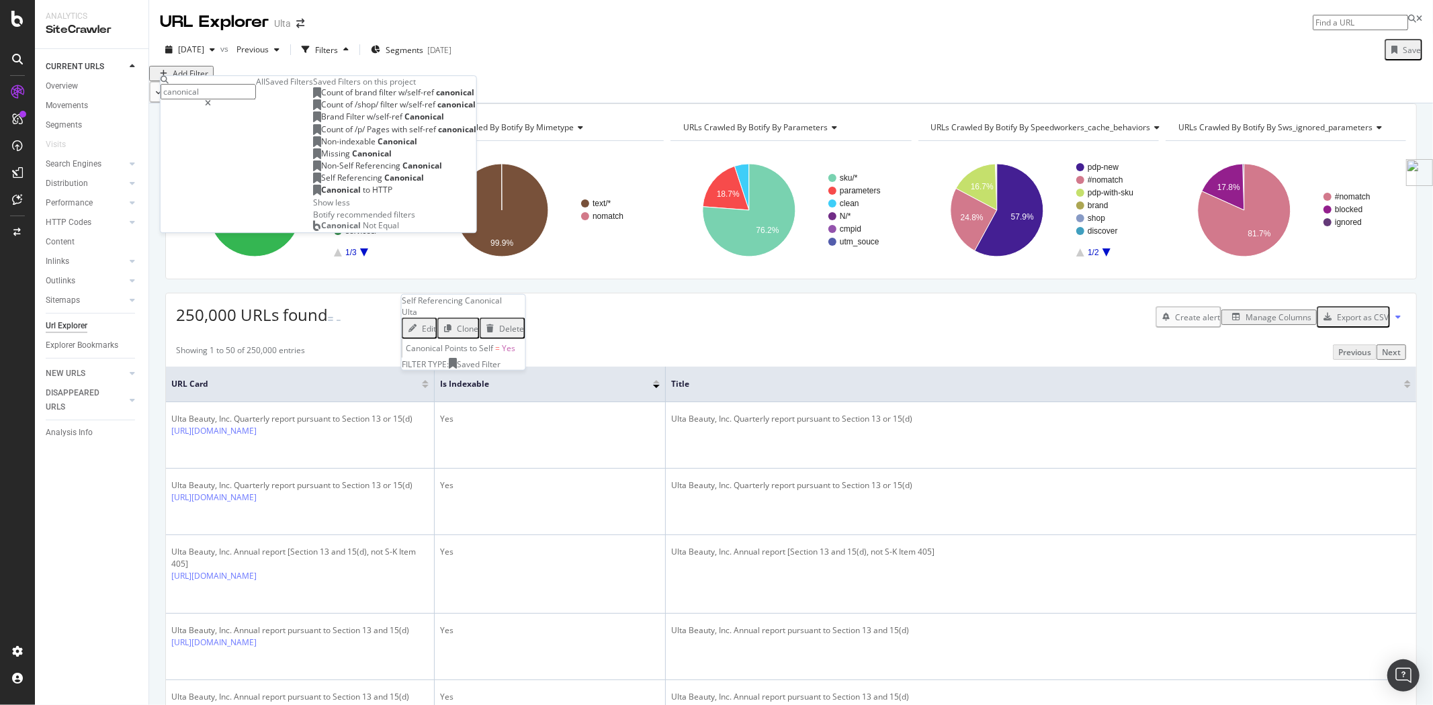
click at [337, 183] on span "Referencing" at bounding box center [360, 177] width 47 height 11
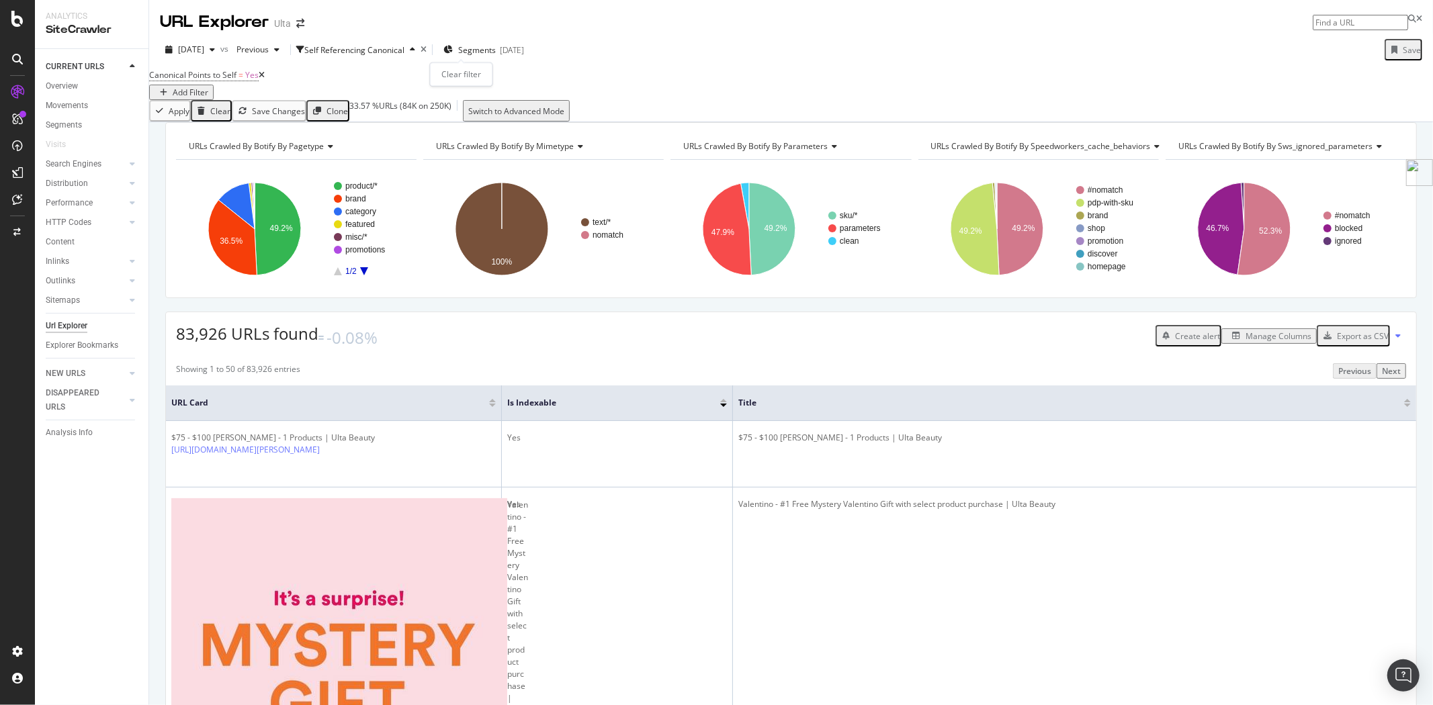
click at [427, 50] on div "times" at bounding box center [423, 50] width 6 height 8
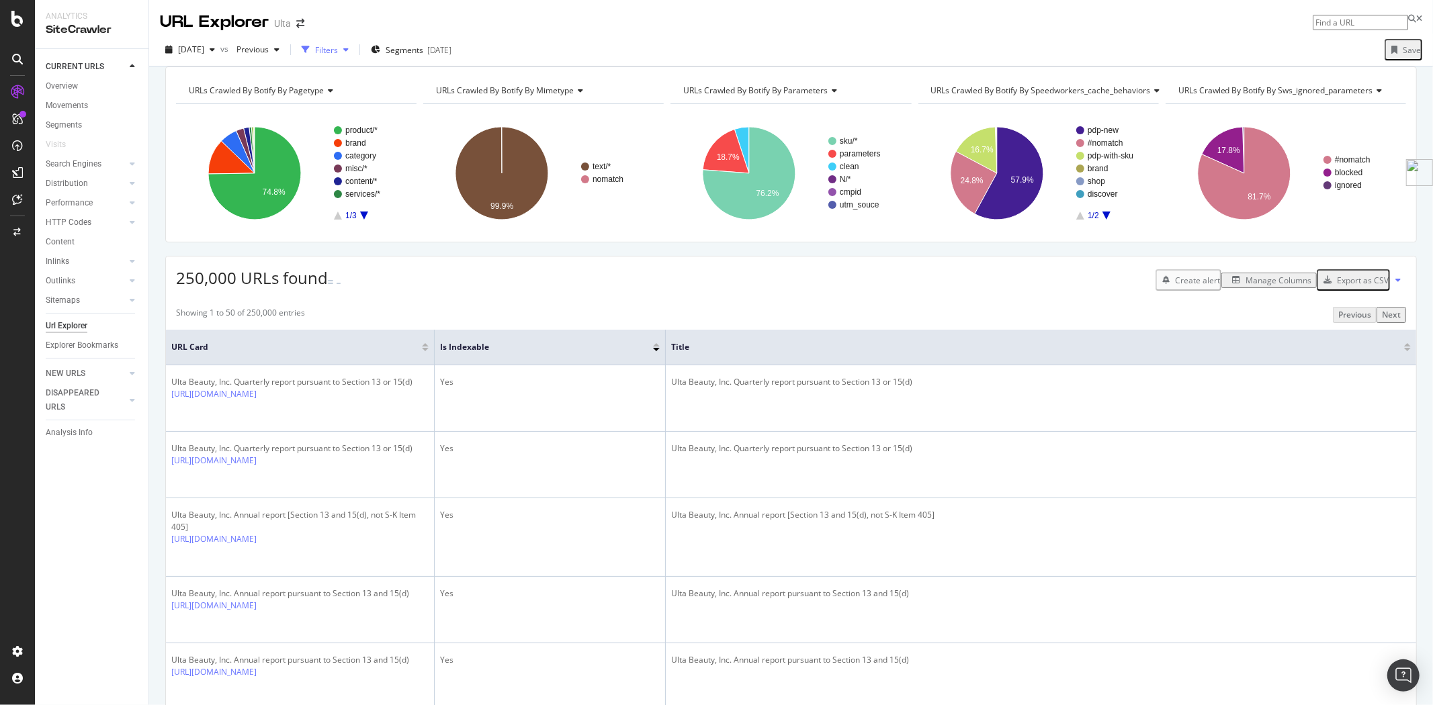
click at [338, 46] on div "Filters" at bounding box center [326, 49] width 23 height 11
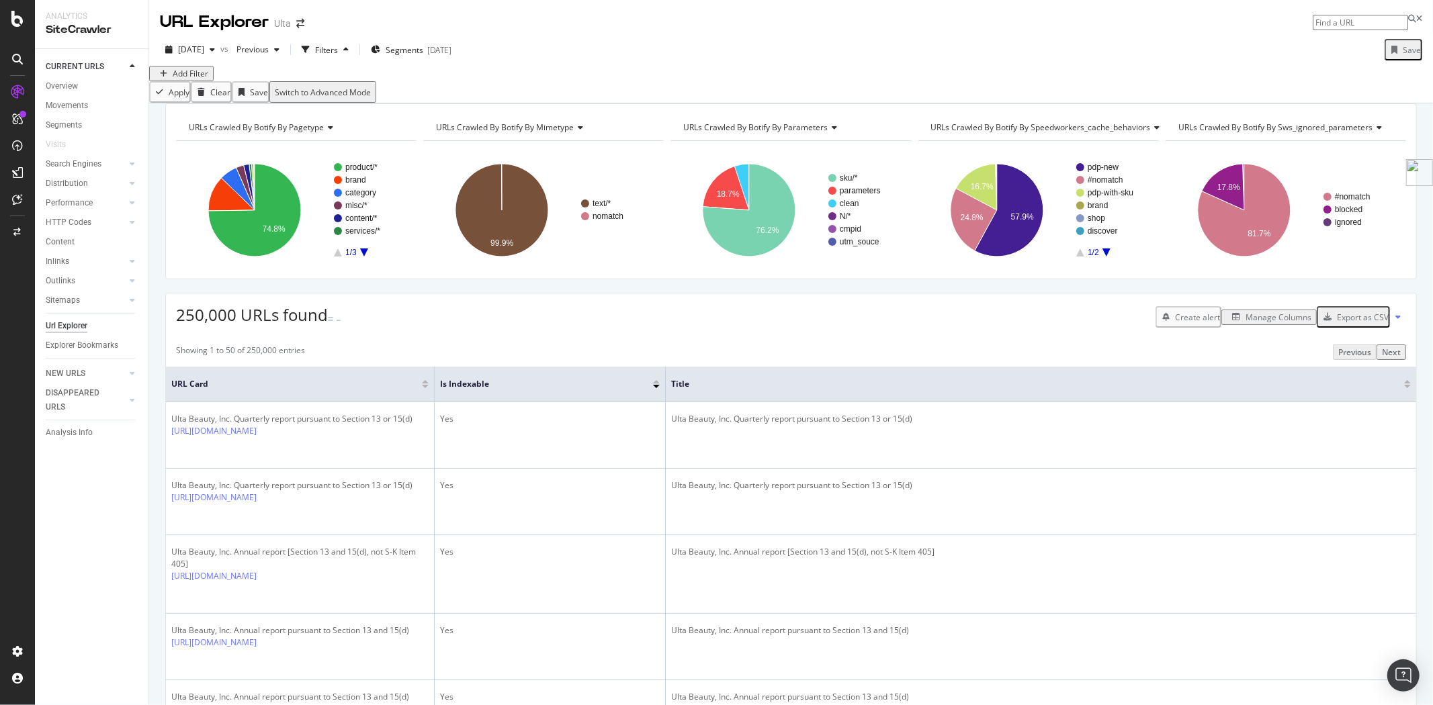
click at [197, 79] on div "Add Filter" at bounding box center [191, 73] width 36 height 11
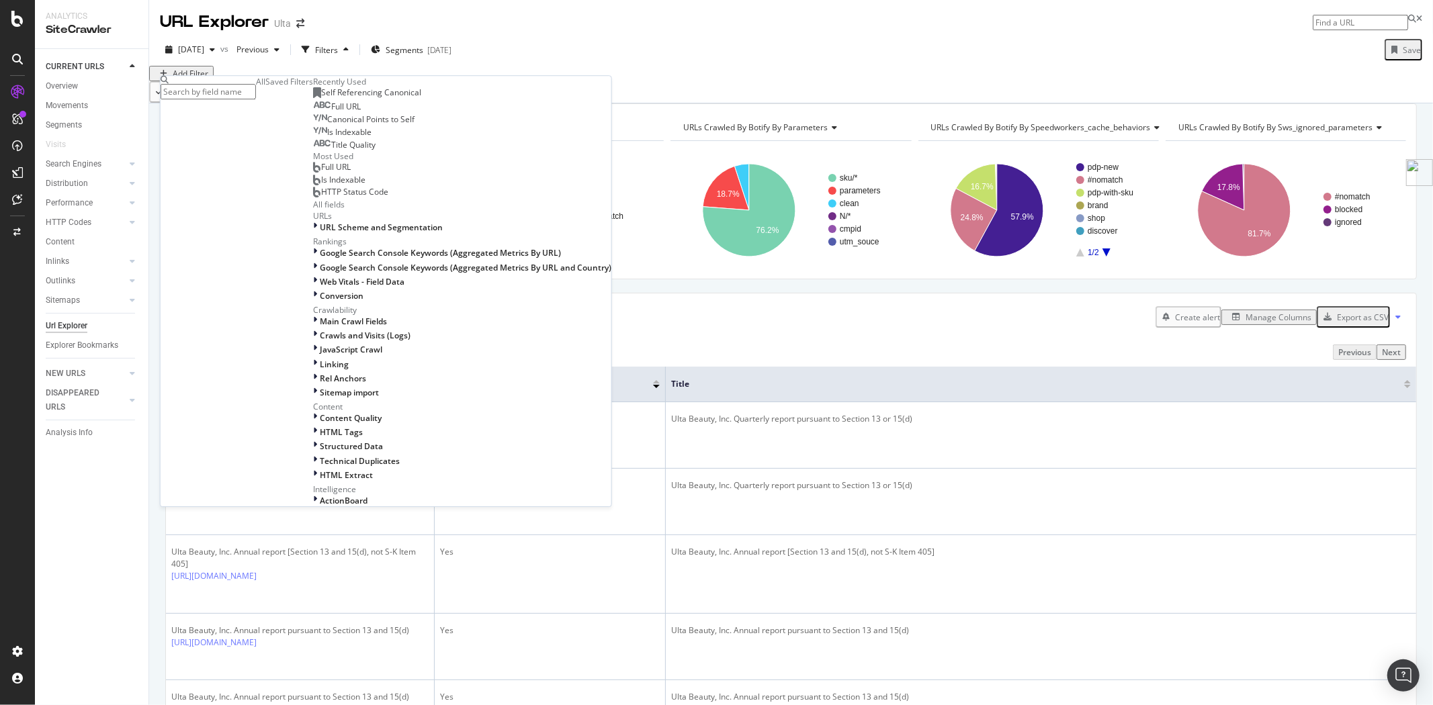
click at [266, 87] on div "Saved Filters" at bounding box center [289, 81] width 48 height 11
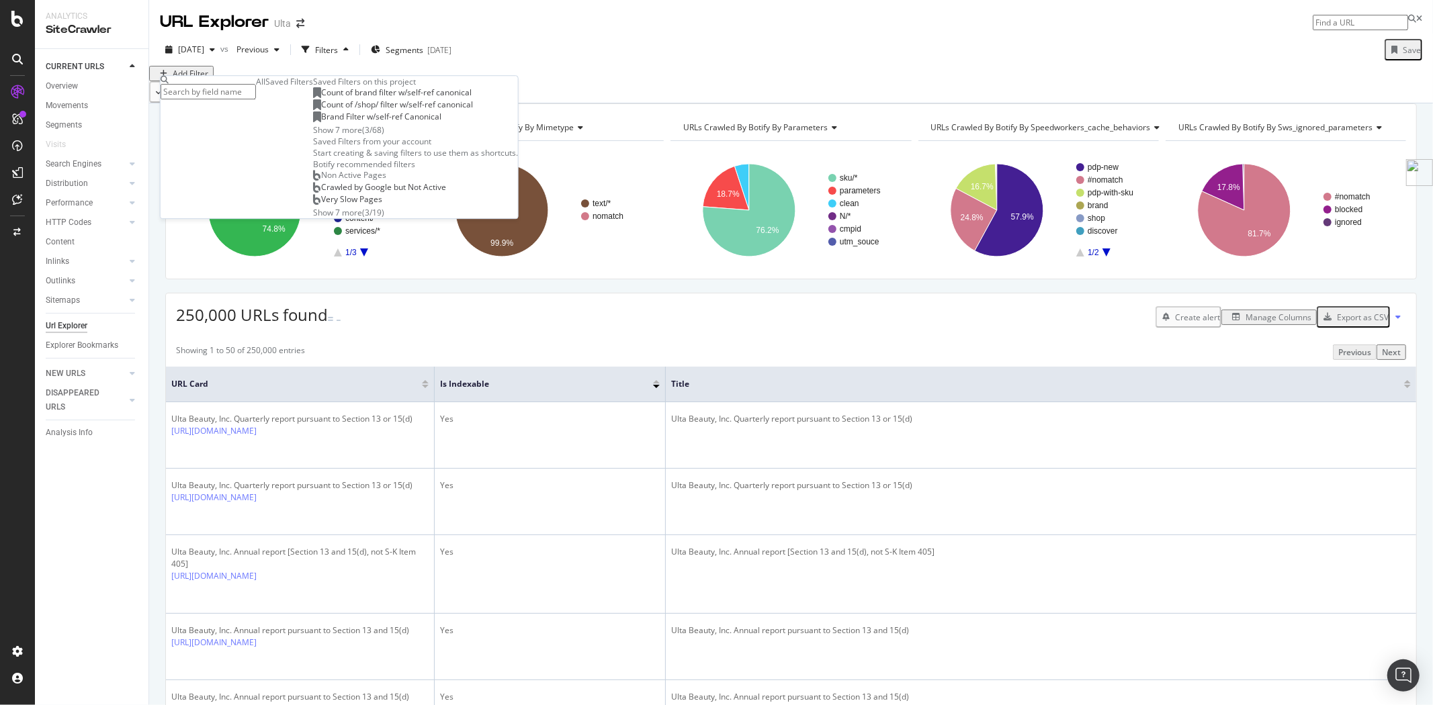
click at [252, 86] on input "text" at bounding box center [208, 91] width 95 height 15
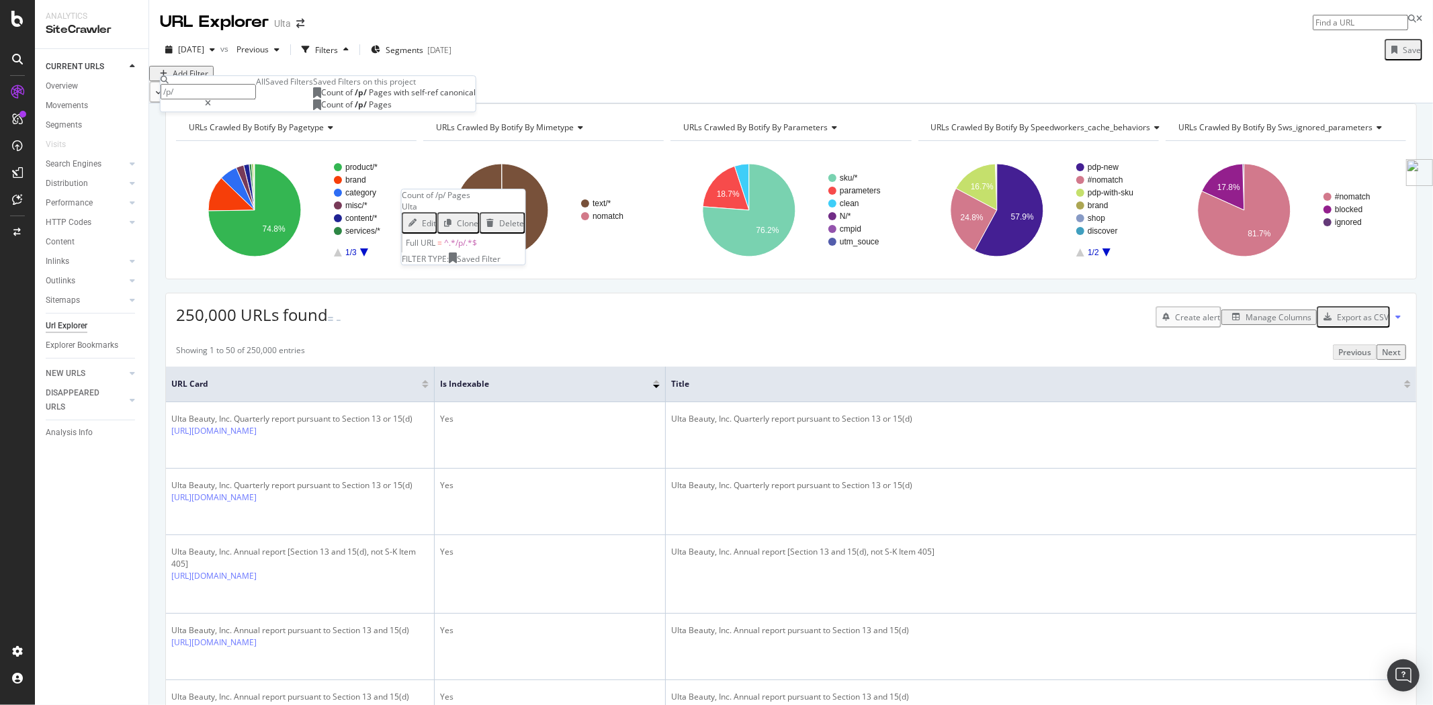
type input "/p/"
click at [369, 111] on span "Pages" at bounding box center [380, 104] width 23 height 11
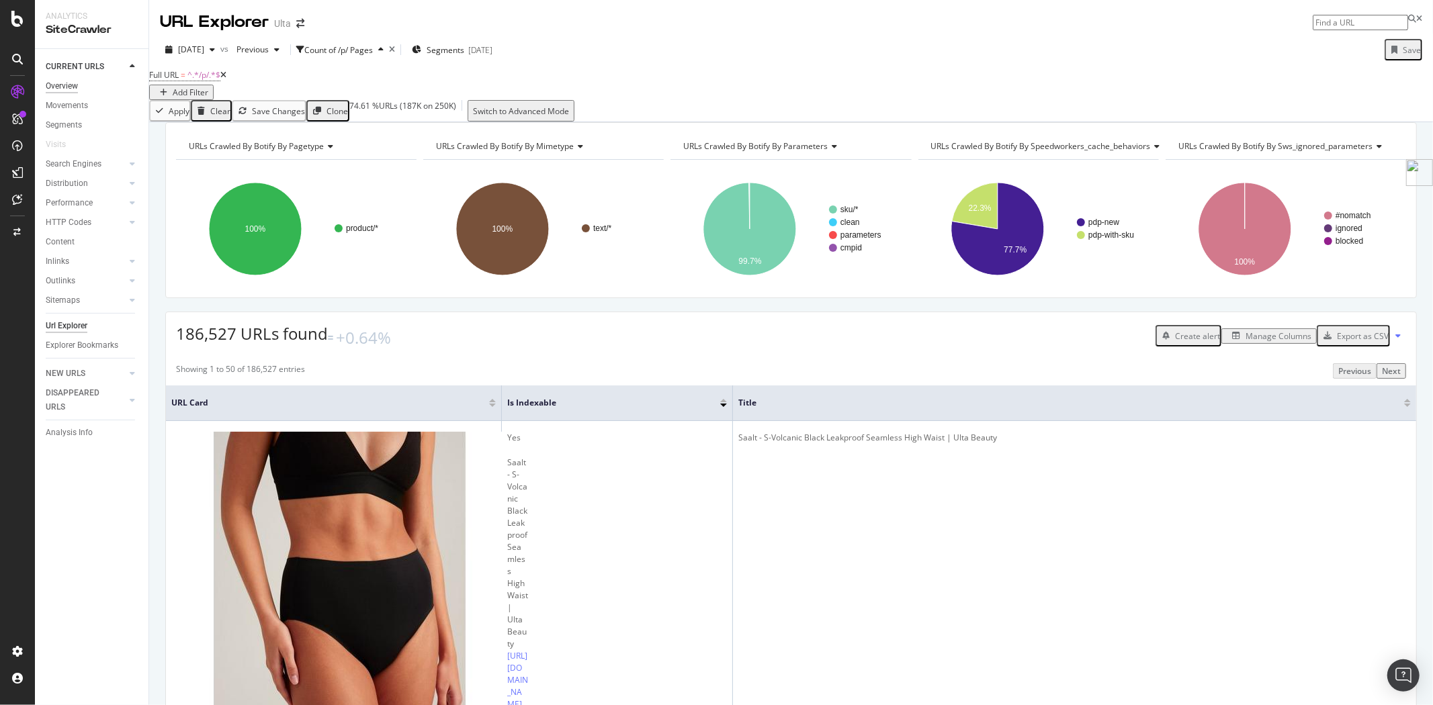
click at [64, 85] on div "Overview" at bounding box center [62, 86] width 32 height 14
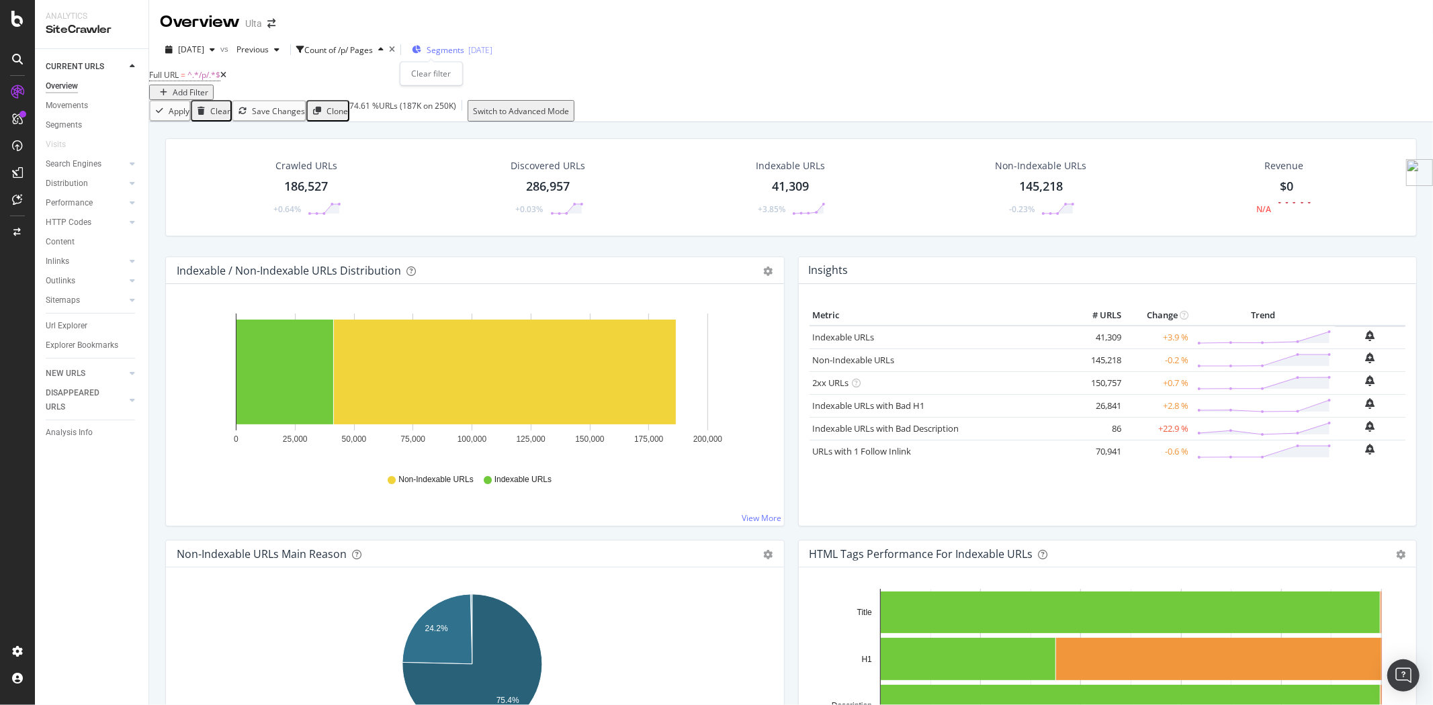
drag, startPoint x: 432, startPoint y: 50, endPoint x: 407, endPoint y: 47, distance: 25.1
click at [395, 50] on icon "times" at bounding box center [392, 50] width 6 height 8
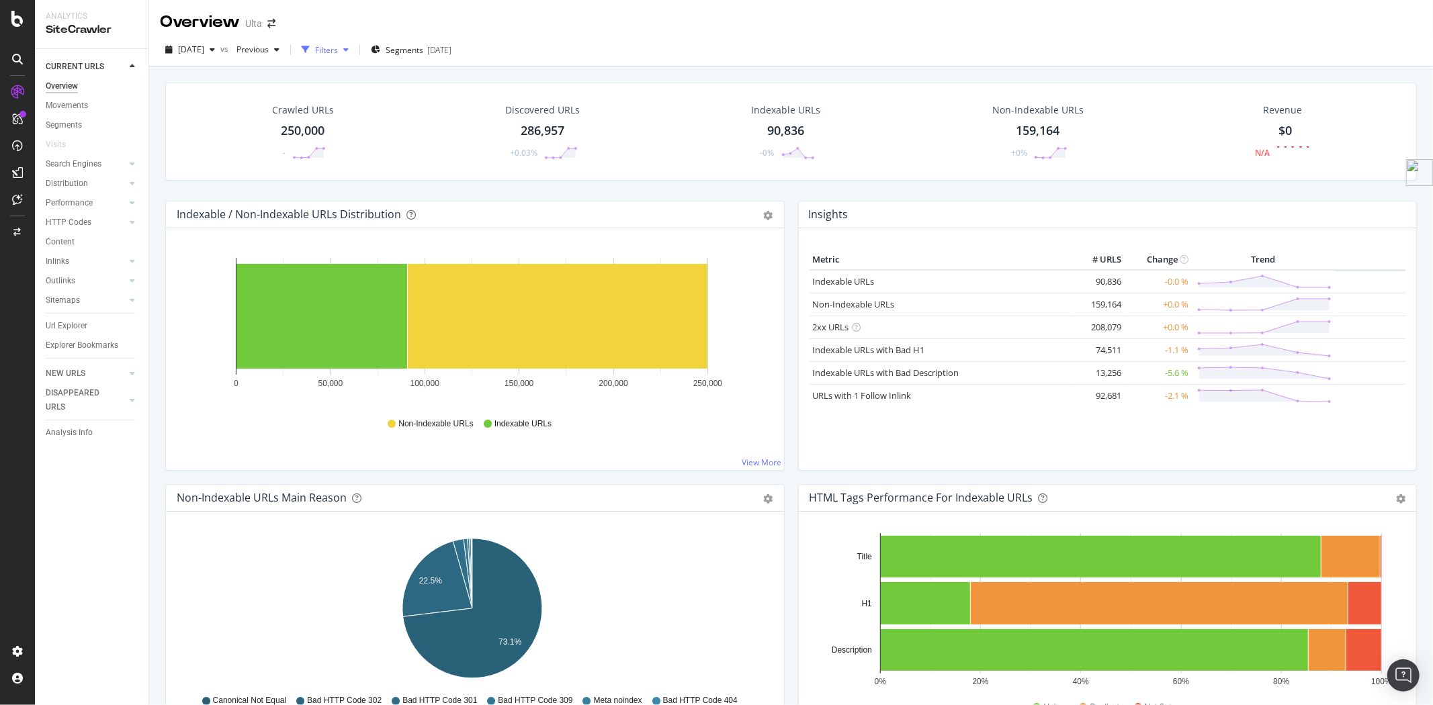
click at [338, 52] on div "Filters" at bounding box center [326, 49] width 23 height 11
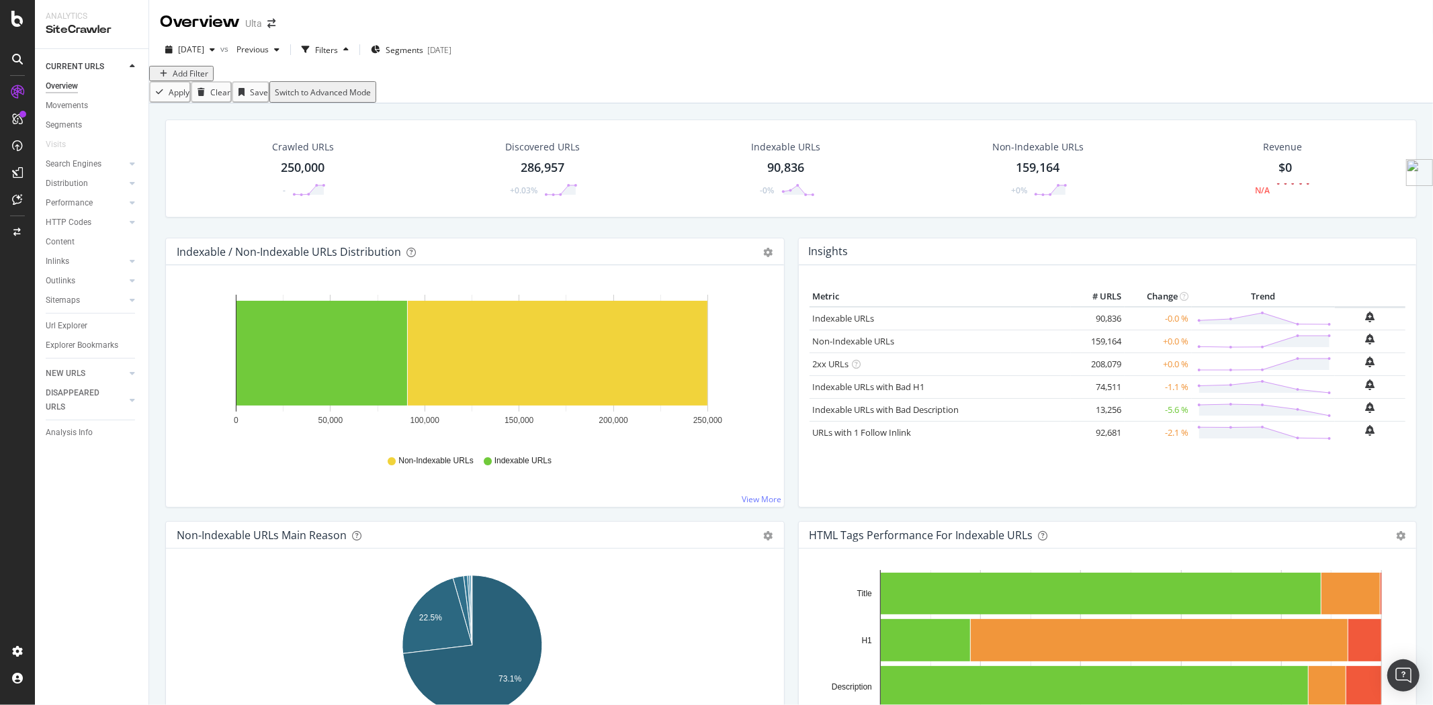
click at [208, 79] on div "Add Filter" at bounding box center [191, 73] width 36 height 11
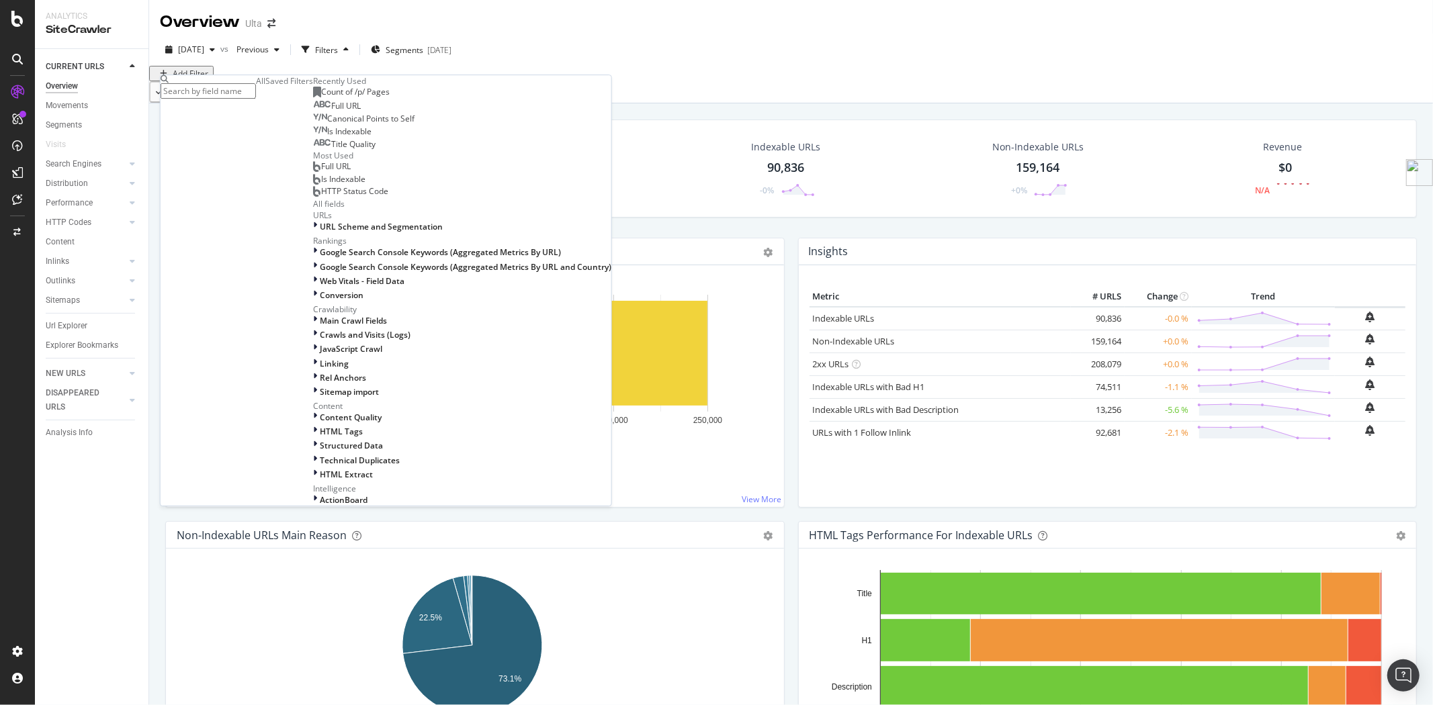
click at [271, 87] on div "Saved Filters" at bounding box center [289, 80] width 48 height 11
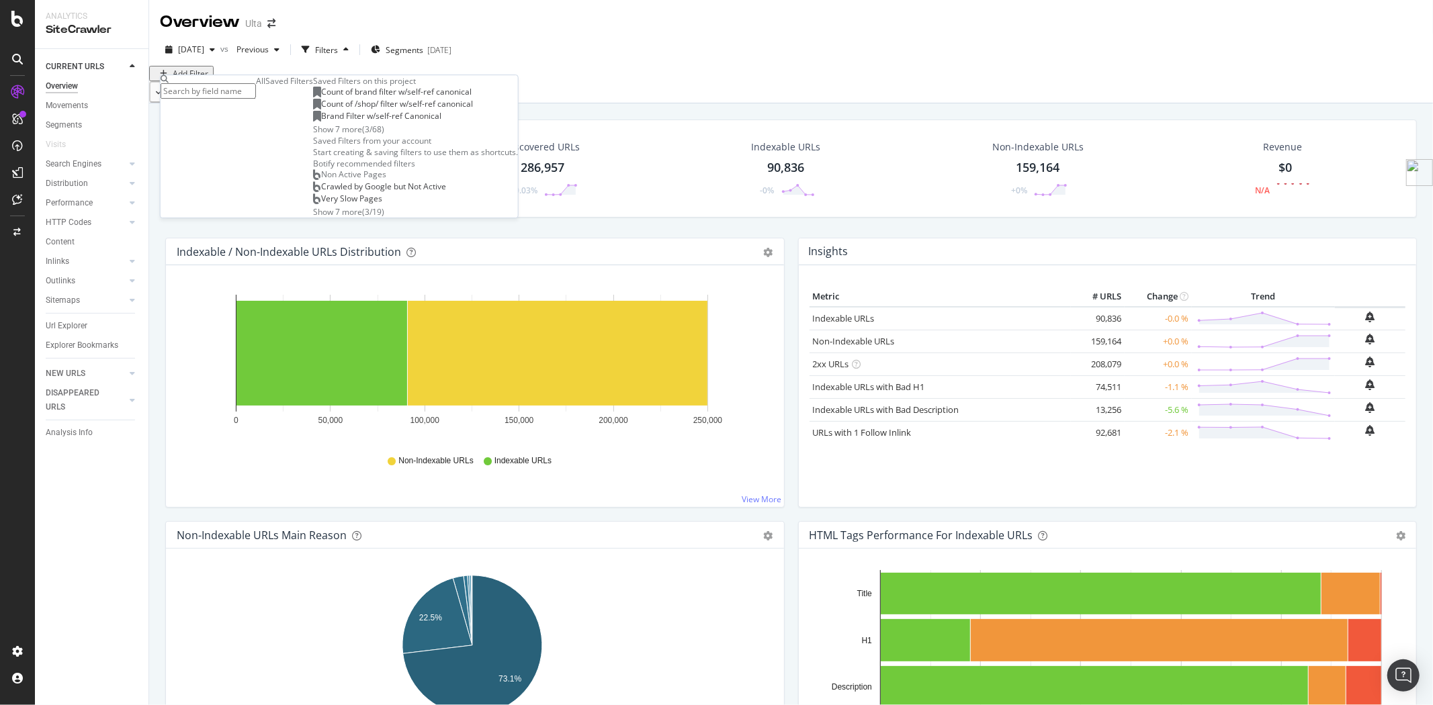
click at [256, 88] on input "text" at bounding box center [208, 90] width 95 height 15
type input "d"
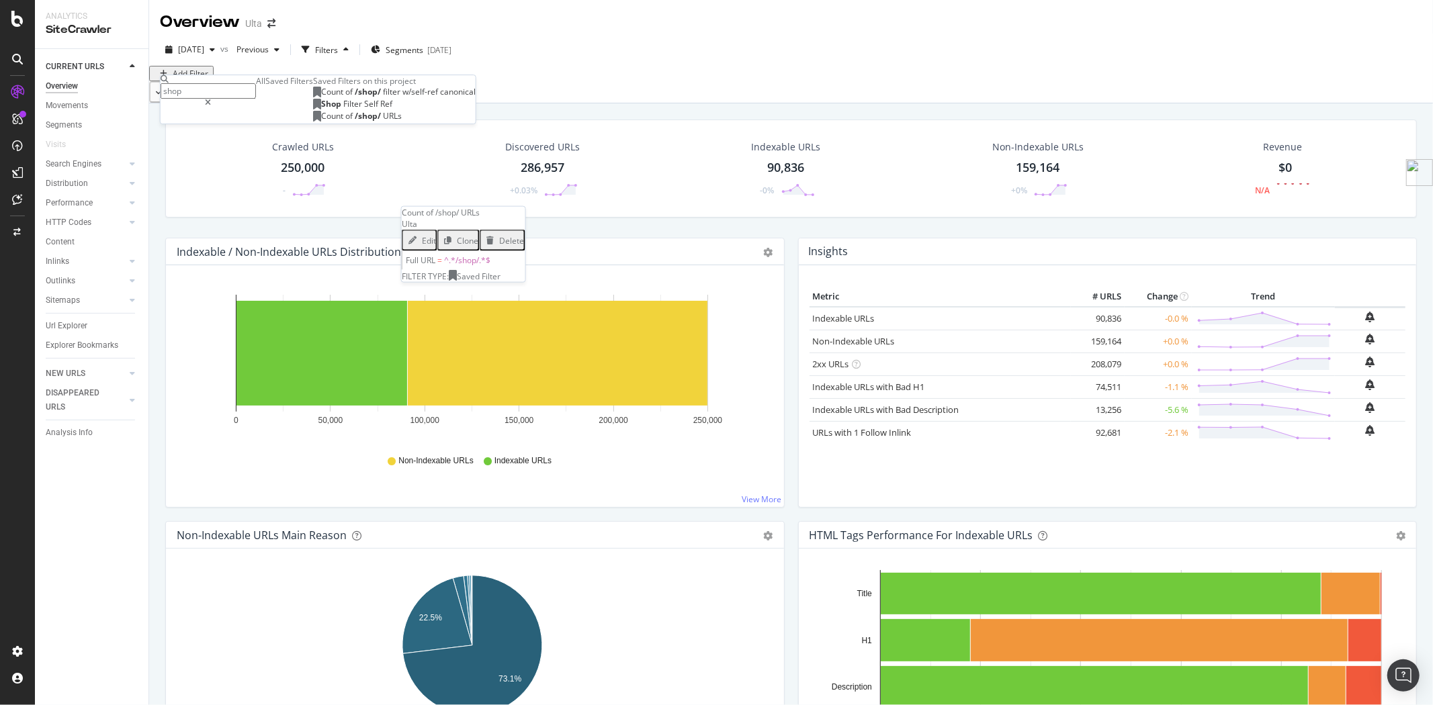
type input "shop"
click at [345, 122] on span "of" at bounding box center [349, 116] width 9 height 11
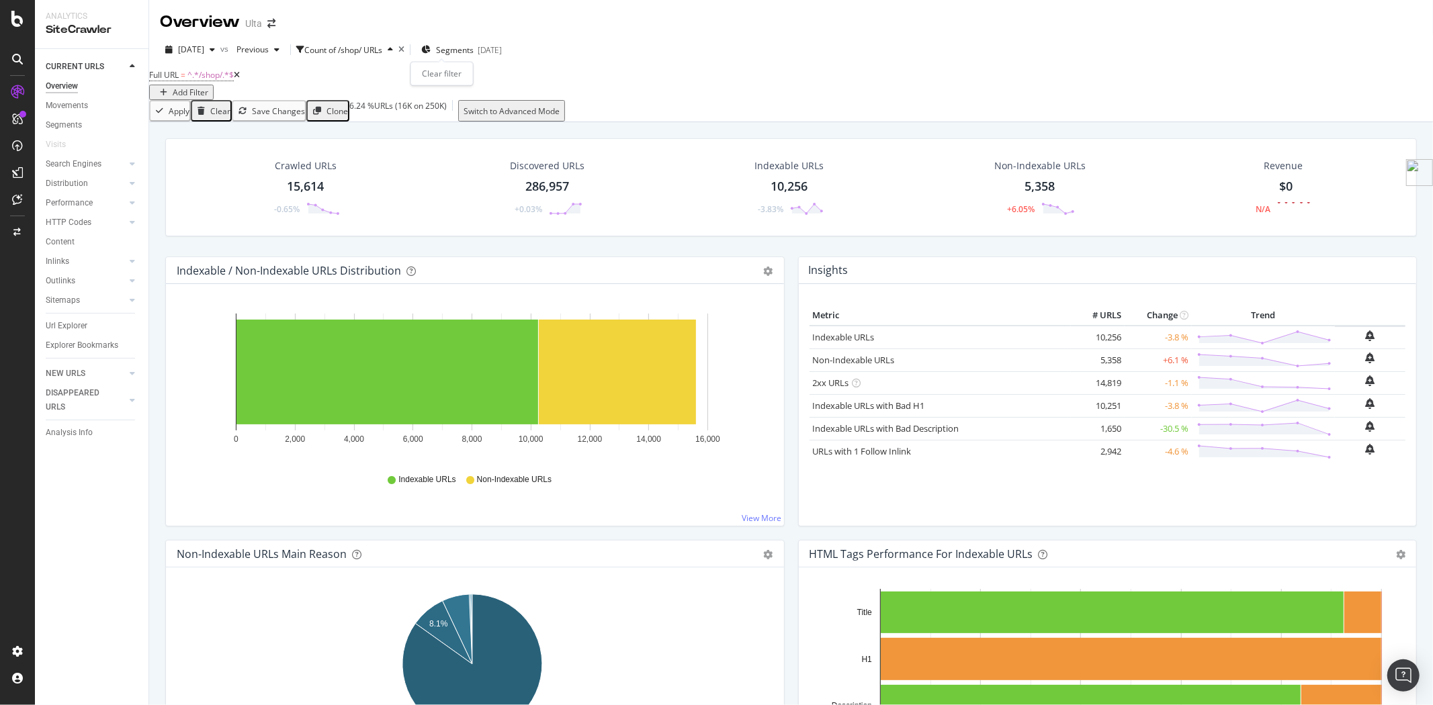
click at [404, 50] on icon "times" at bounding box center [401, 50] width 6 height 8
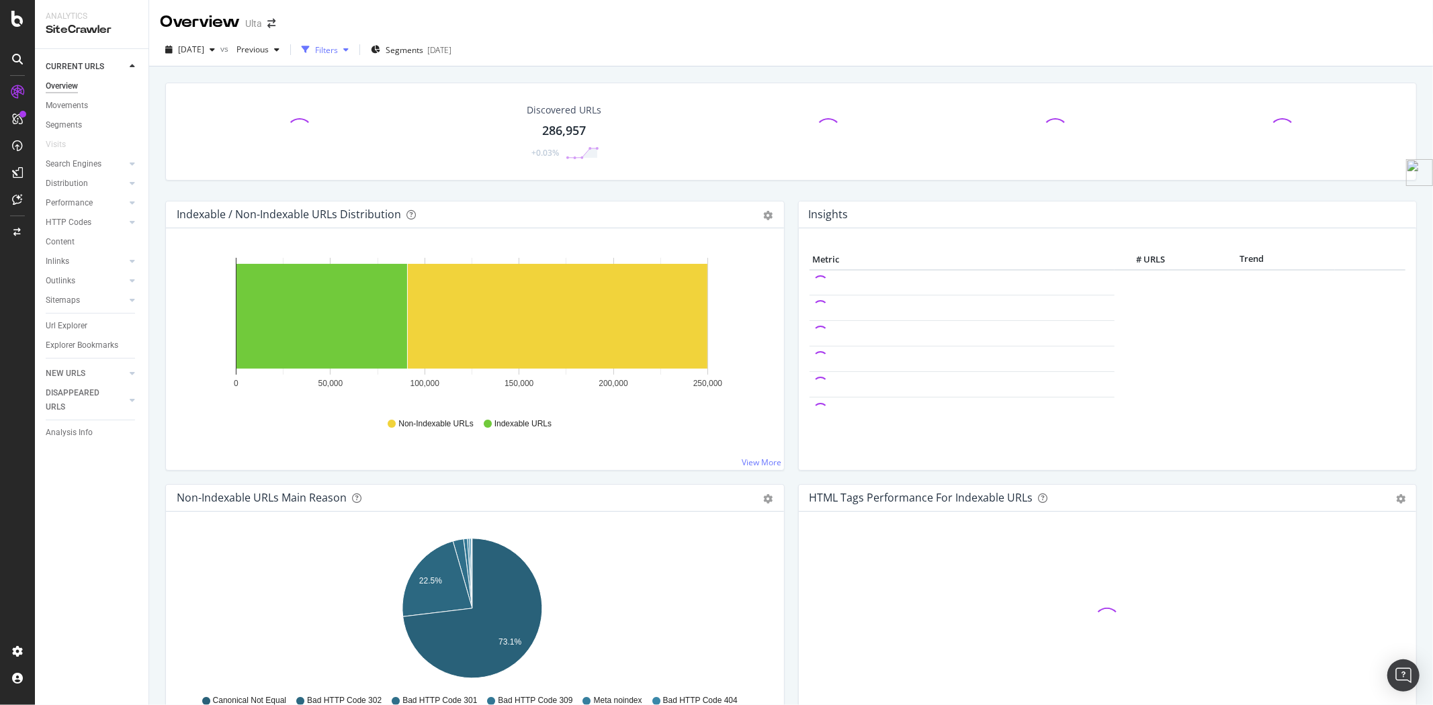
click at [338, 51] on div "Filters" at bounding box center [326, 49] width 23 height 11
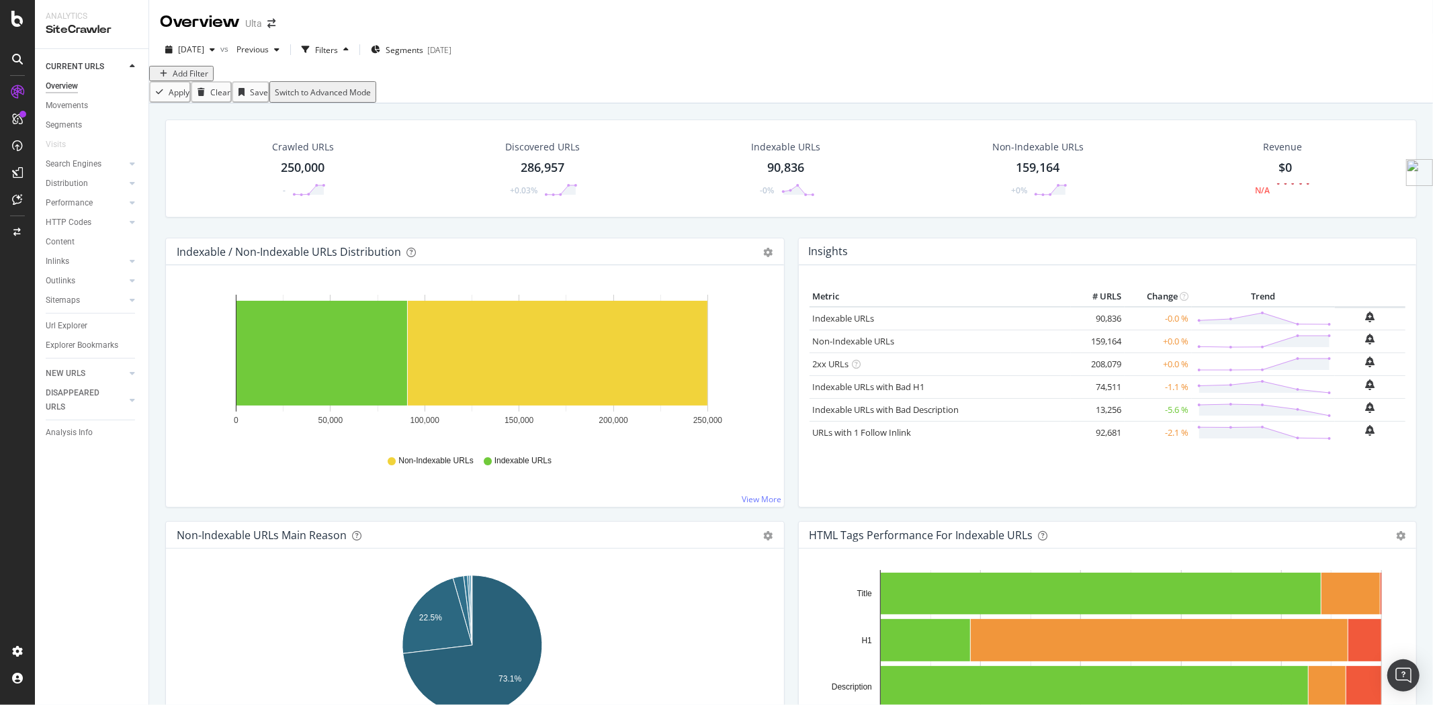
click at [204, 79] on div "Add Filter" at bounding box center [191, 73] width 36 height 11
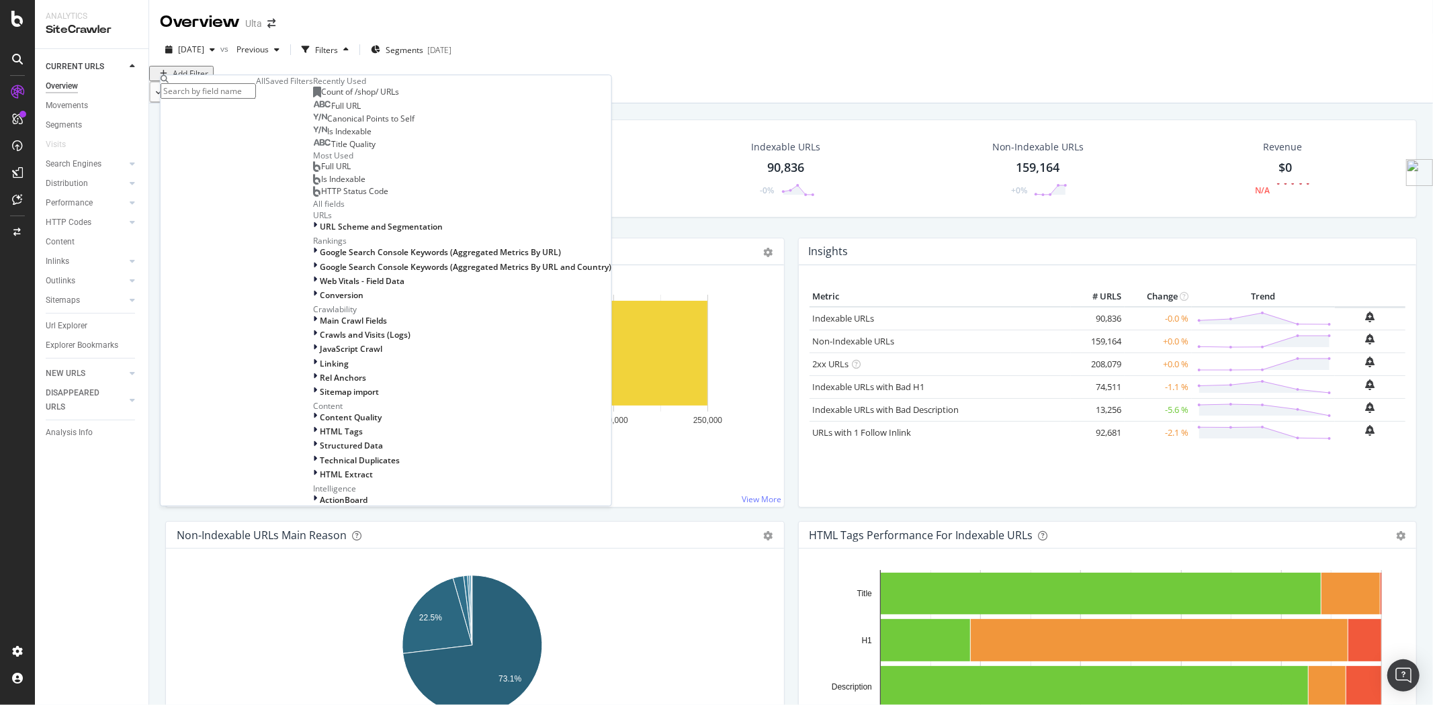
click at [273, 87] on div "Saved Filters" at bounding box center [289, 80] width 48 height 11
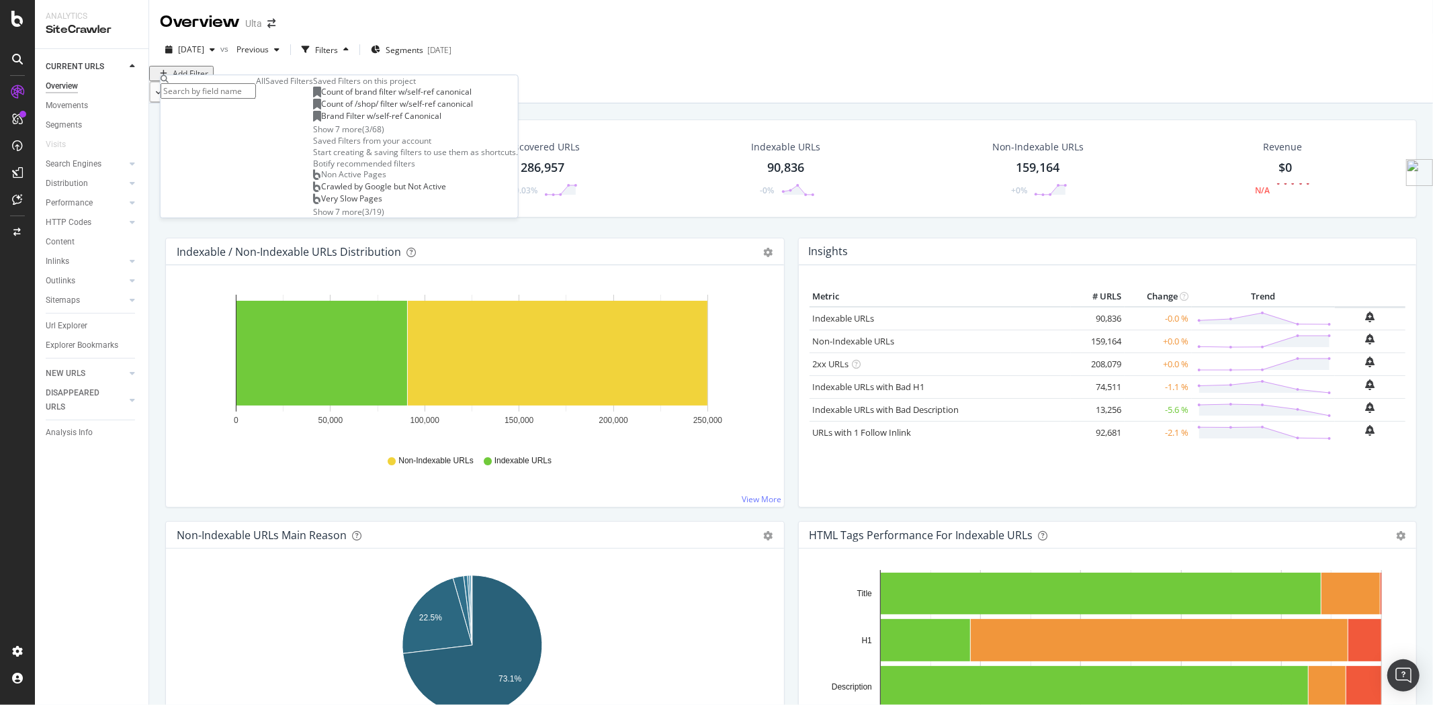
click at [251, 93] on input "text" at bounding box center [208, 90] width 95 height 15
type input "brand"
click at [313, 135] on div "Show all" at bounding box center [328, 129] width 31 height 11
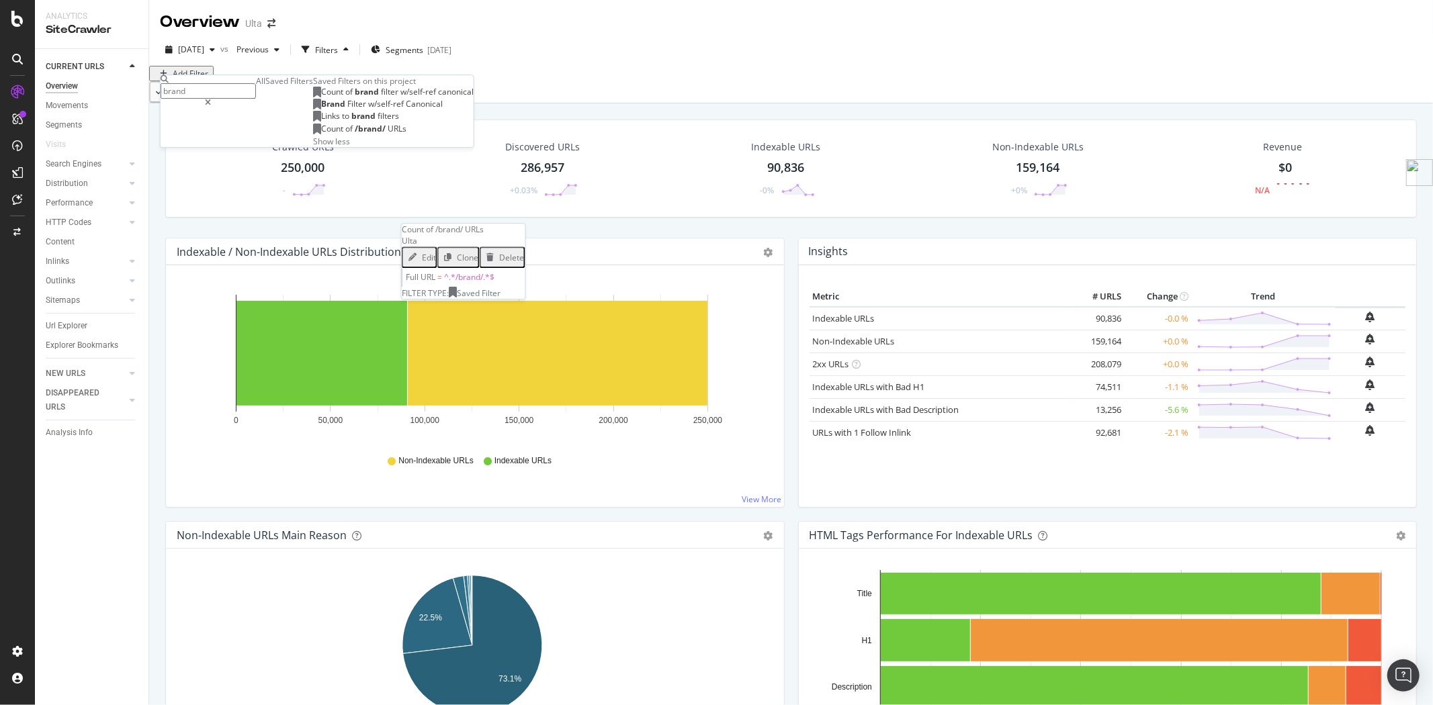
click at [321, 134] on span "Count" at bounding box center [333, 128] width 24 height 11
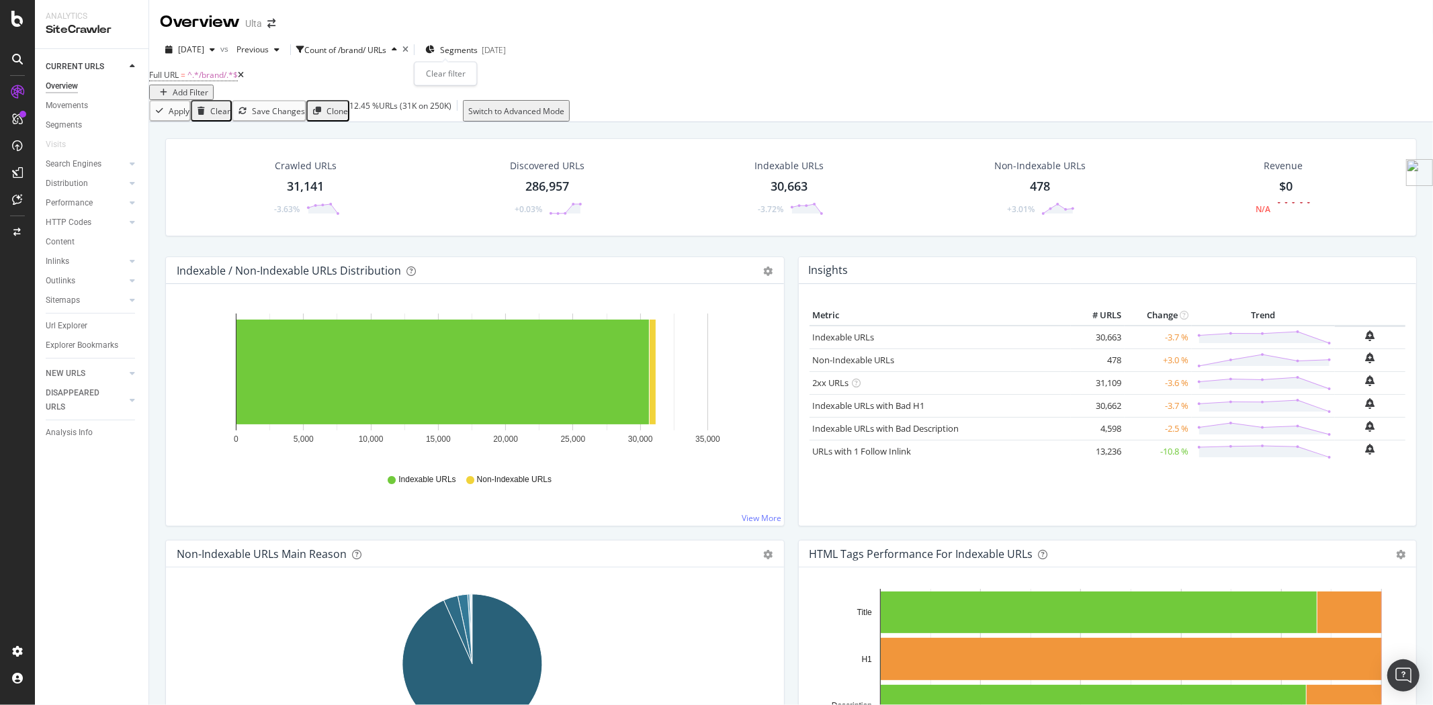
drag, startPoint x: 442, startPoint y: 47, endPoint x: 334, endPoint y: 69, distance: 109.6
click at [408, 47] on icon "times" at bounding box center [405, 50] width 6 height 8
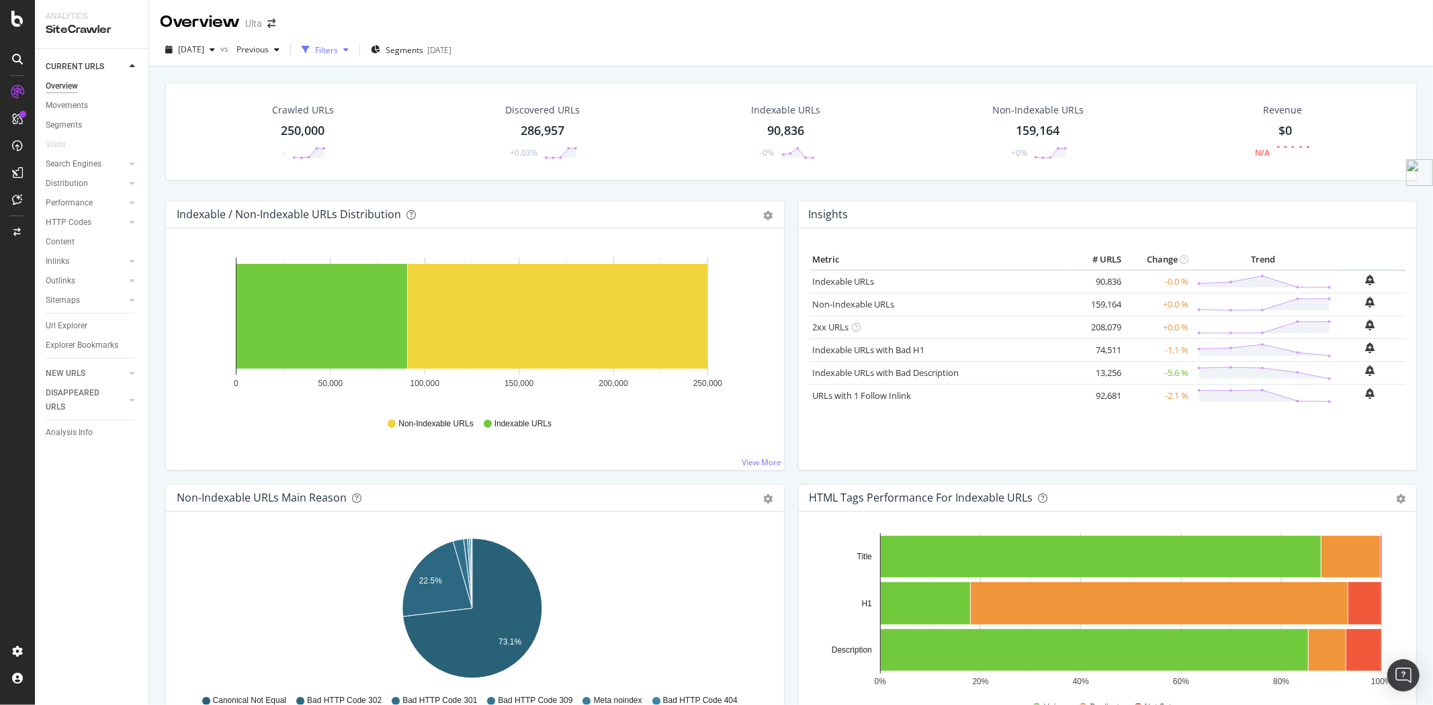
click at [338, 48] on div "Filters" at bounding box center [326, 49] width 23 height 11
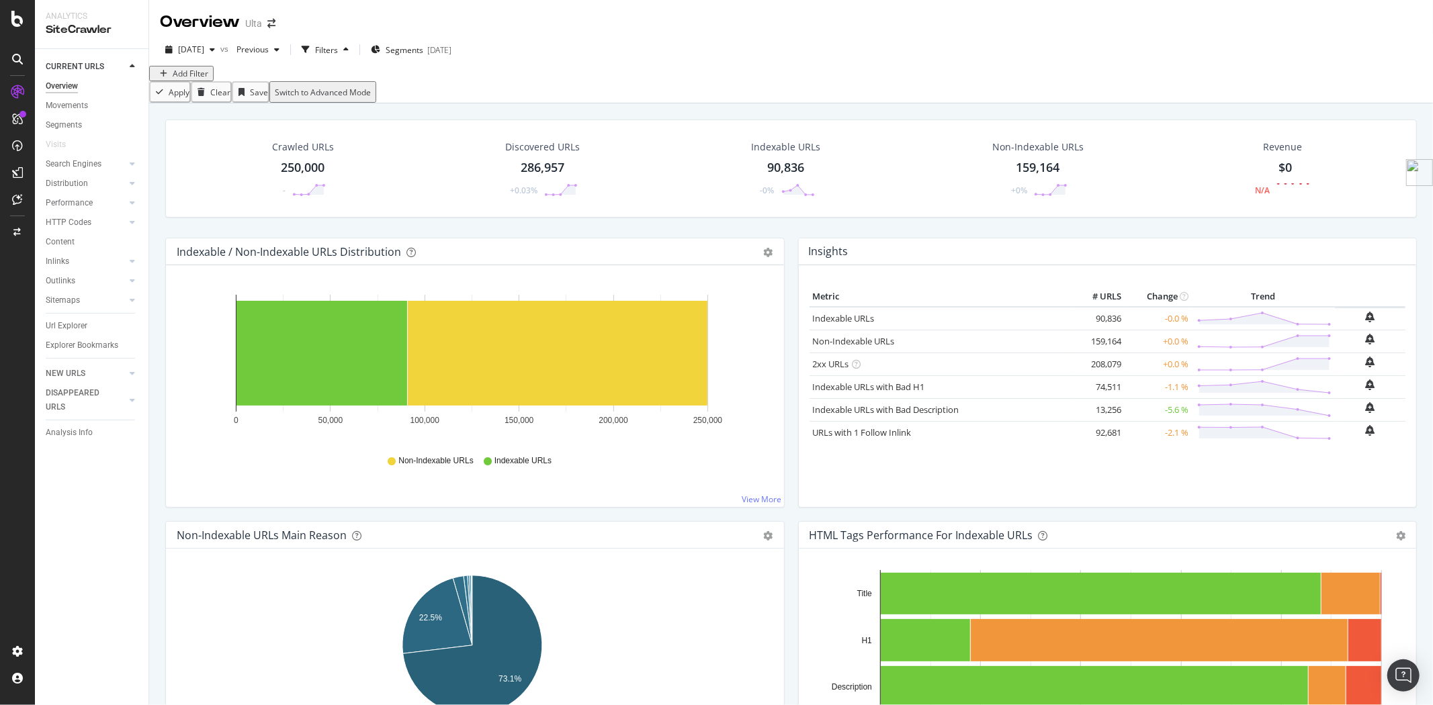
click at [215, 81] on div "Add Filter" at bounding box center [791, 73] width 1284 height 15
click at [192, 79] on div "Add Filter" at bounding box center [191, 73] width 36 height 11
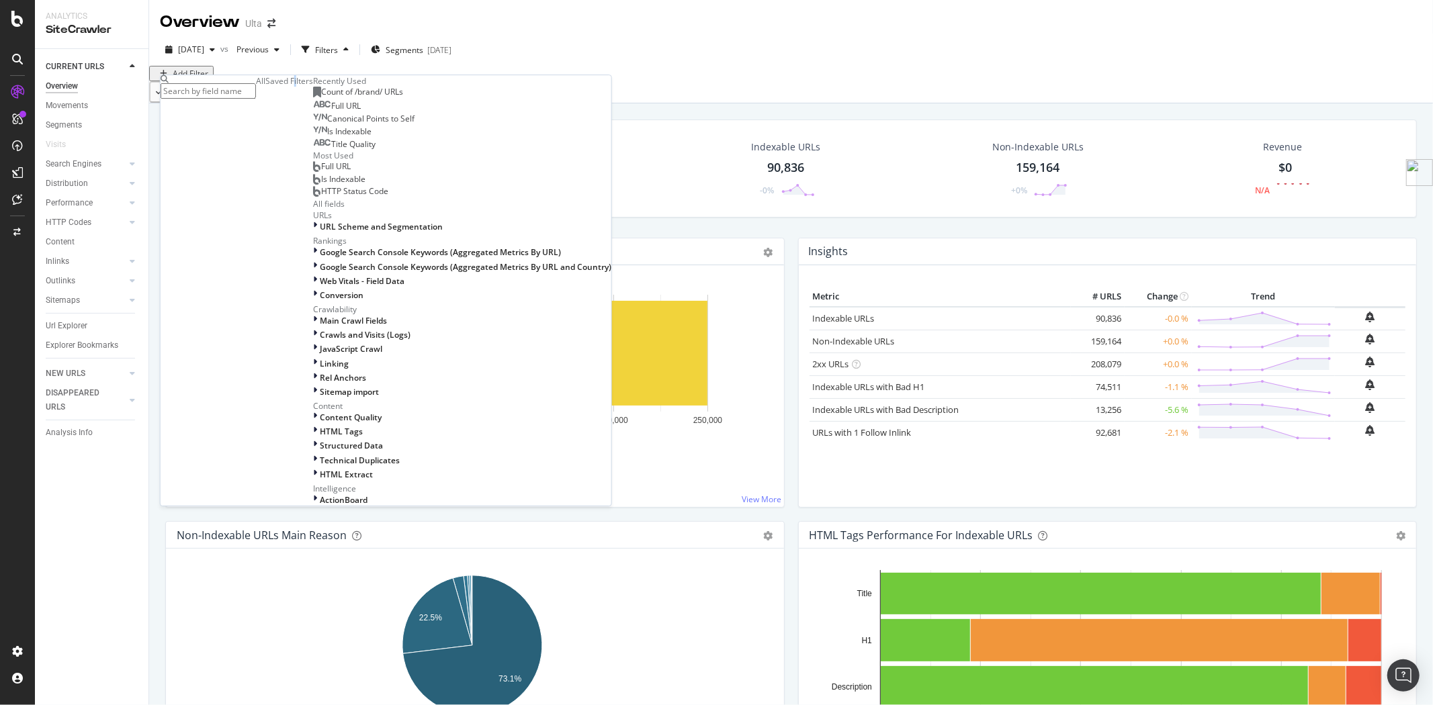
click at [265, 87] on div "Saved Filters" at bounding box center [289, 80] width 48 height 11
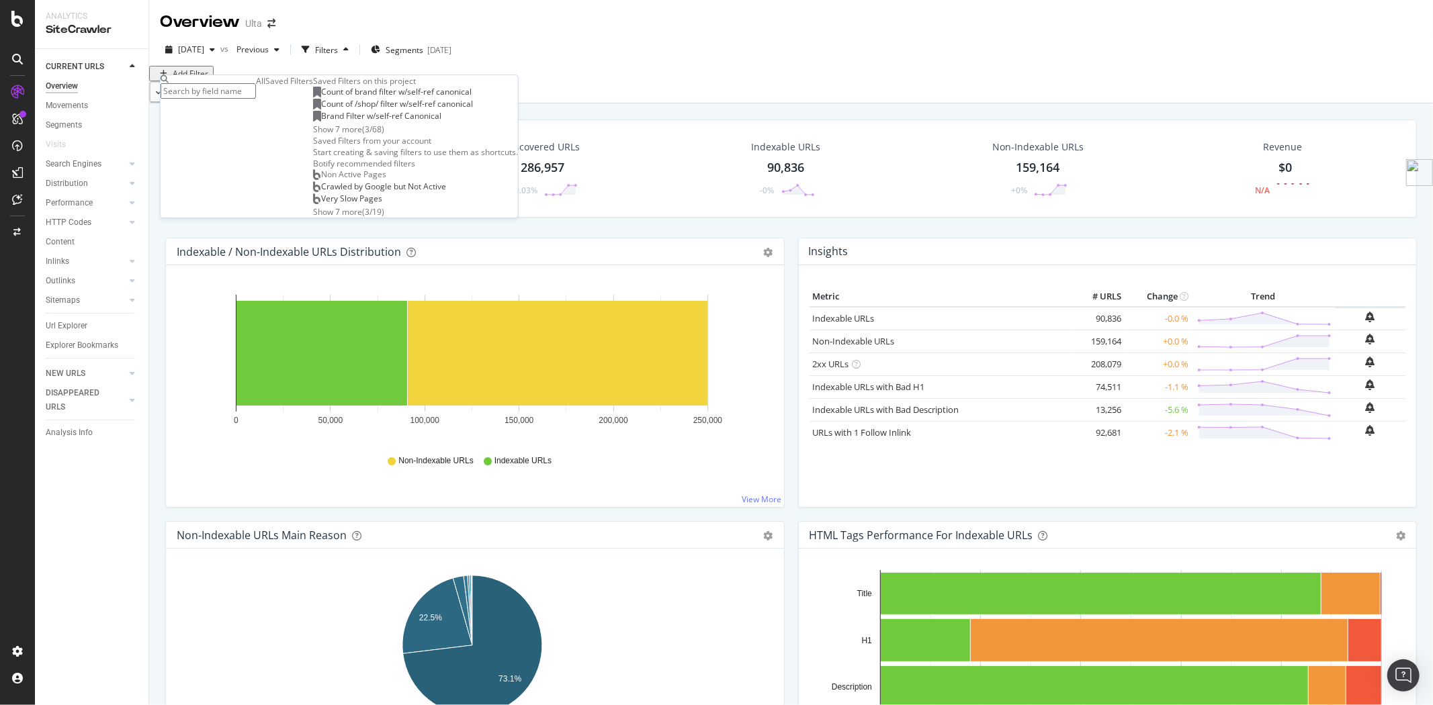
click at [235, 91] on input "text" at bounding box center [208, 90] width 95 height 15
type input "?"
type input "|"
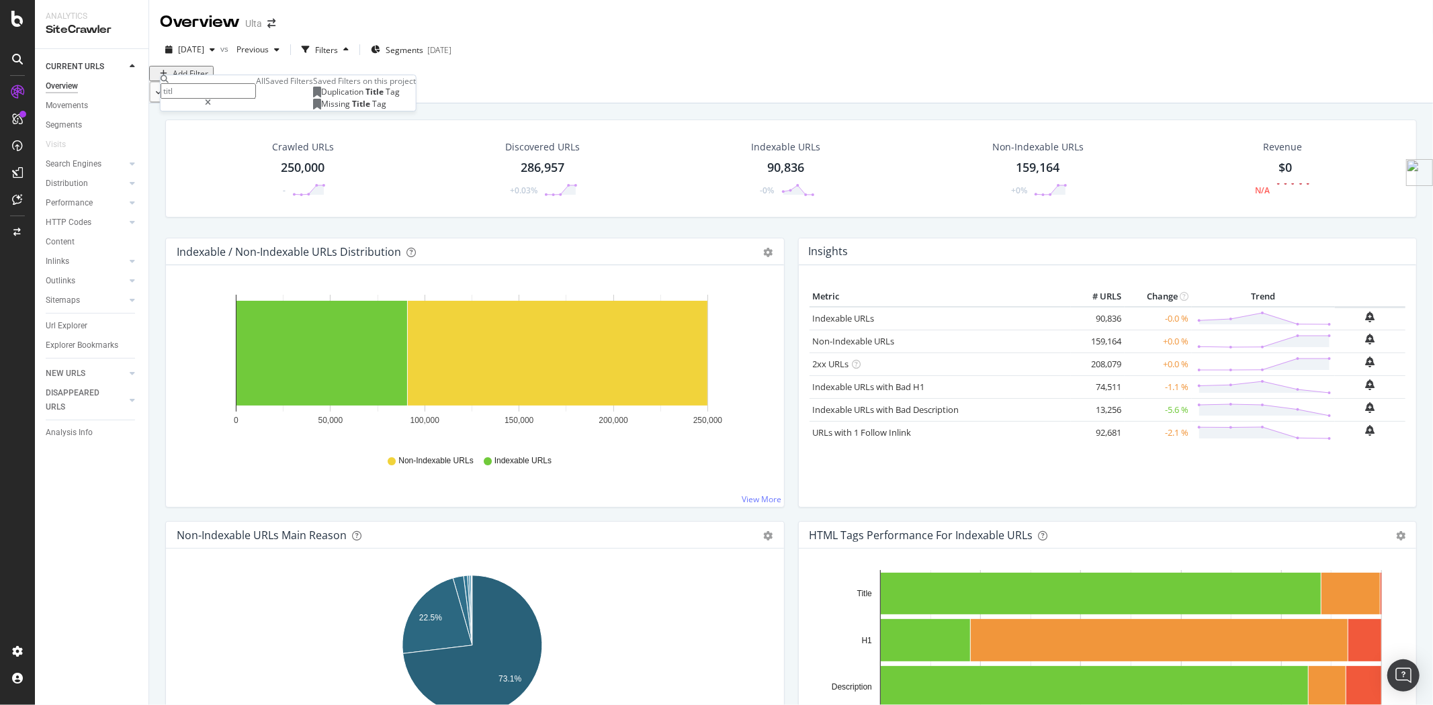
type input "titl"
click at [256, 87] on div "All" at bounding box center [260, 80] width 9 height 11
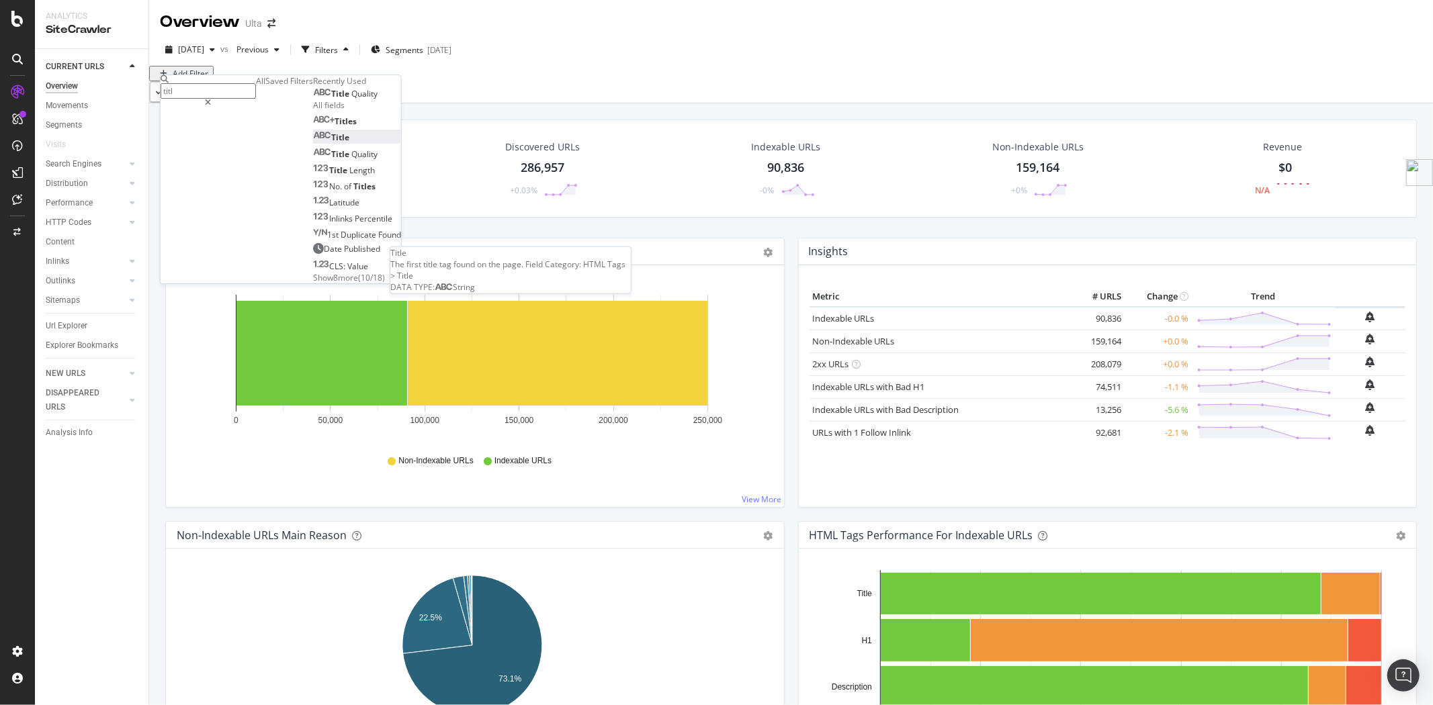
click at [313, 144] on div "Title" at bounding box center [331, 137] width 36 height 11
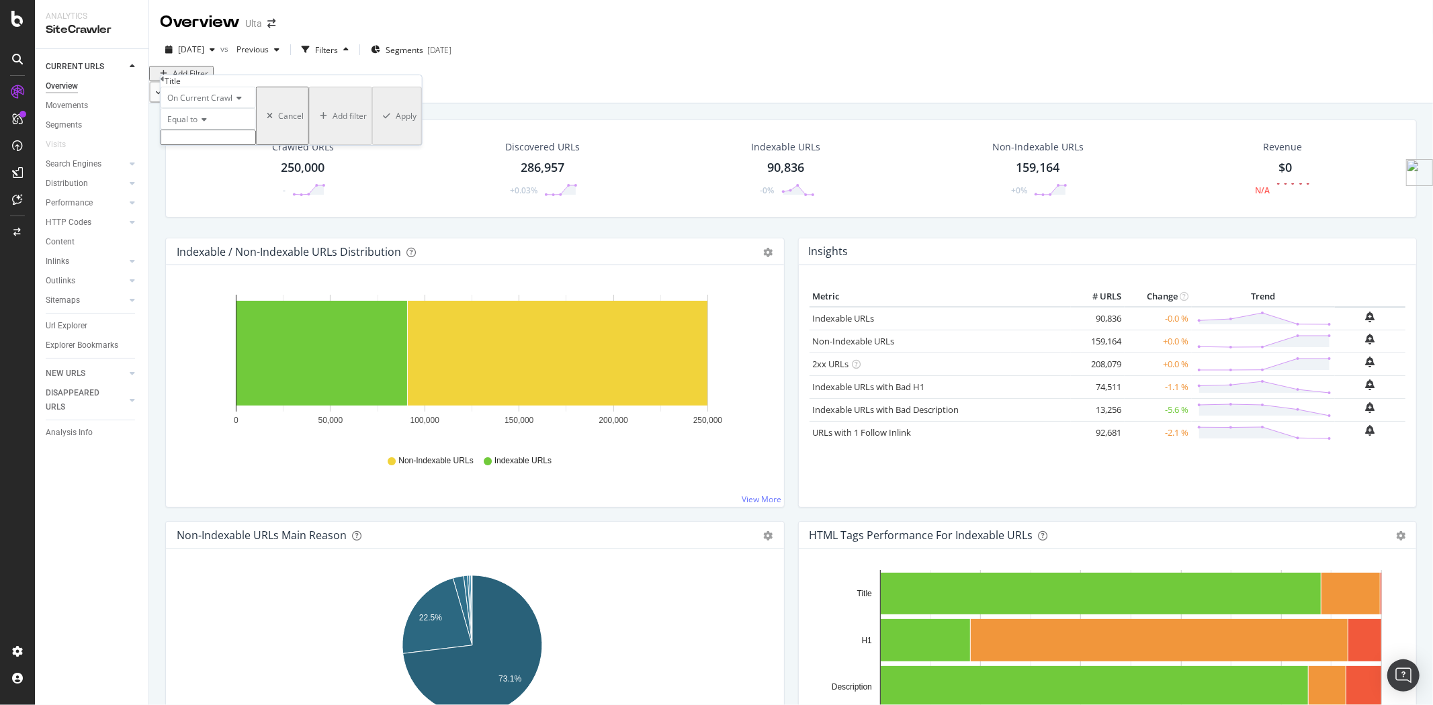
click at [197, 125] on span "Equal to" at bounding box center [182, 119] width 30 height 11
click at [236, 229] on div "Contains" at bounding box center [208, 222] width 94 height 14
click at [226, 145] on input "text" at bounding box center [208, 137] width 95 height 15
click at [186, 125] on span "Contains" at bounding box center [183, 119] width 33 height 11
click at [226, 173] on div "Starts with" at bounding box center [208, 166] width 94 height 14
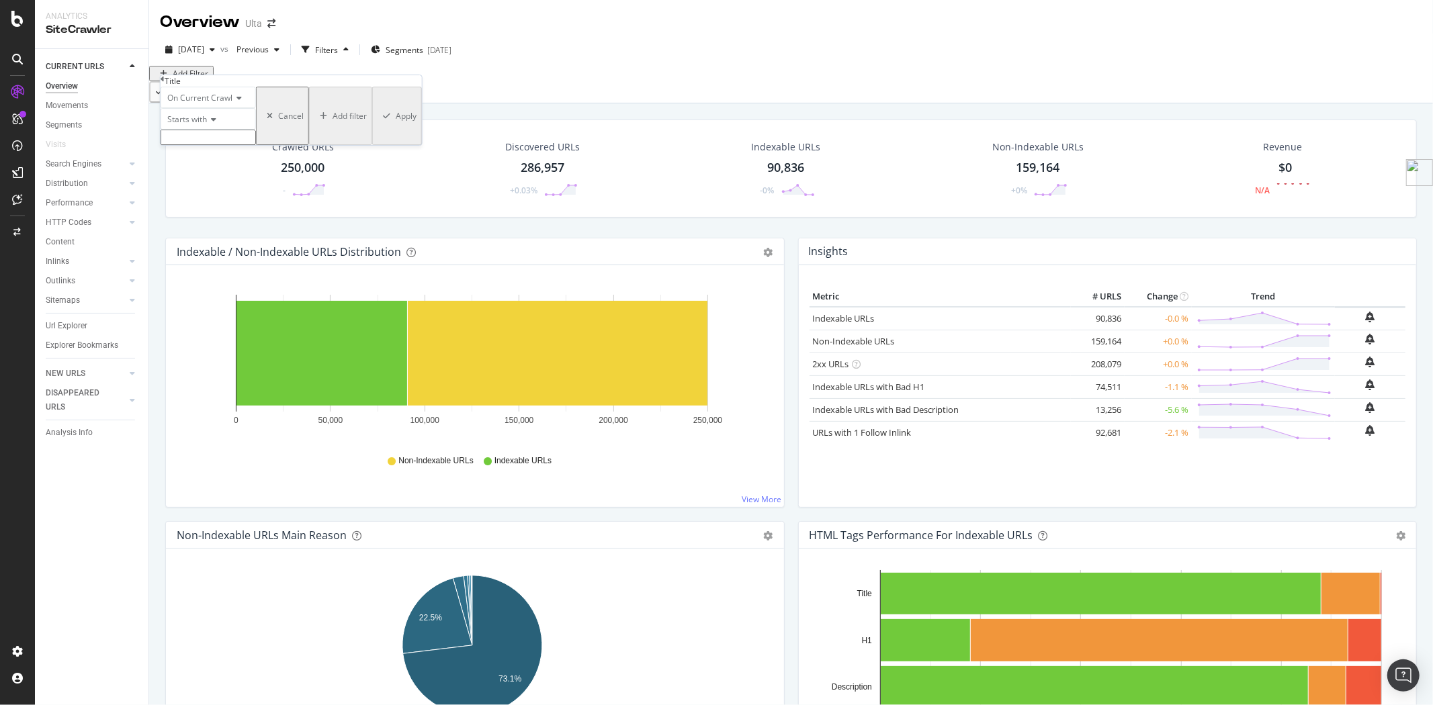
click at [222, 145] on input "text" at bounding box center [208, 137] width 95 height 15
type input "|"
click at [396, 126] on div "Apply" at bounding box center [406, 119] width 21 height 11
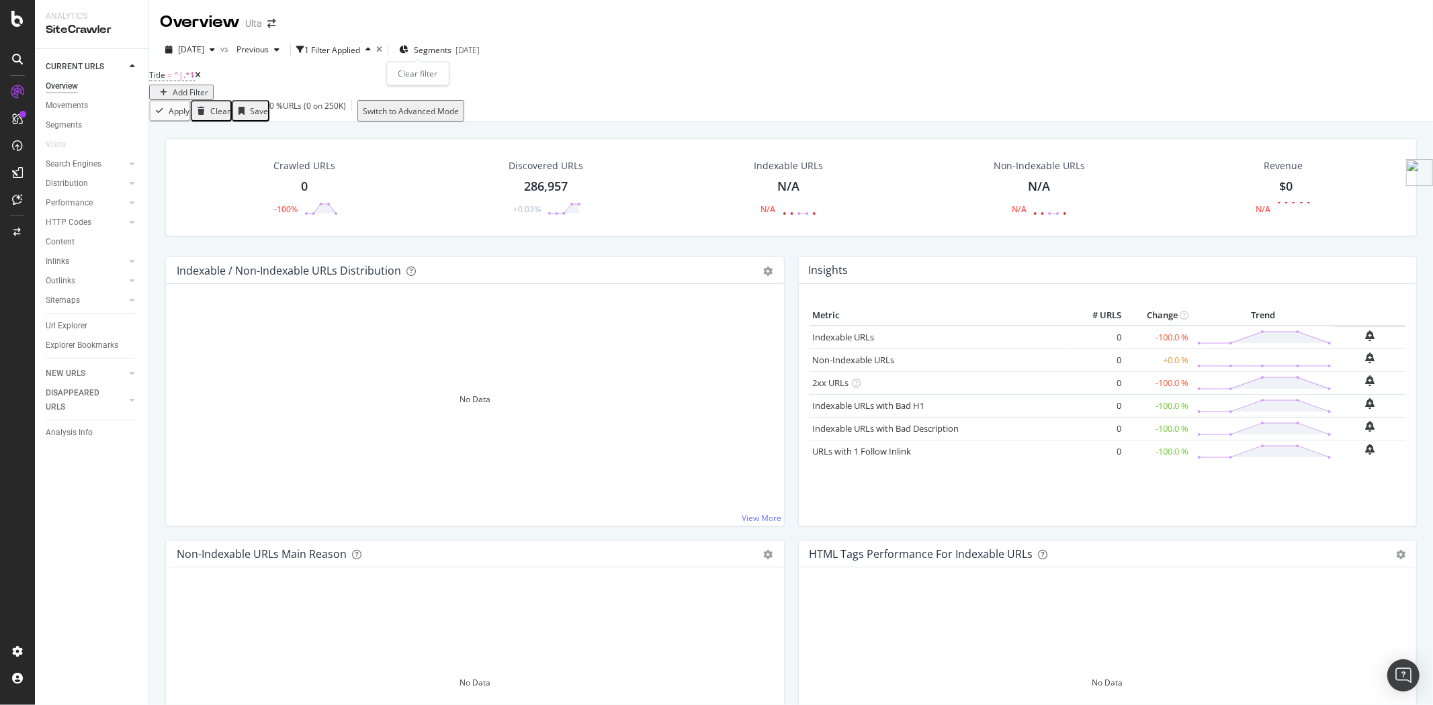
click at [382, 51] on icon "times" at bounding box center [379, 50] width 6 height 8
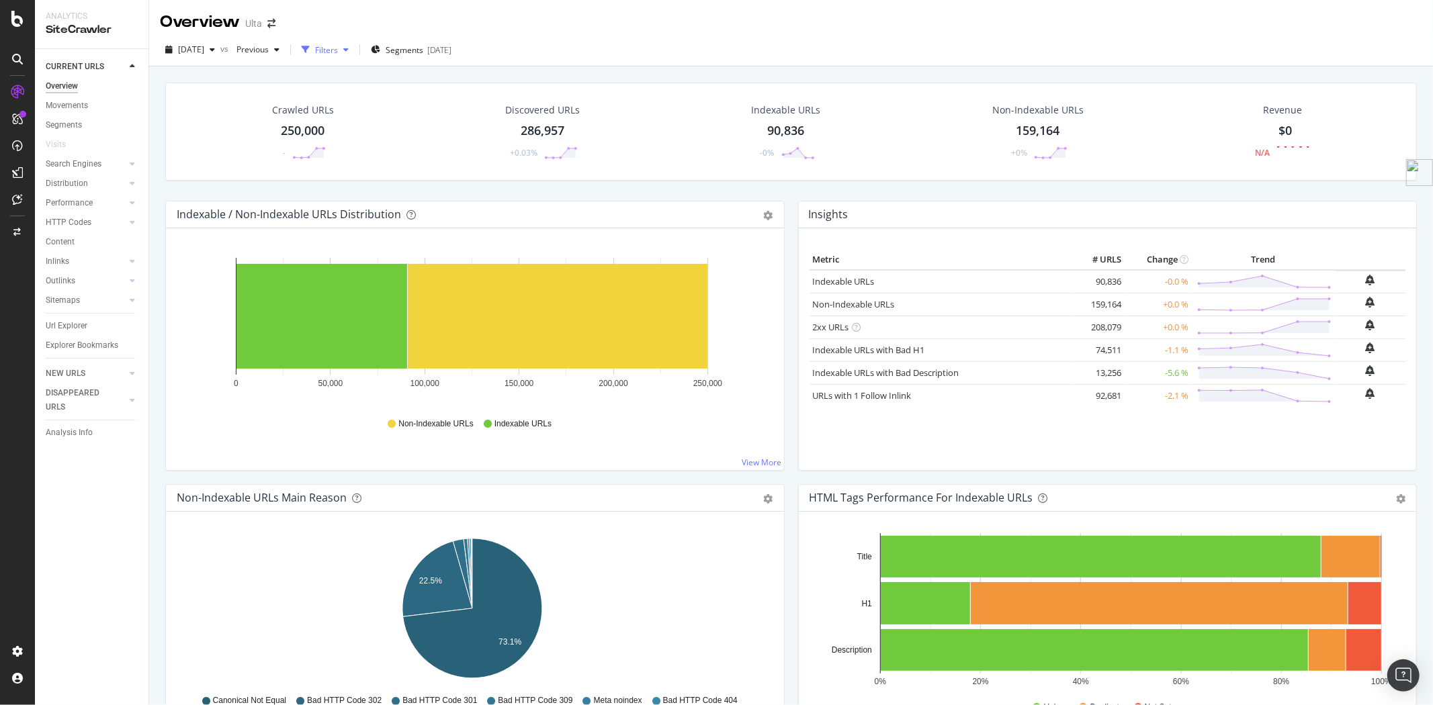
click at [338, 48] on div "Filters" at bounding box center [326, 49] width 23 height 11
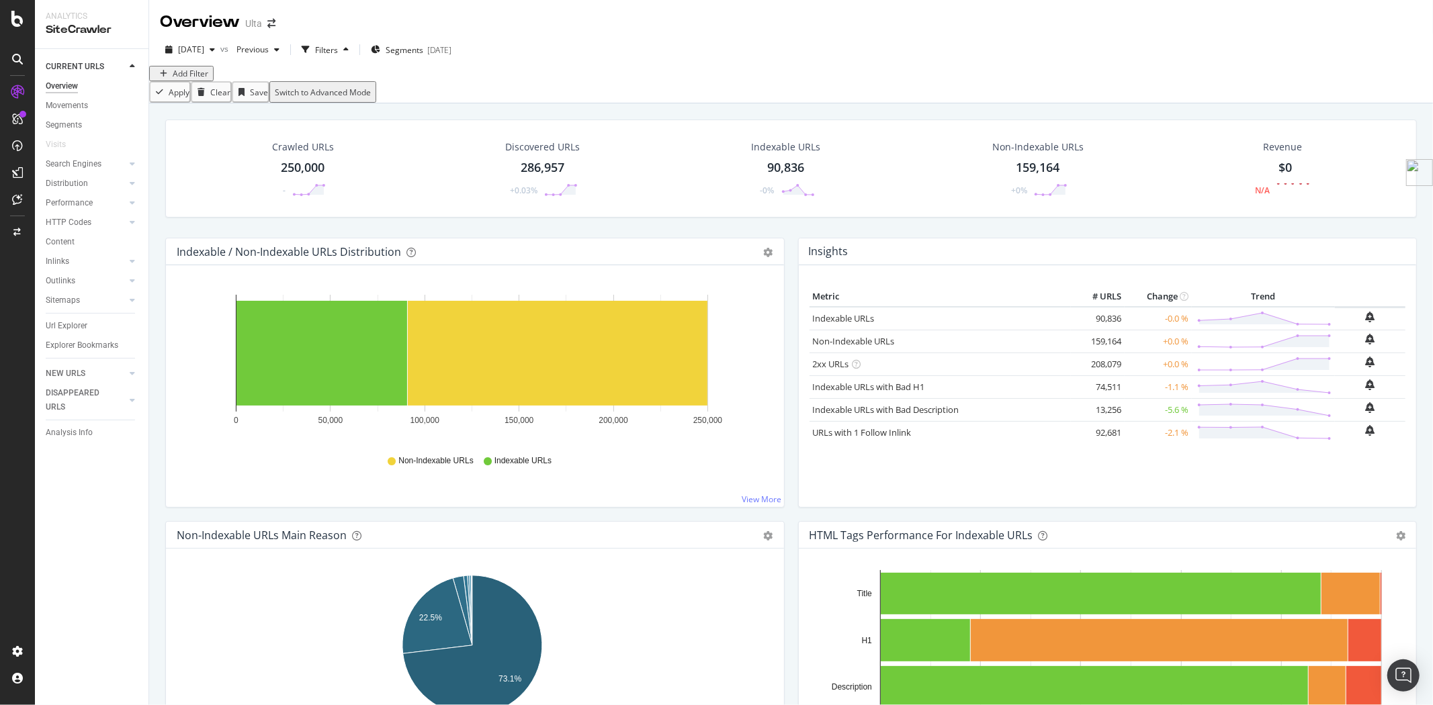
click at [173, 78] on div "button" at bounding box center [163, 74] width 18 height 8
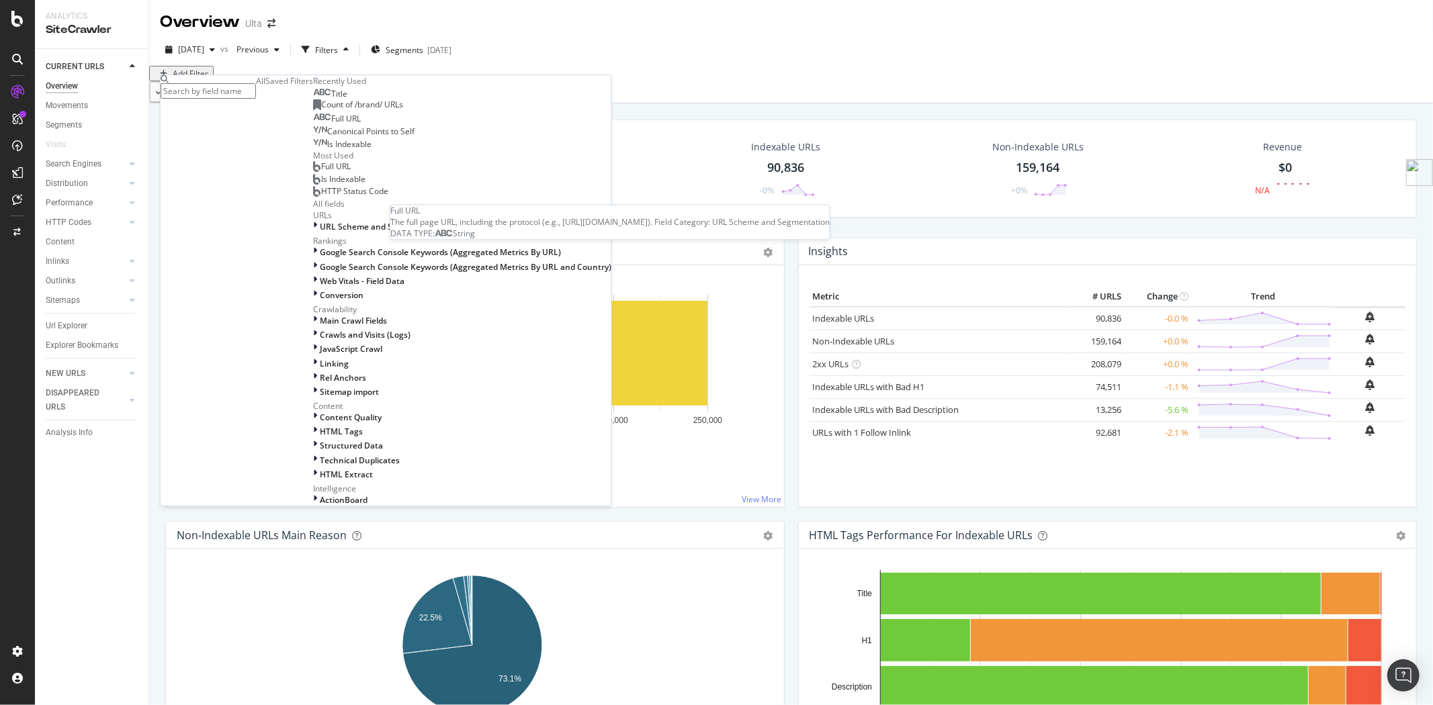
click at [331, 124] on span "Full URL" at bounding box center [346, 118] width 30 height 11
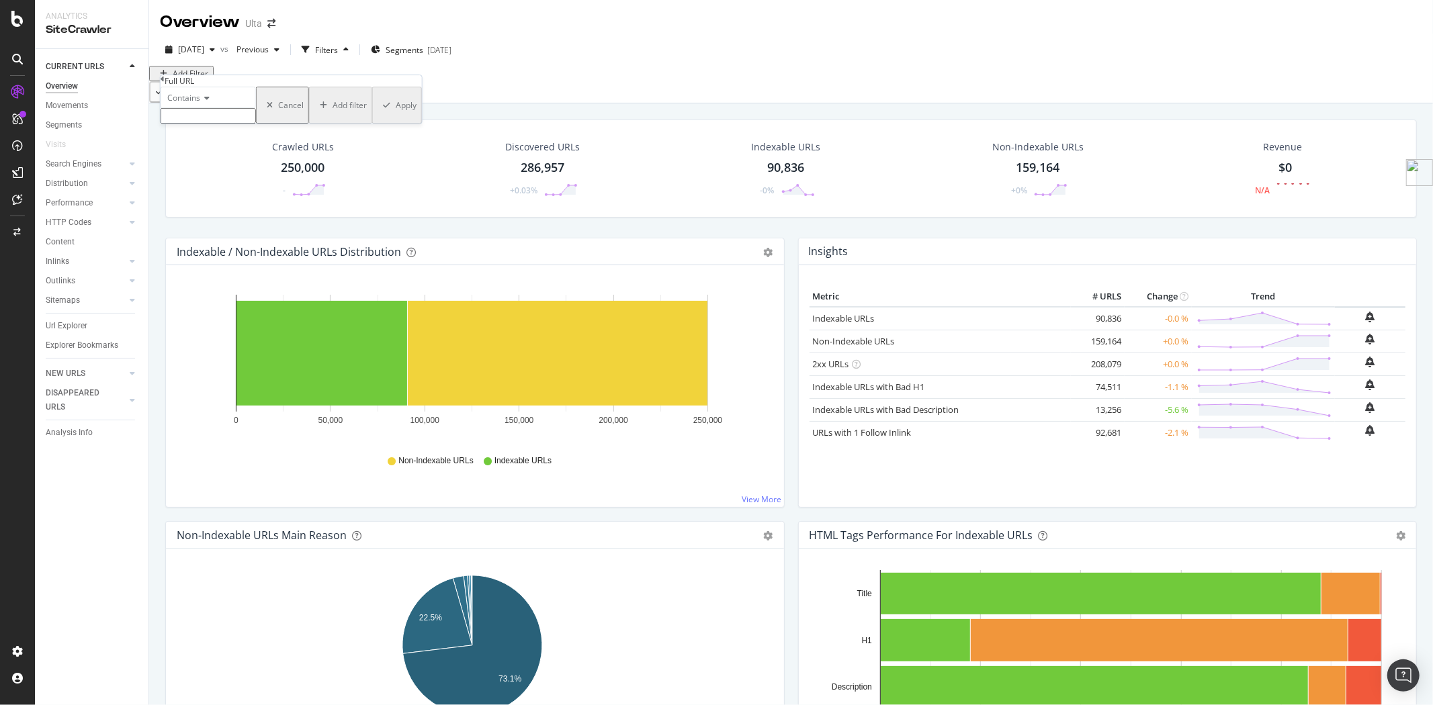
click at [206, 102] on icon at bounding box center [204, 98] width 9 height 8
click at [223, 220] on span "Doesn't contain" at bounding box center [194, 214] width 58 height 11
click at [236, 124] on input "text" at bounding box center [208, 115] width 95 height 15
type input "pr_rd"
click at [306, 132] on div "Doesn't contain pr_rd Cancel Add filter Apply" at bounding box center [291, 109] width 261 height 45
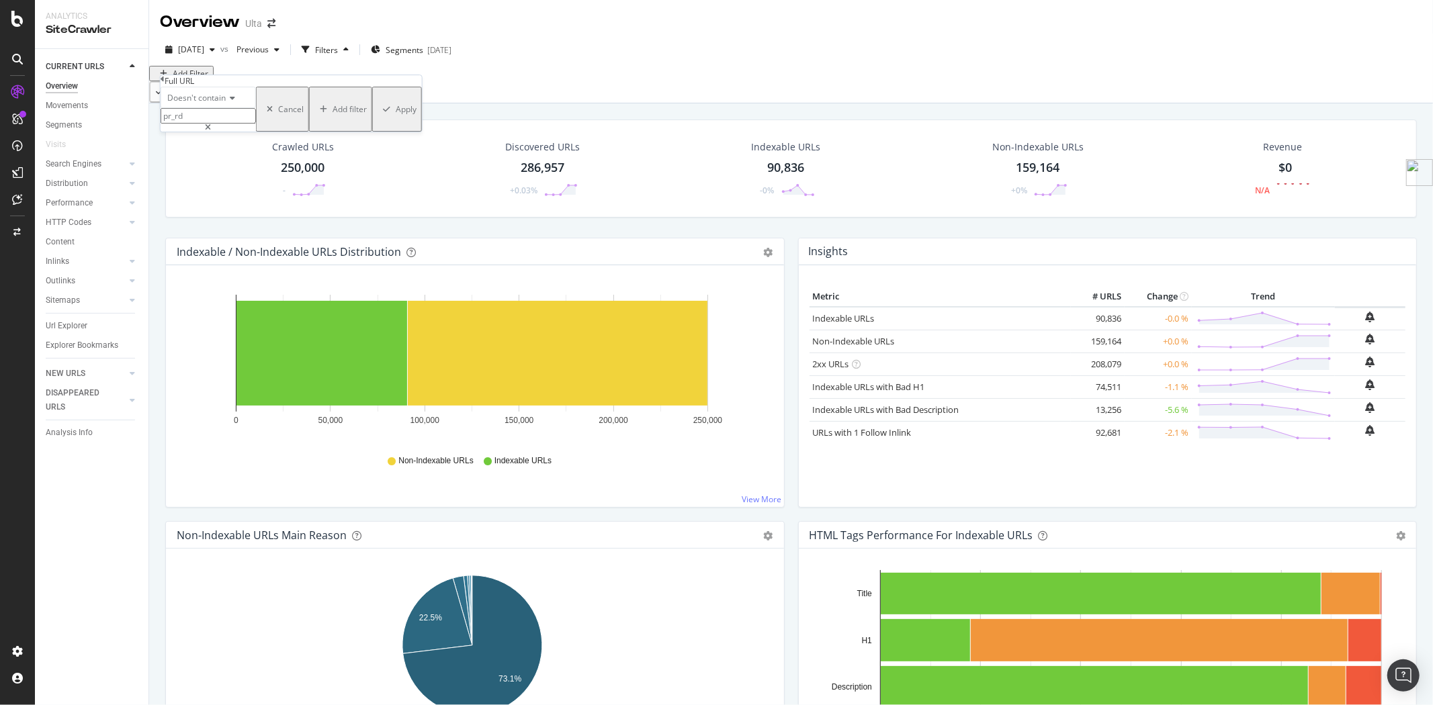
click at [396, 115] on div "Apply" at bounding box center [406, 108] width 21 height 11
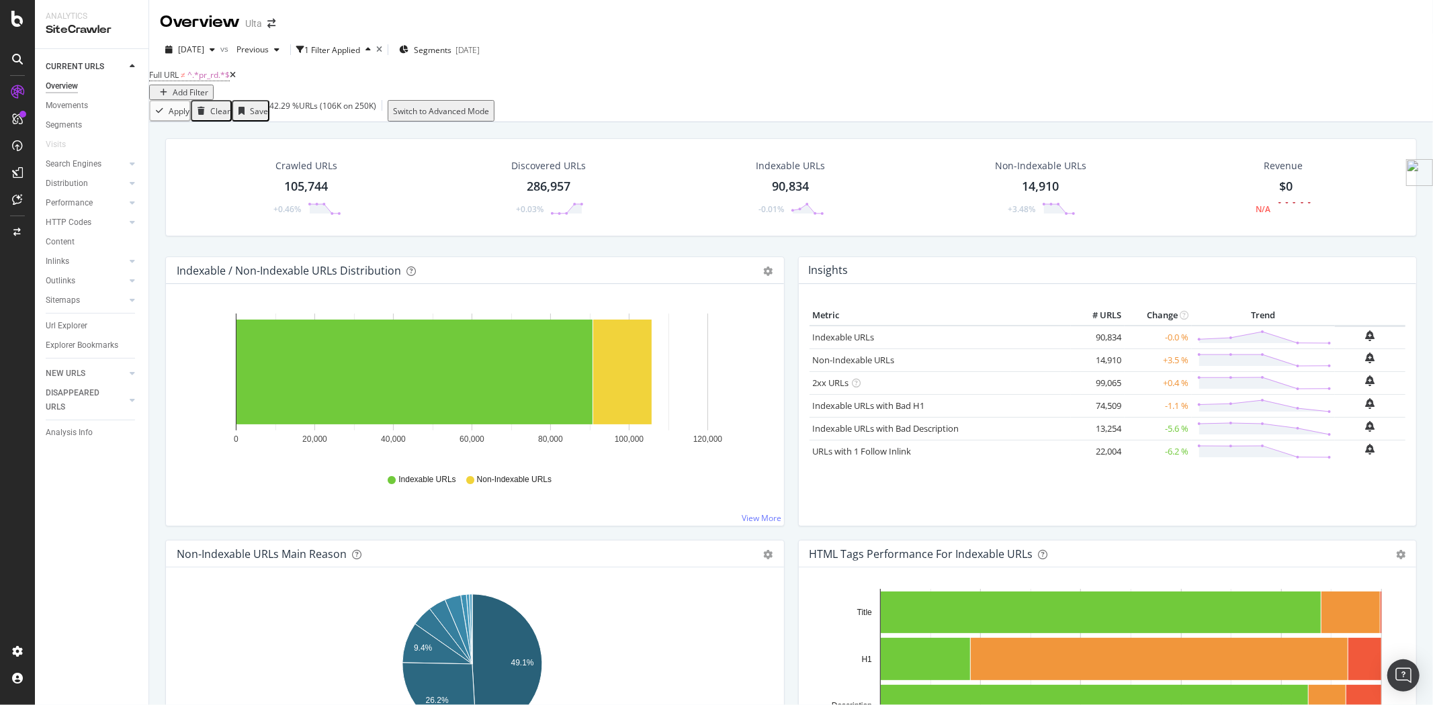
drag, startPoint x: 75, startPoint y: 324, endPoint x: 552, endPoint y: 117, distance: 520.1
click at [75, 324] on div "Url Explorer" at bounding box center [67, 326] width 42 height 14
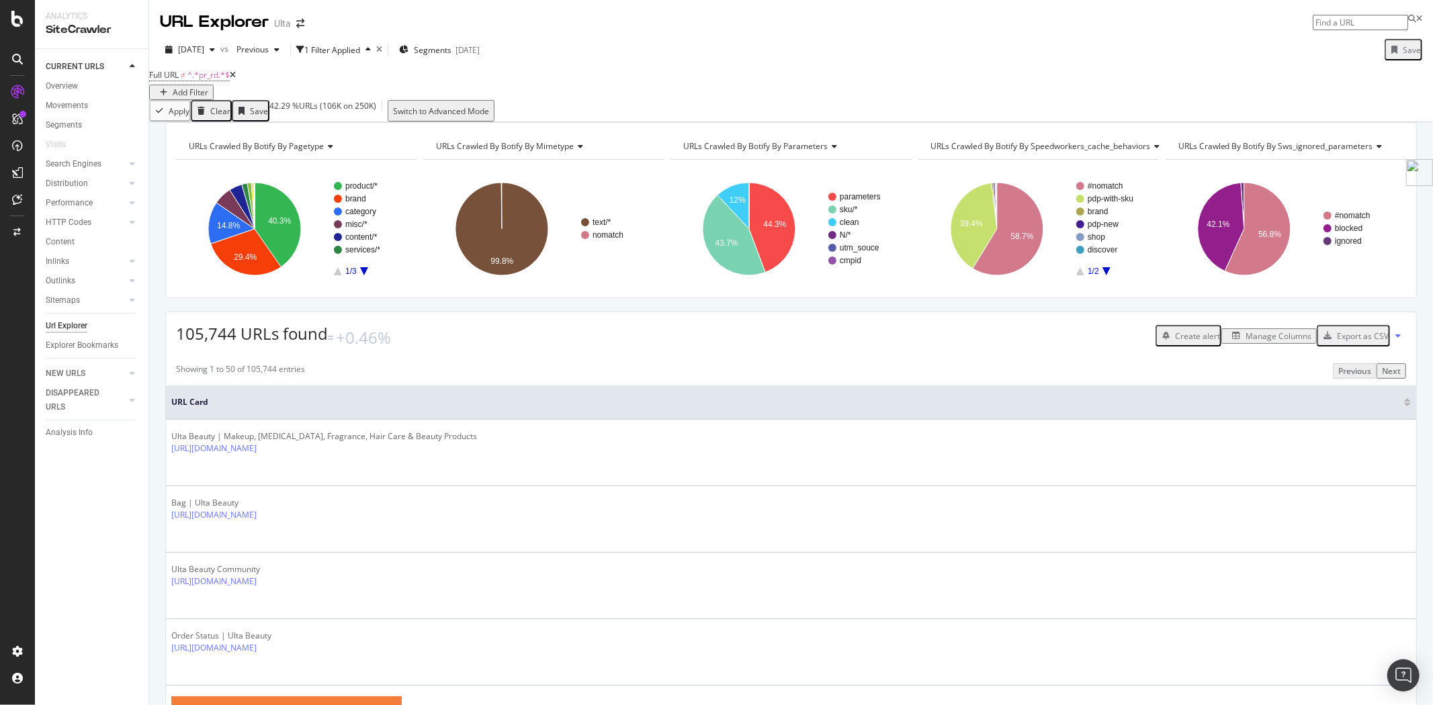
click at [208, 88] on div "Add Filter" at bounding box center [191, 92] width 36 height 11
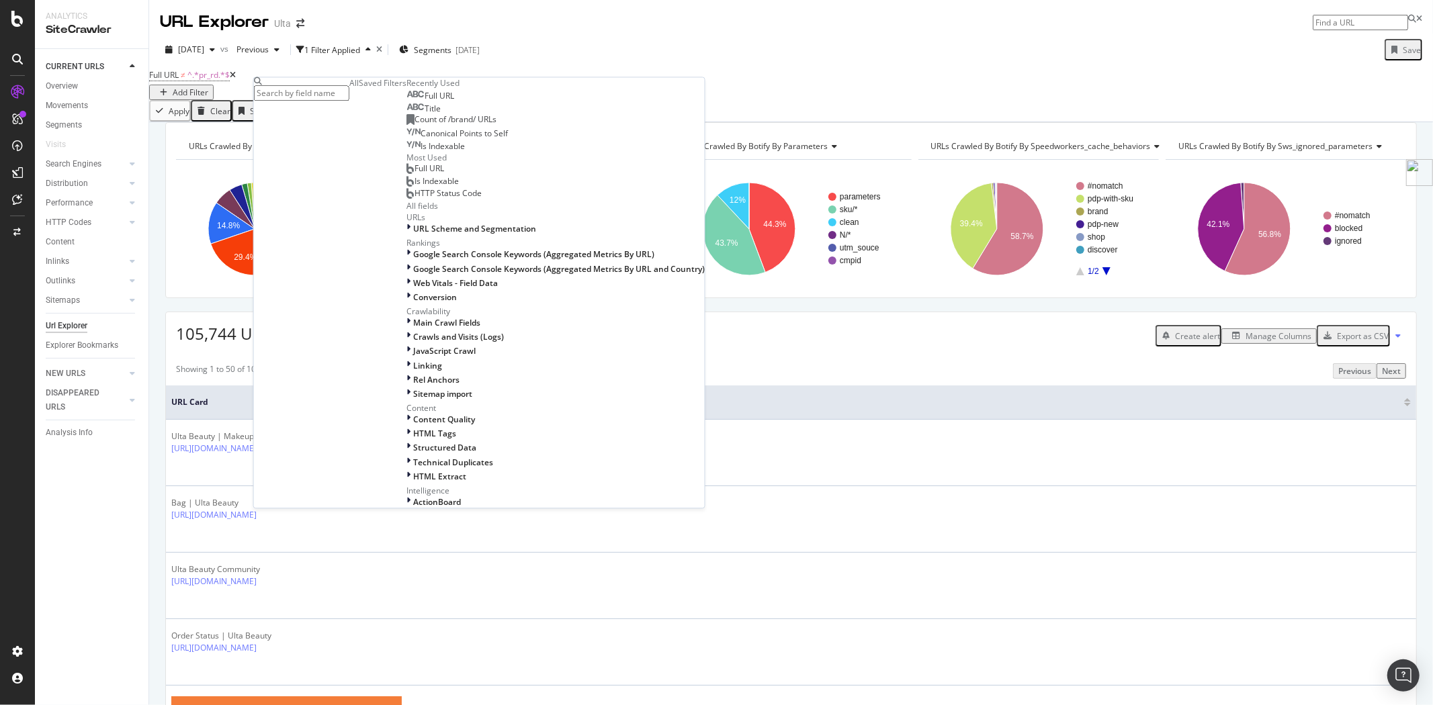
click at [424, 102] on span "Full URL" at bounding box center [439, 96] width 30 height 11
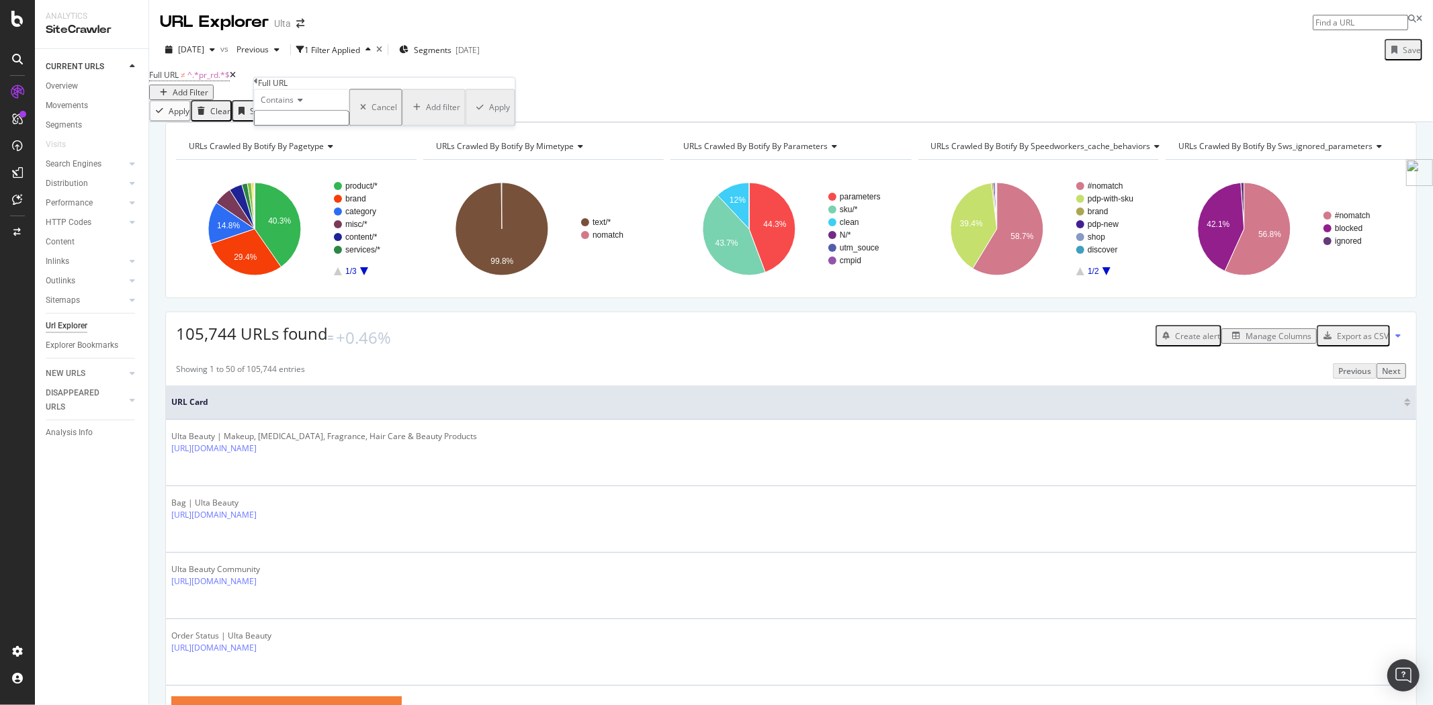
click at [309, 126] on input "text" at bounding box center [301, 118] width 95 height 15
type input "mkt"
click at [489, 118] on div "Apply" at bounding box center [499, 111] width 21 height 11
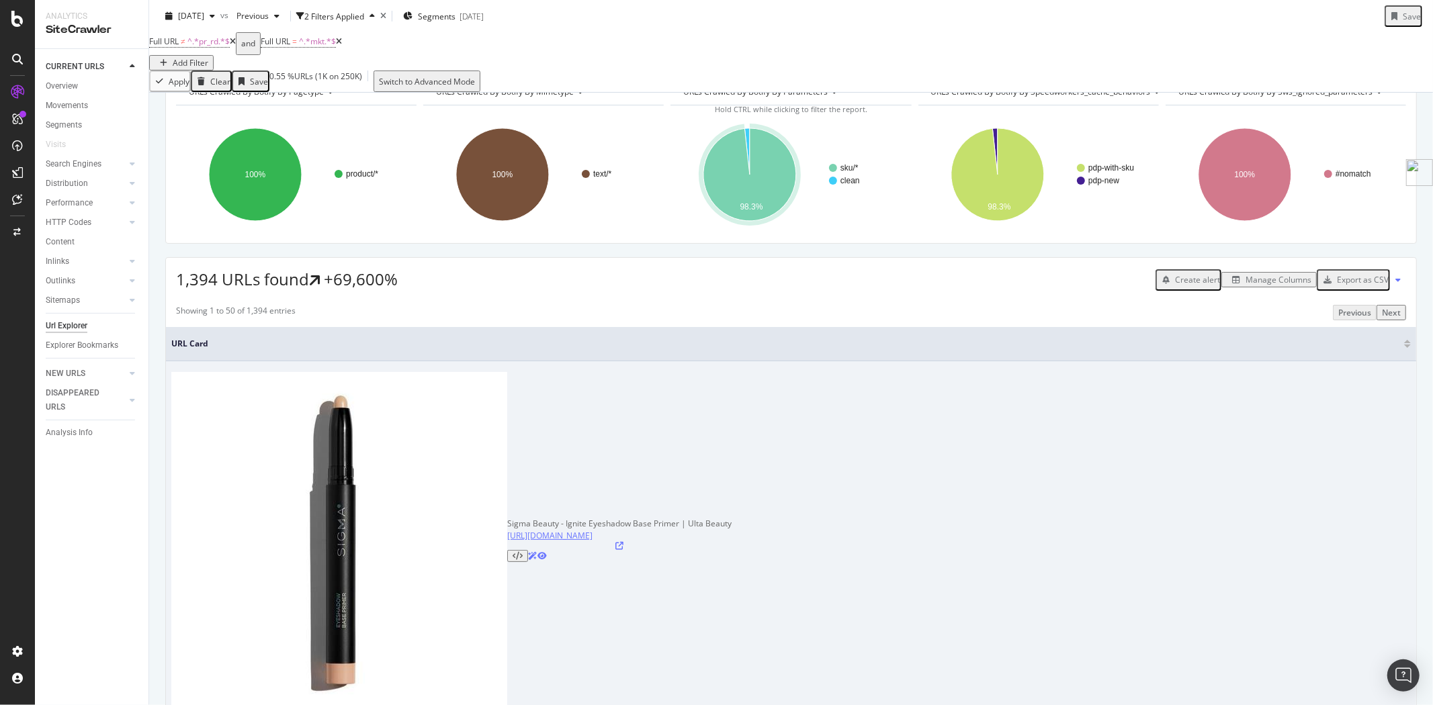
scroll to position [149, 0]
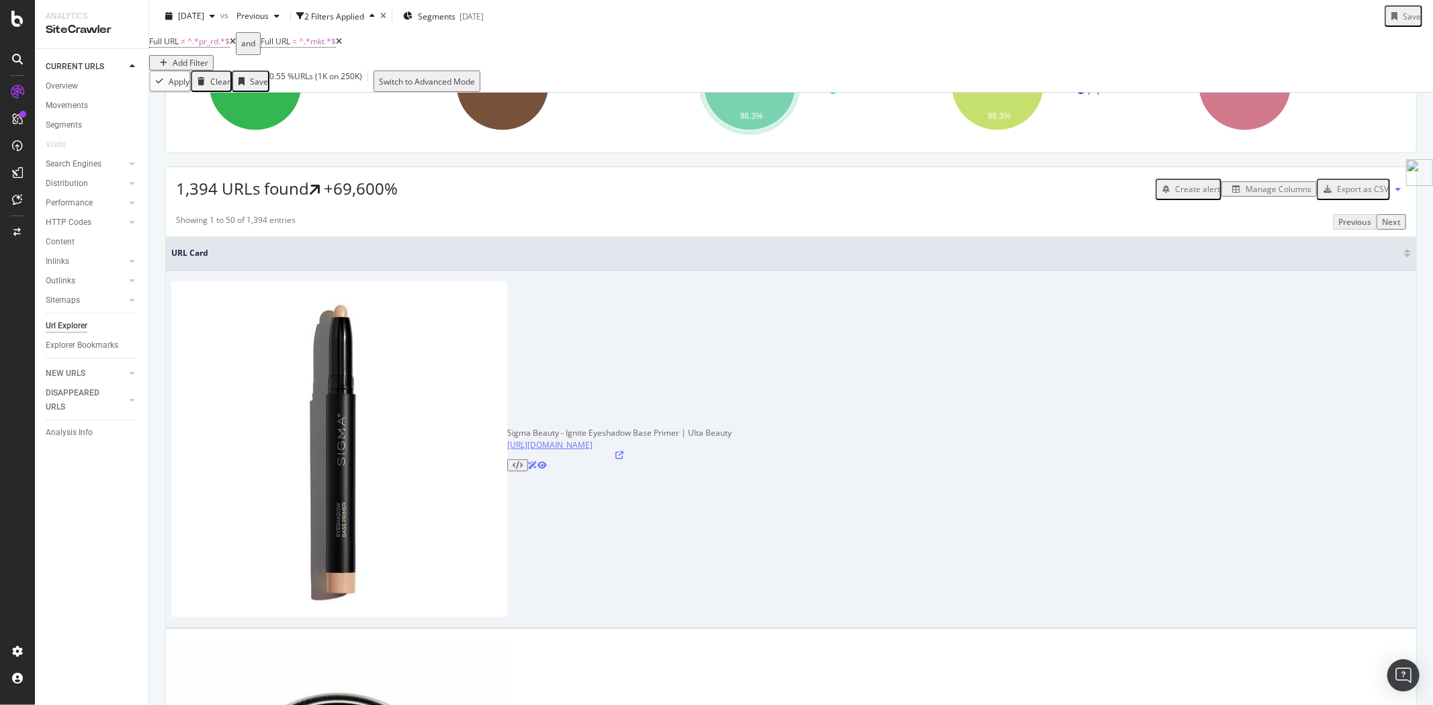
click at [507, 439] on link "https://www.ulta.com/p/eyeshadow-base-primer-mkt77000504?sku=77000923" at bounding box center [549, 444] width 85 height 11
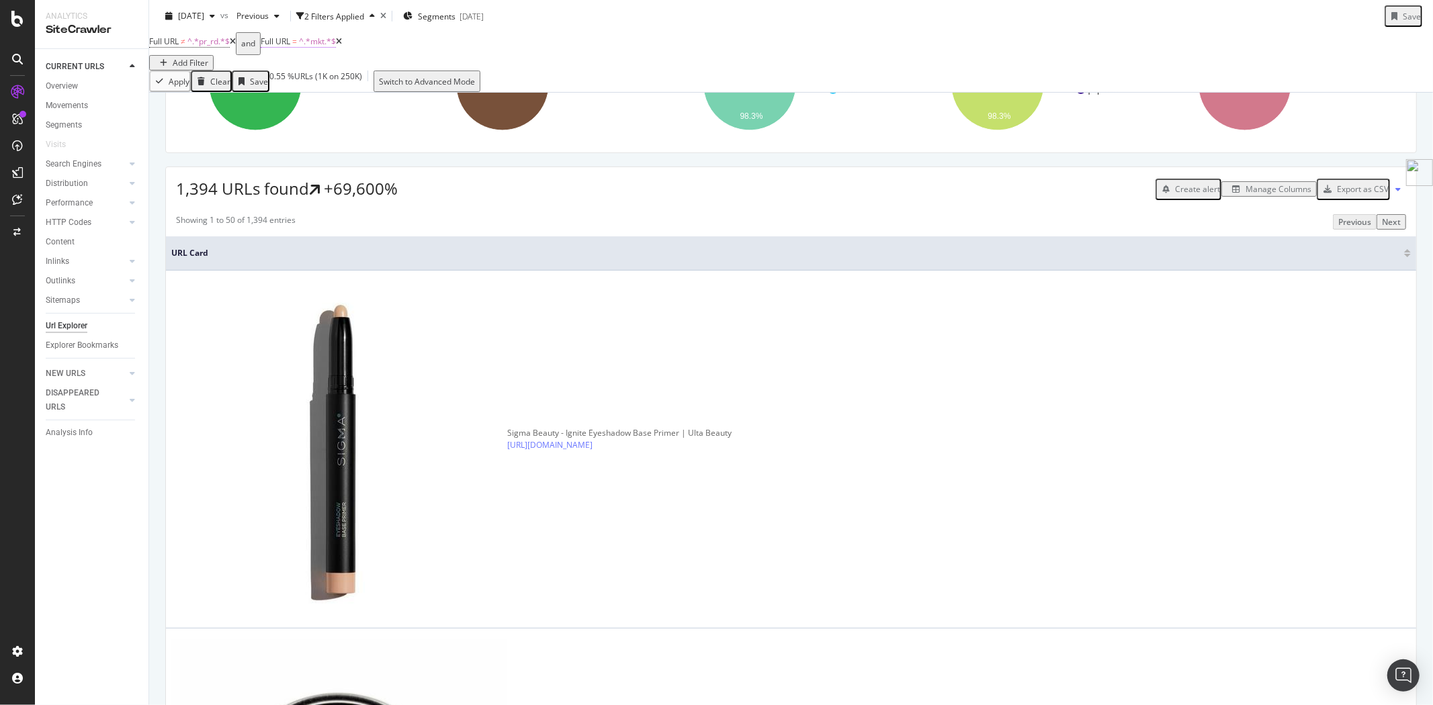
click at [307, 48] on span "Full URL = ^.*mkt.*$" at bounding box center [298, 42] width 75 height 12
click at [350, 89] on input "mkt" at bounding box center [323, 80] width 95 height 15
paste input "community"
type input "community"
click at [511, 80] on div "Apply" at bounding box center [521, 74] width 21 height 11
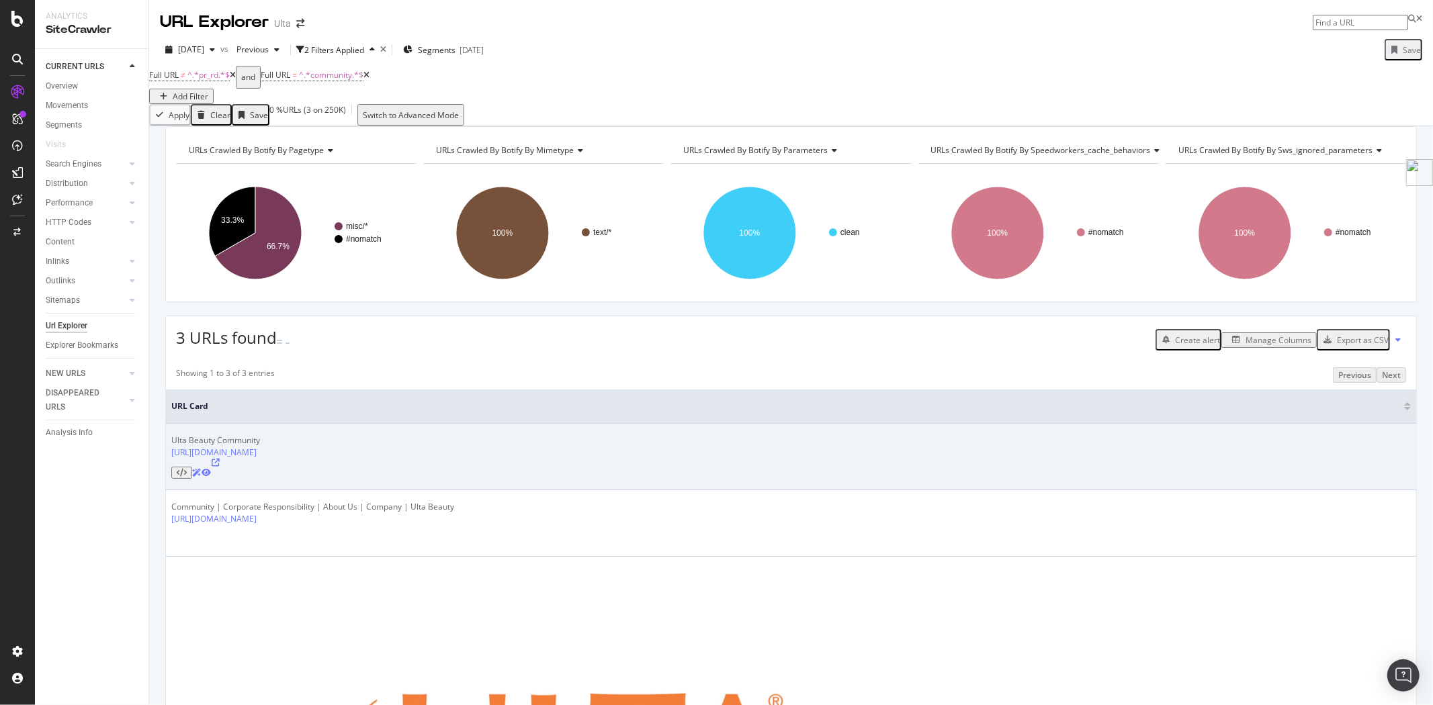
drag, startPoint x: 169, startPoint y: 472, endPoint x: 327, endPoint y: 479, distance: 158.0
click at [327, 479] on td "Ulta Beauty Community https://www.ulta.com/community/groups" at bounding box center [791, 457] width 1250 height 66
copy link "https://www.ulta.com/community/groups"
click at [257, 458] on link "https://www.ulta.com/community/groups" at bounding box center [213, 452] width 85 height 11
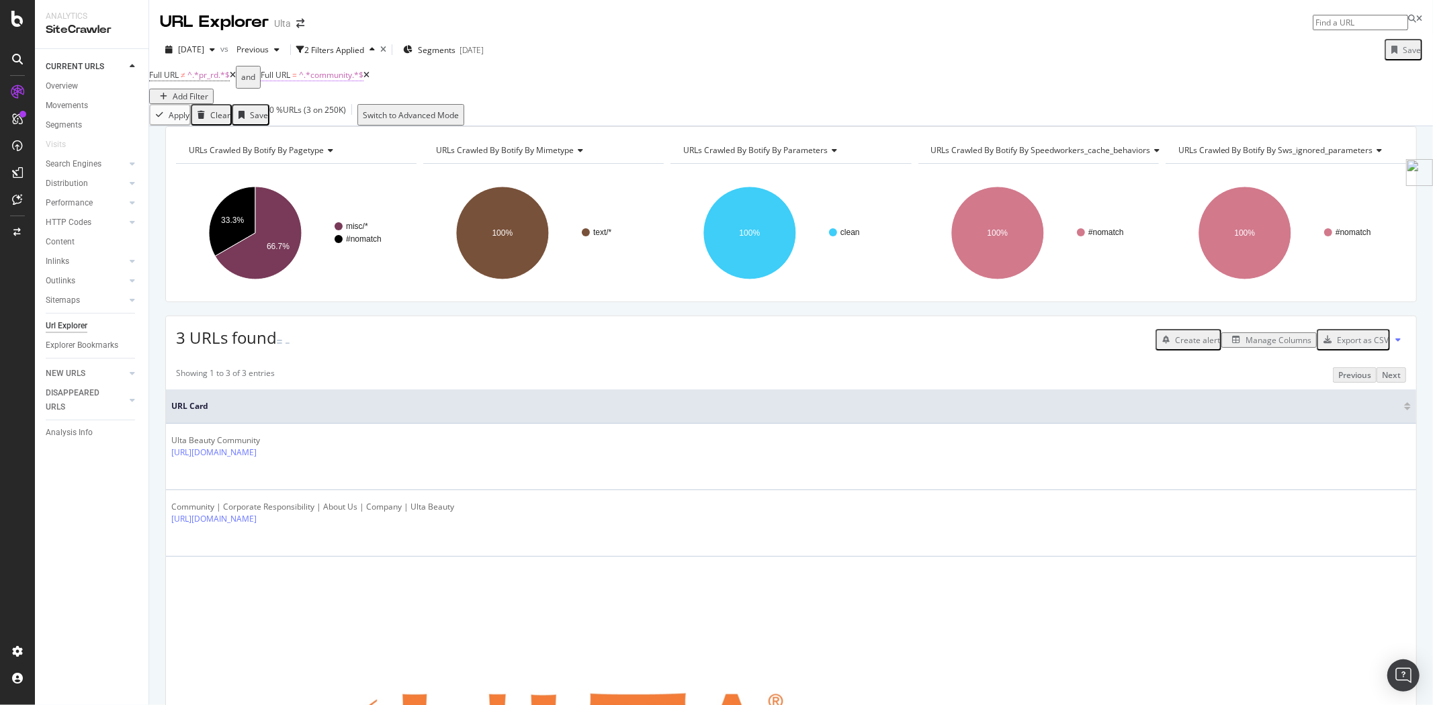
click at [347, 81] on span "^.*community.*$" at bounding box center [331, 74] width 64 height 11
click at [361, 124] on input "community" at bounding box center [323, 115] width 95 height 15
type input "maxAmount"
click at [511, 115] on div "Apply" at bounding box center [521, 108] width 21 height 11
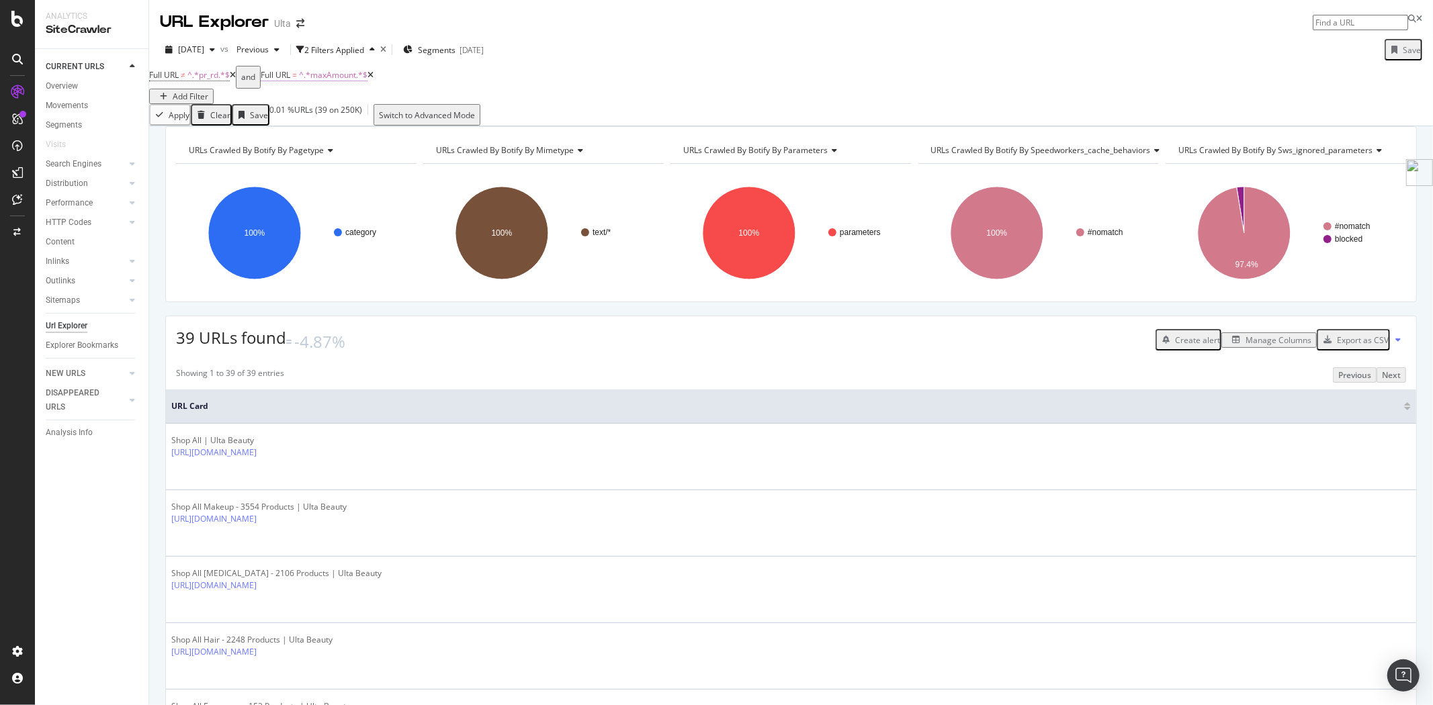
click at [349, 81] on span "^.*maxAmount.*$" at bounding box center [333, 74] width 69 height 11
click at [311, 124] on input "maxAmount" at bounding box center [323, 115] width 95 height 15
click at [308, 124] on input "maxAmount" at bounding box center [323, 115] width 95 height 15
type input "minAmount"
click at [511, 115] on div "Apply" at bounding box center [521, 108] width 21 height 11
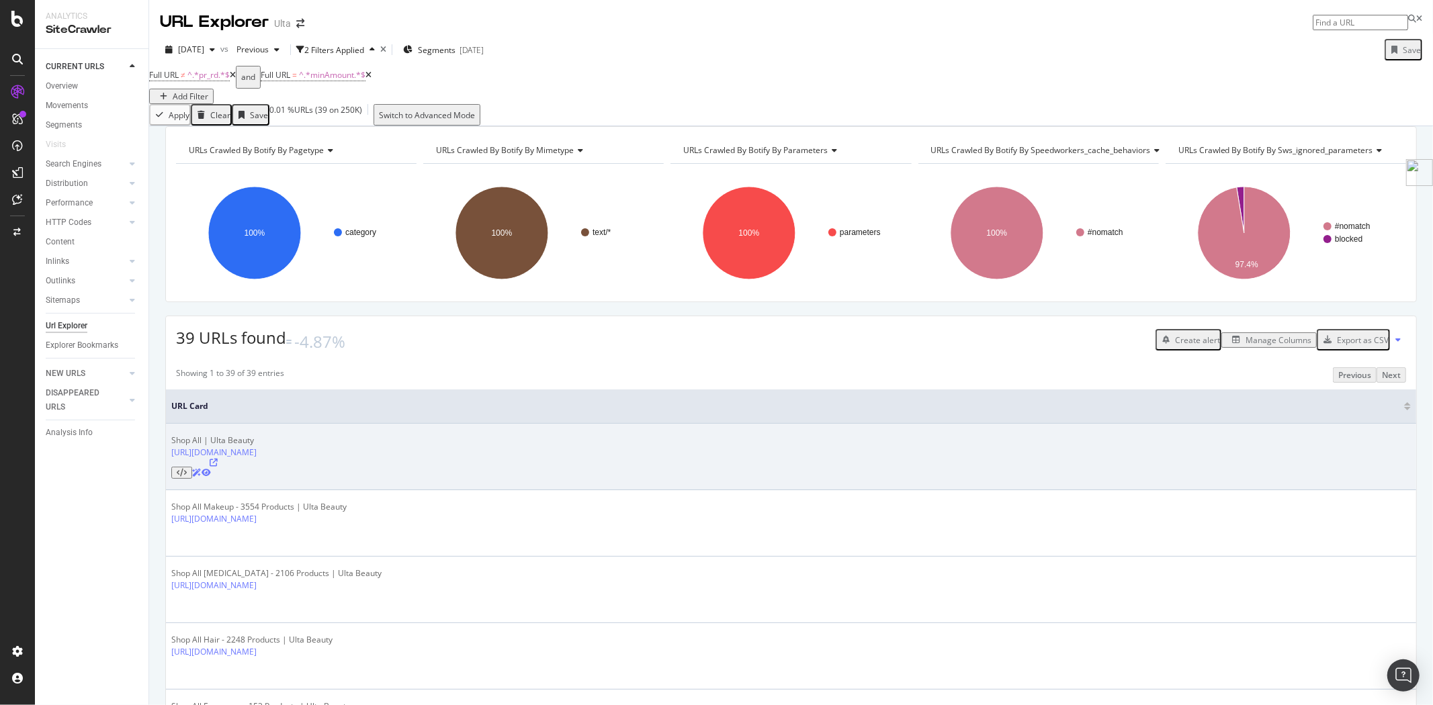
click at [257, 447] on div "Shop All | Ulta Beauty" at bounding box center [213, 441] width 85 height 12
click at [257, 458] on link "https://www.ulta.com/shop/all?minAmount=0&maxAmount=20" at bounding box center [213, 452] width 85 height 11
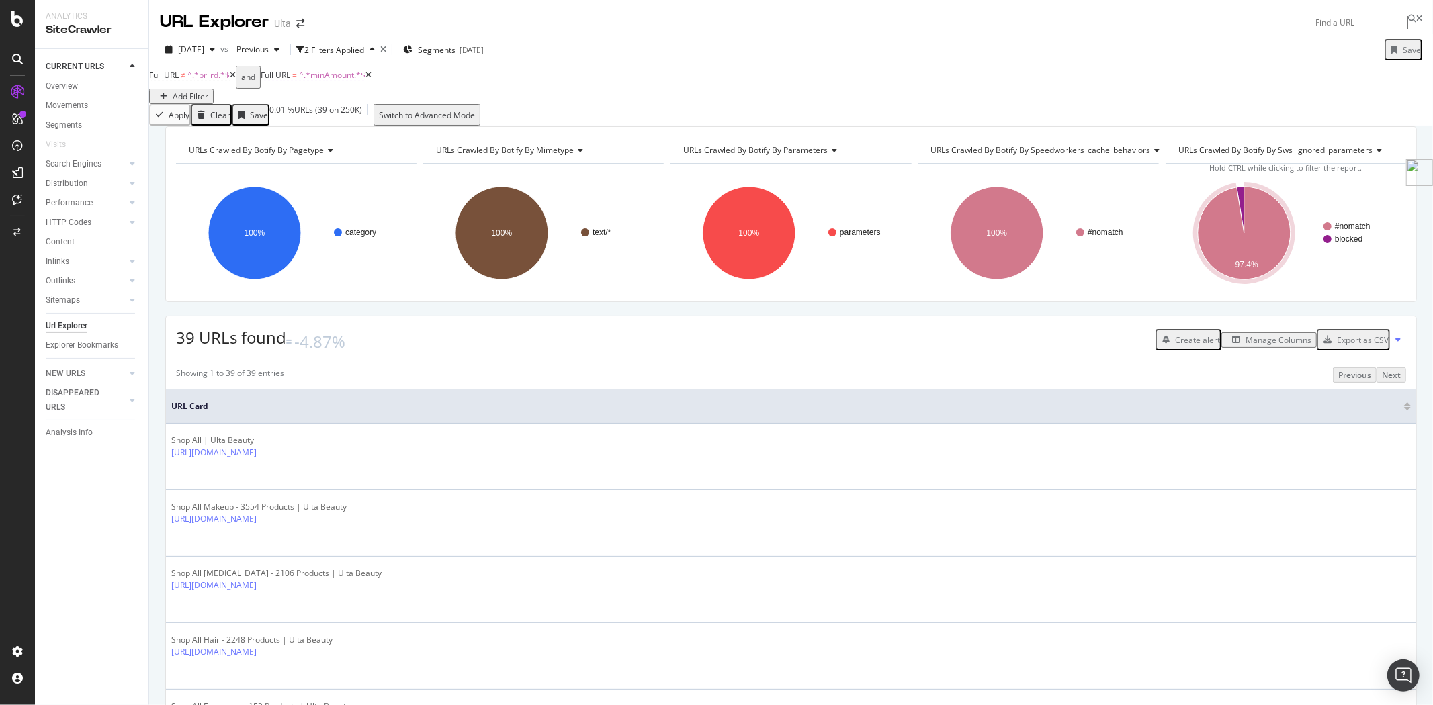
click at [357, 81] on span "^.*minAmount.*$" at bounding box center [332, 74] width 66 height 11
click at [345, 124] on input "minAmount" at bounding box center [323, 115] width 95 height 15
type input "price="
click at [511, 115] on div "Apply" at bounding box center [521, 108] width 21 height 11
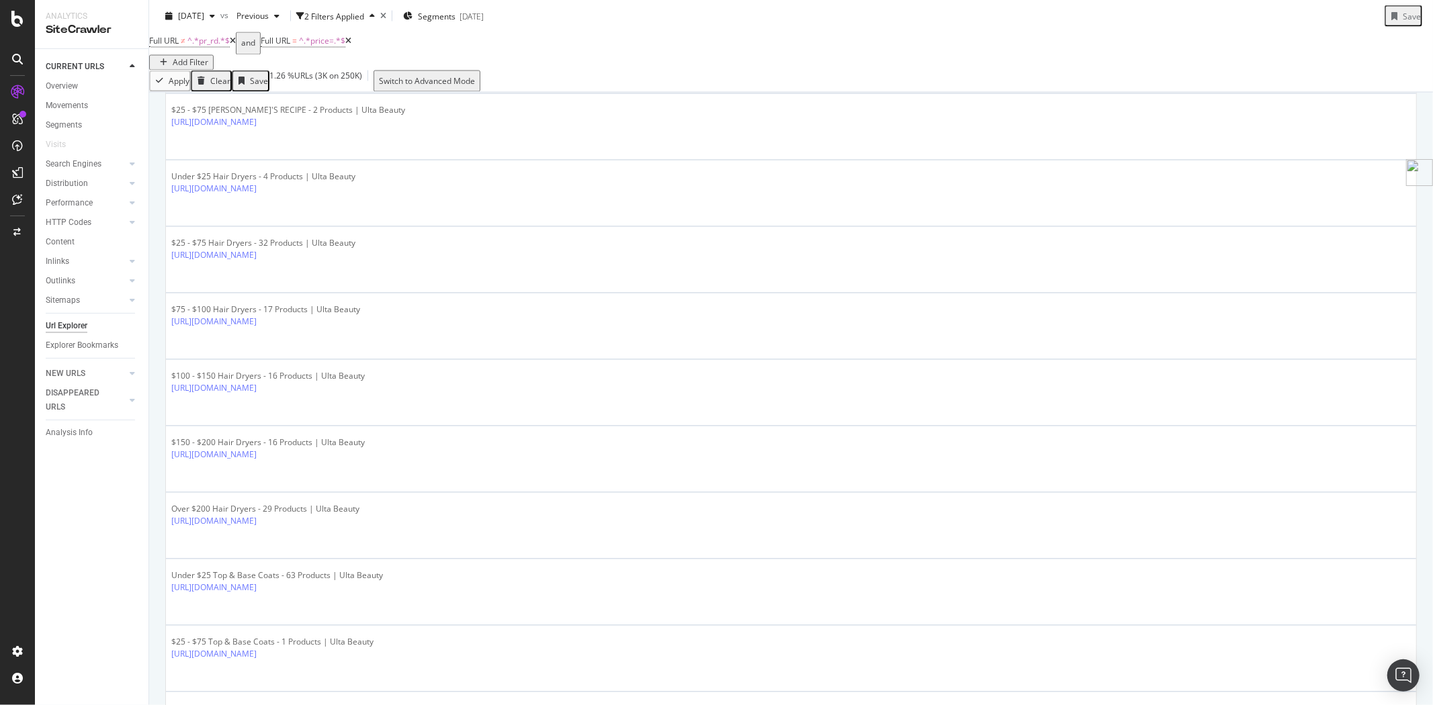
scroll to position [2234, 0]
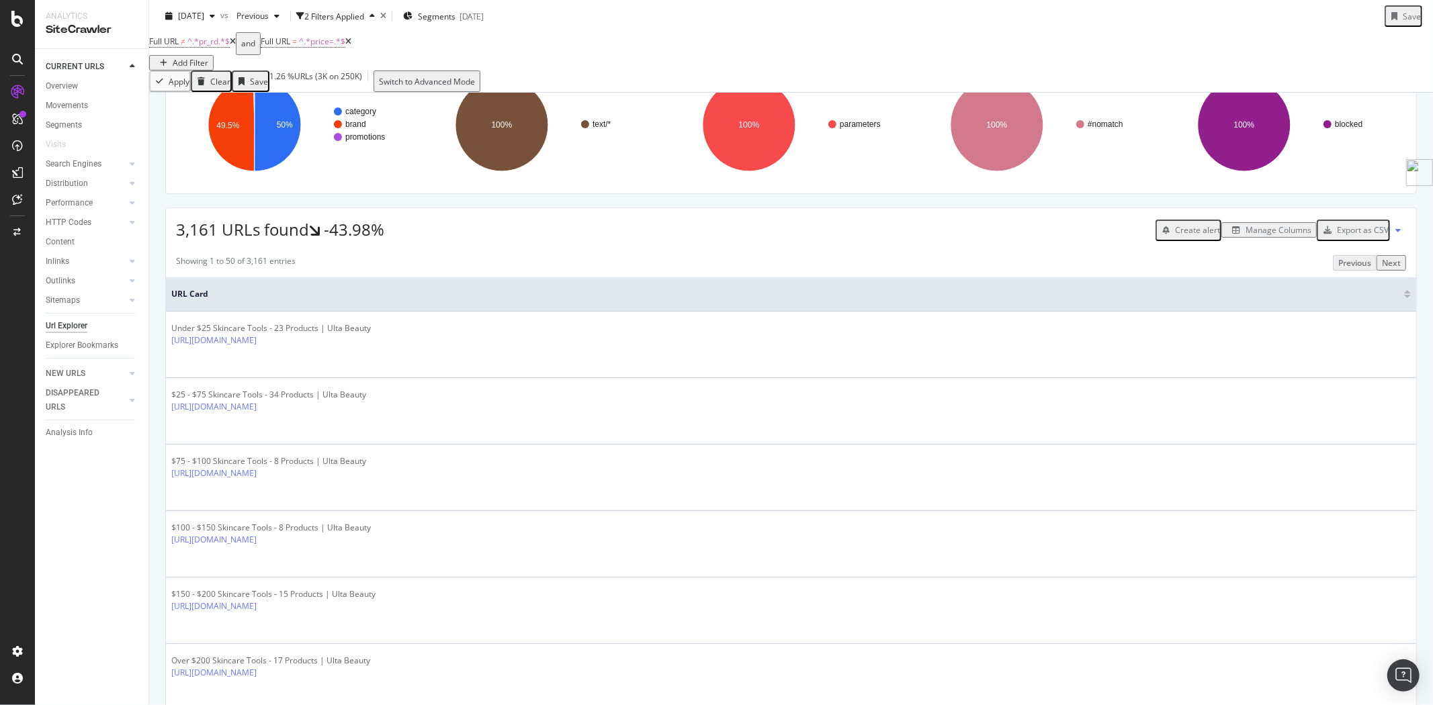
scroll to position [0, 0]
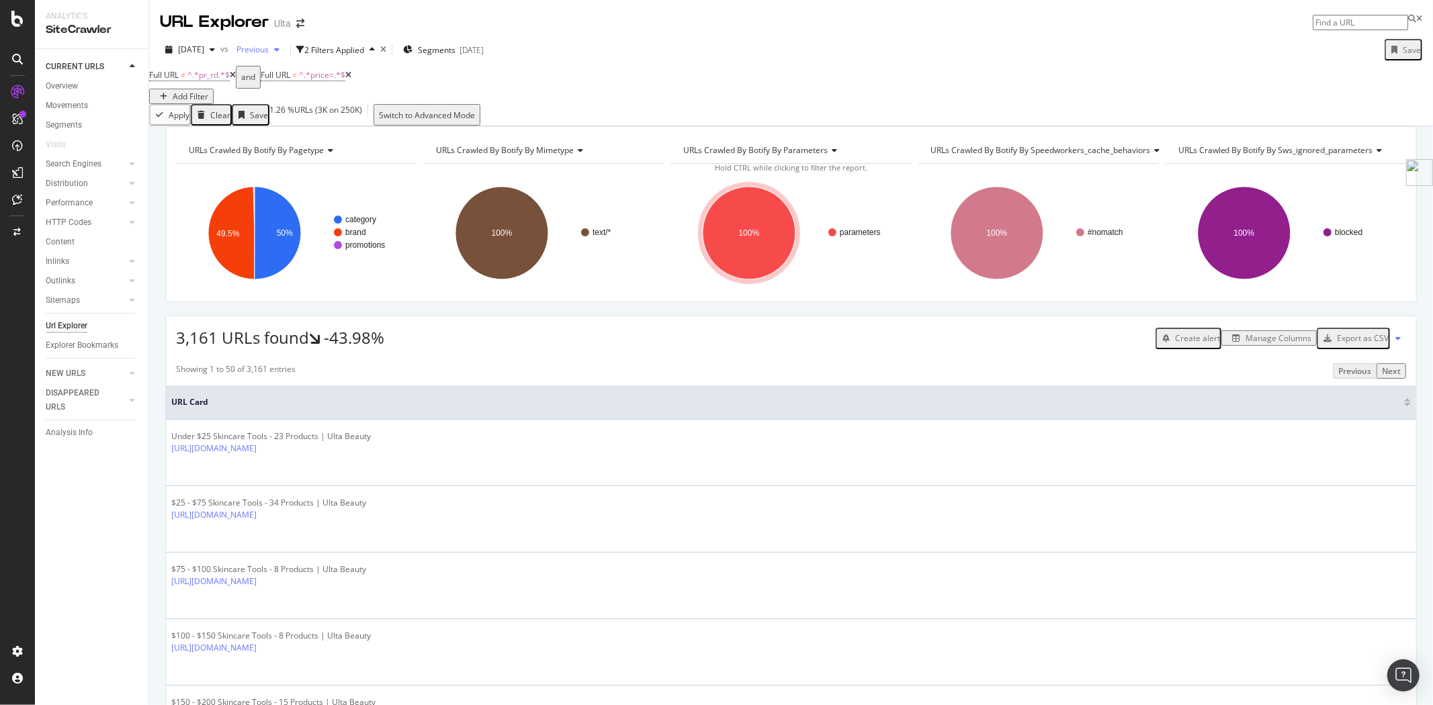
click at [285, 55] on div "Previous" at bounding box center [258, 50] width 54 height 20
click at [292, 149] on div "[DATE]" at bounding box center [295, 148] width 72 height 12
click at [326, 81] on span "^.*price=.*$" at bounding box center [322, 74] width 46 height 11
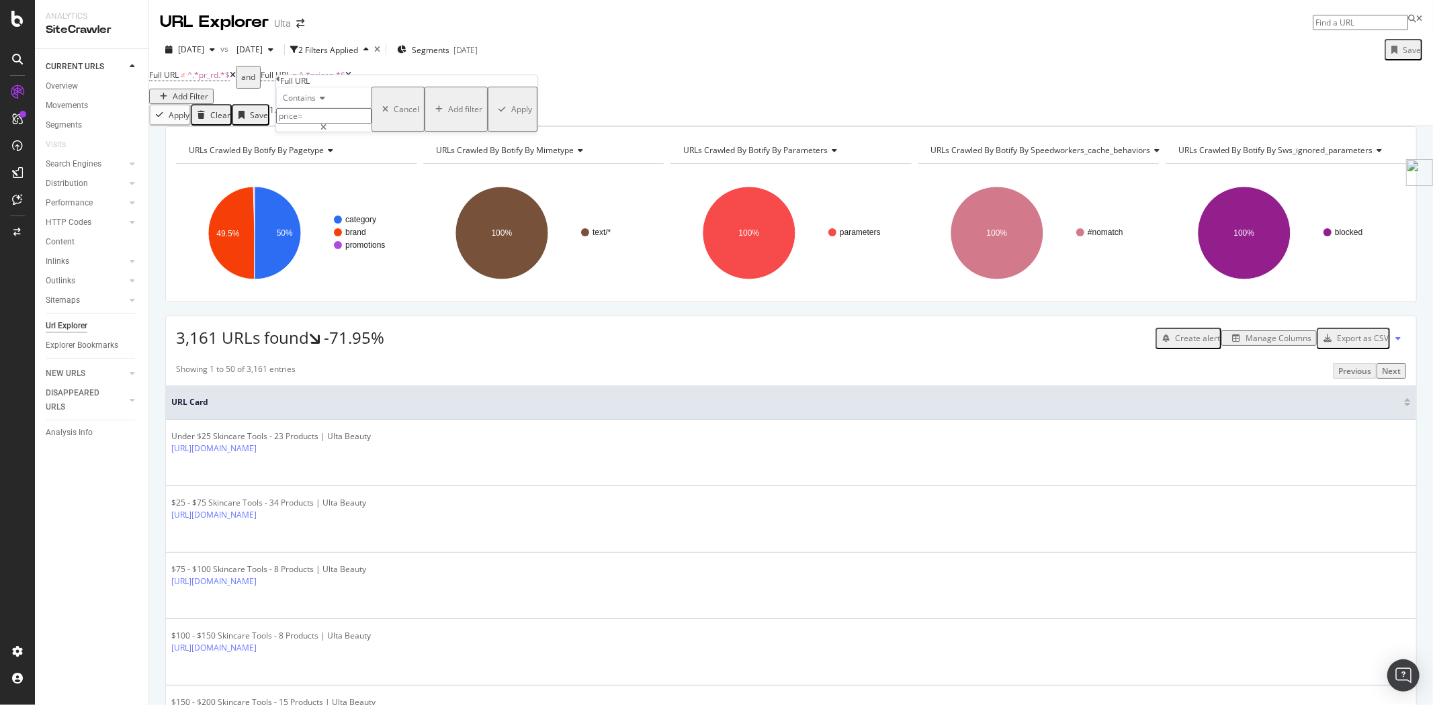
click at [346, 124] on input "price=" at bounding box center [323, 115] width 95 height 15
paste input "store-events"
type input "store-events"
click at [511, 115] on div "Apply" at bounding box center [521, 108] width 21 height 11
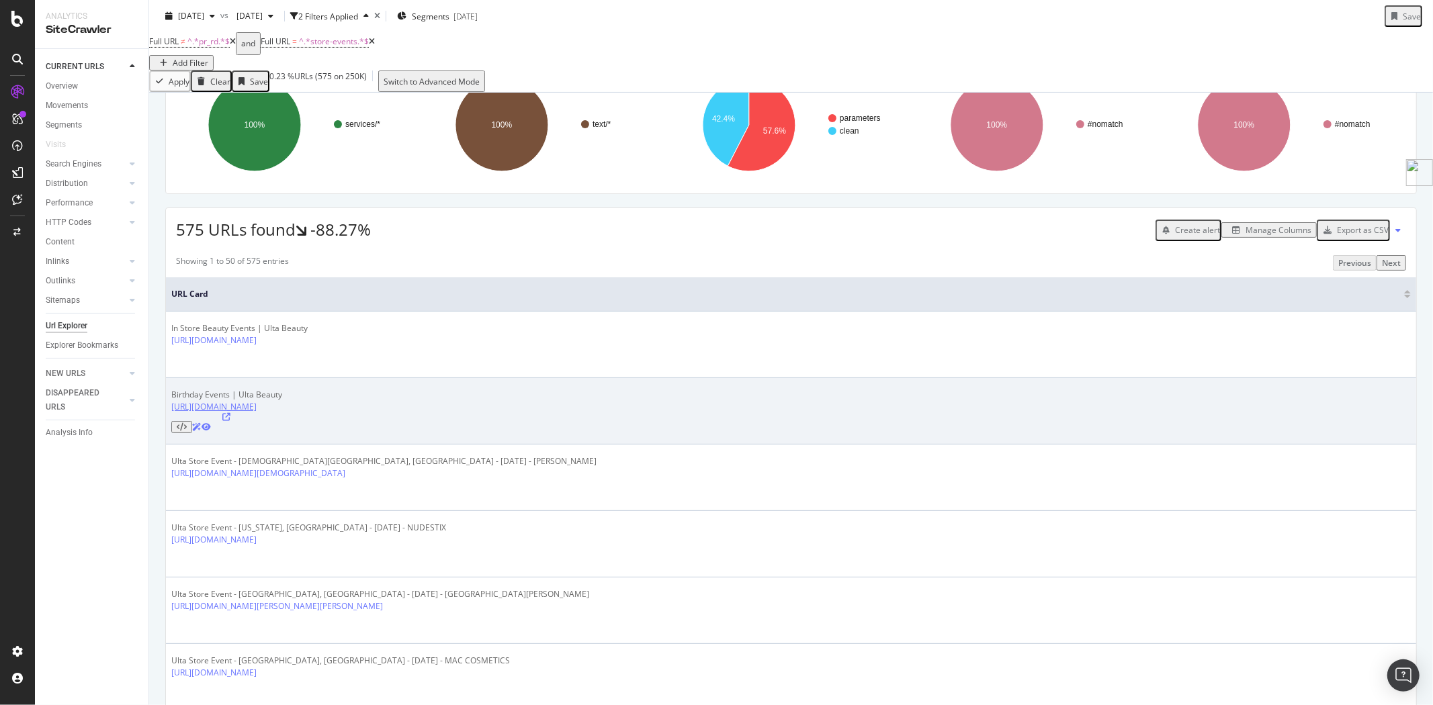
scroll to position [149, 0]
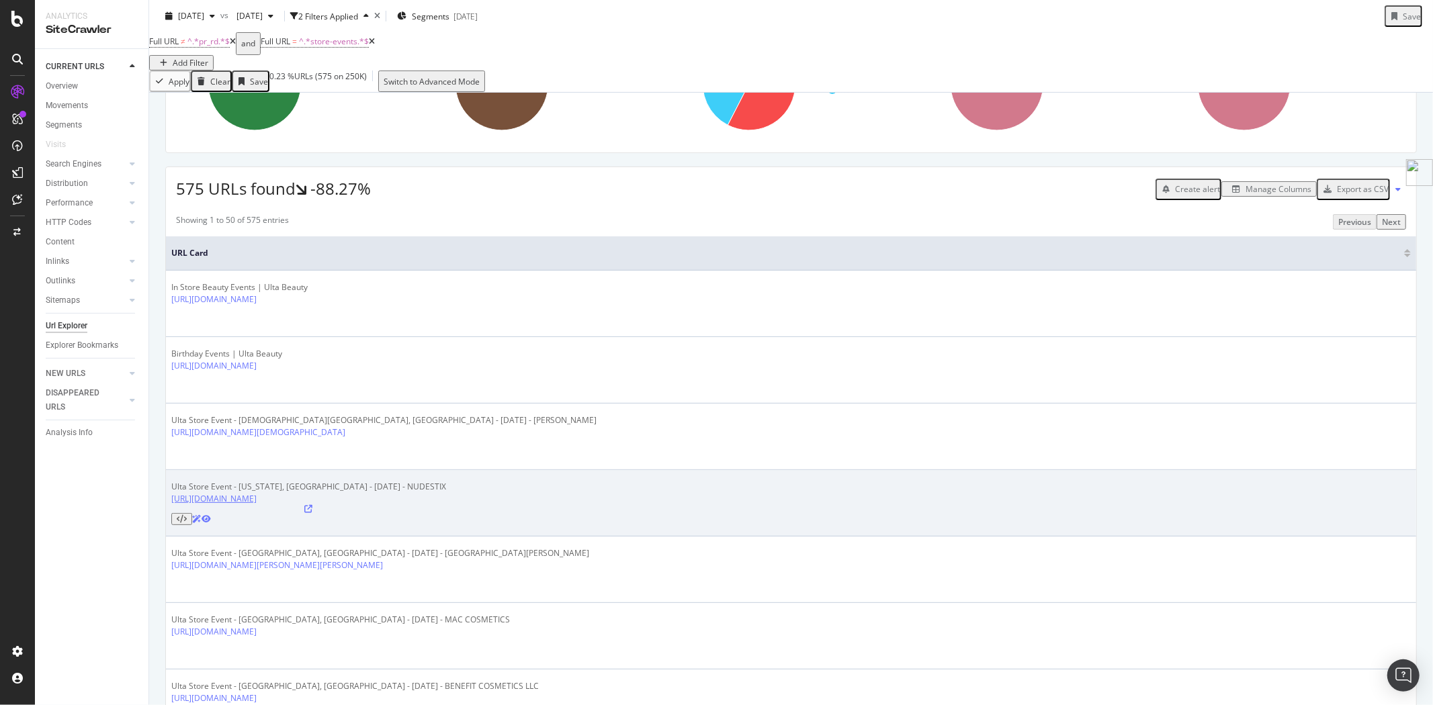
click at [257, 493] on link "https://www.ulta.com/beautyservices/store-events/nudestix/new-york/207170?event…" at bounding box center [213, 498] width 85 height 11
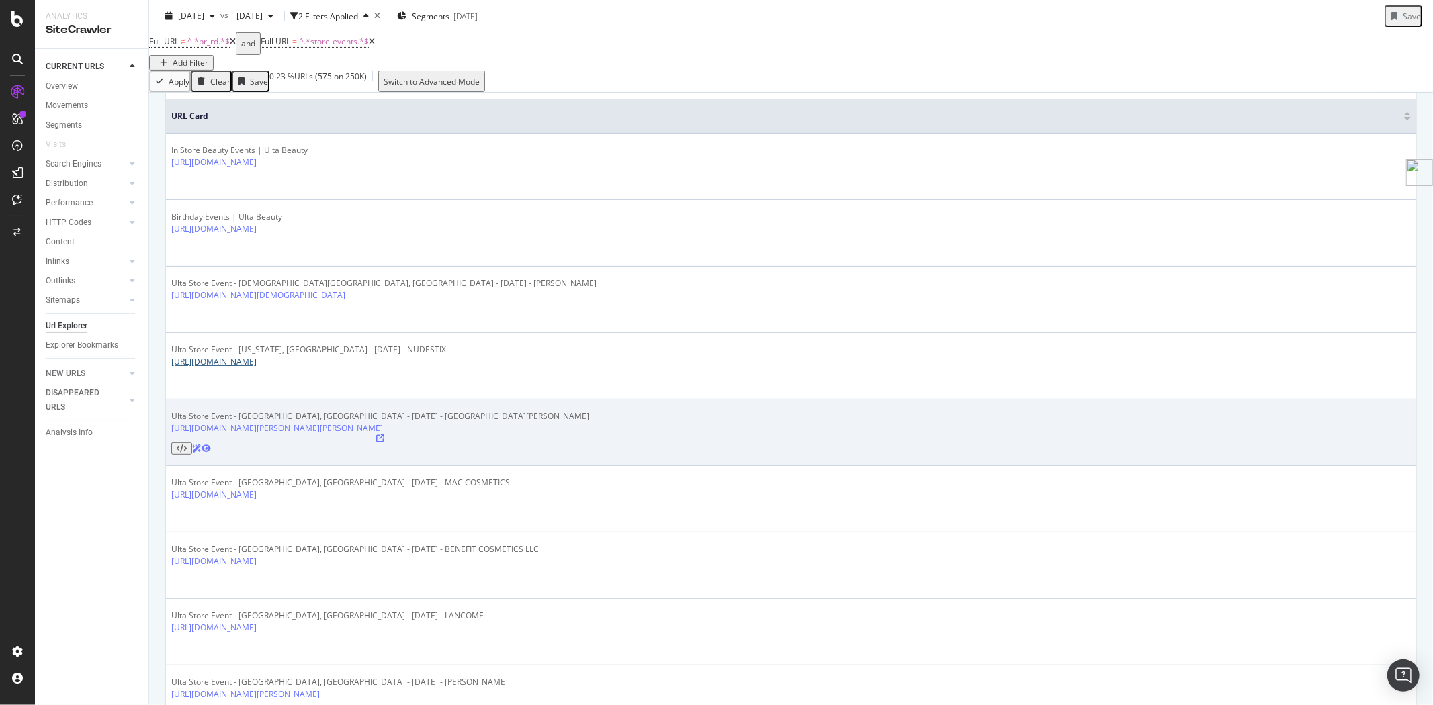
scroll to position [373, 0]
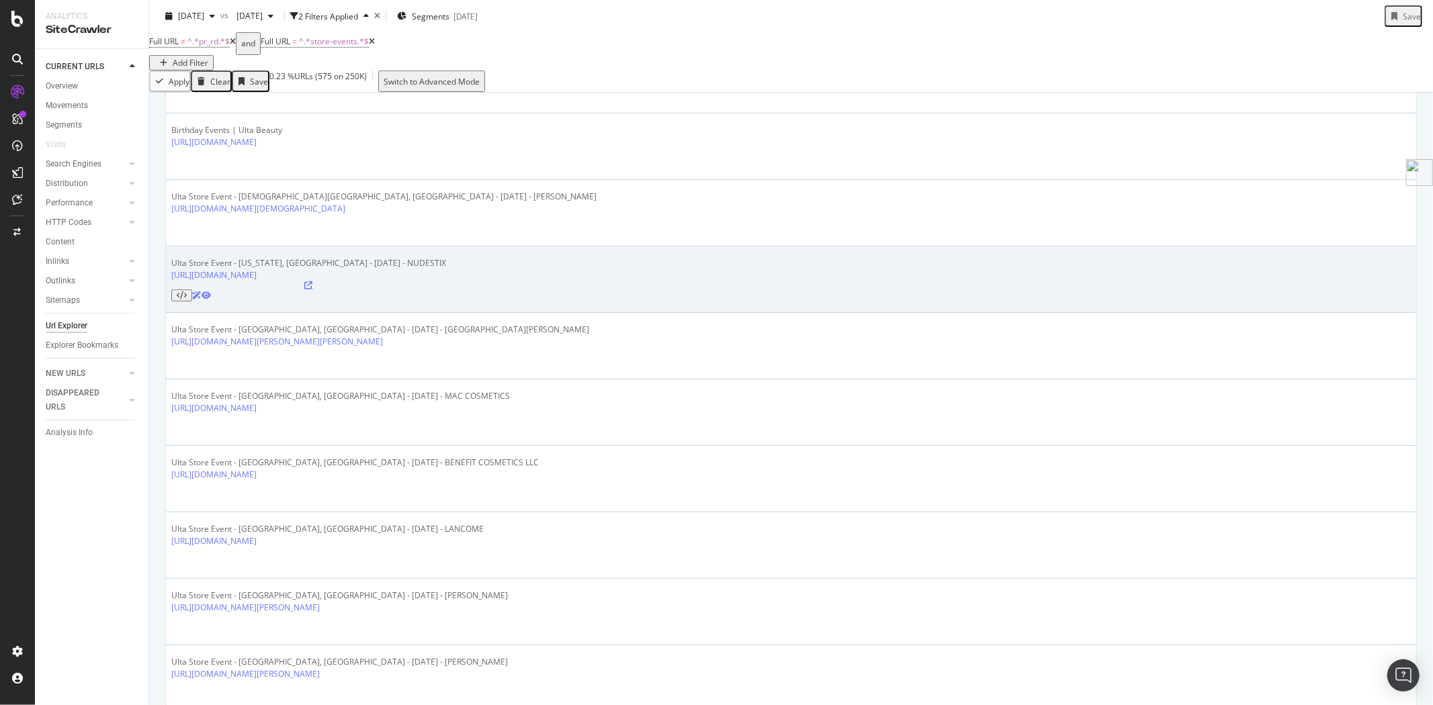
click at [313, 281] on icon at bounding box center [309, 285] width 8 height 8
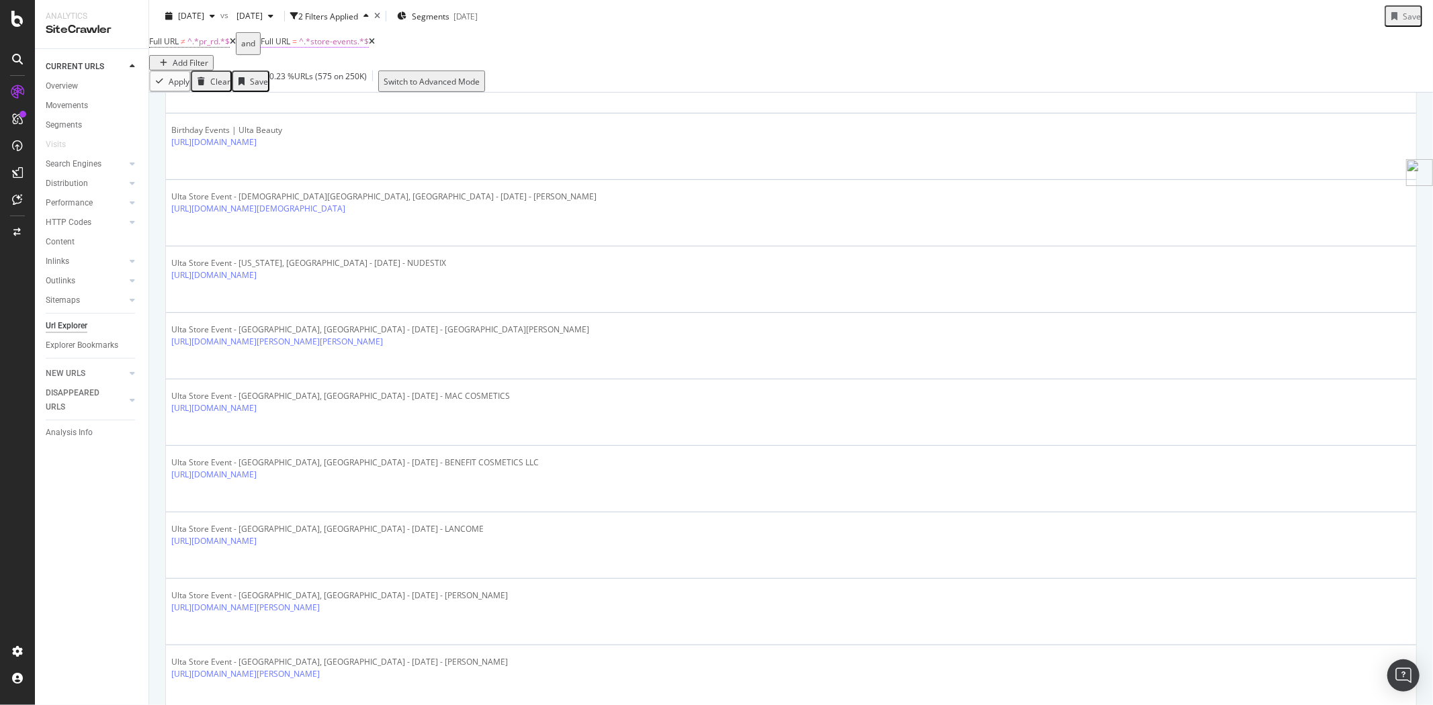
click at [347, 47] on span "^.*store-events.*$" at bounding box center [334, 41] width 70 height 11
click at [371, 89] on input "store-events" at bounding box center [323, 80] width 95 height 15
paste input "[URL][DOMAIN_NAME]"
type input "[URL][DOMAIN_NAME]"
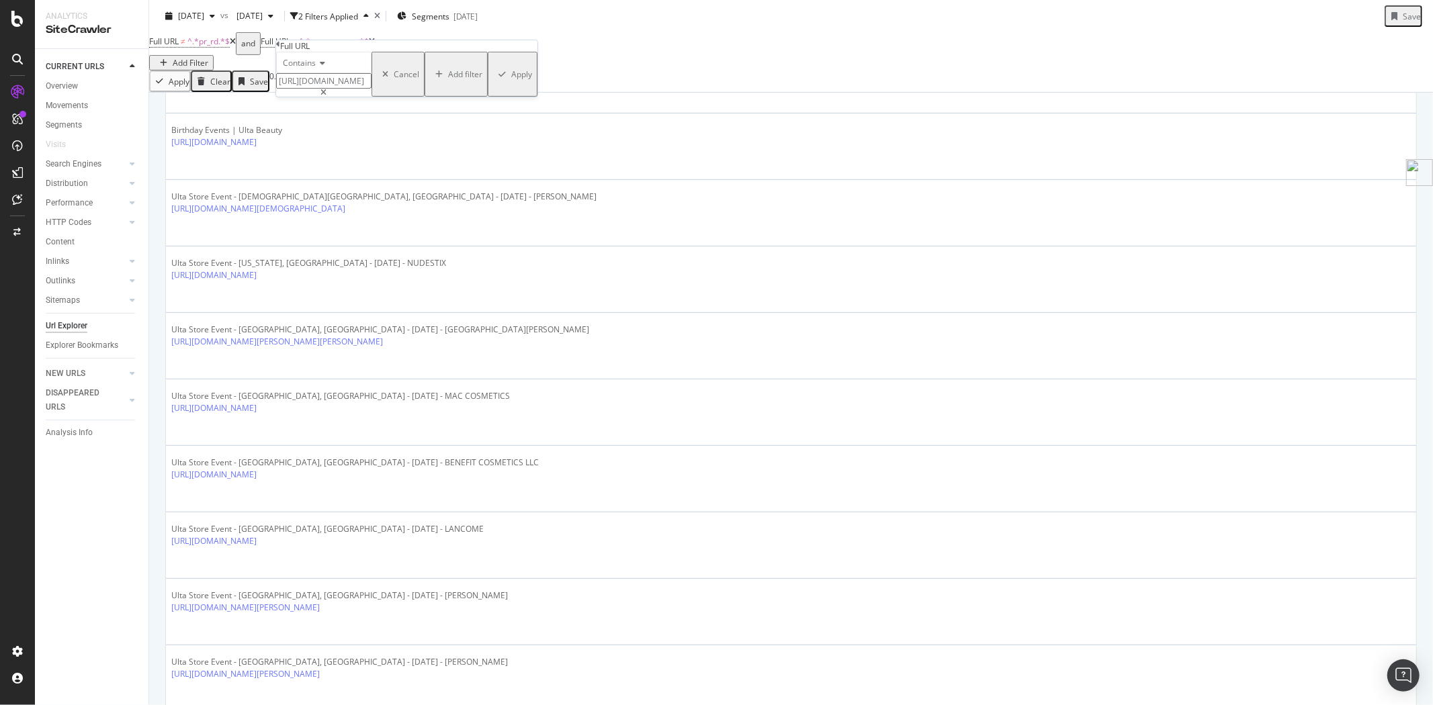
scroll to position [0, 0]
click at [511, 80] on div "Apply" at bounding box center [521, 74] width 21 height 11
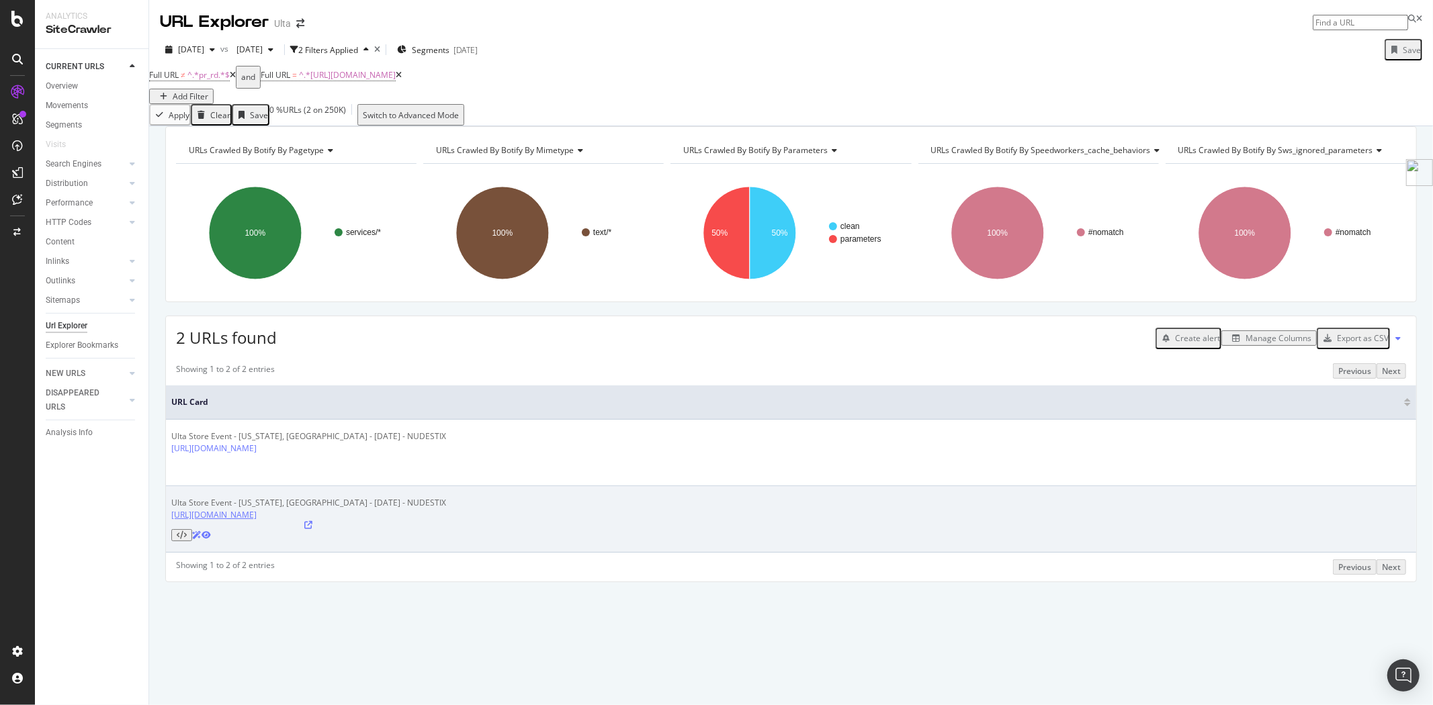
click at [257, 517] on link "[URL][DOMAIN_NAME]" at bounding box center [213, 514] width 85 height 11
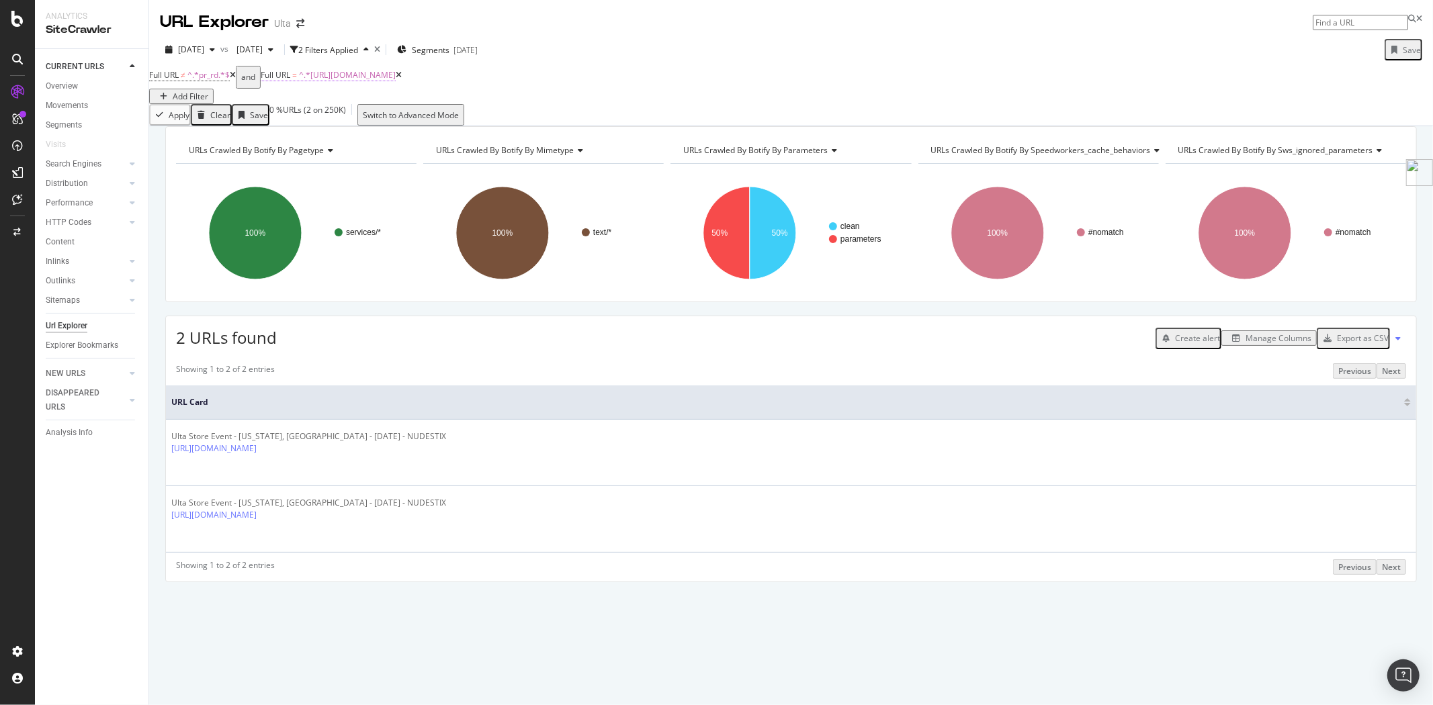
click at [396, 81] on span "^.*https://www.ulta.com/beautyservices/store-events/nudestix/new-york/207170.*$" at bounding box center [347, 74] width 97 height 11
click at [371, 124] on input "[URL][DOMAIN_NAME]" at bounding box center [323, 115] width 95 height 15
paste input "wishlists/shared/68deb3e0da8ac763e7ec2a18"
drag, startPoint x: 300, startPoint y: 142, endPoint x: 622, endPoint y: 153, distance: 321.9
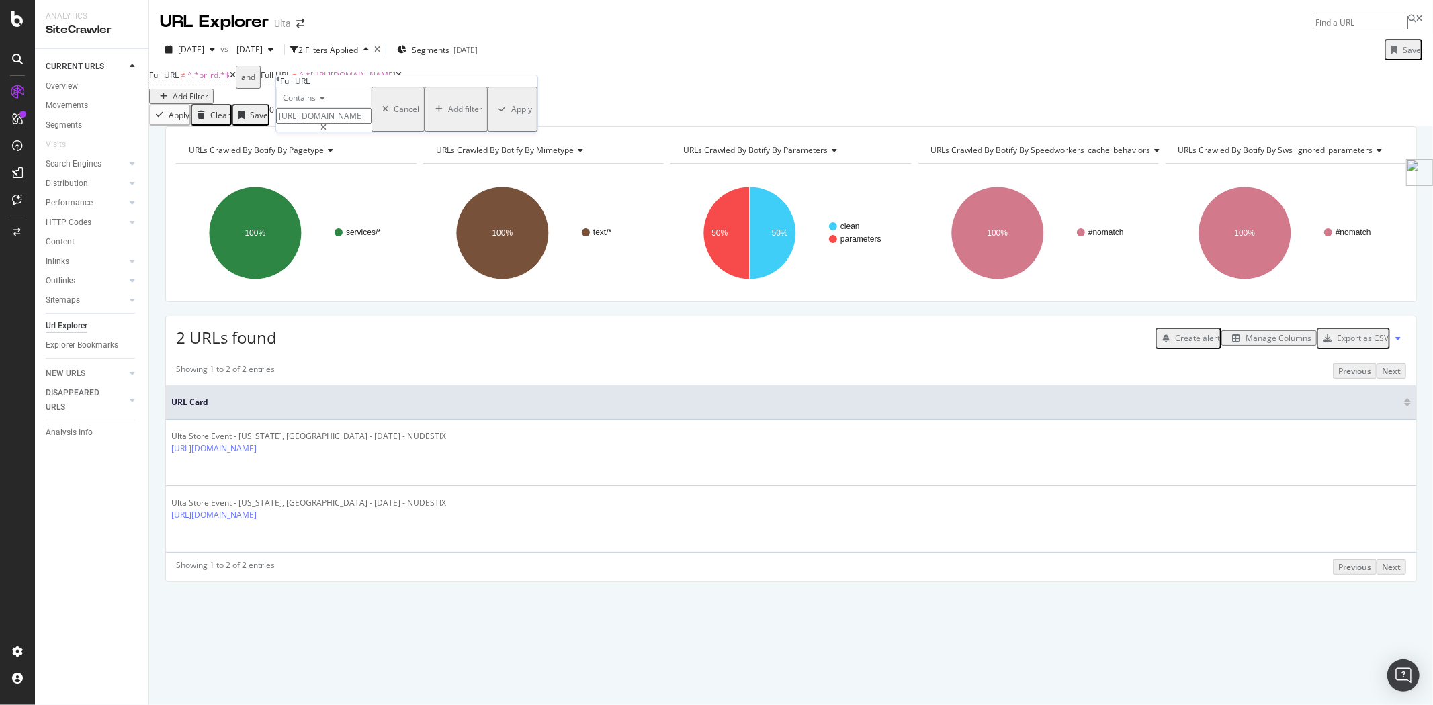
click at [622, 153] on body "Analytics SiteCrawler CURRENT URLS Overview Movements Segments Visits Search En…" at bounding box center [716, 352] width 1433 height 705
drag, startPoint x: 341, startPoint y: 142, endPoint x: 331, endPoint y: 156, distance: 17.0
click at [273, 206] on body "Analytics SiteCrawler CURRENT URLS Overview Movements Segments Visits Search En…" at bounding box center [716, 352] width 1433 height 705
click at [355, 124] on input "https://www.ulta.com/wishlists/shared/" at bounding box center [323, 115] width 95 height 15
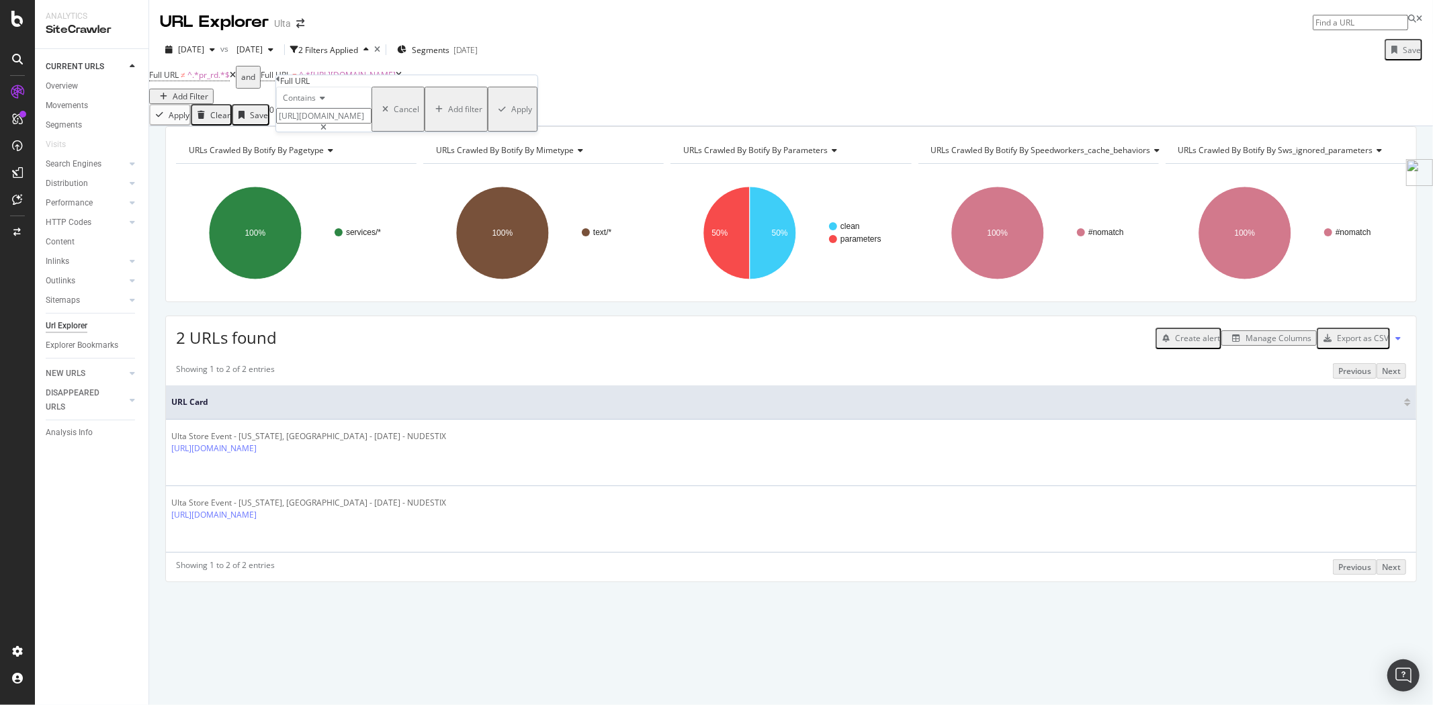
drag, startPoint x: 372, startPoint y: 138, endPoint x: 283, endPoint y: 144, distance: 88.8
click at [283, 132] on div "Contains https://www.ulta.com/wishlists/shared/ Cancel Add filter Apply" at bounding box center [406, 109] width 261 height 45
type input "/wishlists/shared/"
click at [511, 115] on div "Apply" at bounding box center [521, 108] width 21 height 11
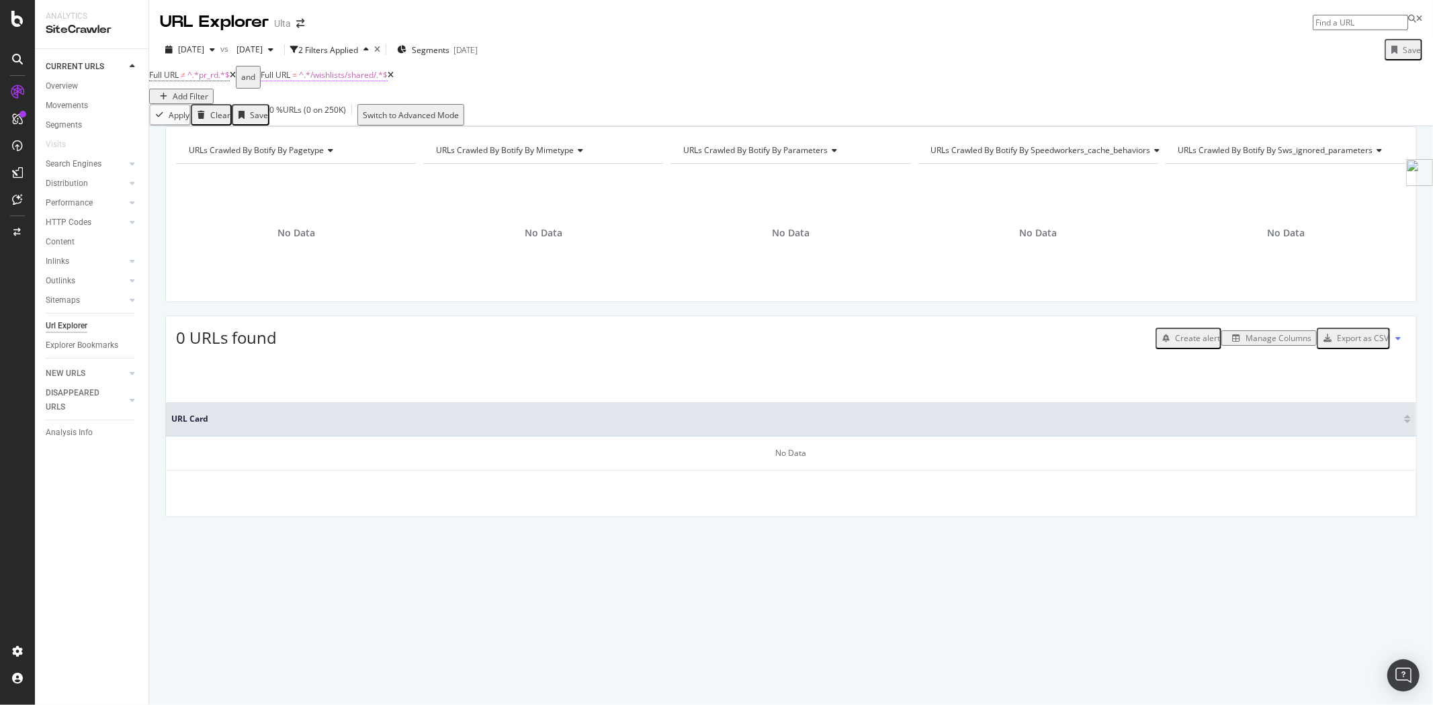
click at [337, 81] on span "^.*/wishlists/shared/.*$" at bounding box center [343, 74] width 89 height 11
click at [369, 124] on input "/wishlists/shared/" at bounding box center [323, 115] width 95 height 15
click at [371, 124] on input "/wishlists/shared/" at bounding box center [323, 115] width 95 height 15
drag, startPoint x: 382, startPoint y: 143, endPoint x: 331, endPoint y: 143, distance: 50.4
click at [331, 124] on input "/wishlists/shared/" at bounding box center [323, 115] width 95 height 15
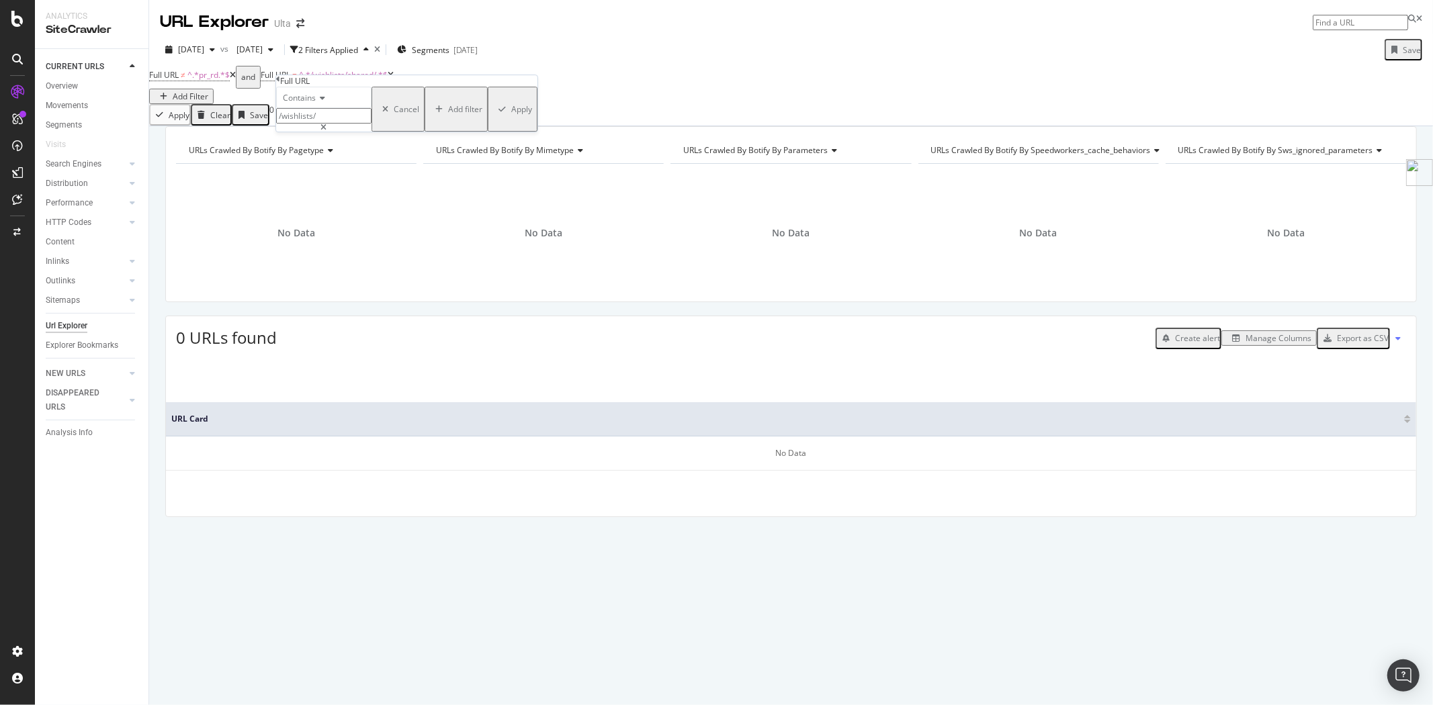
type input "/wishlists/"
click at [511, 115] on div "Apply" at bounding box center [521, 108] width 21 height 11
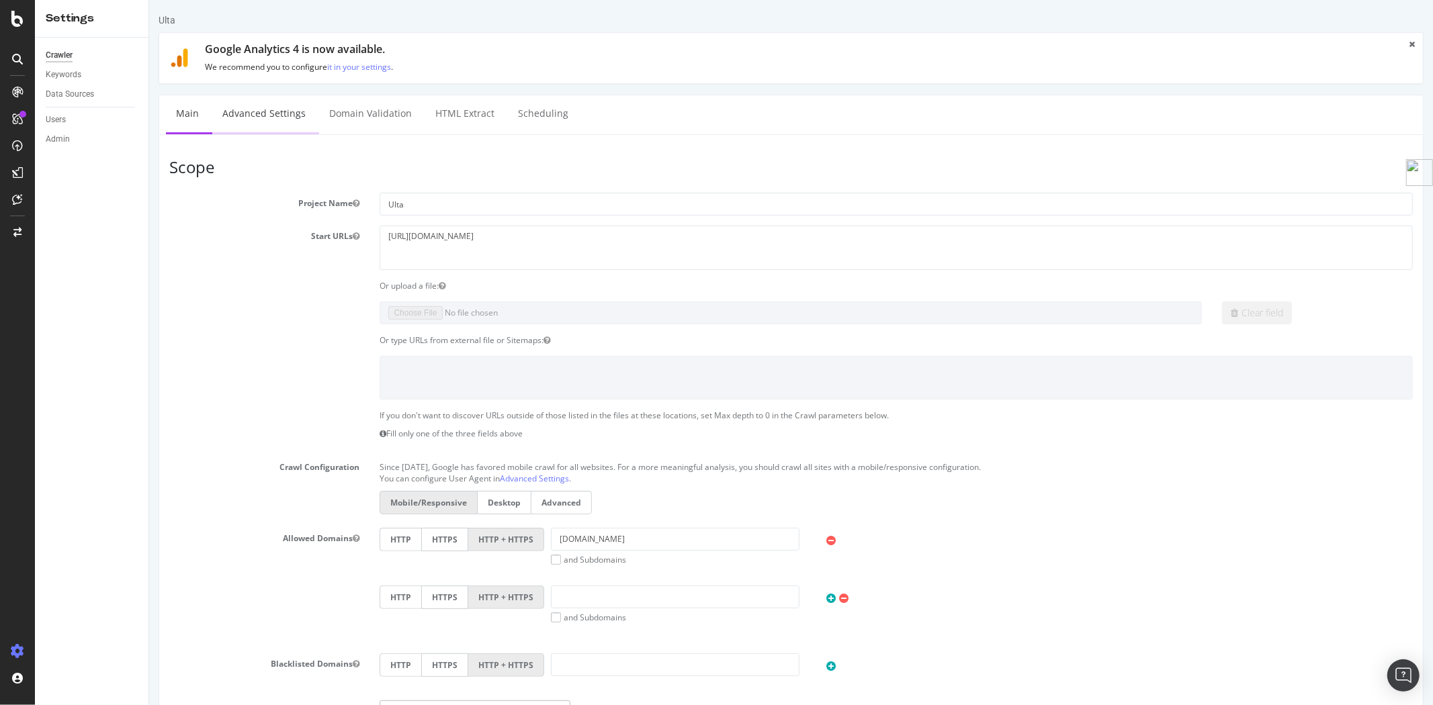
click at [283, 111] on link "Advanced Settings" at bounding box center [263, 113] width 103 height 37
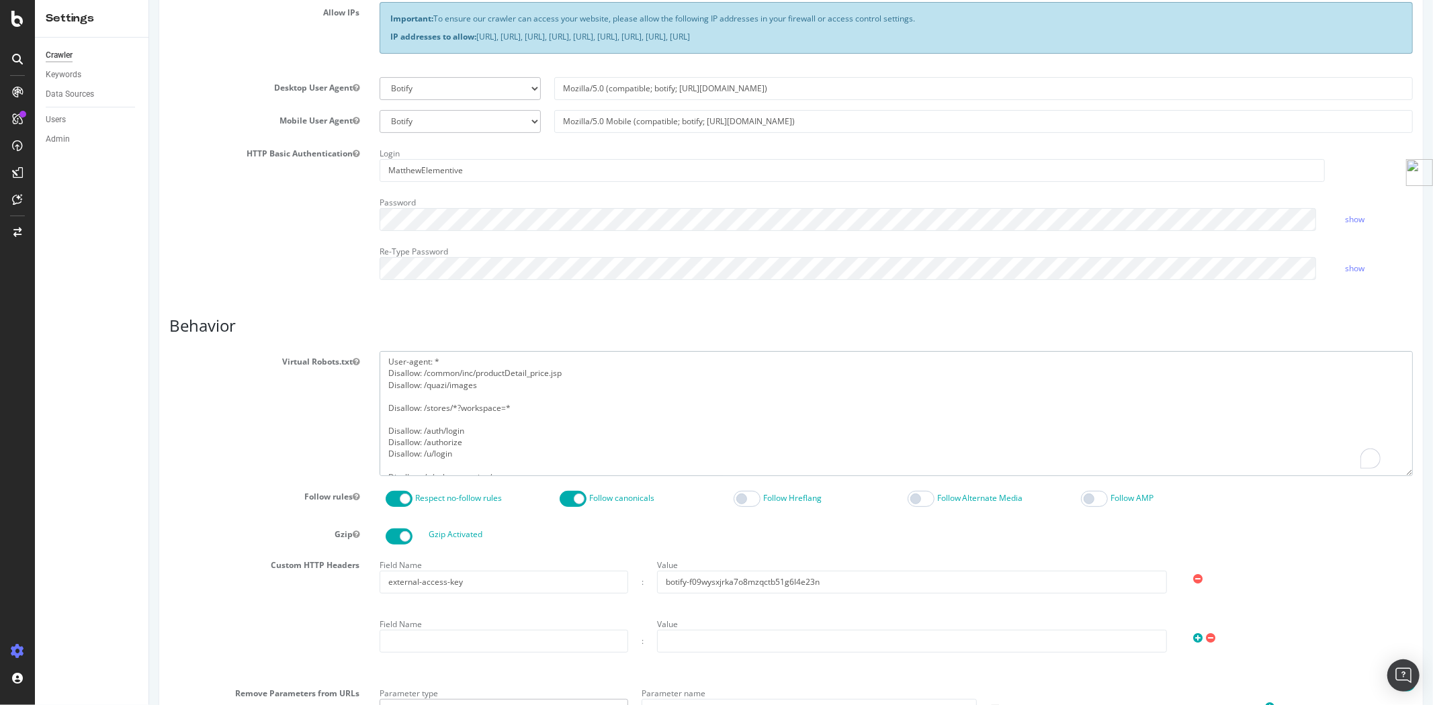
drag, startPoint x: 515, startPoint y: 463, endPoint x: 365, endPoint y: 341, distance: 193.3
click at [365, 341] on article "Behavior Virtual Robots.txt User-agent: * Disallow: /common/inc/productDetail_p…" at bounding box center [790, 585] width 1243 height 537
click at [520, 460] on textarea "User-agent: * Disallow: /common/inc/productDetail_price.jsp Disallow: /quazi/im…" at bounding box center [895, 413] width 1033 height 124
drag, startPoint x: 511, startPoint y: 465, endPoint x: 370, endPoint y: 467, distance: 141.1
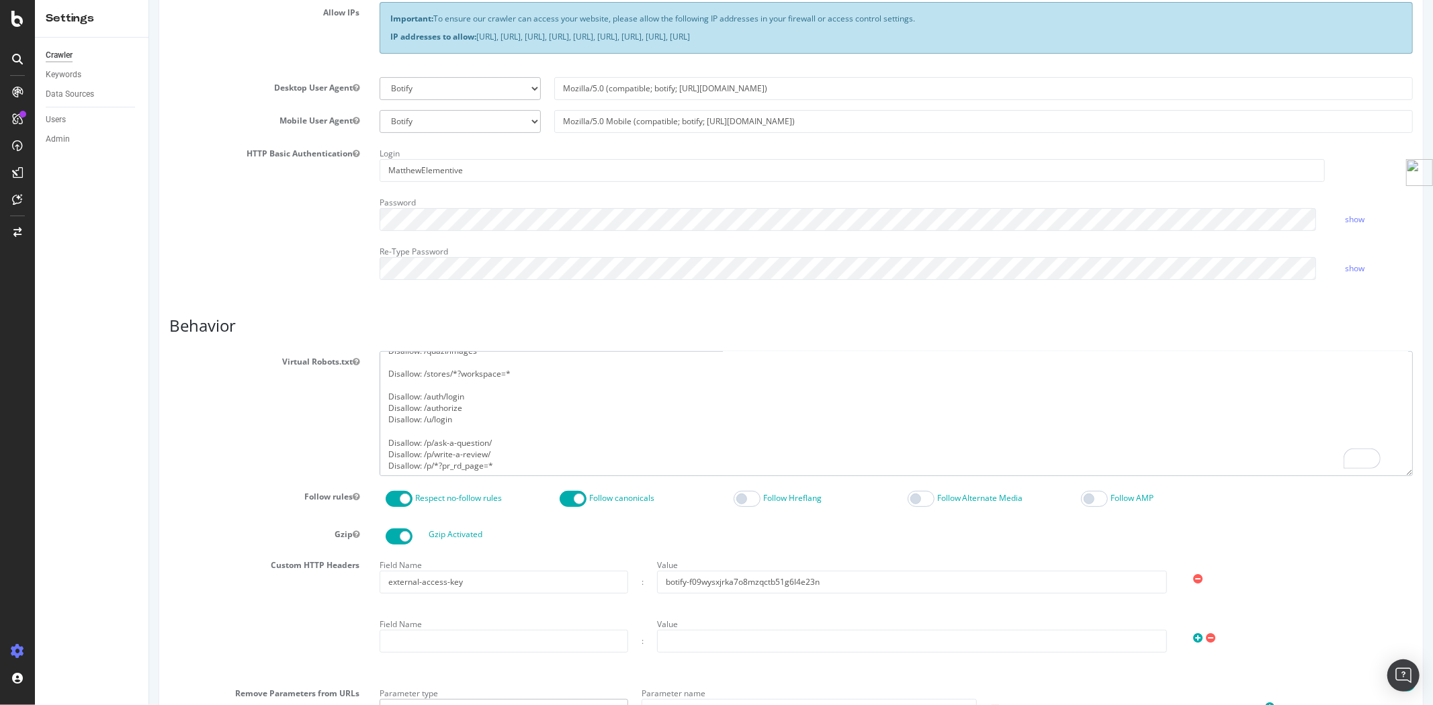
click at [370, 467] on div "User-agent: * Disallow: /common/inc/productDetail_price.jsp Disallow: /quazi/im…" at bounding box center [895, 413] width 1053 height 124
paste textarea "To enrich screen reader interactions, please activate Accessibility in Grammarl…"
type textarea "User-agent: * Disallow: /common/inc/productDetail_price.jsp Disallow: /quazi/im…"
click at [223, 452] on div "Virtual Robots.txt User-agent: * Disallow: /common/inc/productDetail_price.jsp …" at bounding box center [790, 413] width 1263 height 124
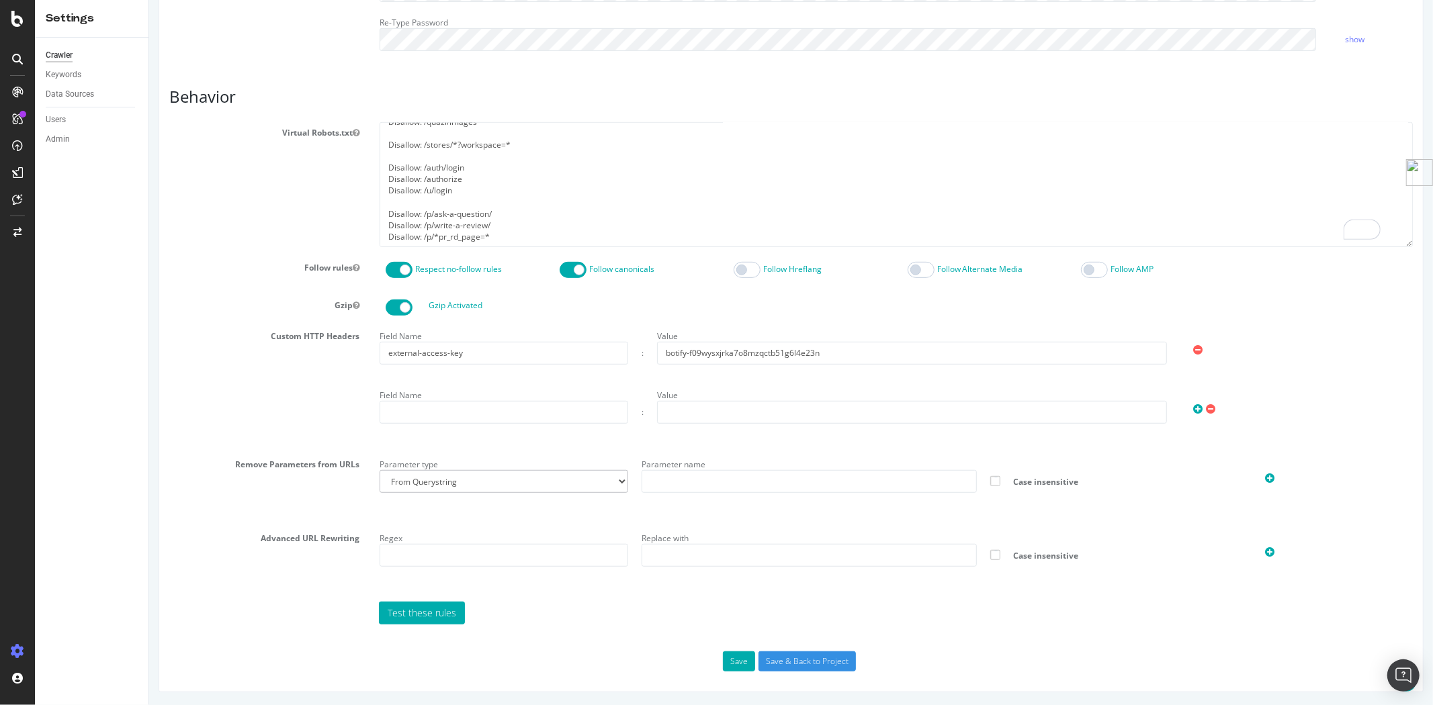
scroll to position [528, 0]
click at [791, 656] on input "Save & Back to Project" at bounding box center [806, 661] width 97 height 20
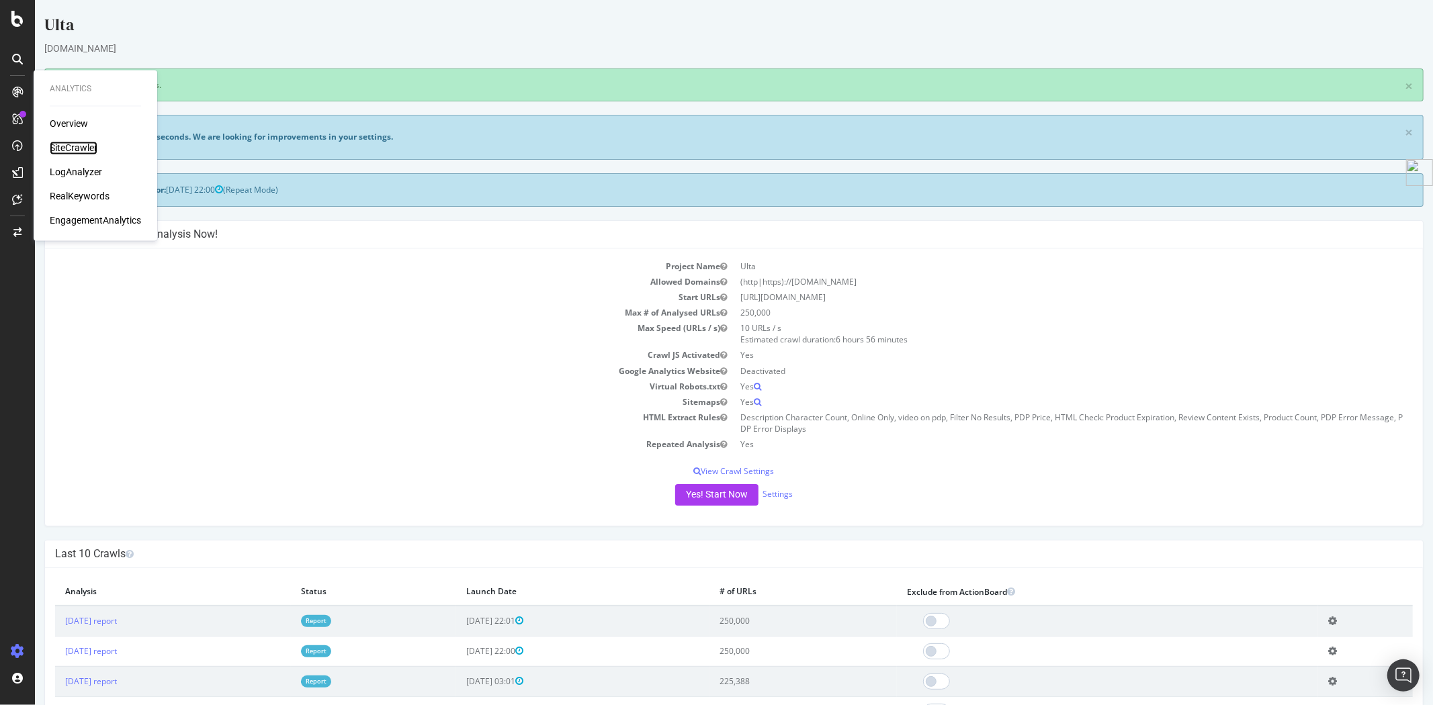
click at [90, 143] on div "SiteCrawler" at bounding box center [74, 148] width 48 height 13
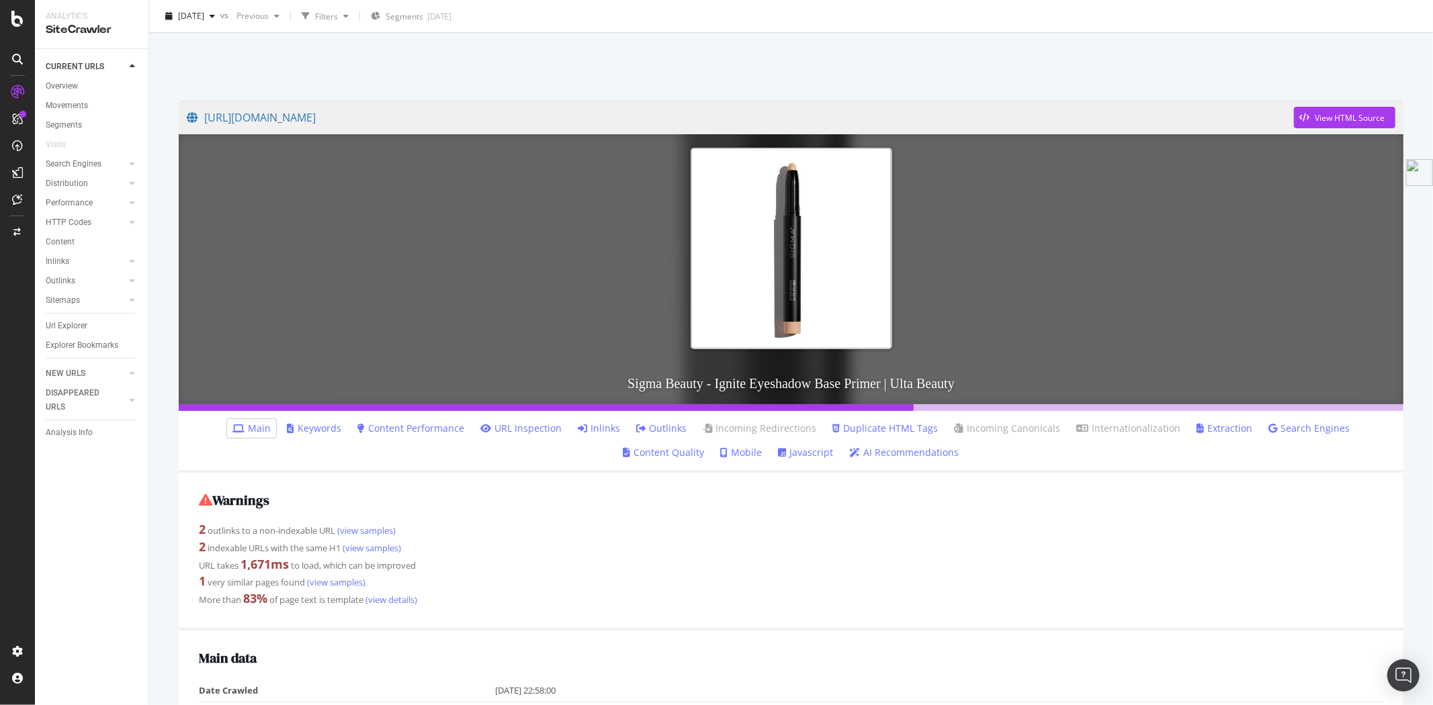
scroll to position [39, 0]
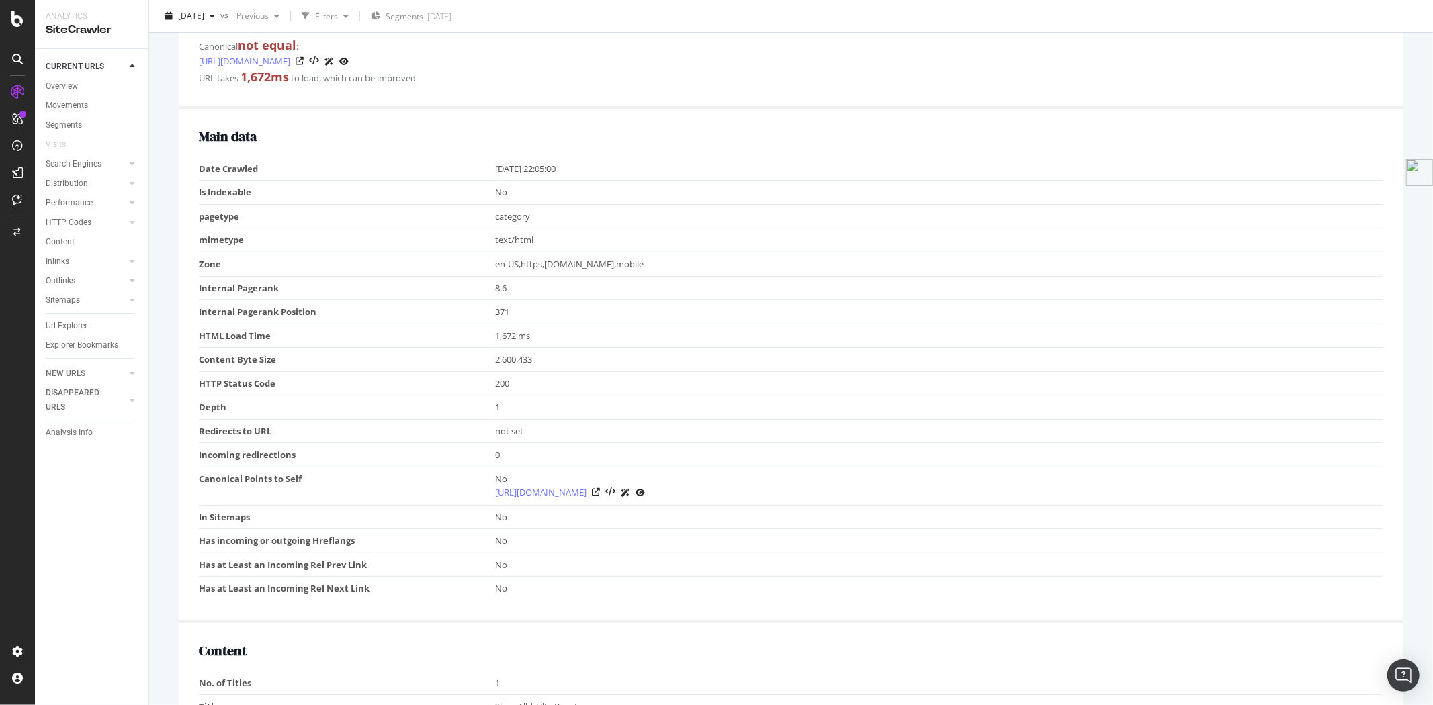
scroll to position [75, 0]
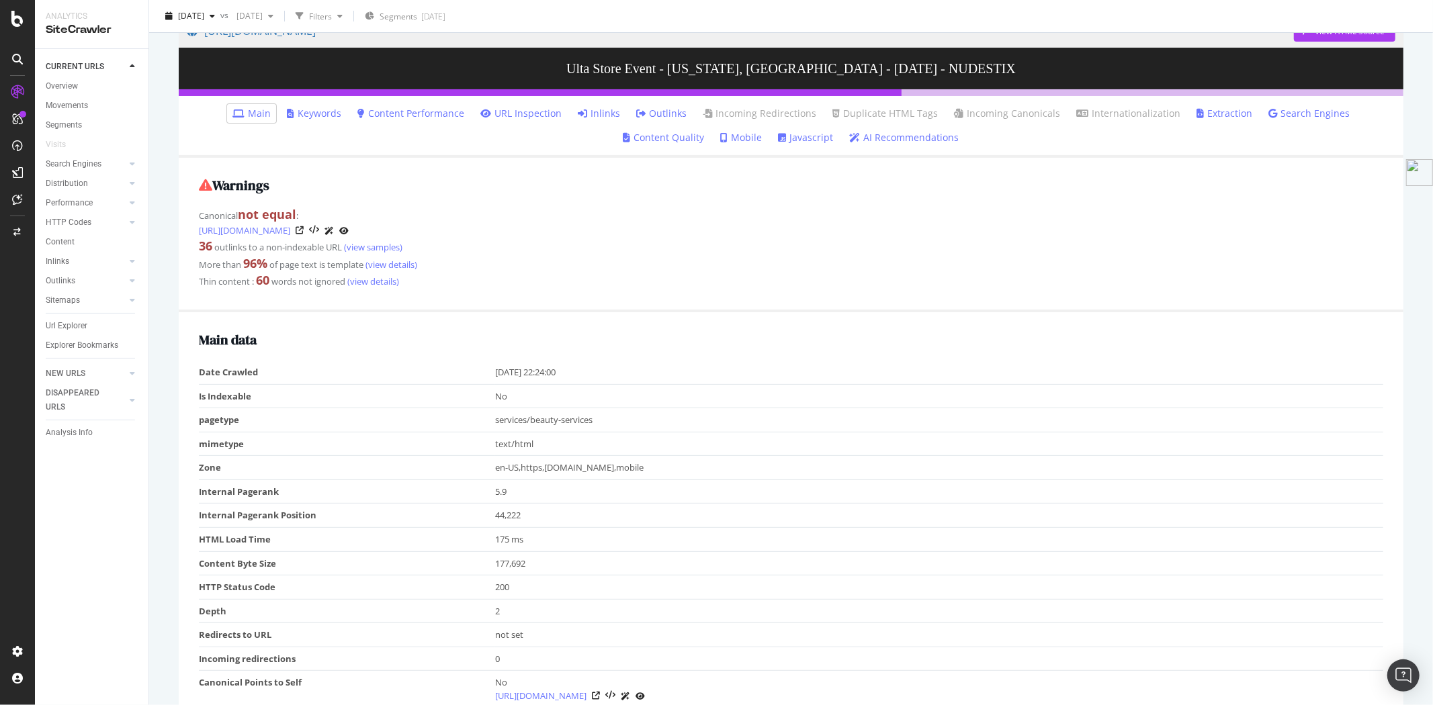
scroll to position [224, 0]
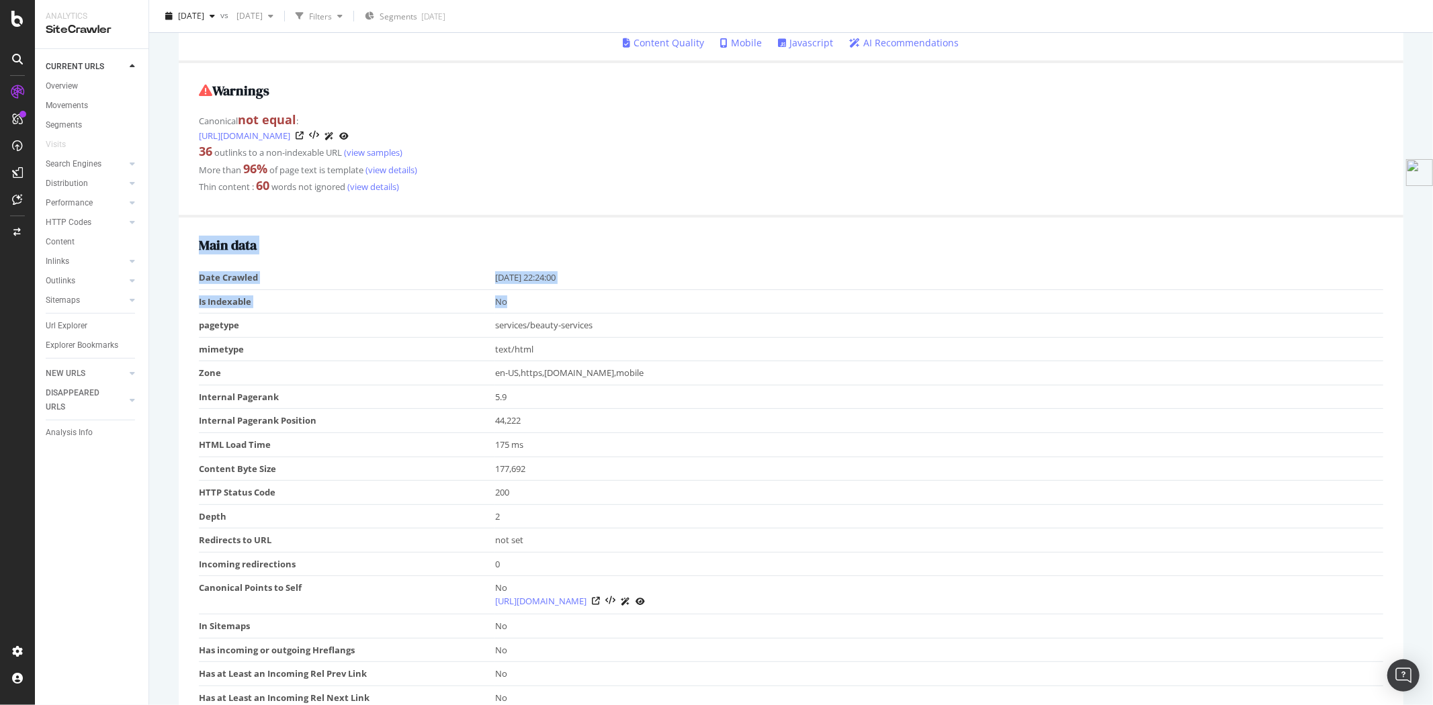
drag, startPoint x: 517, startPoint y: 300, endPoint x: 190, endPoint y: 306, distance: 327.2
click at [190, 306] on div "Main data Date Crawled [DATE] 22:24:00 Is Indexable No pagetype services/beauty…" at bounding box center [791, 475] width 1224 height 514
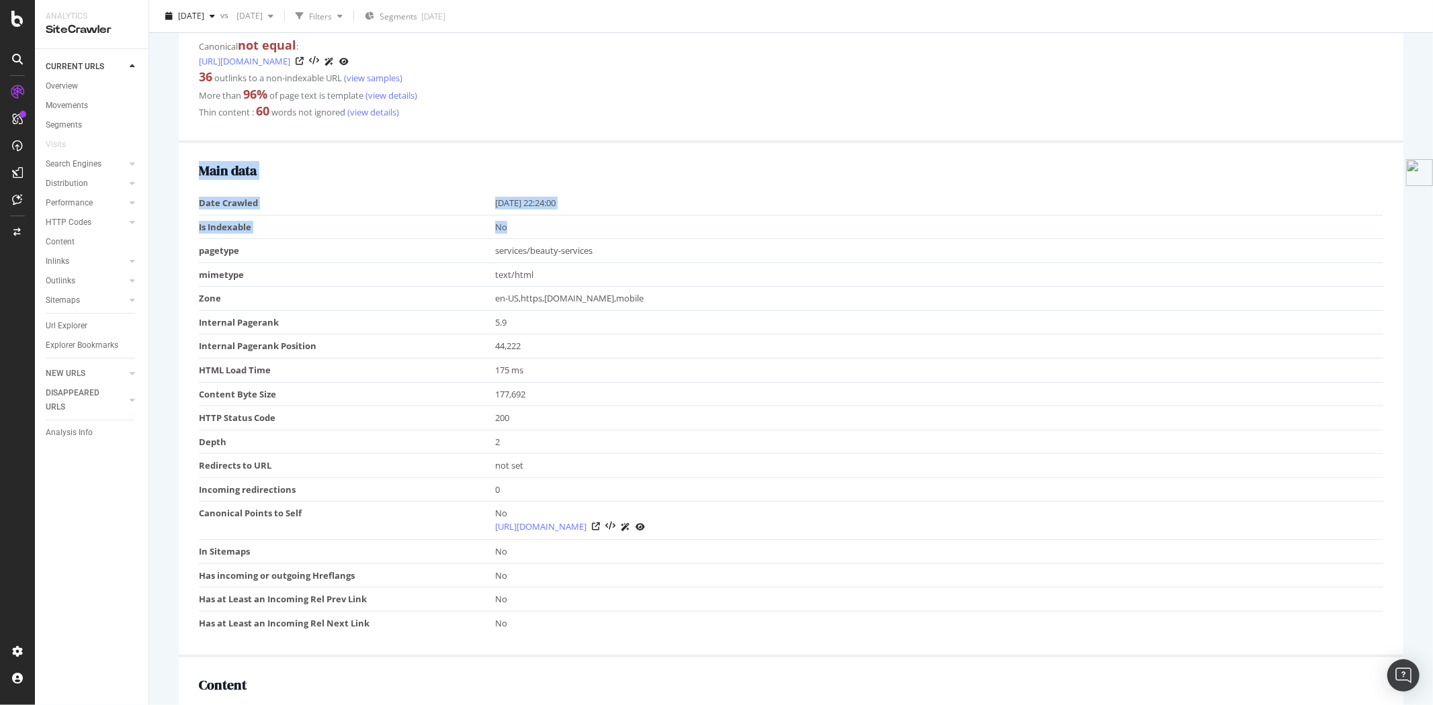
scroll to position [373, 0]
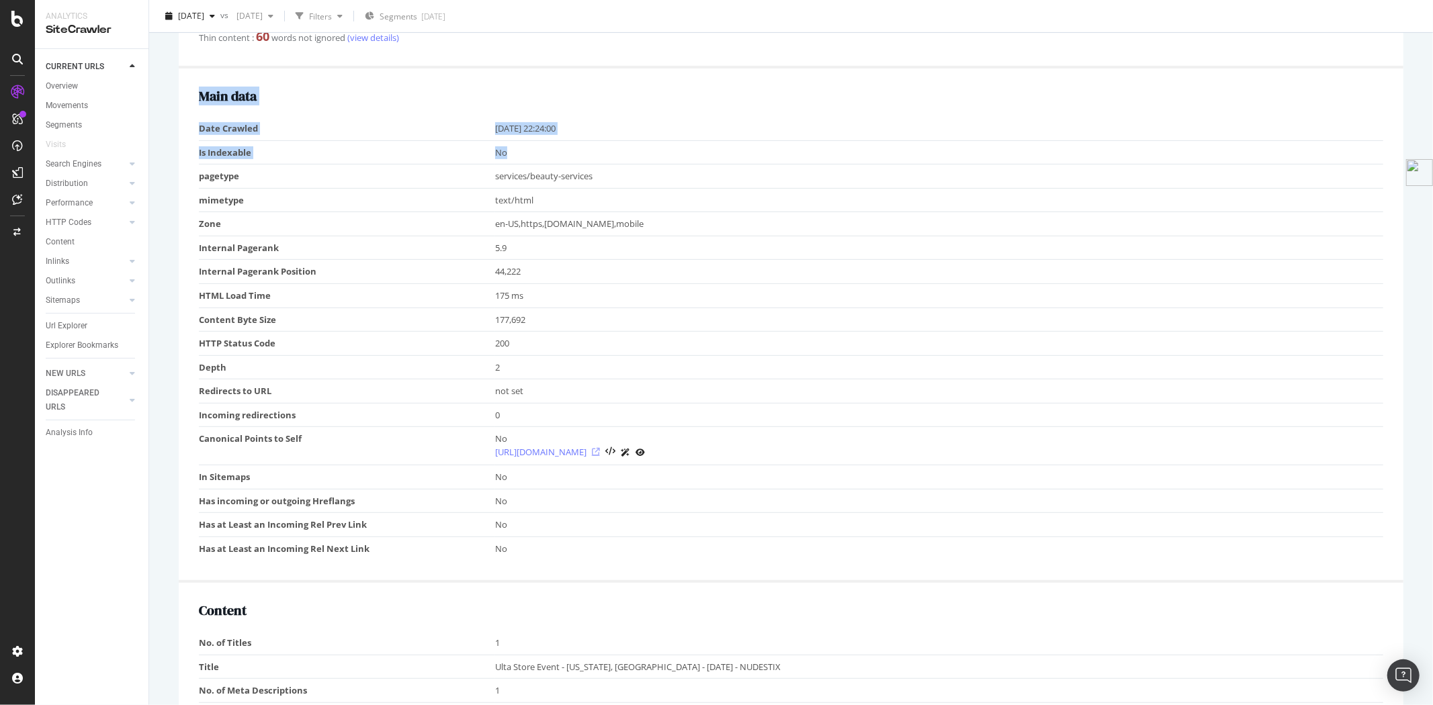
click at [600, 449] on icon at bounding box center [596, 452] width 8 height 8
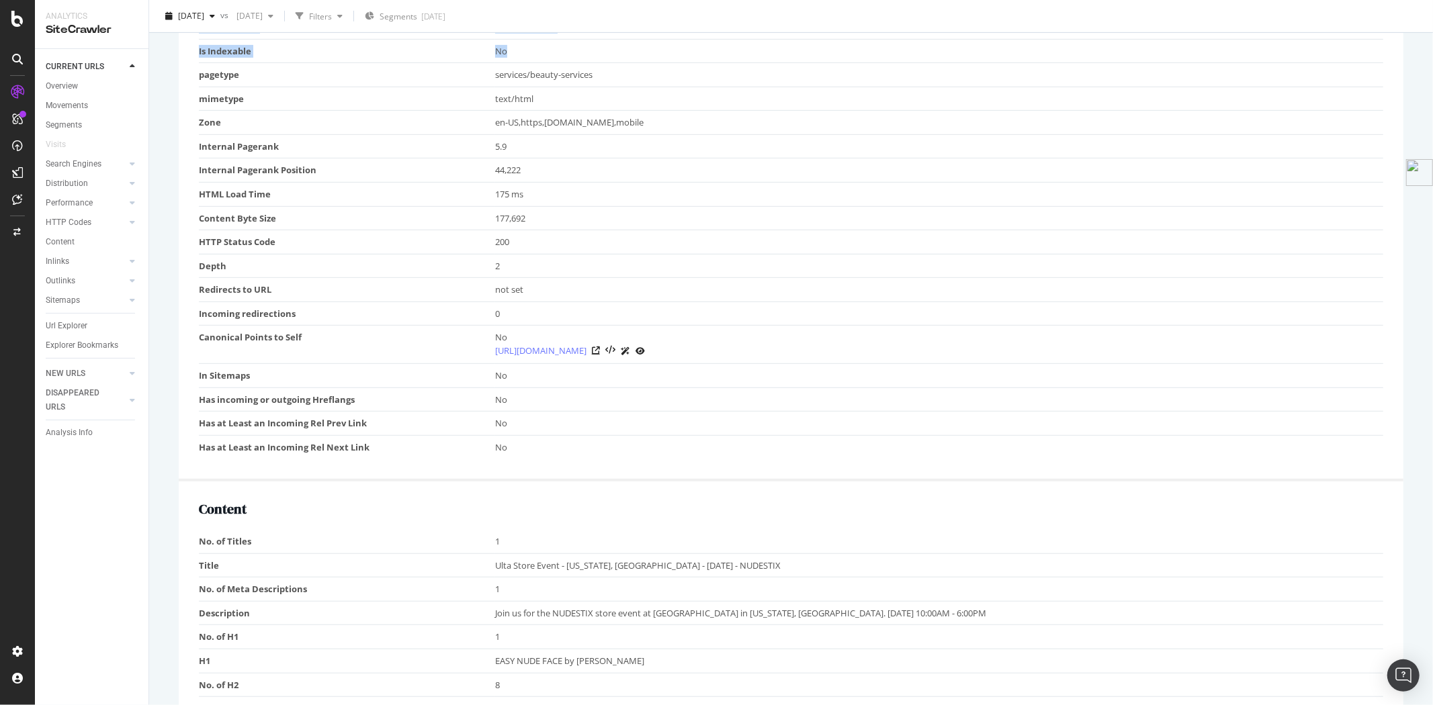
scroll to position [447, 0]
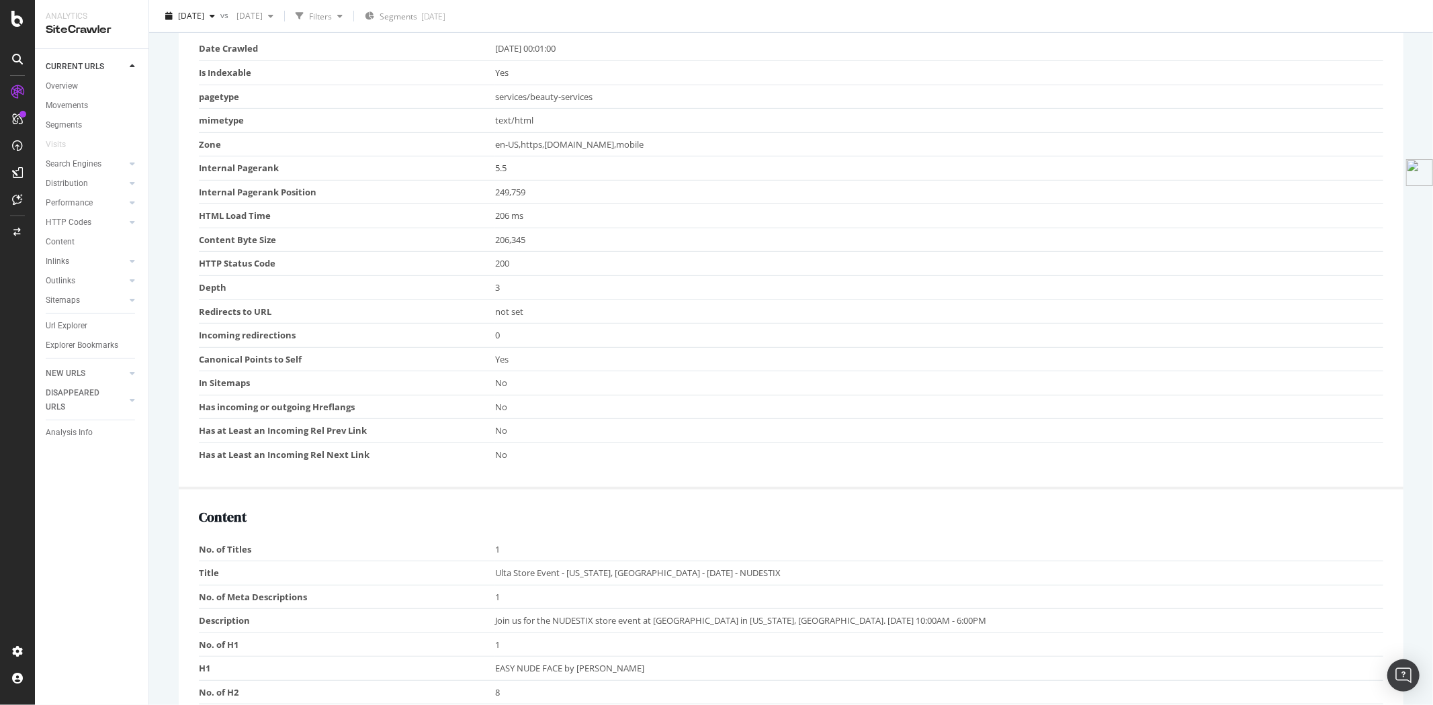
scroll to position [447, 0]
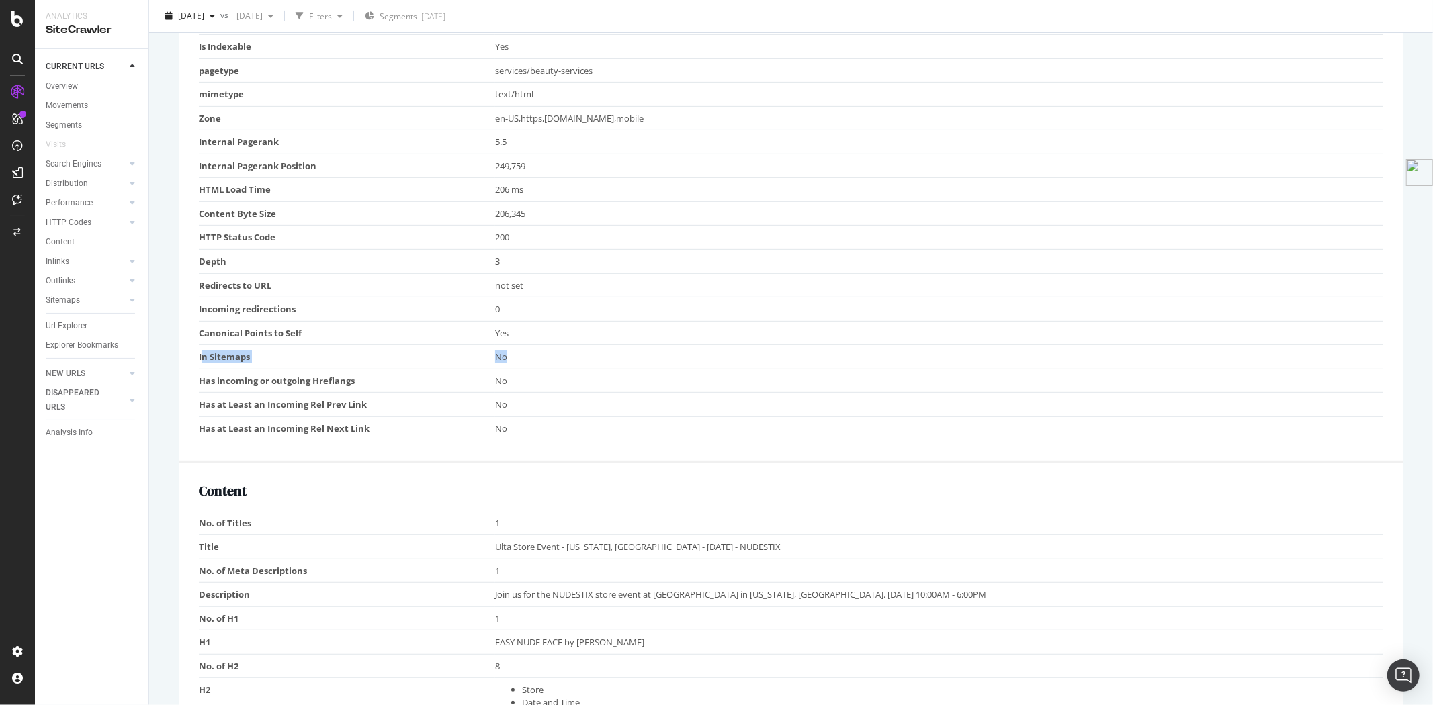
drag, startPoint x: 558, startPoint y: 354, endPoint x: 203, endPoint y: 367, distance: 355.6
click at [203, 367] on tr "In Sitemaps No" at bounding box center [791, 357] width 1184 height 24
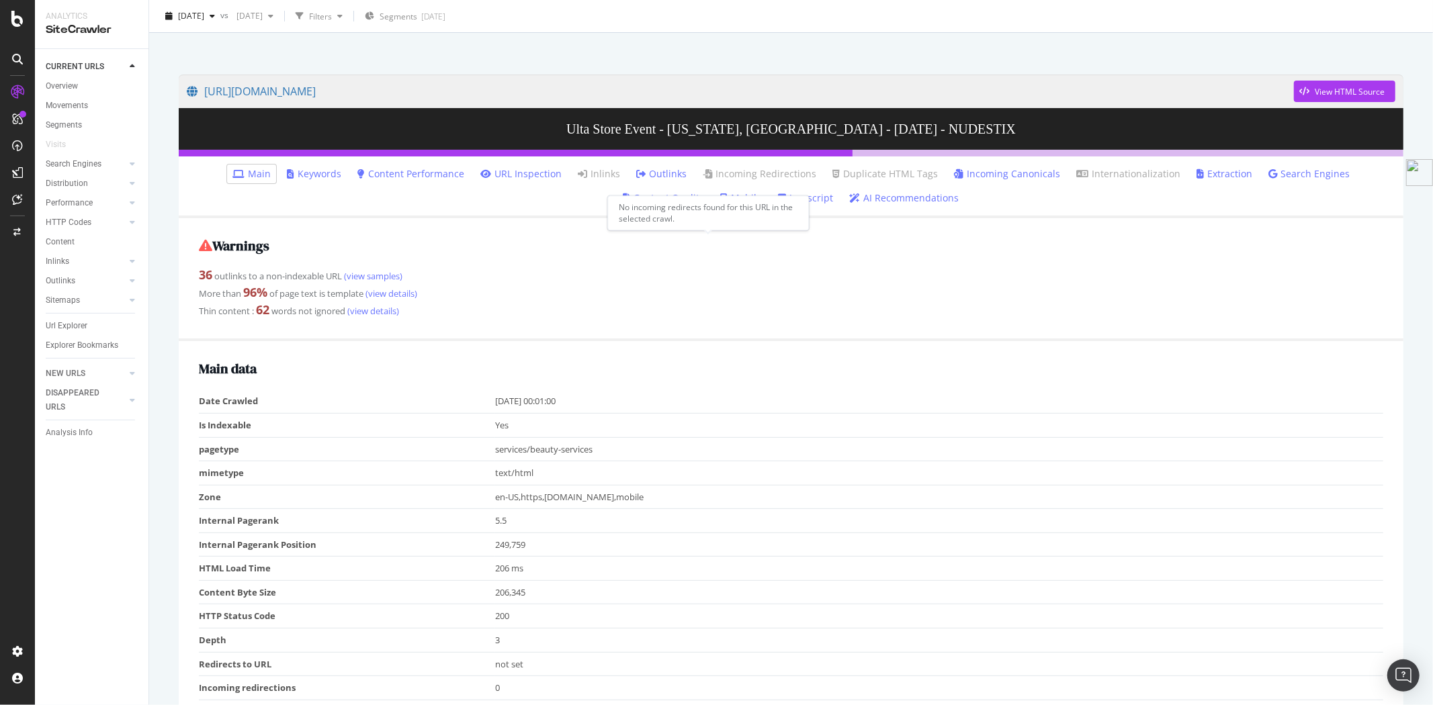
scroll to position [0, 0]
